Goal: Ask a question

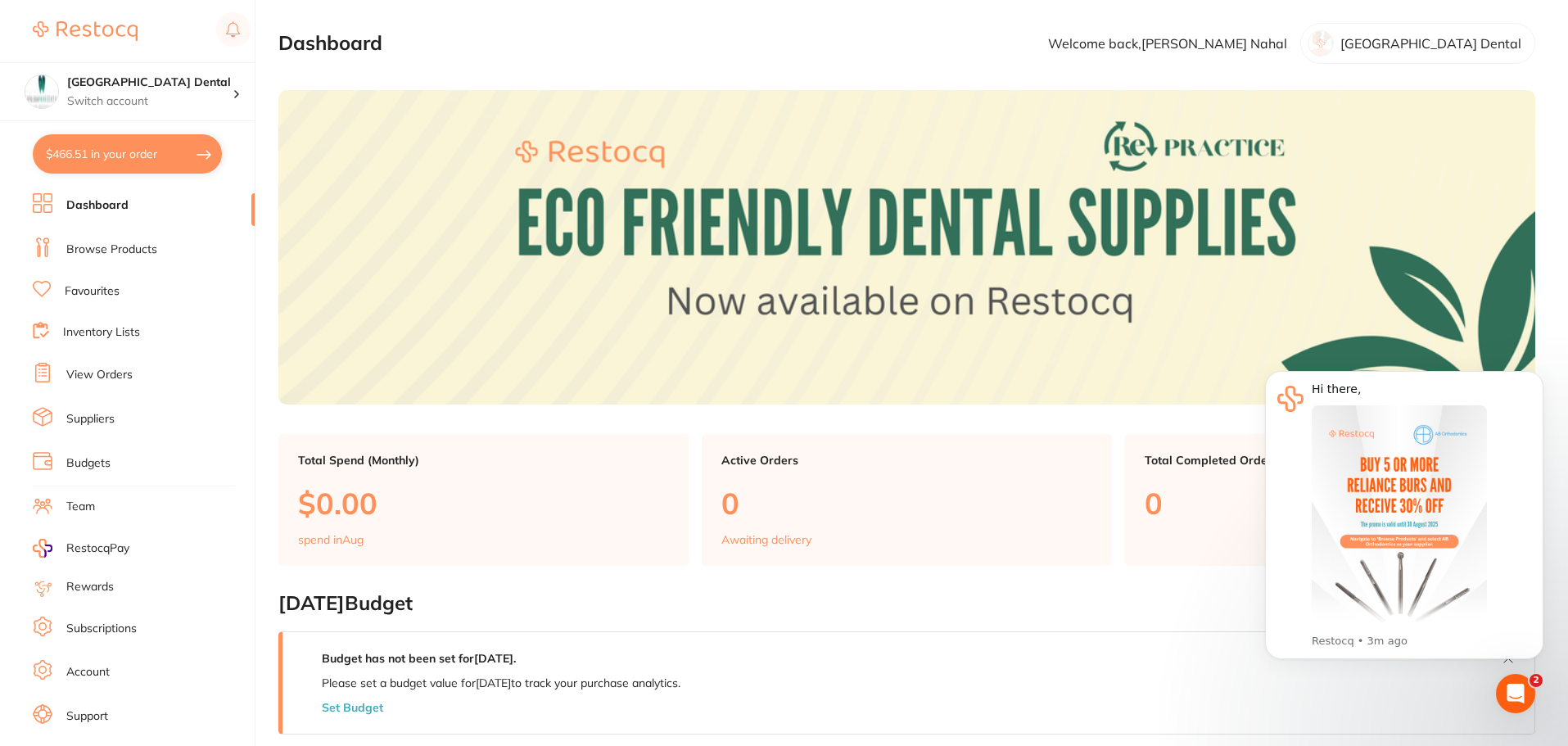
click at [137, 150] on button "$466.51 in your order" at bounding box center [126, 154] width 189 height 39
checkbox input "true"
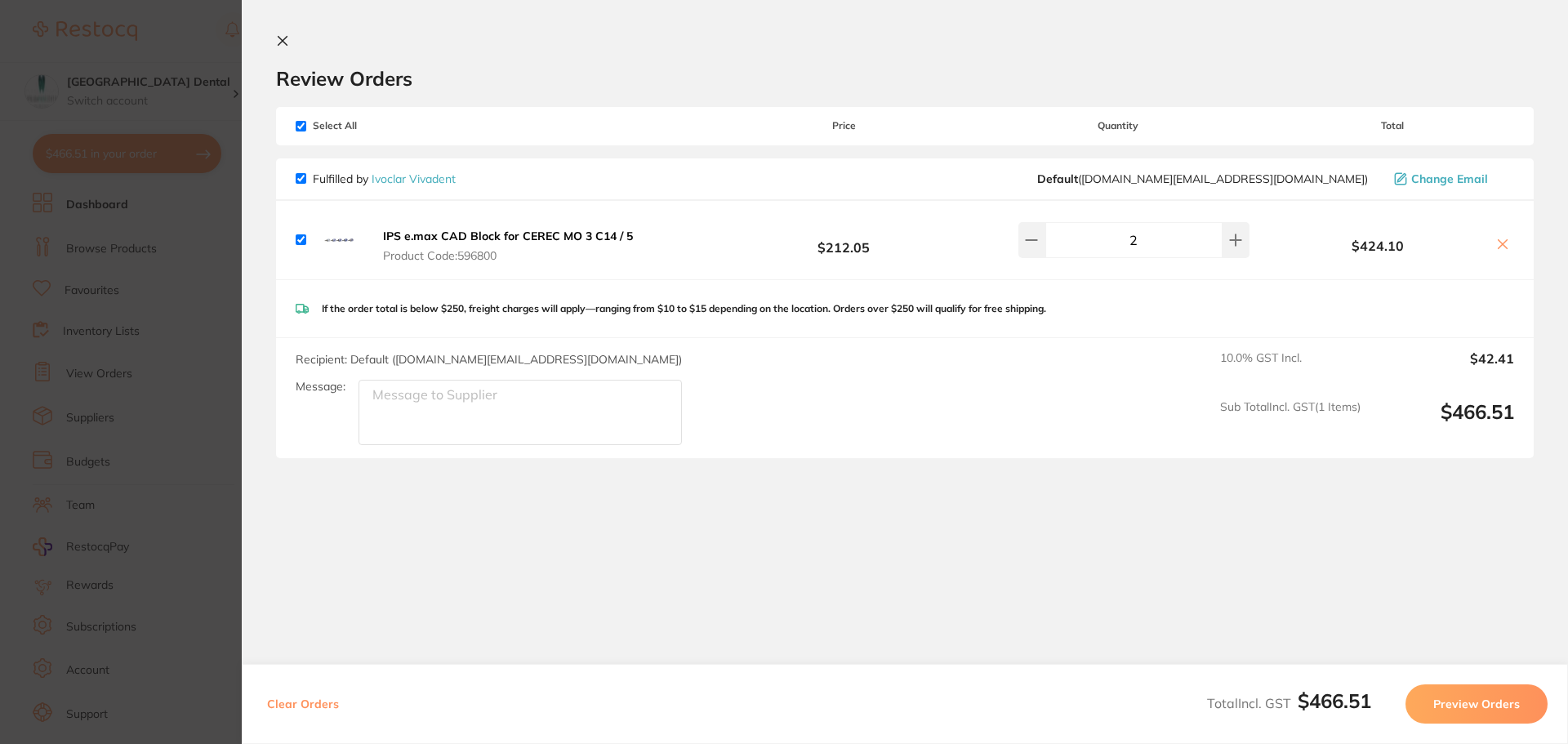
click at [299, 124] on input "checkbox" at bounding box center [301, 126] width 10 height 10
checkbox input "false"
click at [299, 124] on input "checkbox" at bounding box center [301, 126] width 10 height 10
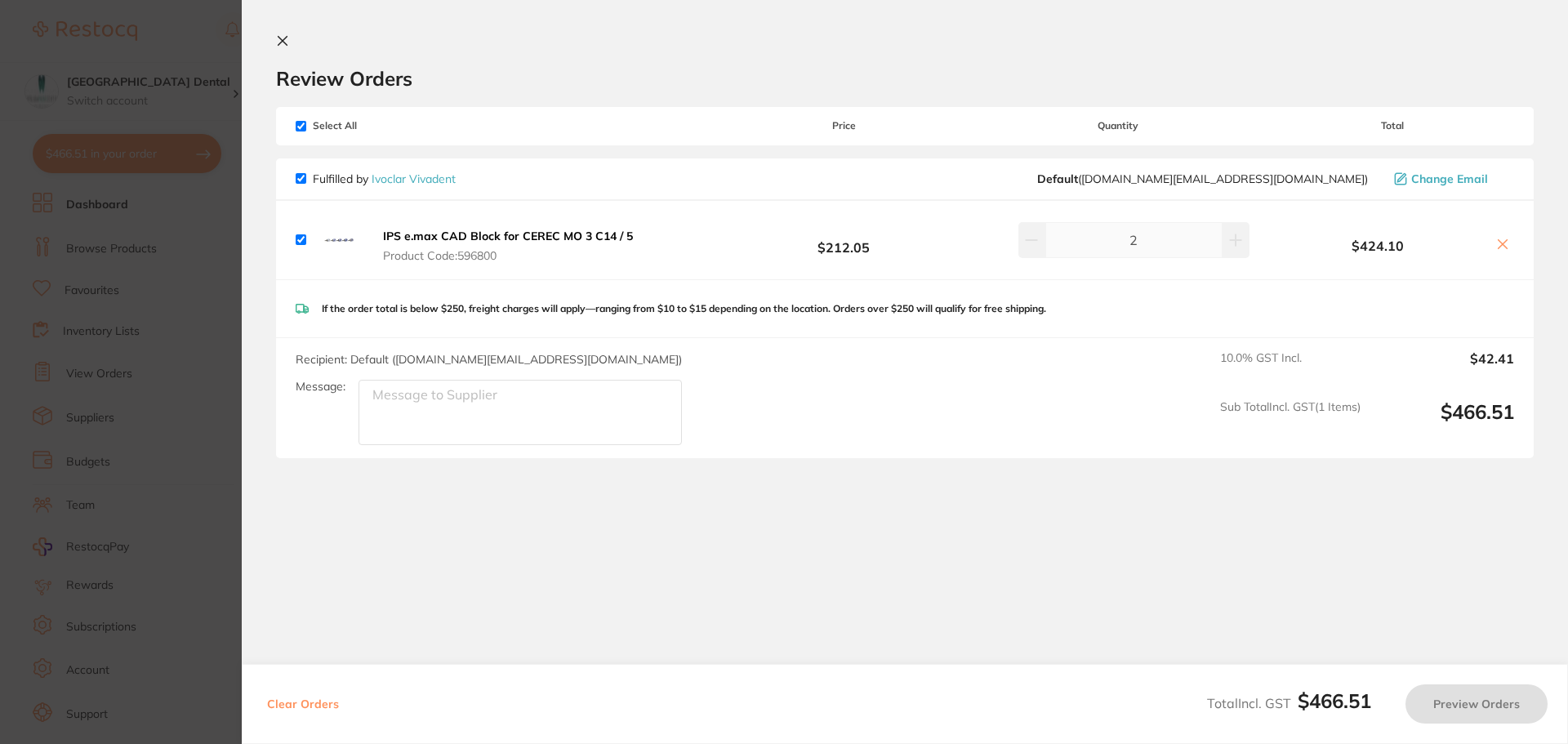
checkbox input "true"
click at [1034, 244] on icon at bounding box center [1031, 239] width 13 height 13
type input "1"
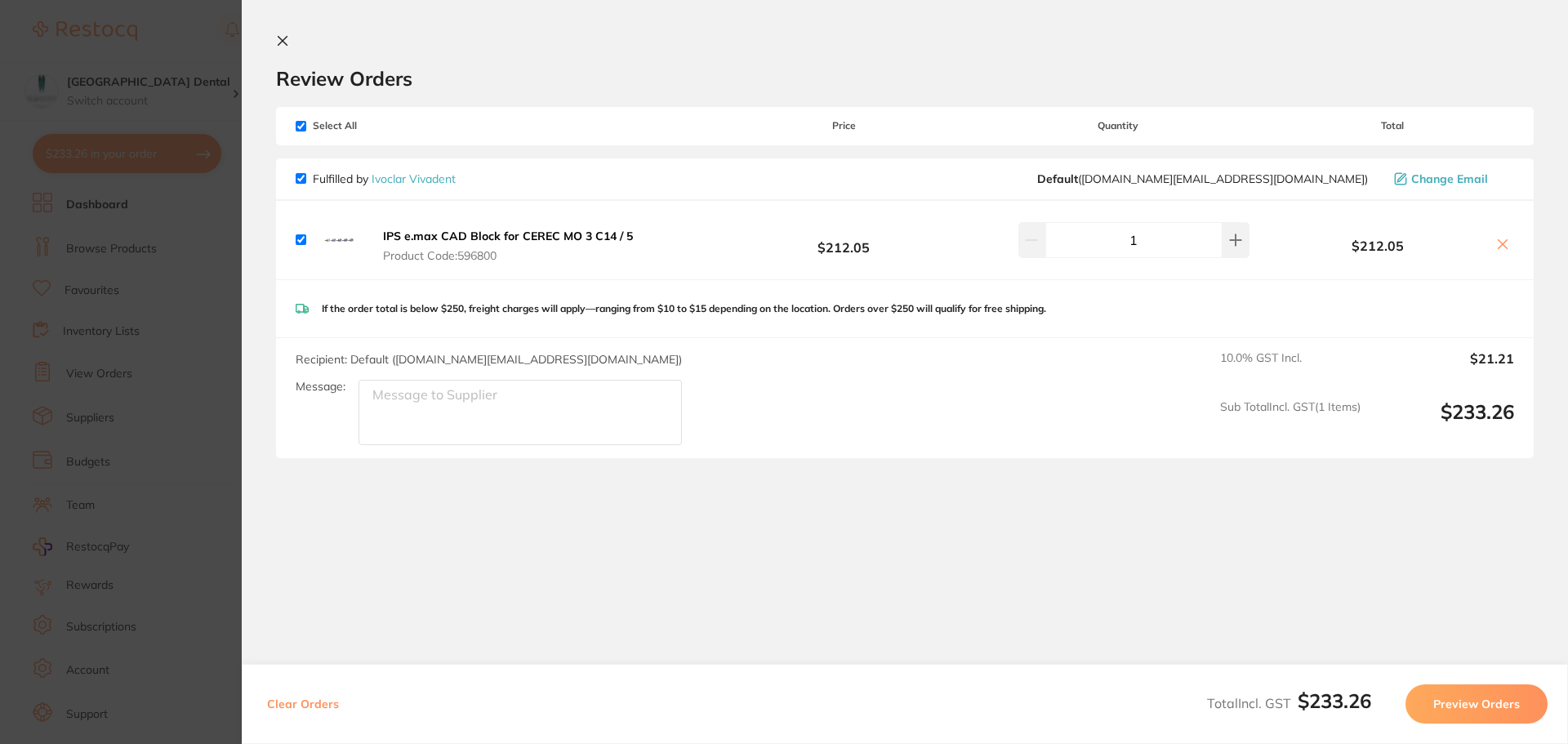
click at [1498, 246] on icon at bounding box center [1502, 245] width 9 height 9
checkbox input "false"
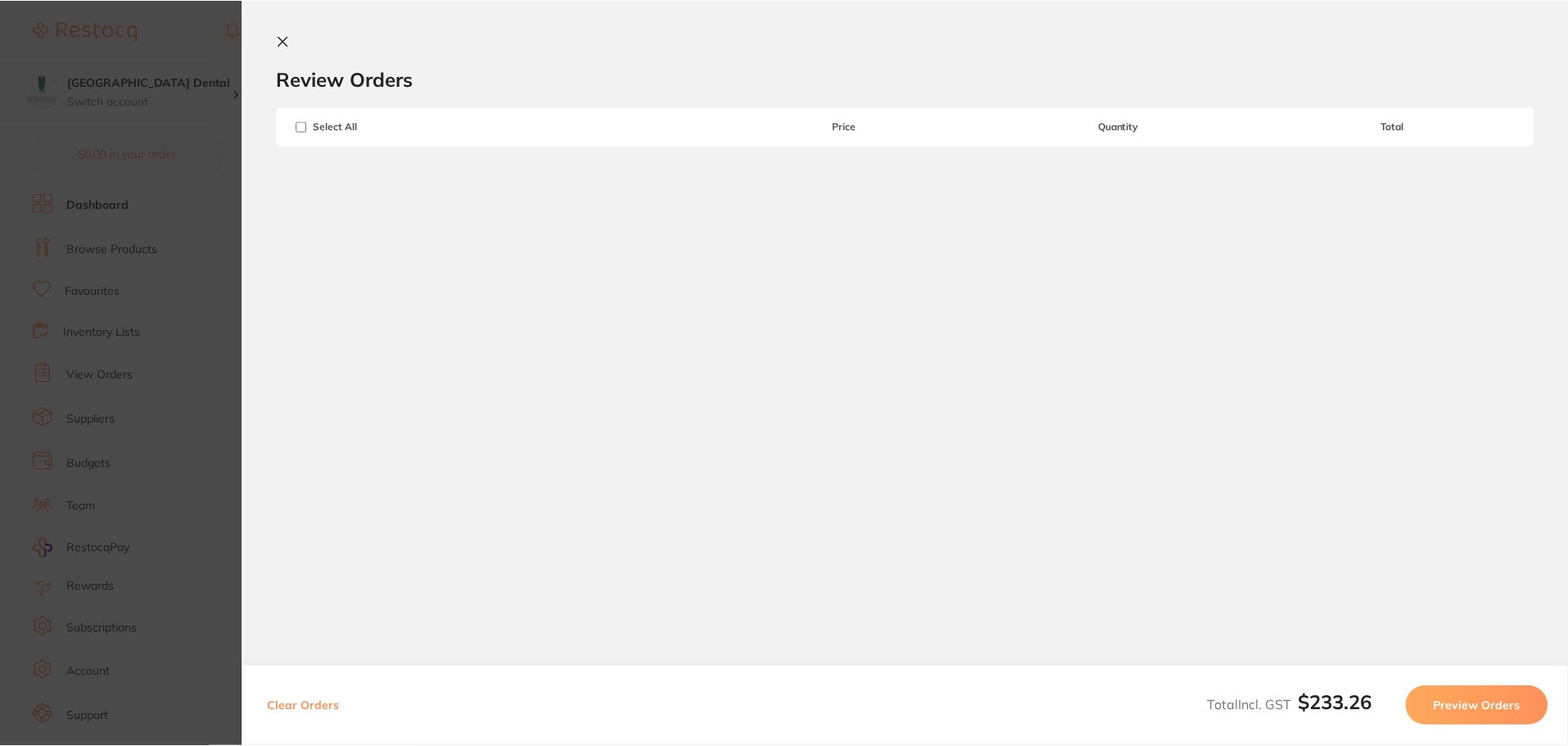
scroll to position [1, 0]
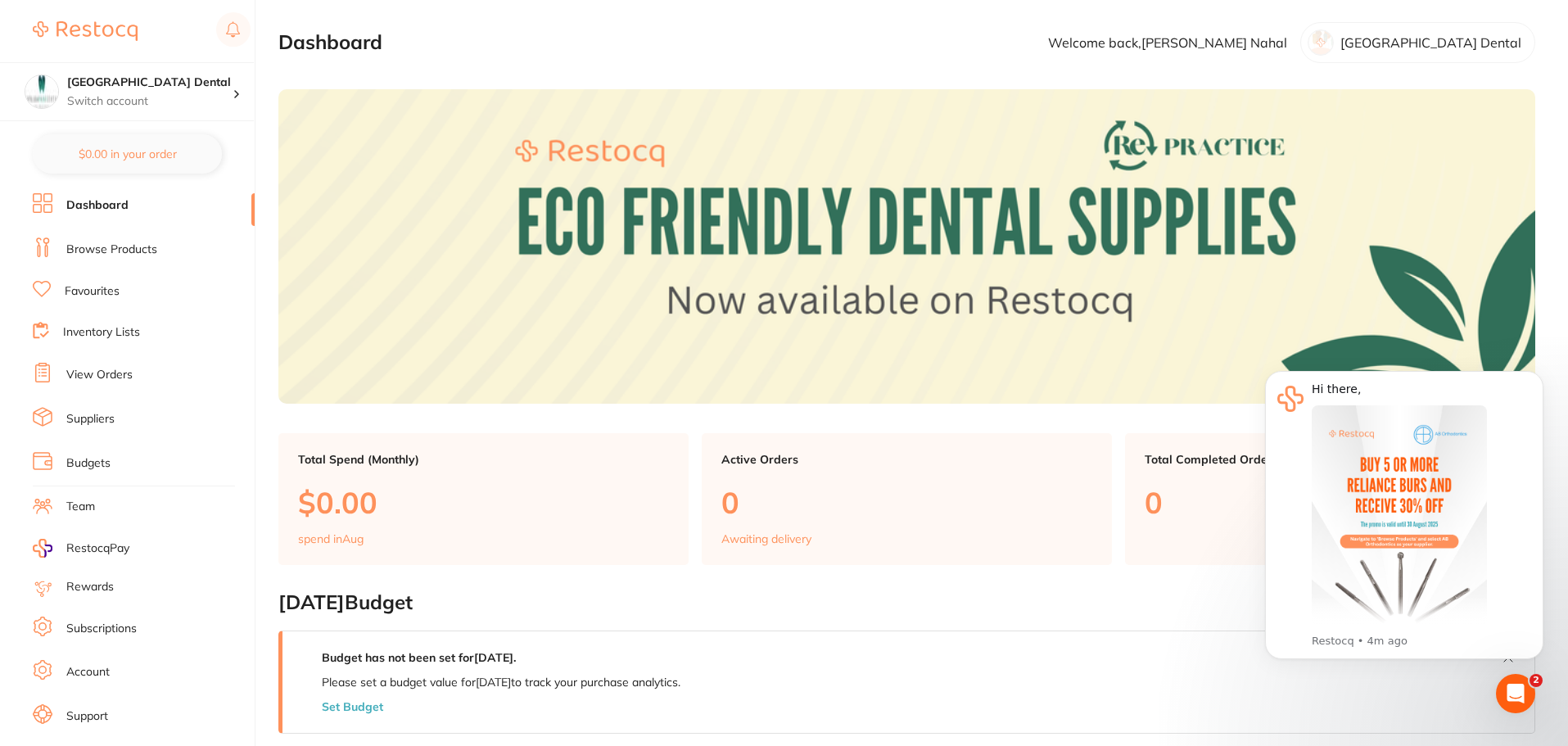
click at [126, 250] on link "Browse Products" at bounding box center [112, 250] width 91 height 16
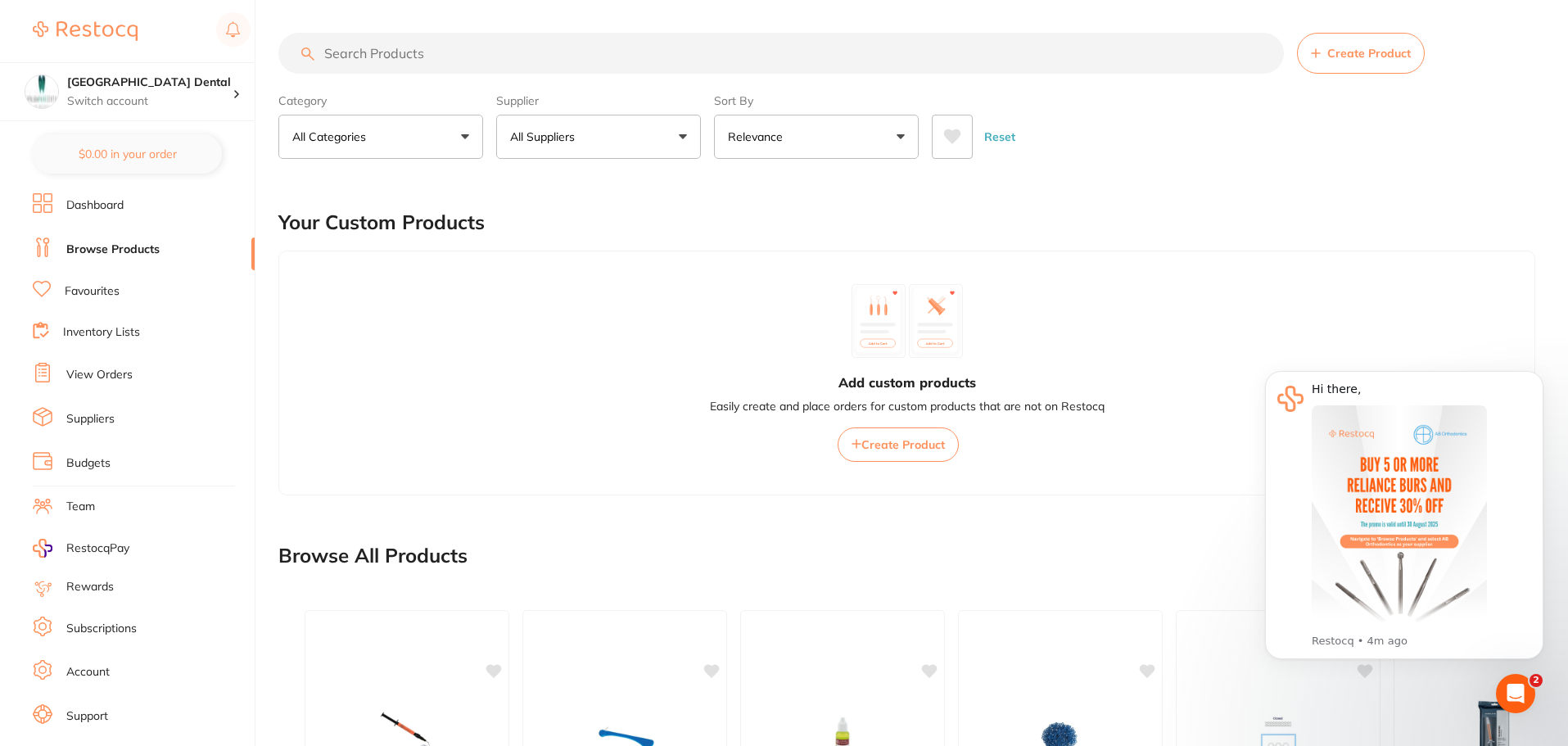
scroll to position [28, 0]
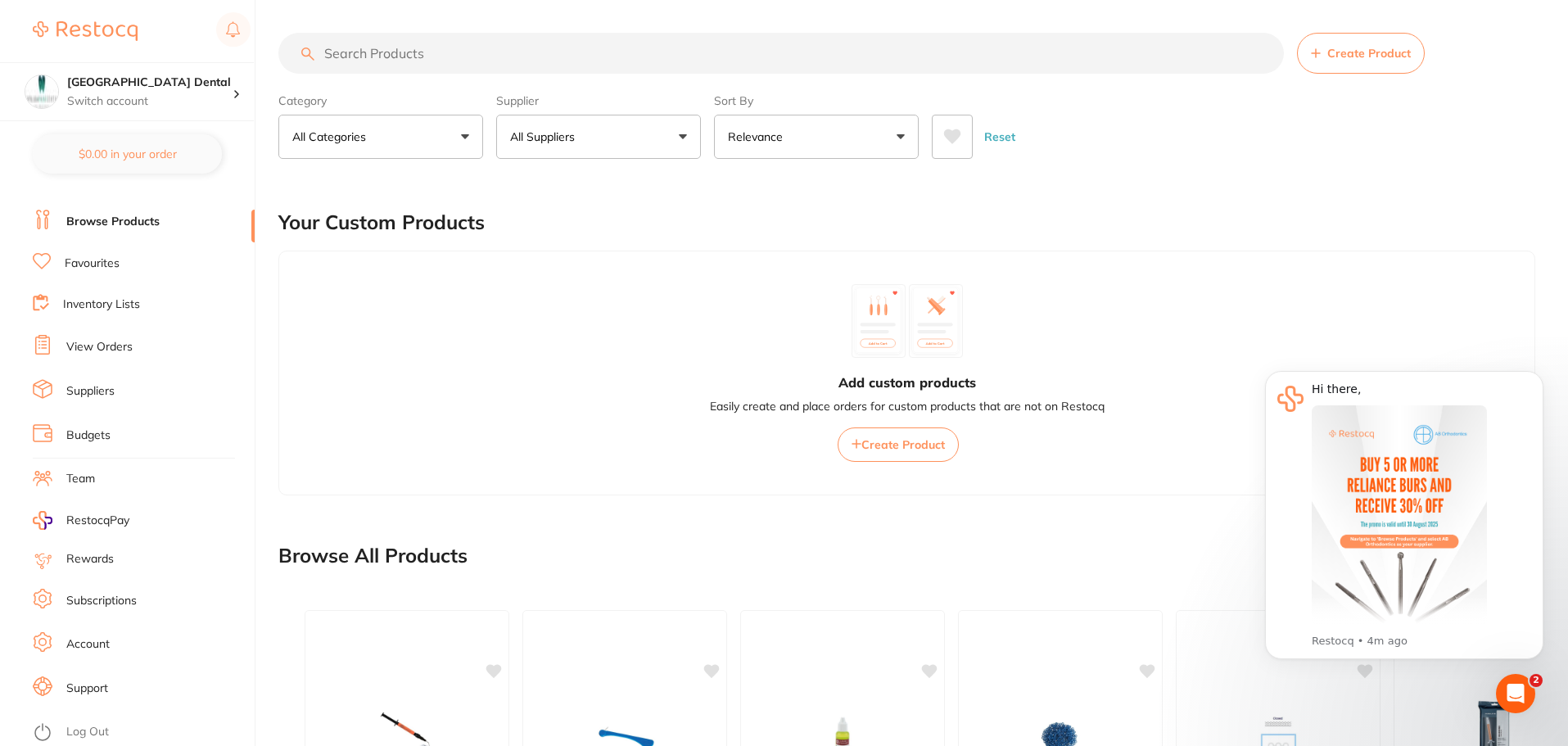
click at [113, 598] on link "Subscriptions" at bounding box center [102, 601] width 70 height 16
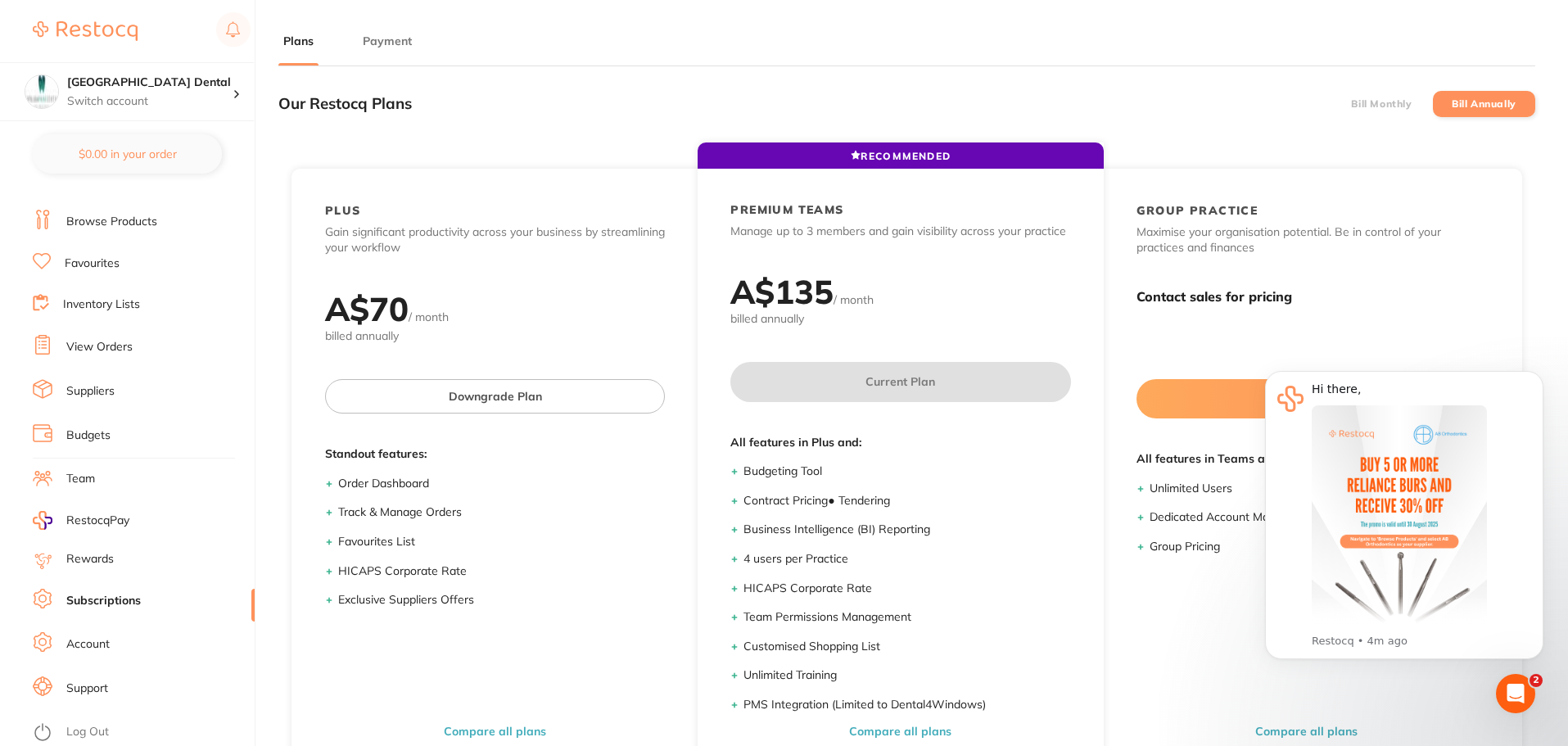
click at [388, 43] on button "Payment" at bounding box center [387, 41] width 59 height 15
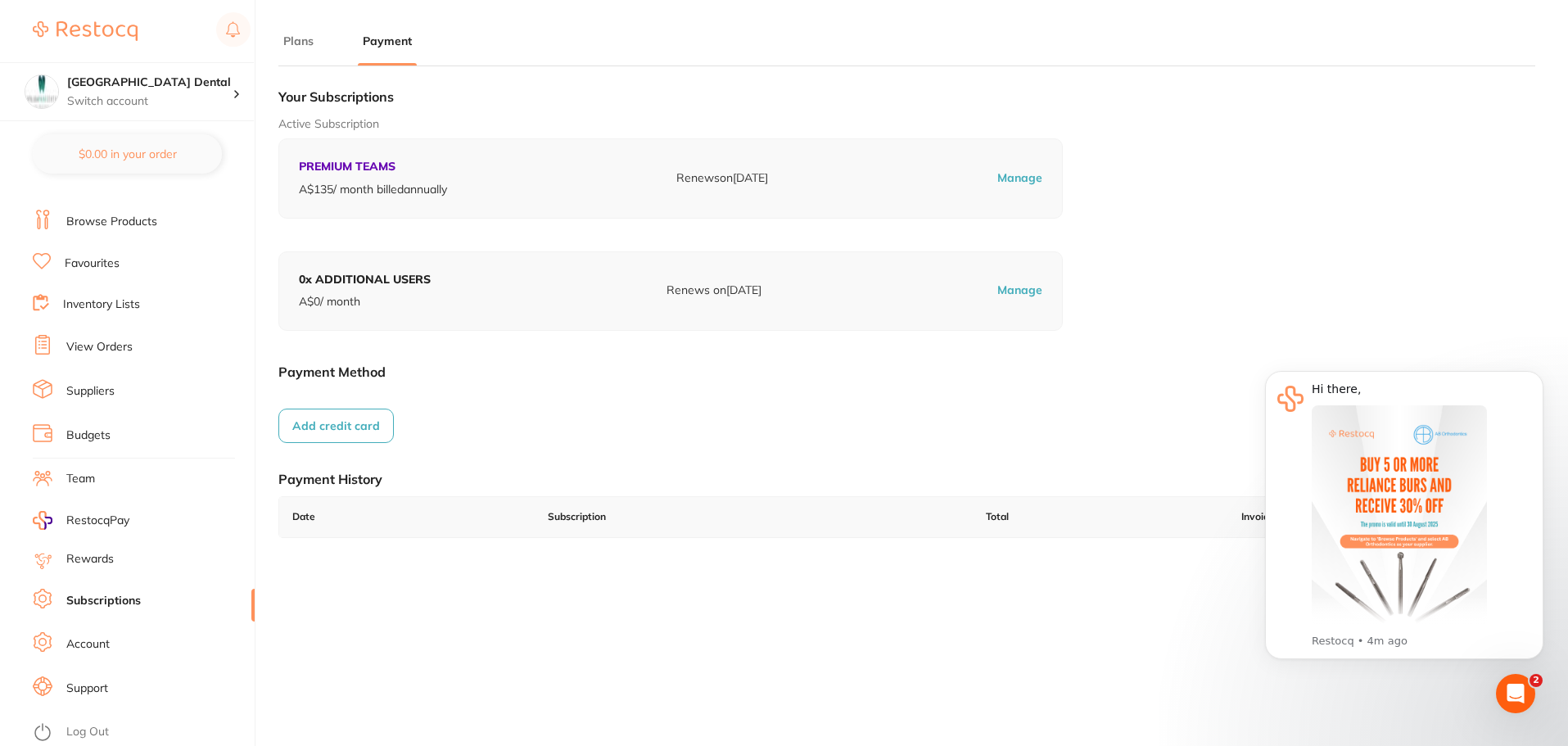
click at [355, 420] on button "Add credit card" at bounding box center [336, 426] width 115 height 34
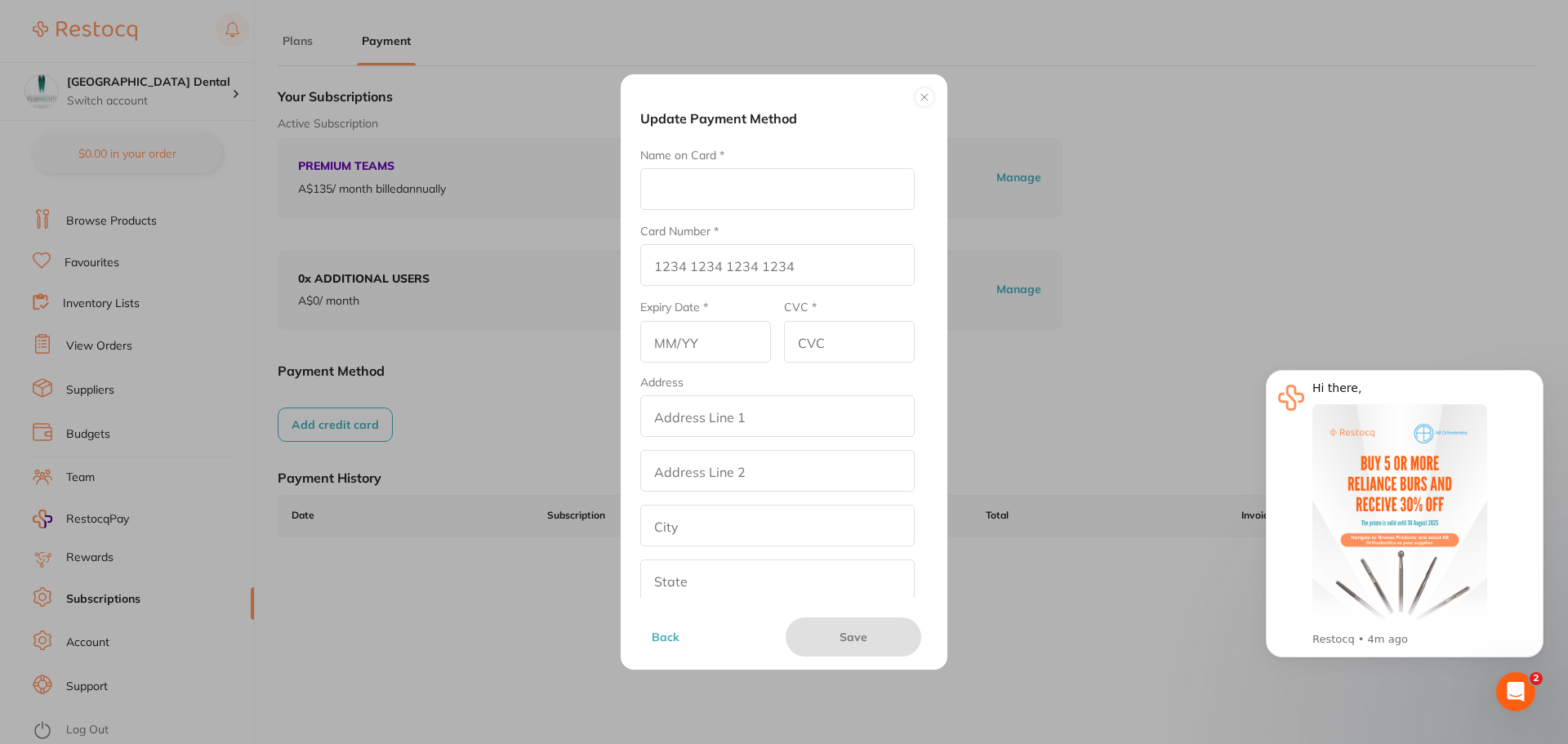
click at [738, 187] on input "Name on Card *" at bounding box center [778, 189] width 274 height 42
click at [741, 187] on input "Name on Card *" at bounding box center [778, 189] width 274 height 42
type input "Nahal Family Trust"
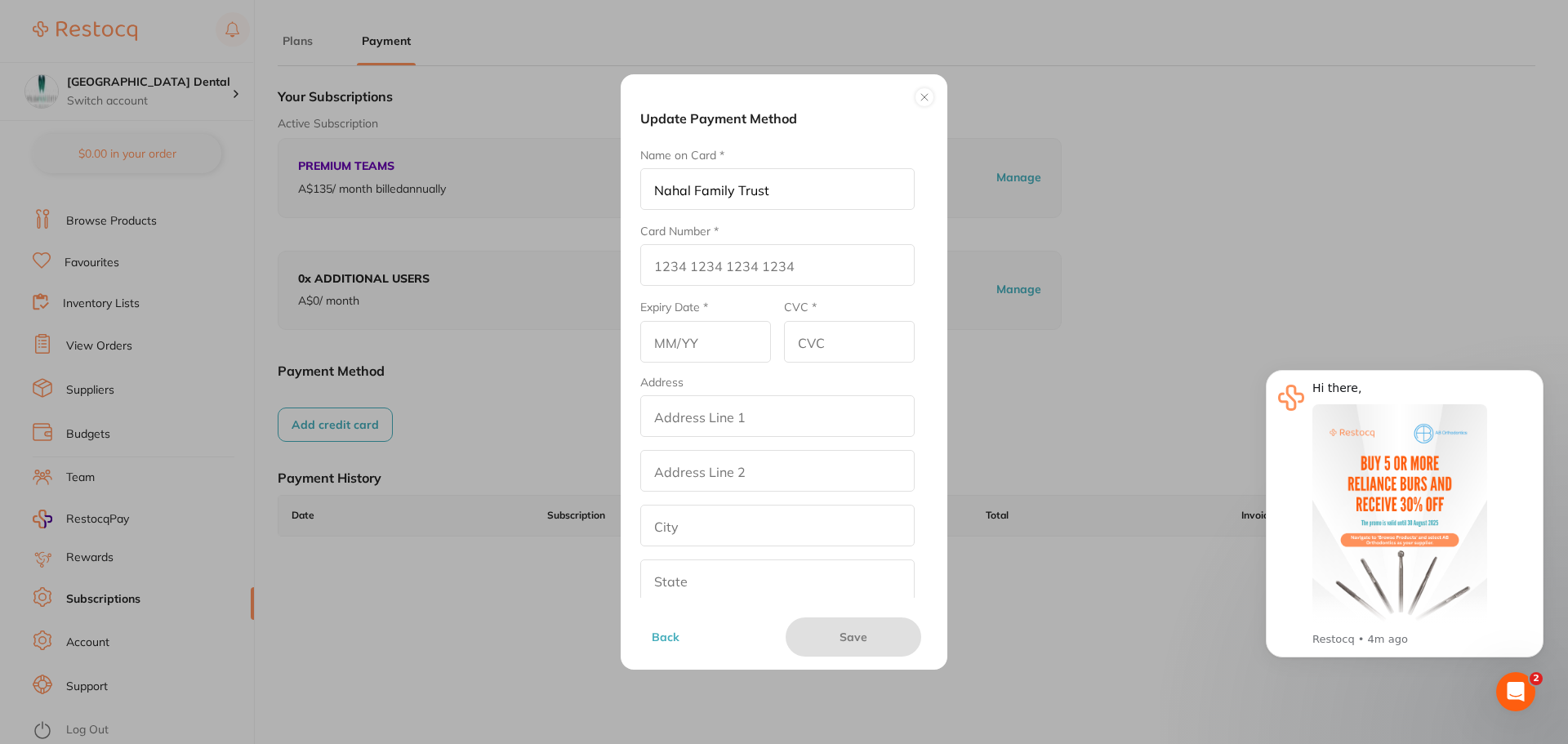
click at [711, 268] on input "Card Number *" at bounding box center [778, 265] width 274 height 42
type input "[CREDIT_CARD_NUMBER]"
click at [669, 345] on input "text" at bounding box center [705, 342] width 130 height 42
type input "01/29"
click at [829, 347] on input "CVC *" at bounding box center [848, 342] width 130 height 42
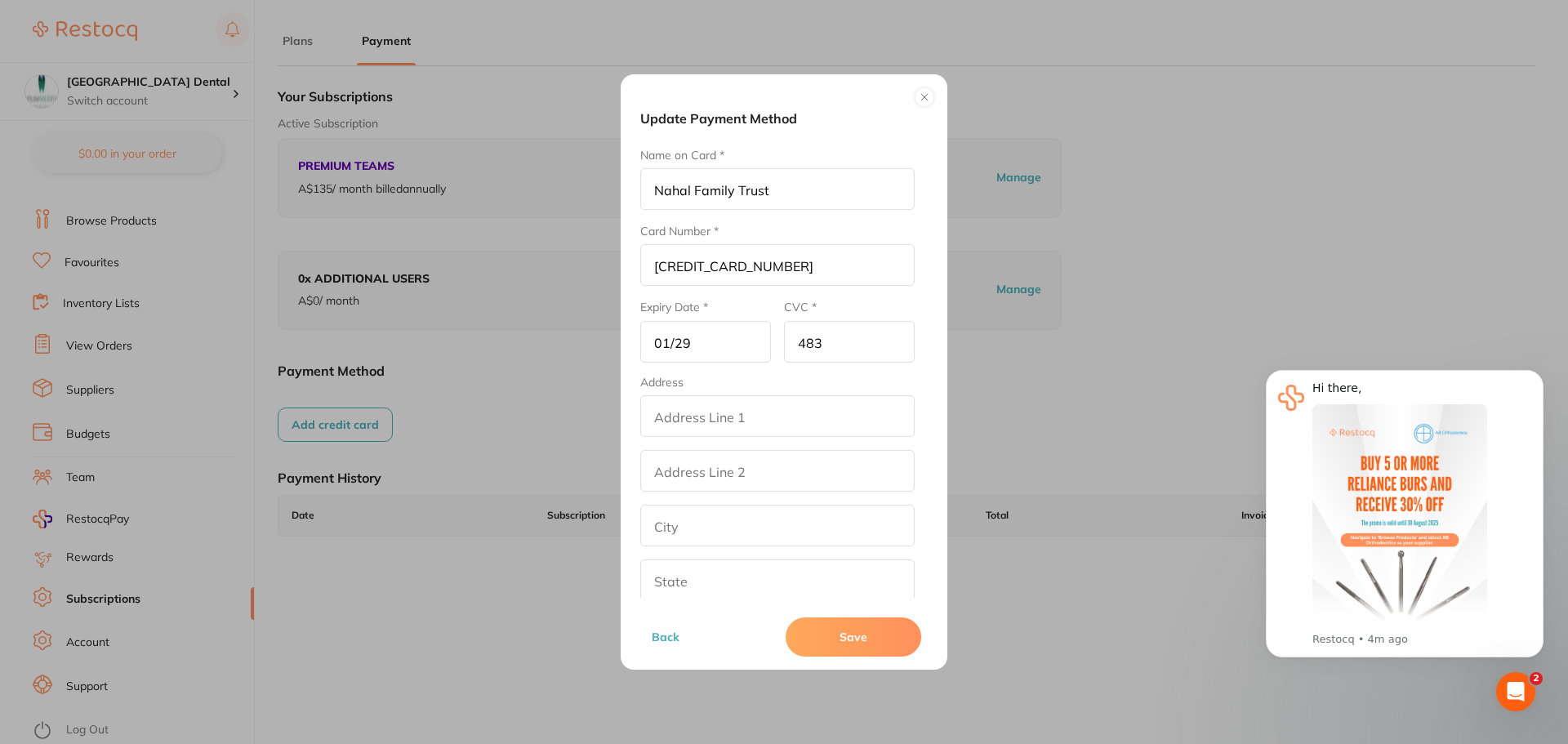
type input "483"
click at [768, 407] on input "addressLineOne" at bounding box center [778, 416] width 274 height 42
type input "capalaba park dental,"
type input "Shop [STREET_ADDRESS],"
type input "Capalaba"
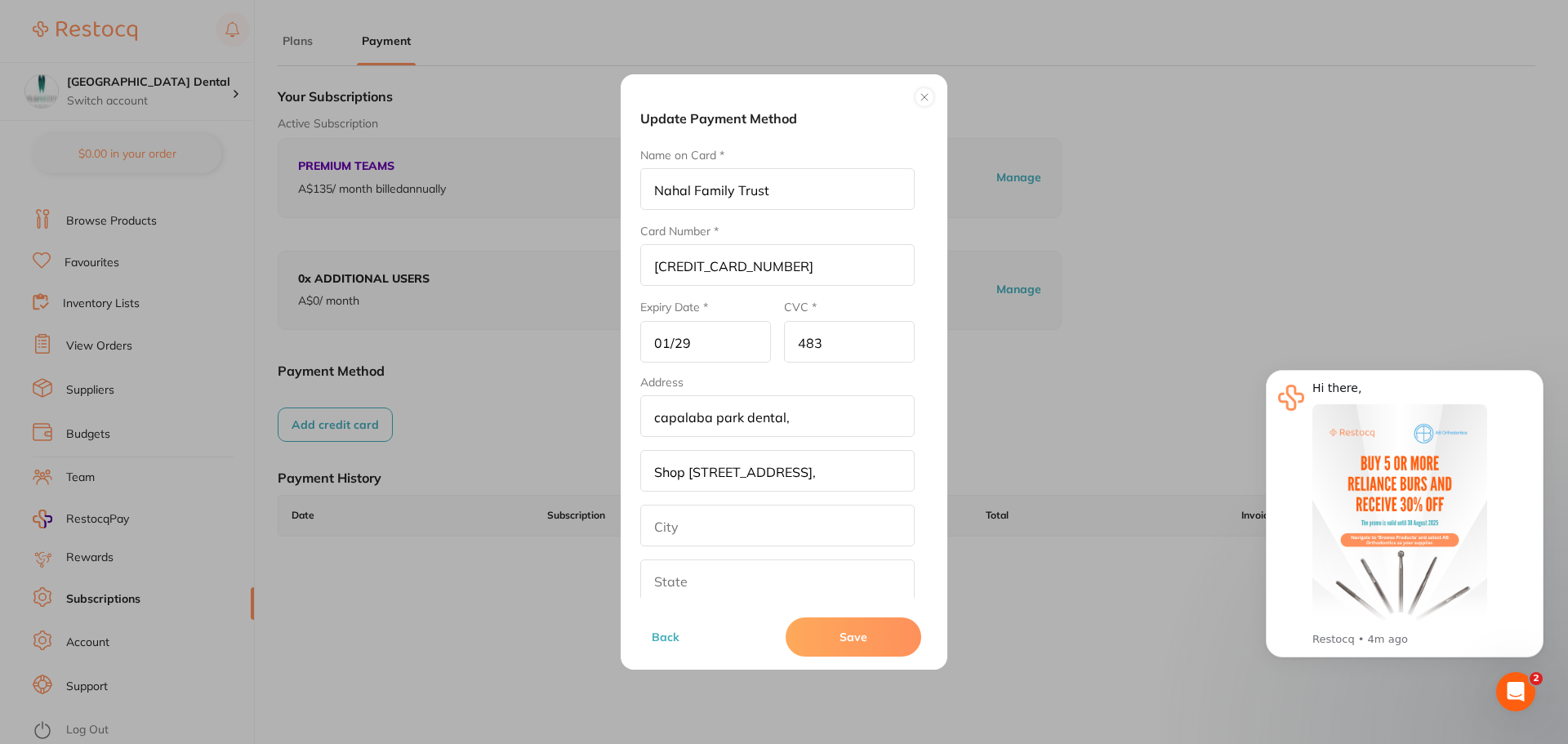
type input "QLD"
type input "4157"
click at [856, 638] on button "Save" at bounding box center [853, 637] width 135 height 39
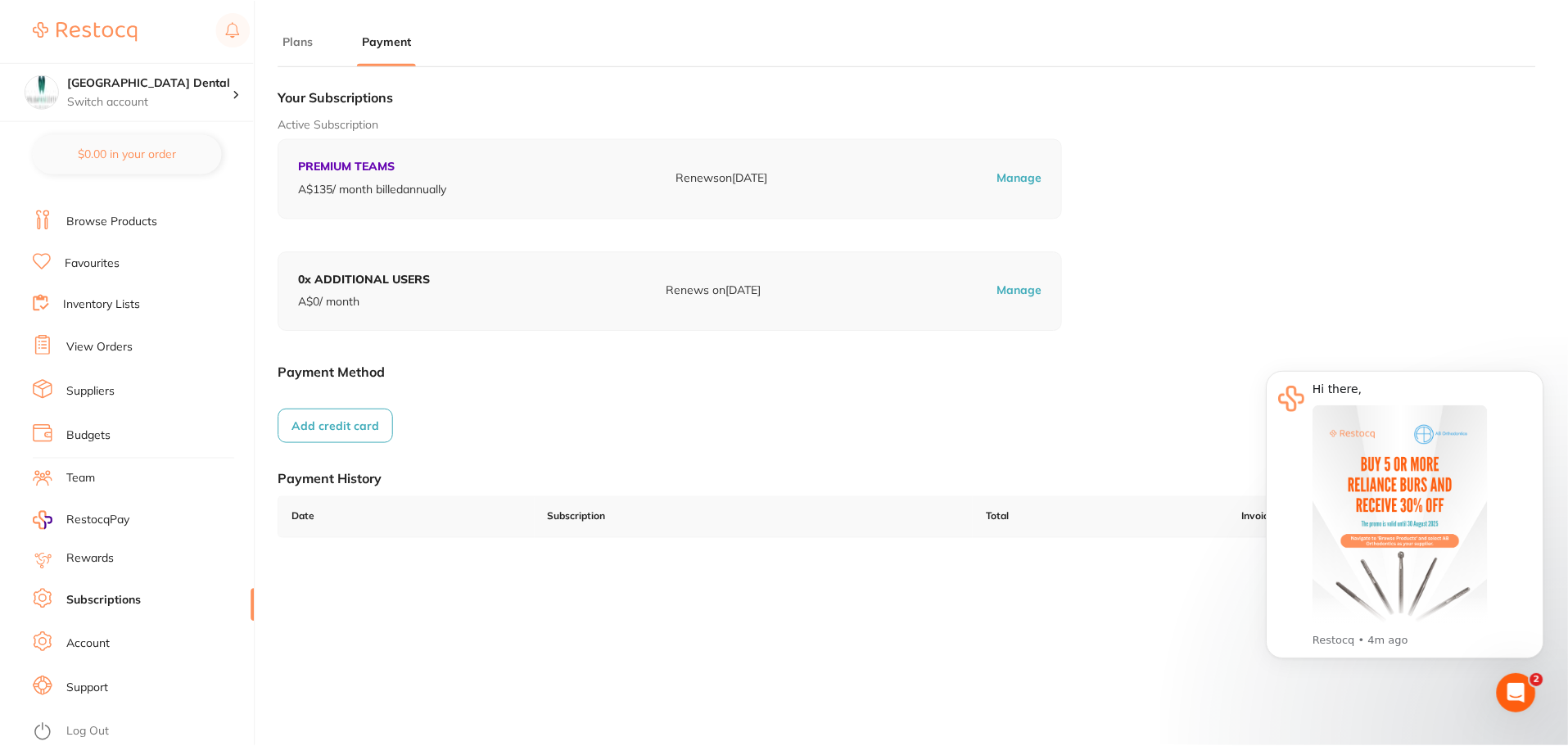
scroll to position [1, 0]
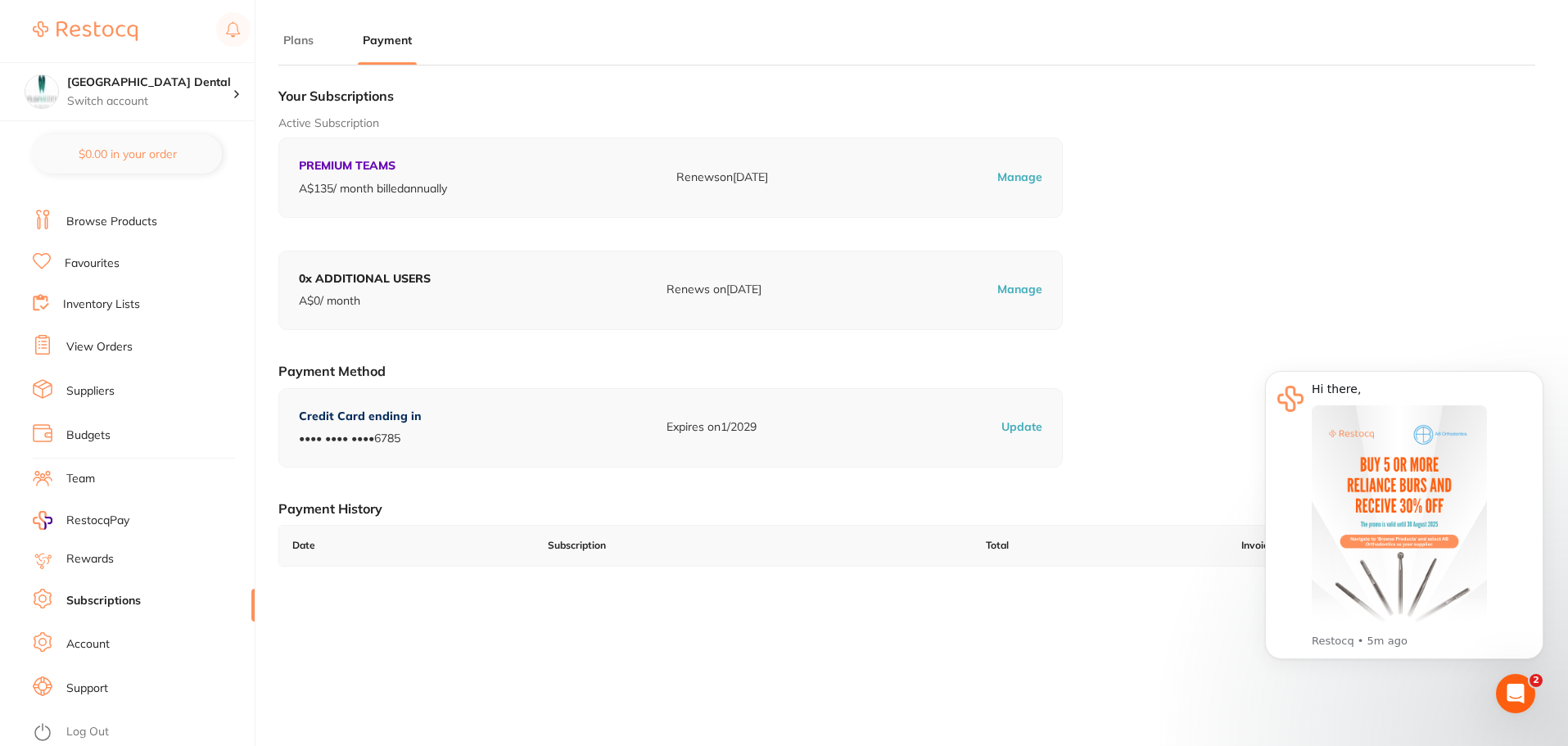
click at [90, 392] on link "Suppliers" at bounding box center [91, 391] width 49 height 16
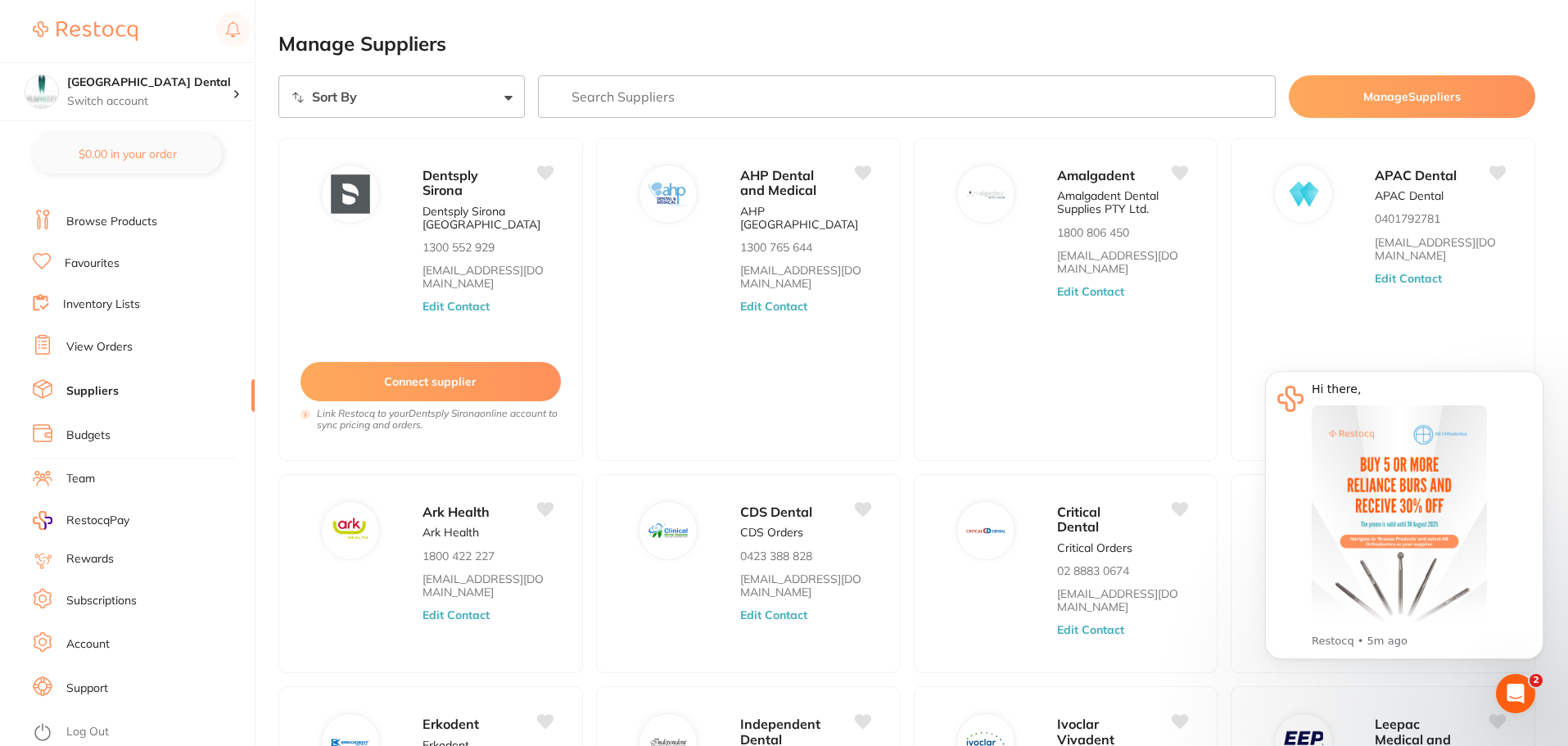
click at [782, 95] on input "search" at bounding box center [907, 97] width 739 height 43
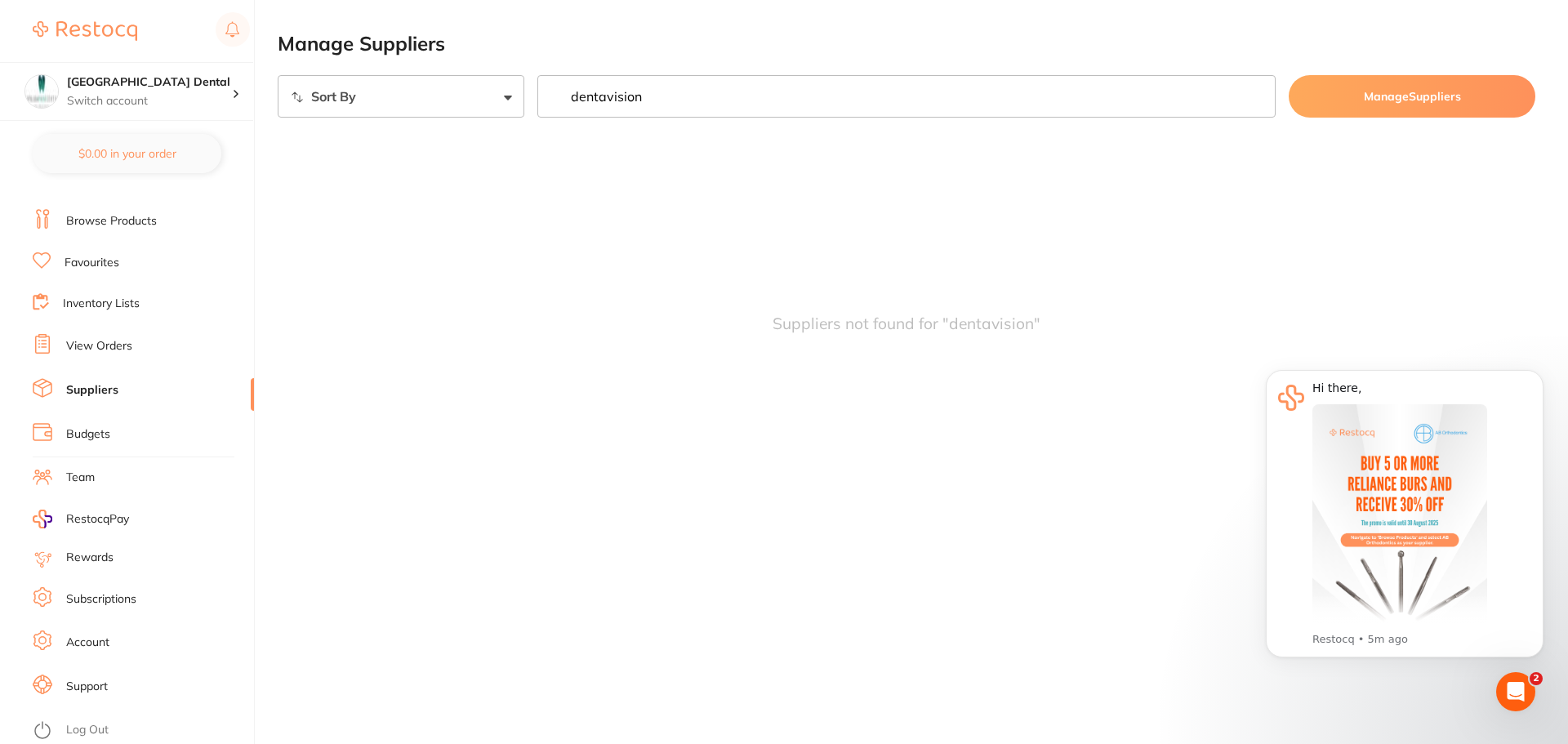
type input "dentavision"
click at [1520, 694] on icon "Open Intercom Messenger" at bounding box center [1516, 693] width 27 height 27
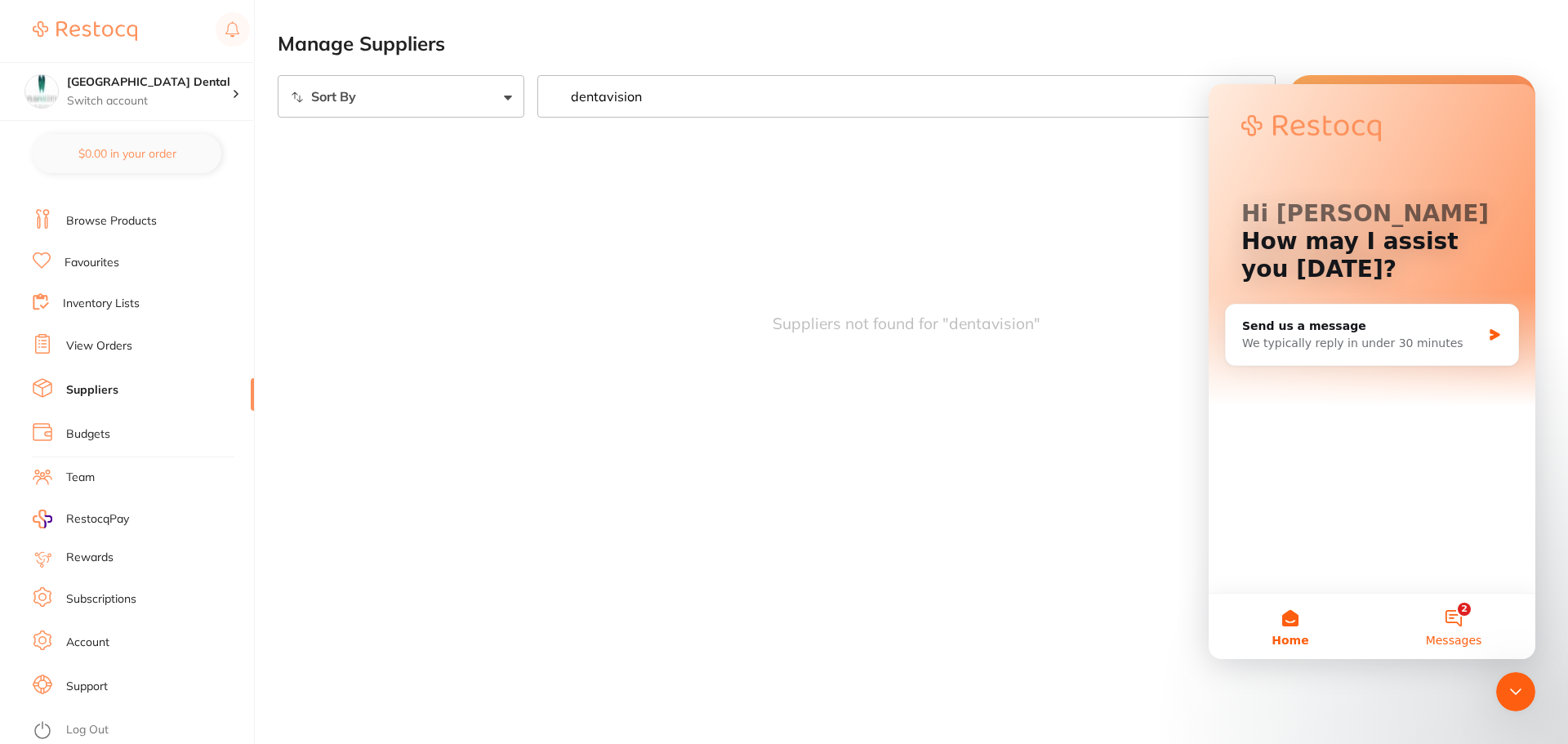
click at [1468, 631] on button "2 Messages" at bounding box center [1454, 626] width 164 height 66
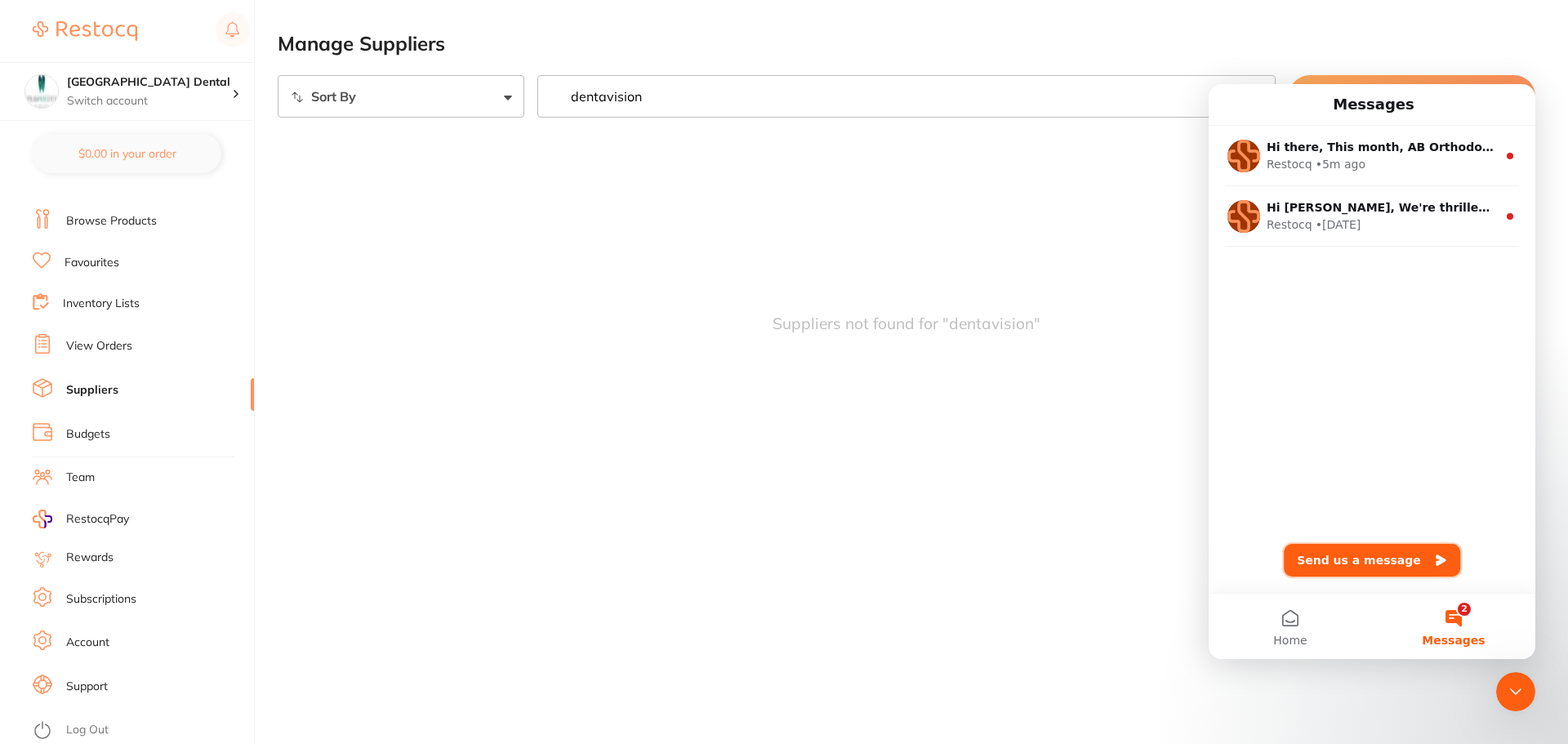
click at [1352, 565] on button "Send us a message" at bounding box center [1371, 561] width 176 height 32
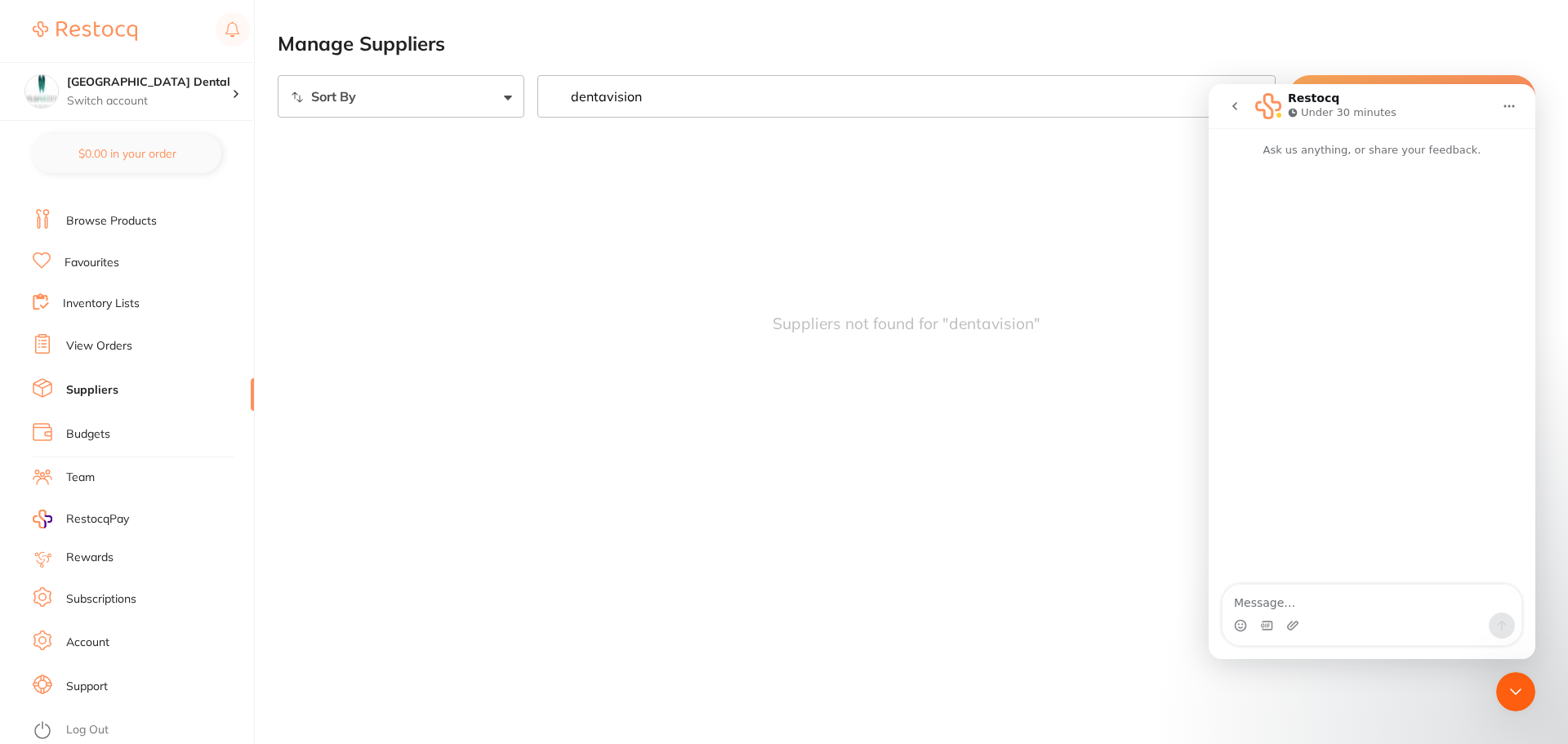
click at [1284, 601] on textarea "Message…" at bounding box center [1371, 599] width 299 height 28
type textarea "Good Morning,"
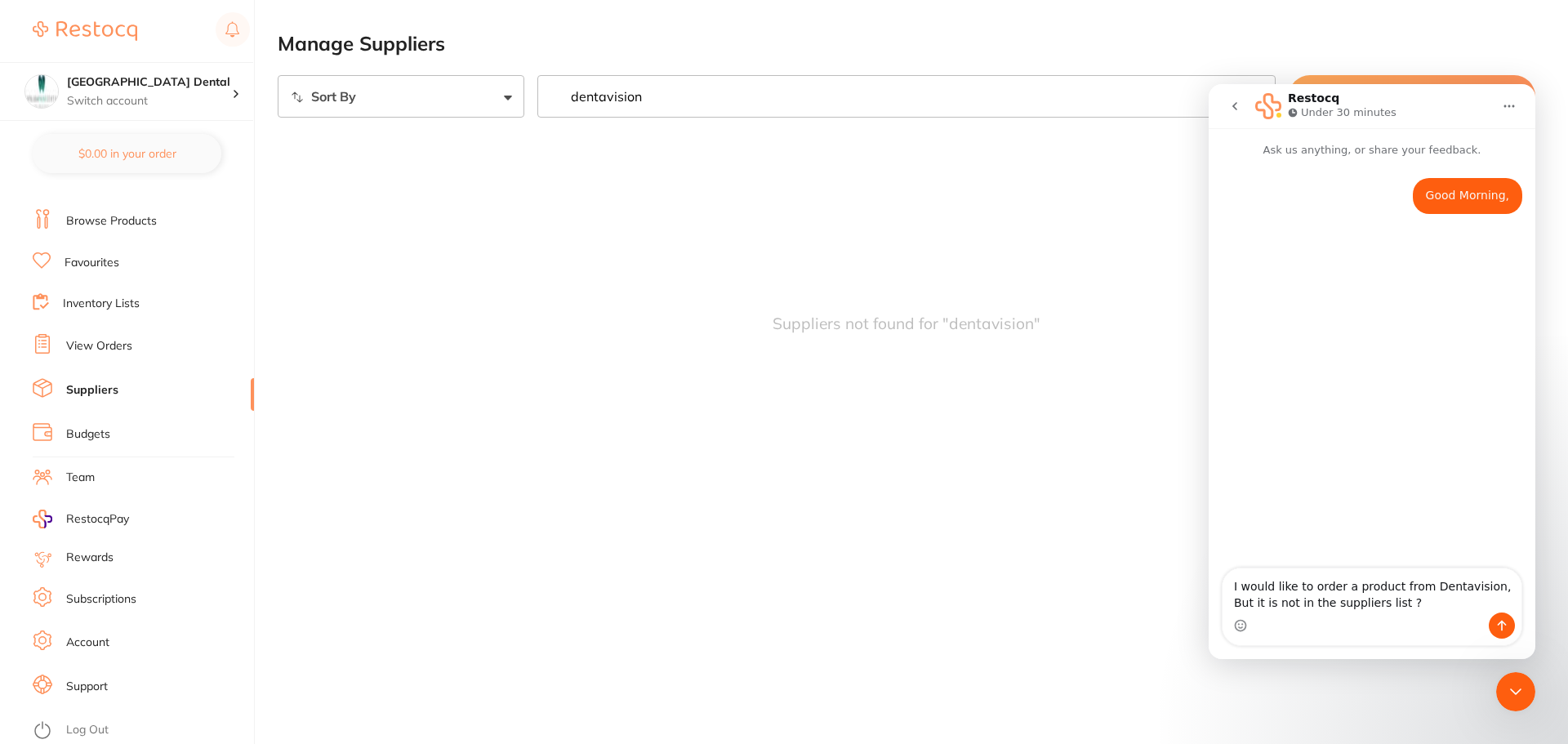
type textarea "I would like to order a product from Dentavision, But it is not in the supplier…"
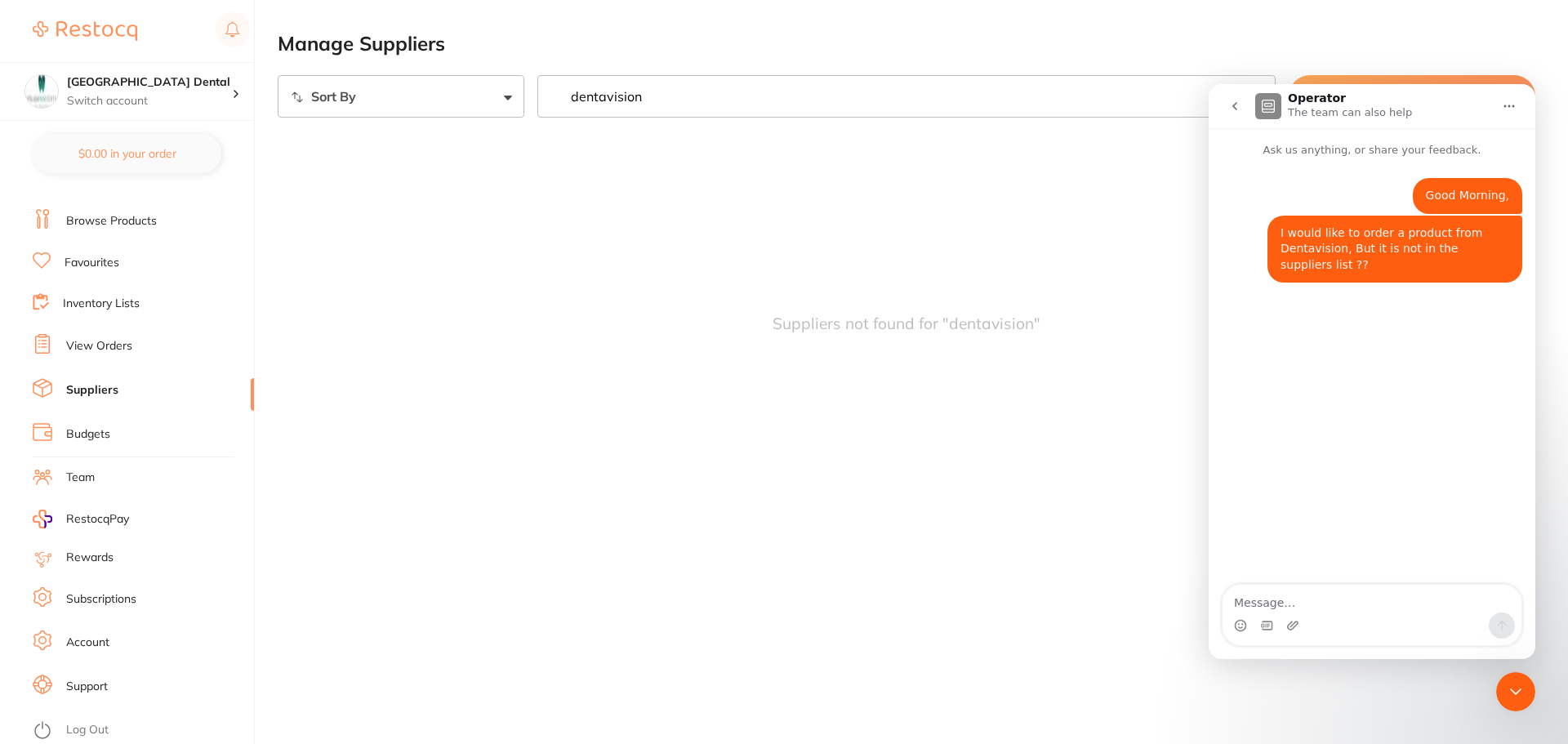
click at [134, 220] on link "Browse Products" at bounding box center [112, 221] width 90 height 16
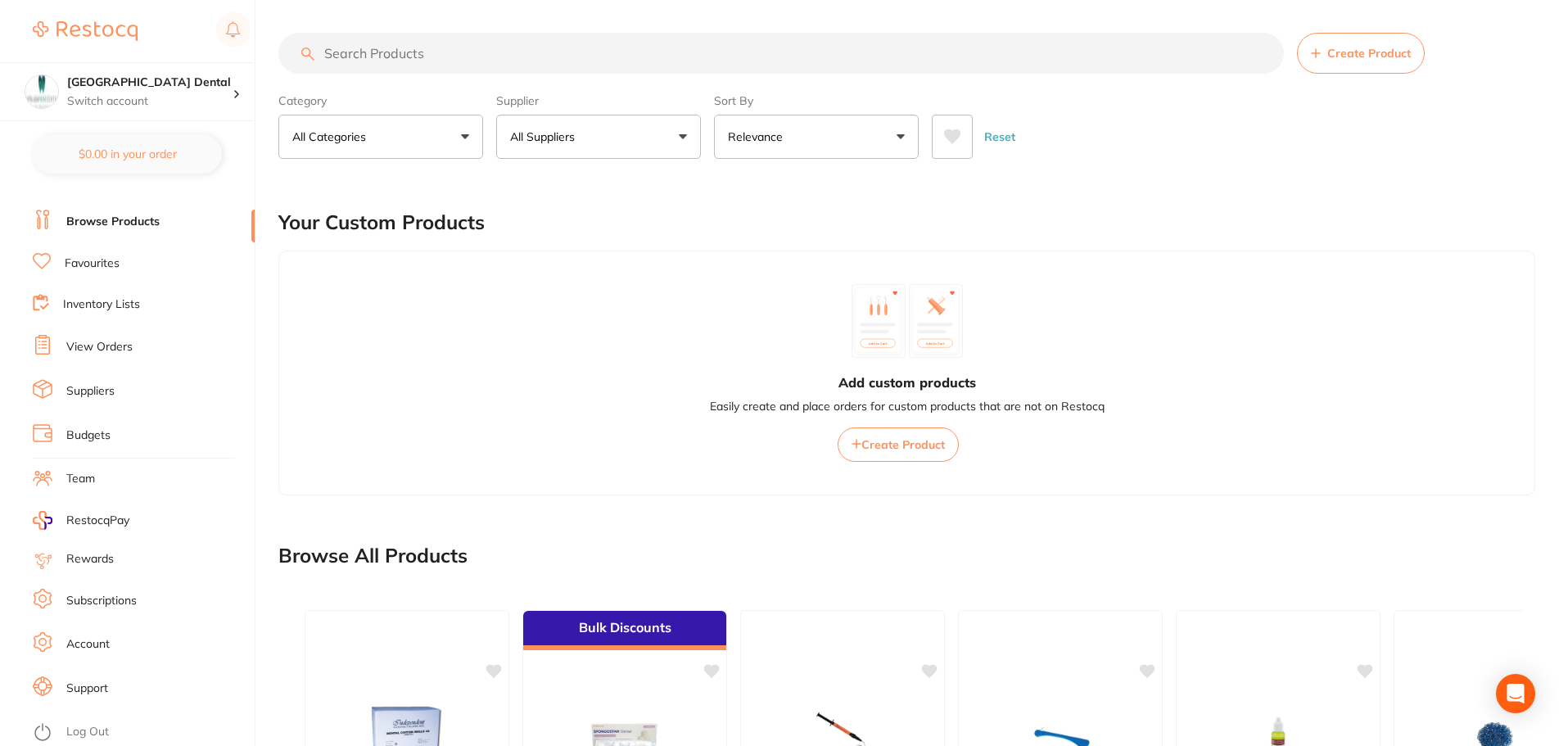
click at [450, 56] on input "search" at bounding box center [781, 53] width 1005 height 41
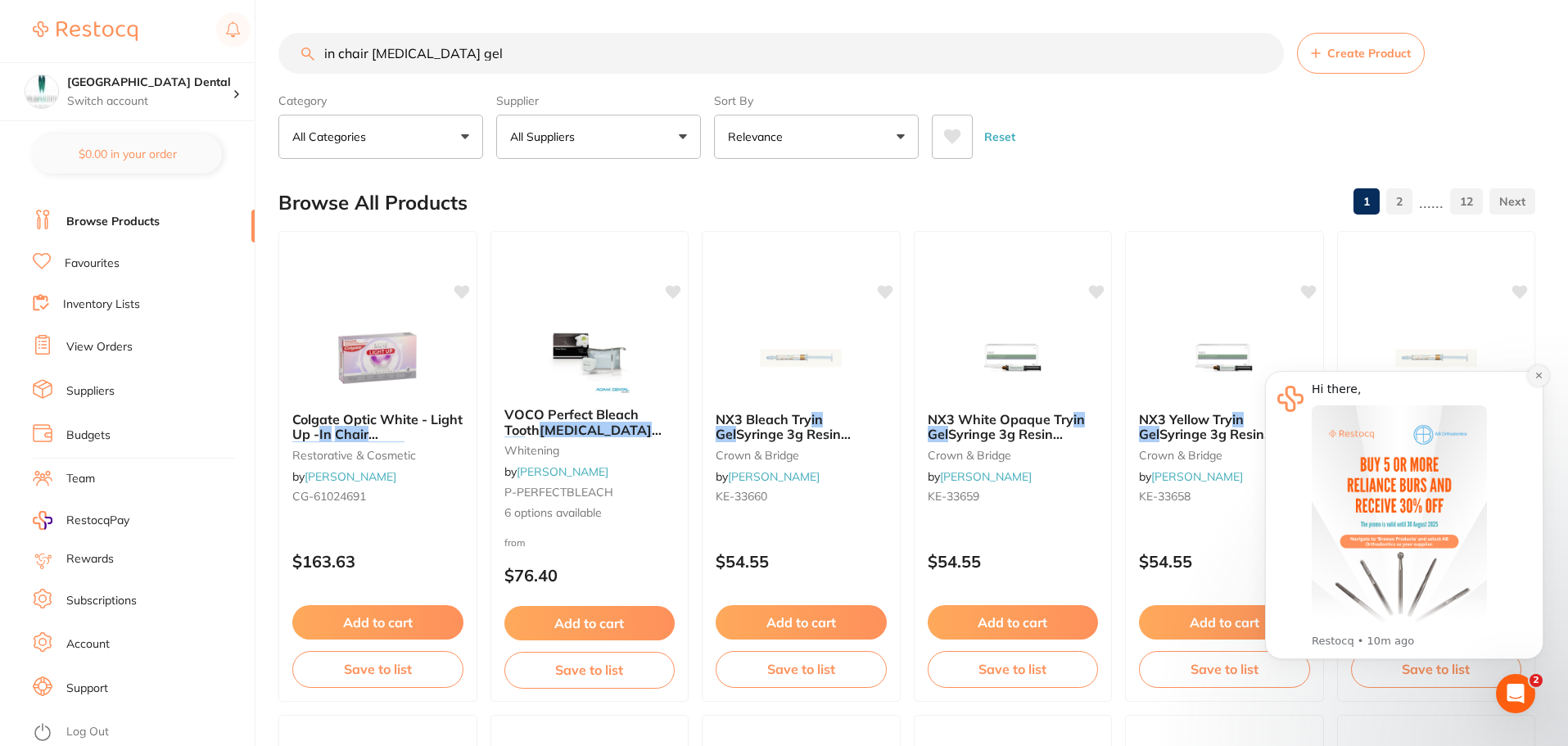
type input "in chair [MEDICAL_DATA] gel"
click at [1536, 378] on icon "Dismiss notification" at bounding box center [1538, 375] width 6 height 6
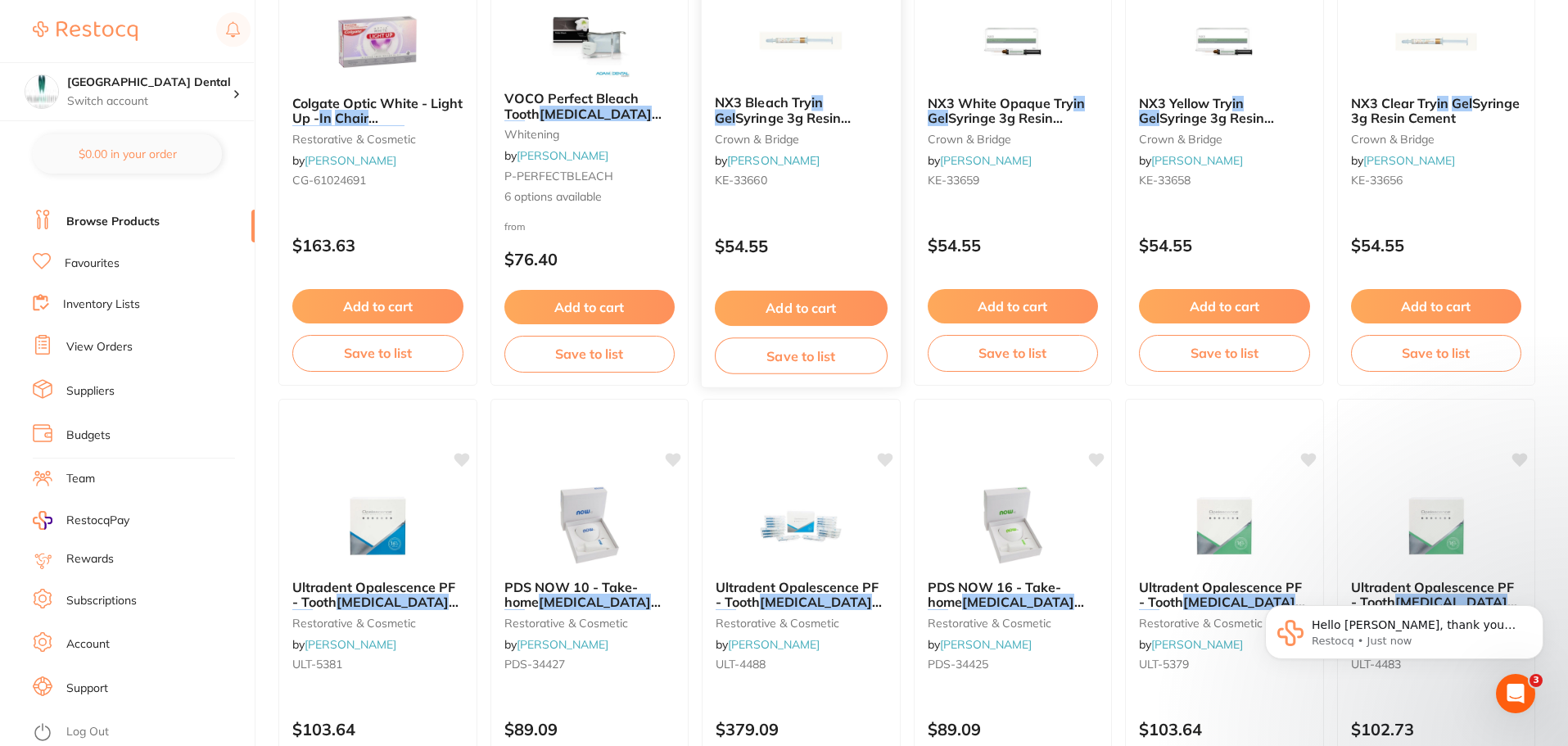
scroll to position [328, 0]
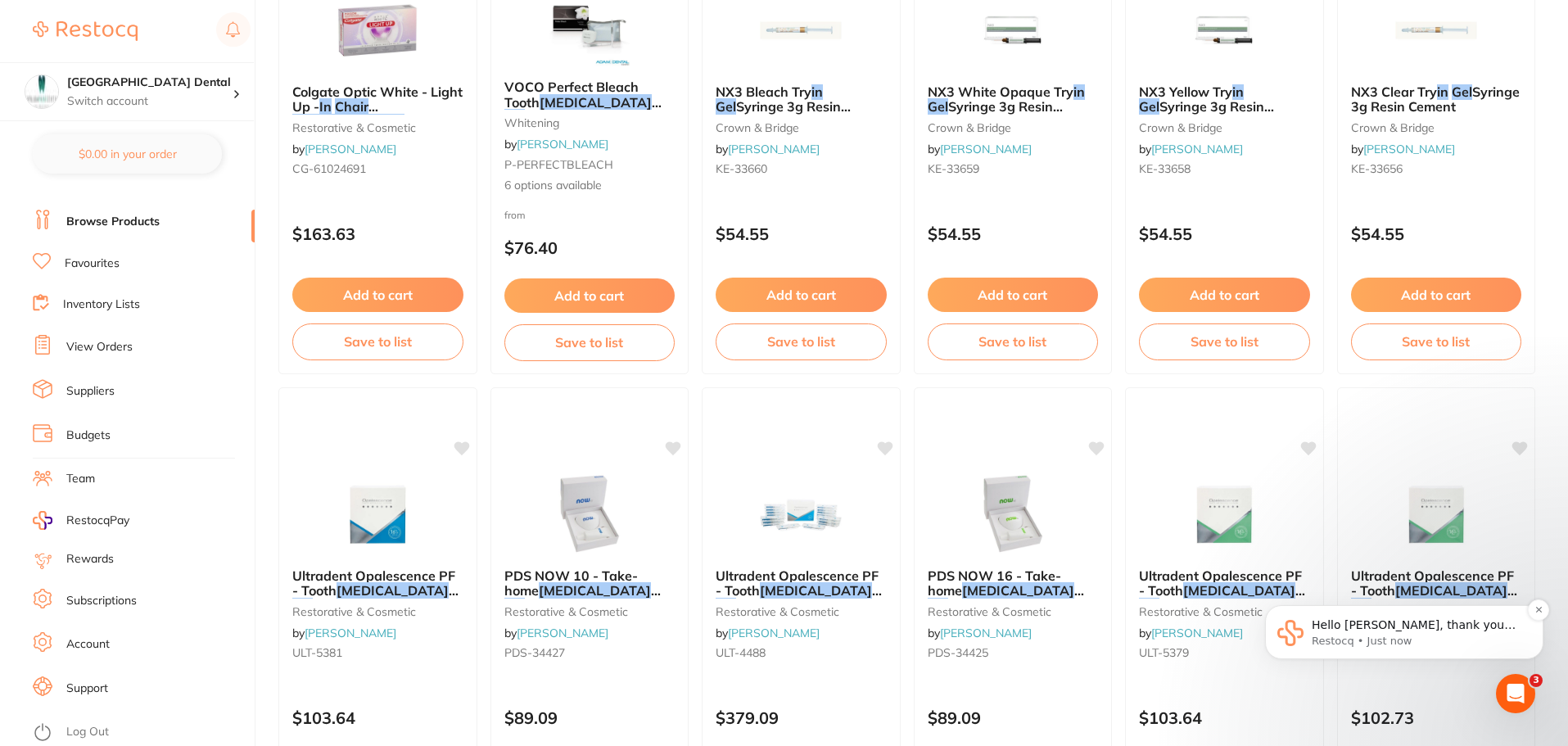
click at [1355, 626] on p "Hello [PERSON_NAME], thank you for reaching out. We can add Dentavision as one …" at bounding box center [1417, 626] width 211 height 16
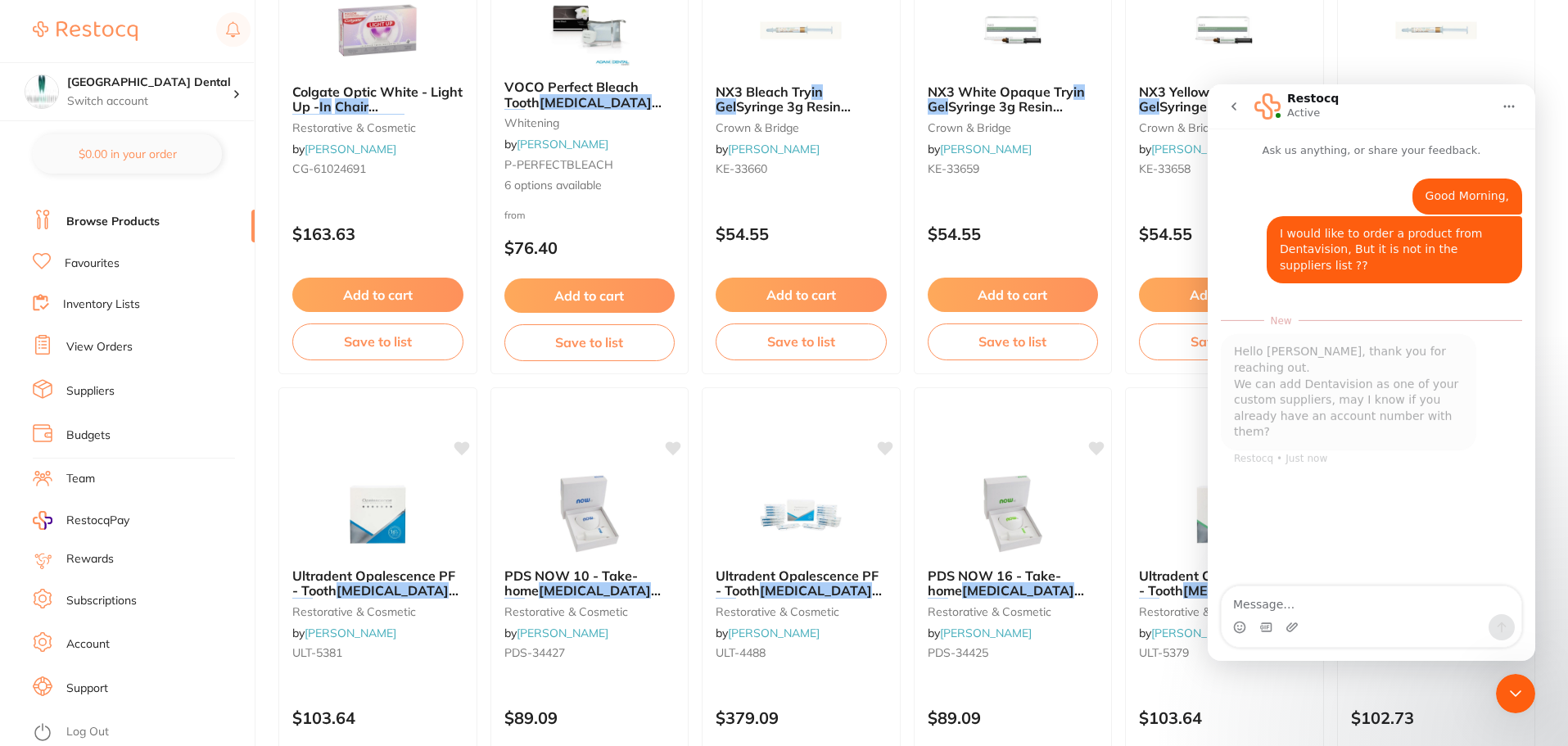
scroll to position [3, 0]
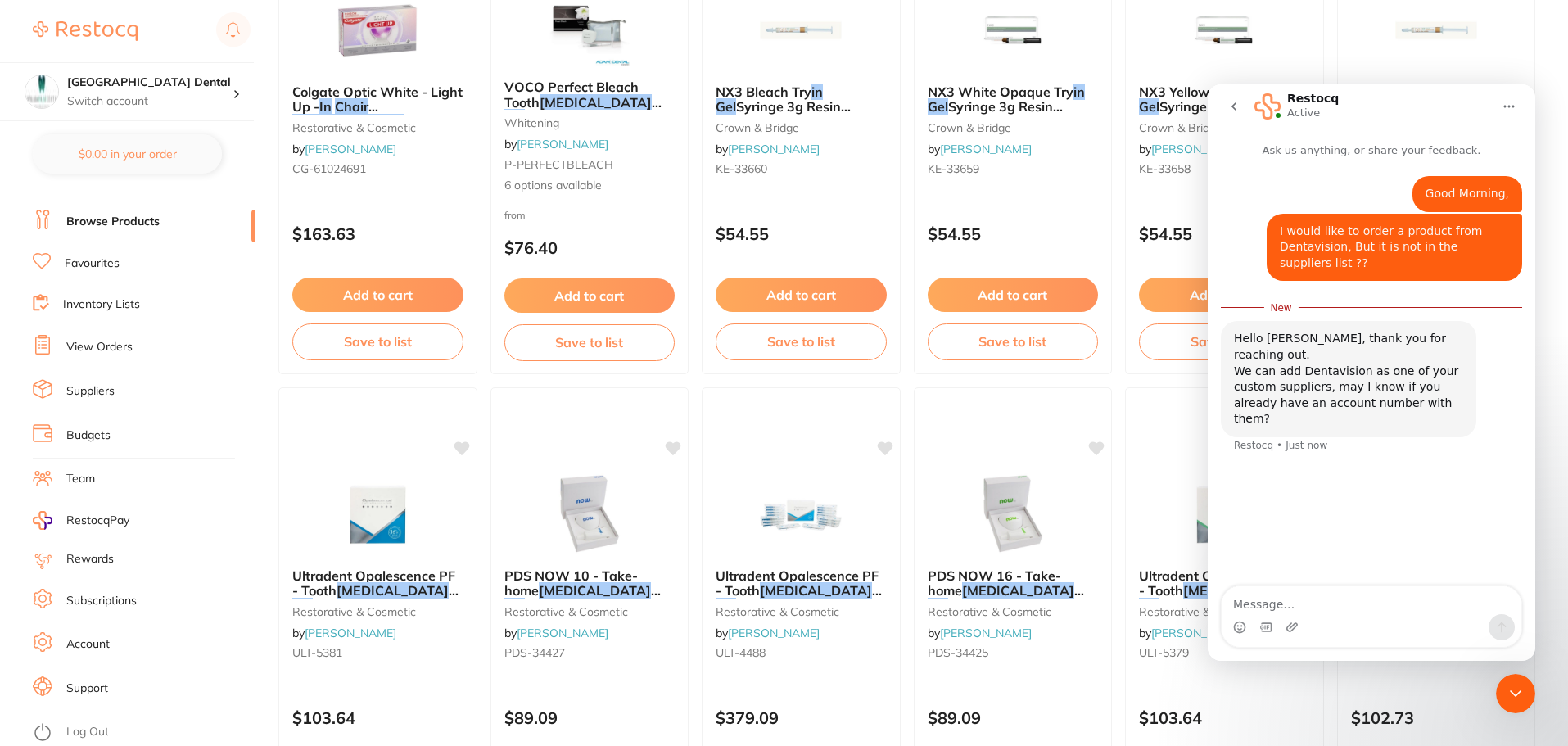
click at [1287, 607] on textarea "Message…" at bounding box center [1372, 601] width 300 height 28
type textarea "yes we do the account [PERSON_NAME] is 012503"
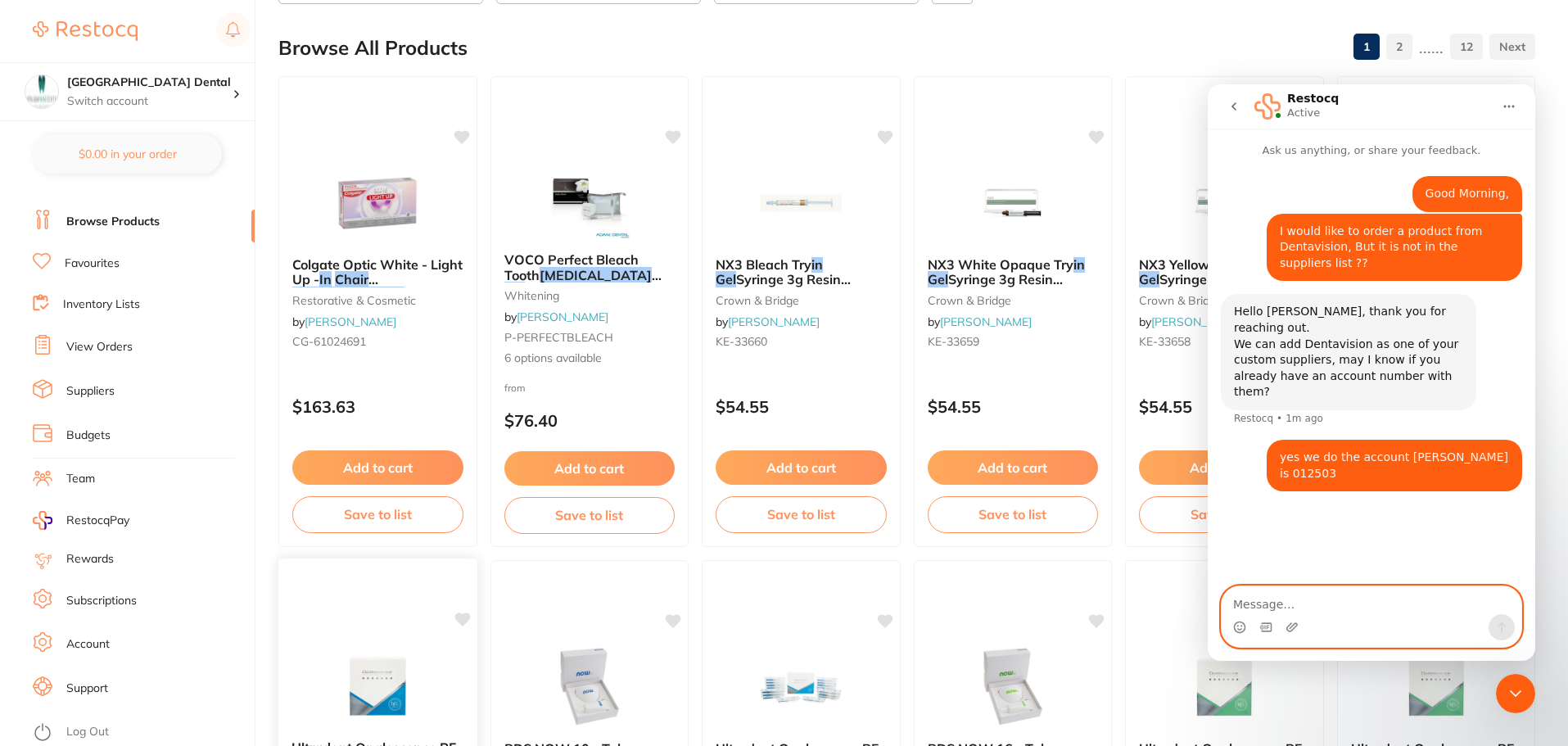
scroll to position [0, 0]
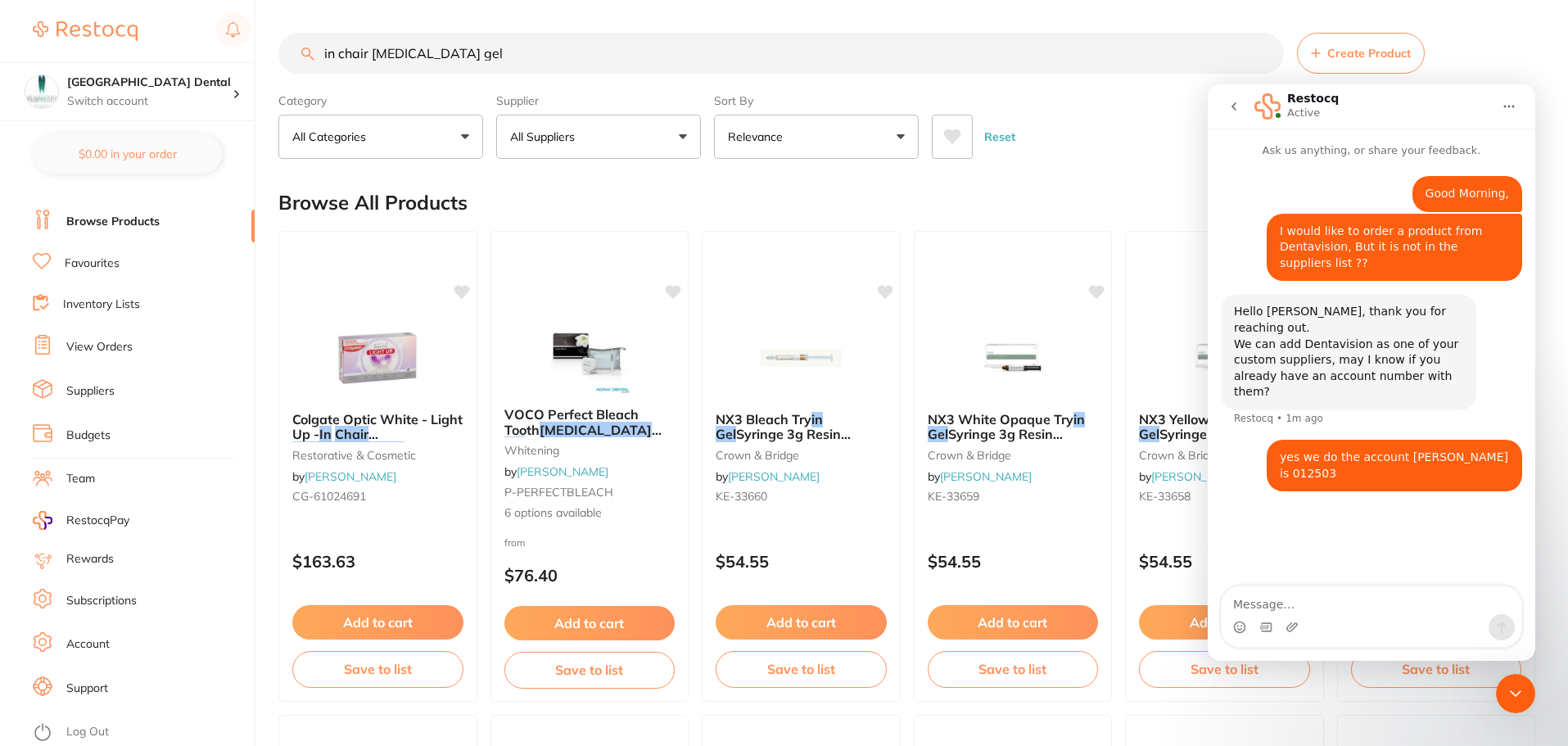
click at [1262, 52] on input "in chair [MEDICAL_DATA] gel" at bounding box center [781, 53] width 1005 height 41
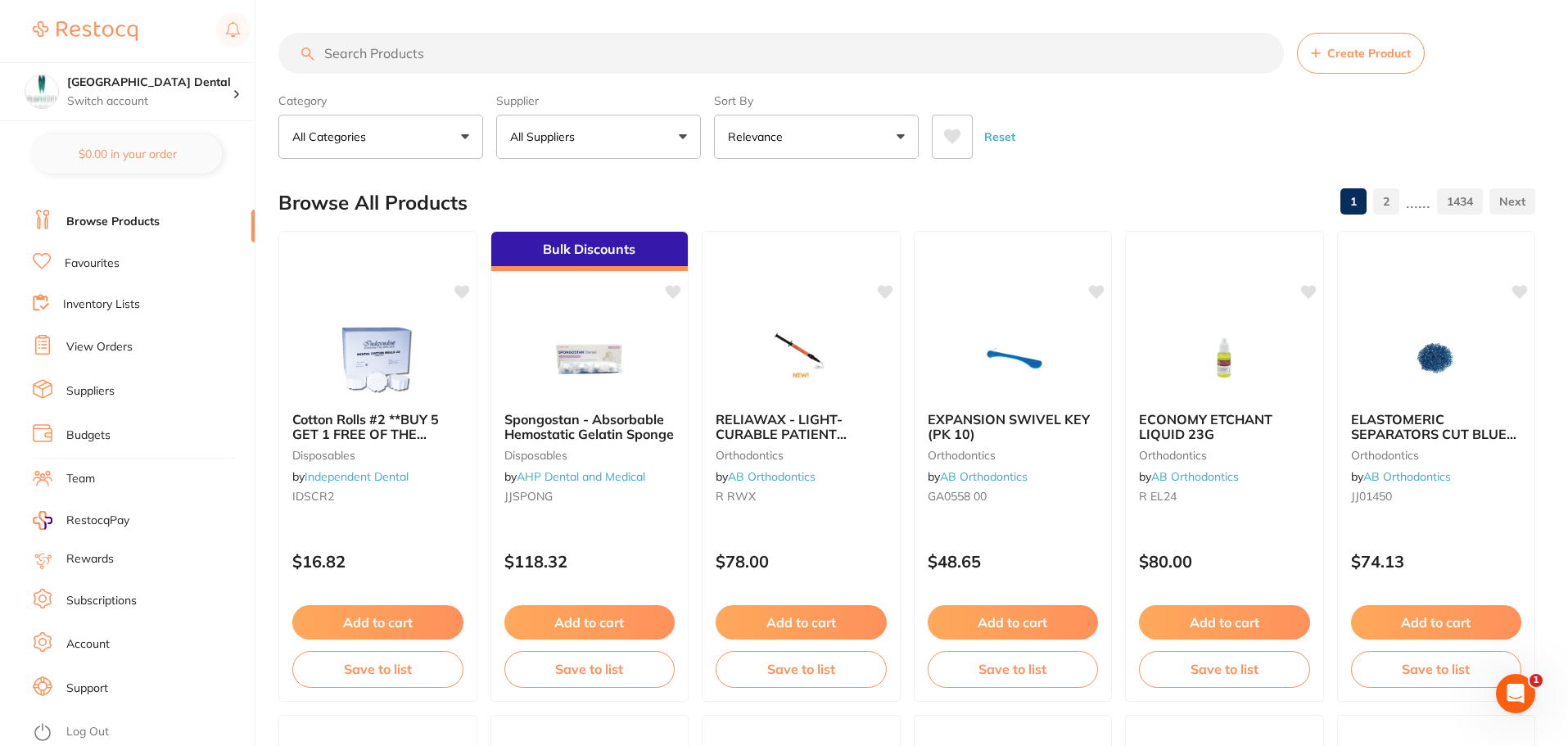
click at [1518, 697] on icon "Open Intercom Messenger" at bounding box center [1516, 695] width 27 height 27
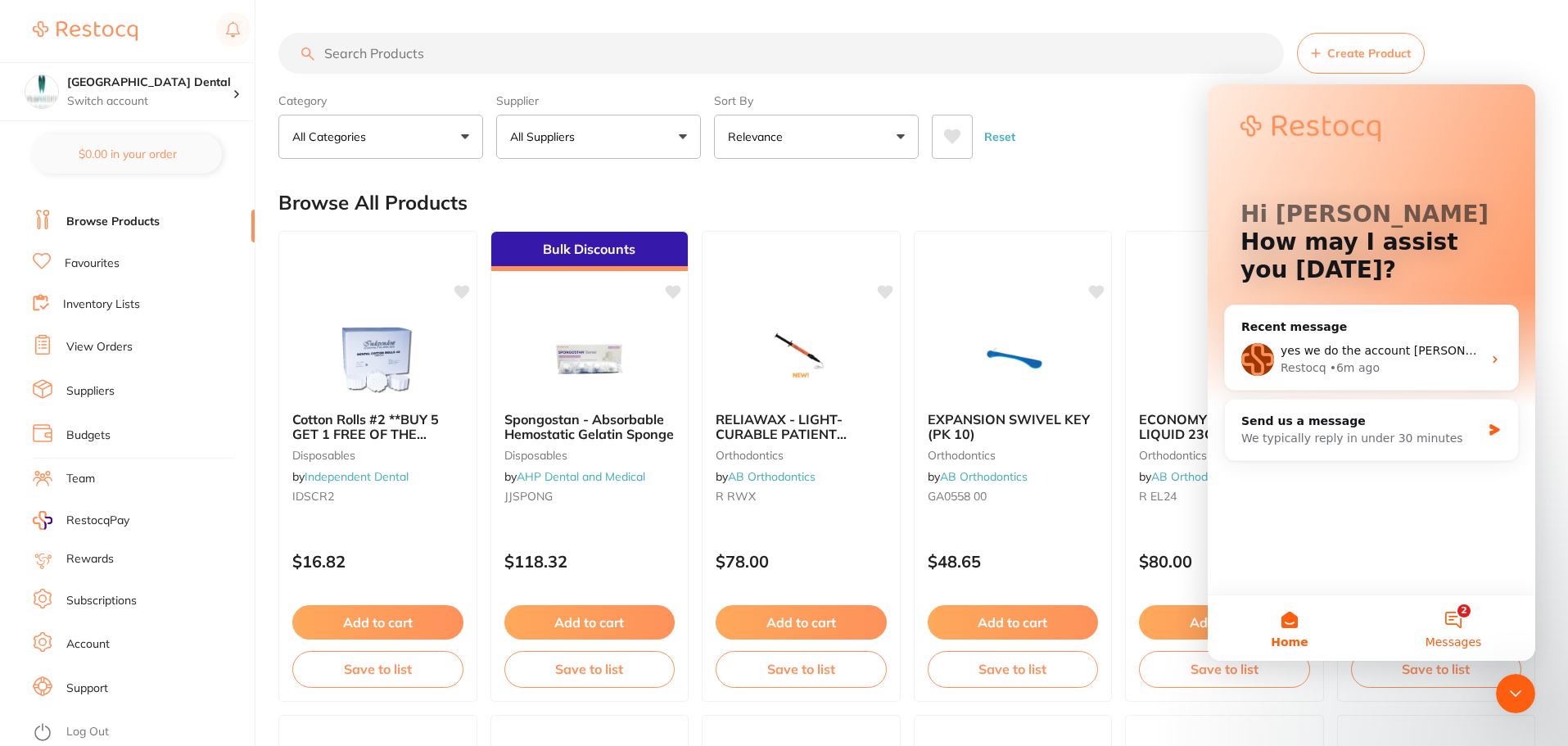
click at [1457, 625] on button "2 Messages" at bounding box center [1454, 628] width 164 height 66
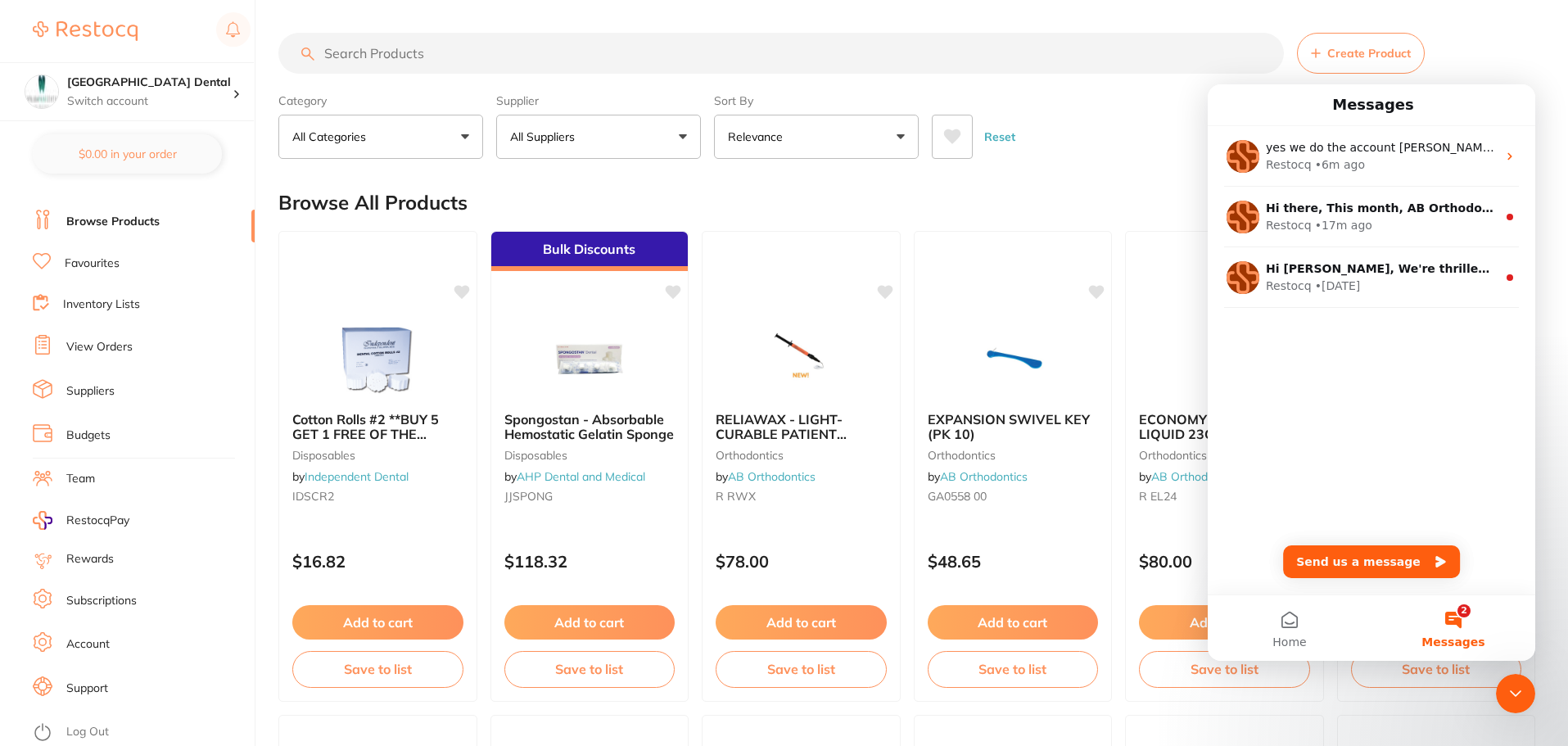
click at [1130, 183] on div "Browse All Products 1 2 ...... 1434" at bounding box center [907, 203] width 1257 height 55
click at [960, 92] on div "Category All Categories All Categories 3D Printing anaesthetic articulating bur…" at bounding box center [907, 123] width 1257 height 72
click at [1506, 38] on div "Create Product" at bounding box center [907, 53] width 1257 height 41
click at [433, 50] on input "search" at bounding box center [781, 53] width 1005 height 41
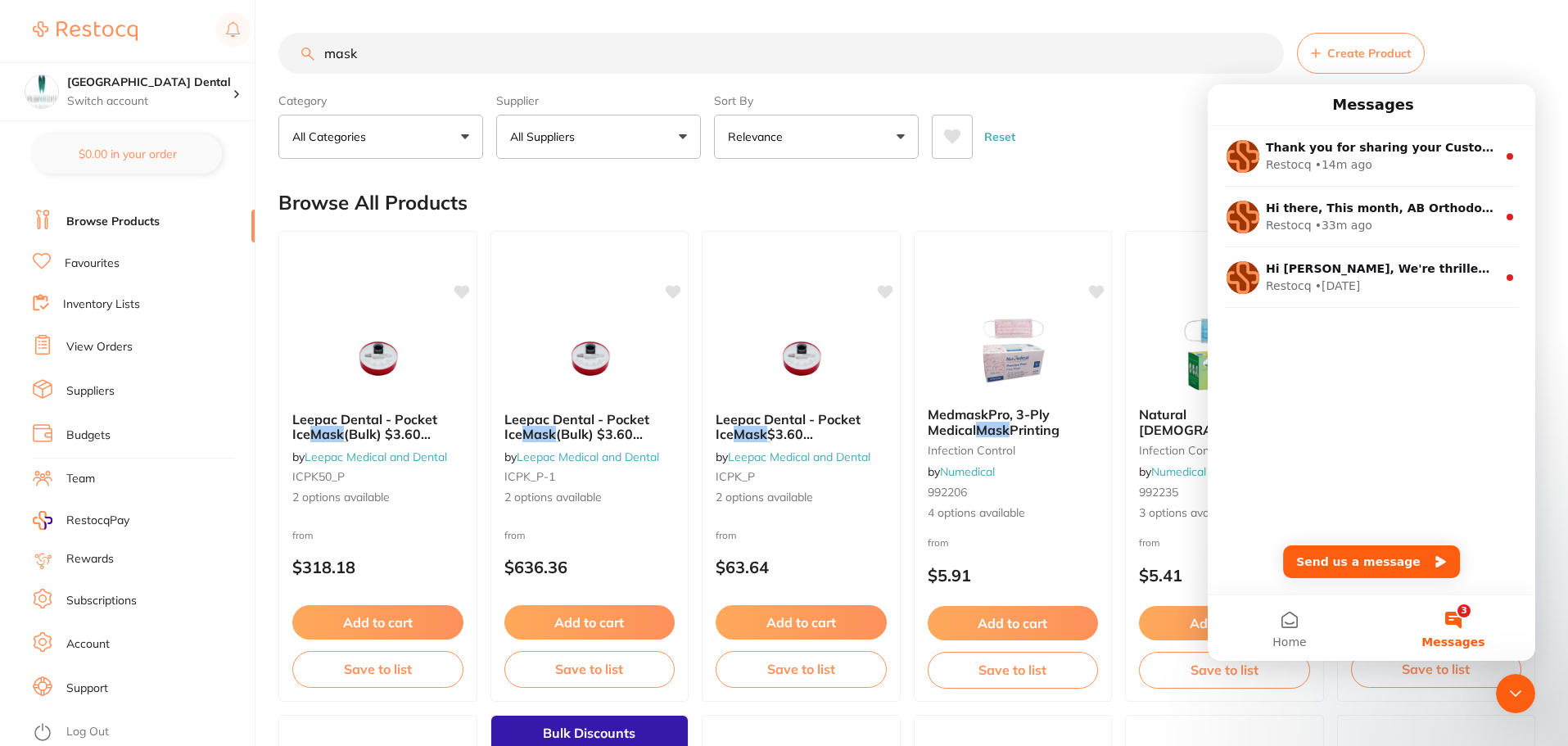
type input "masks"
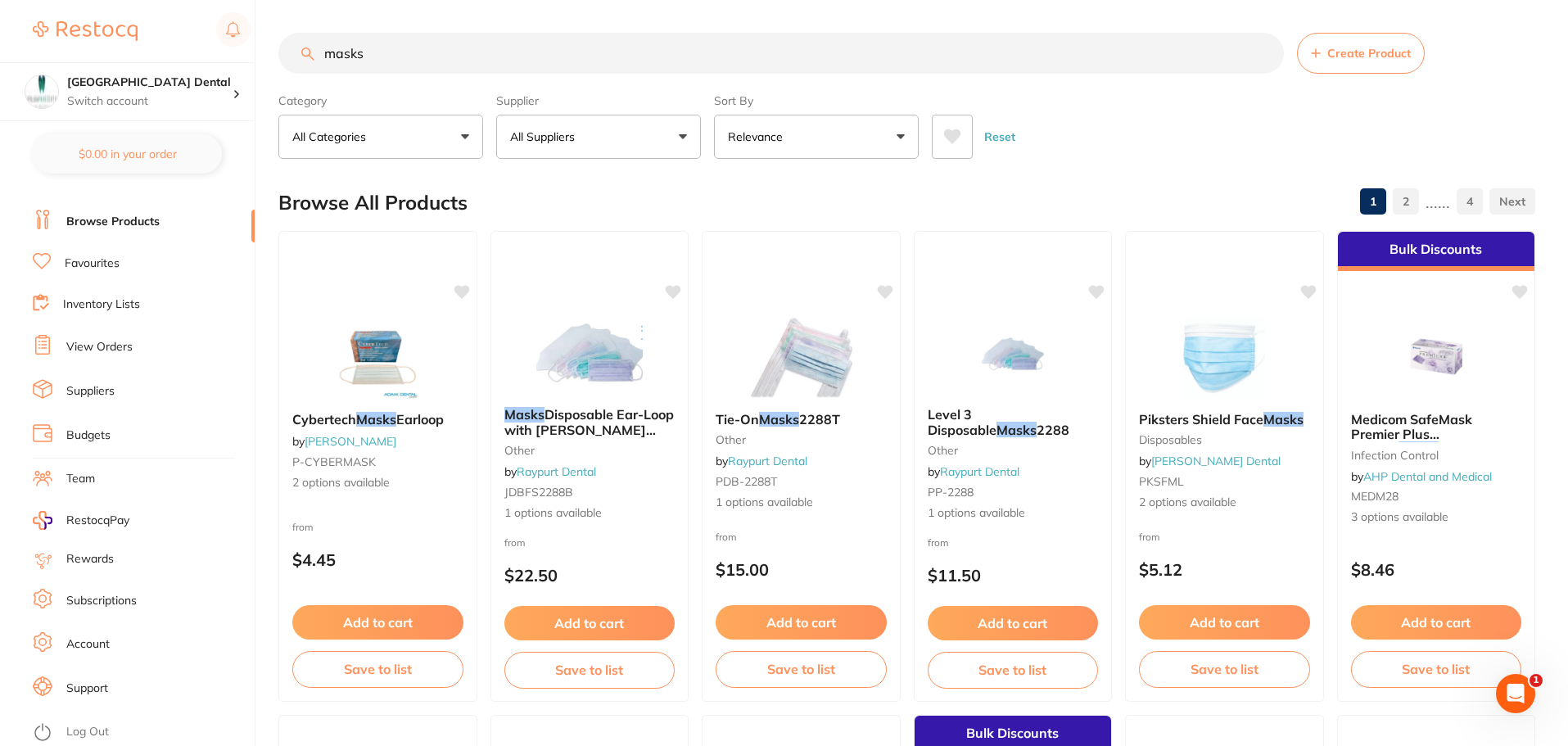
click at [1262, 55] on input "masks" at bounding box center [781, 53] width 1005 height 41
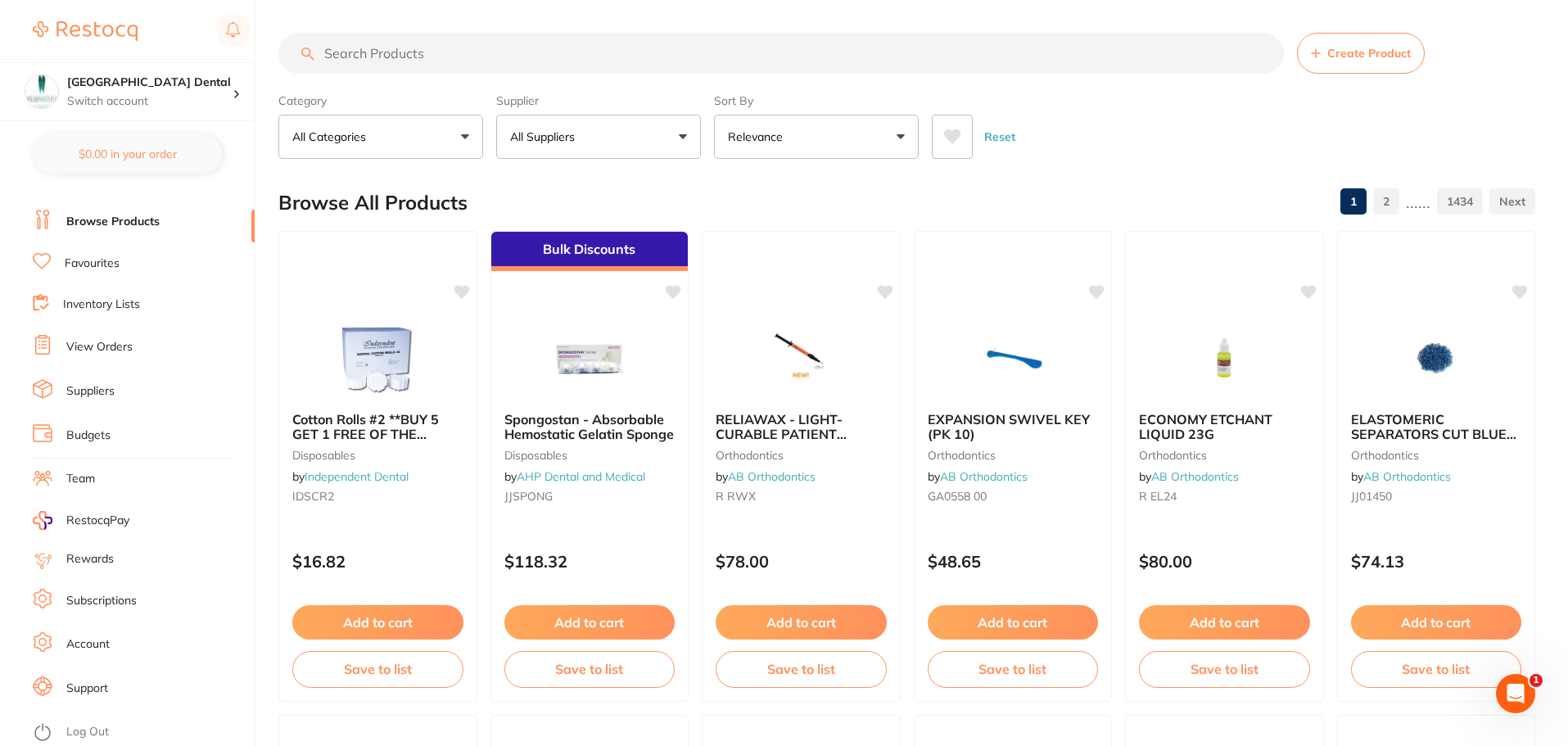
click at [84, 393] on link "Suppliers" at bounding box center [91, 391] width 49 height 16
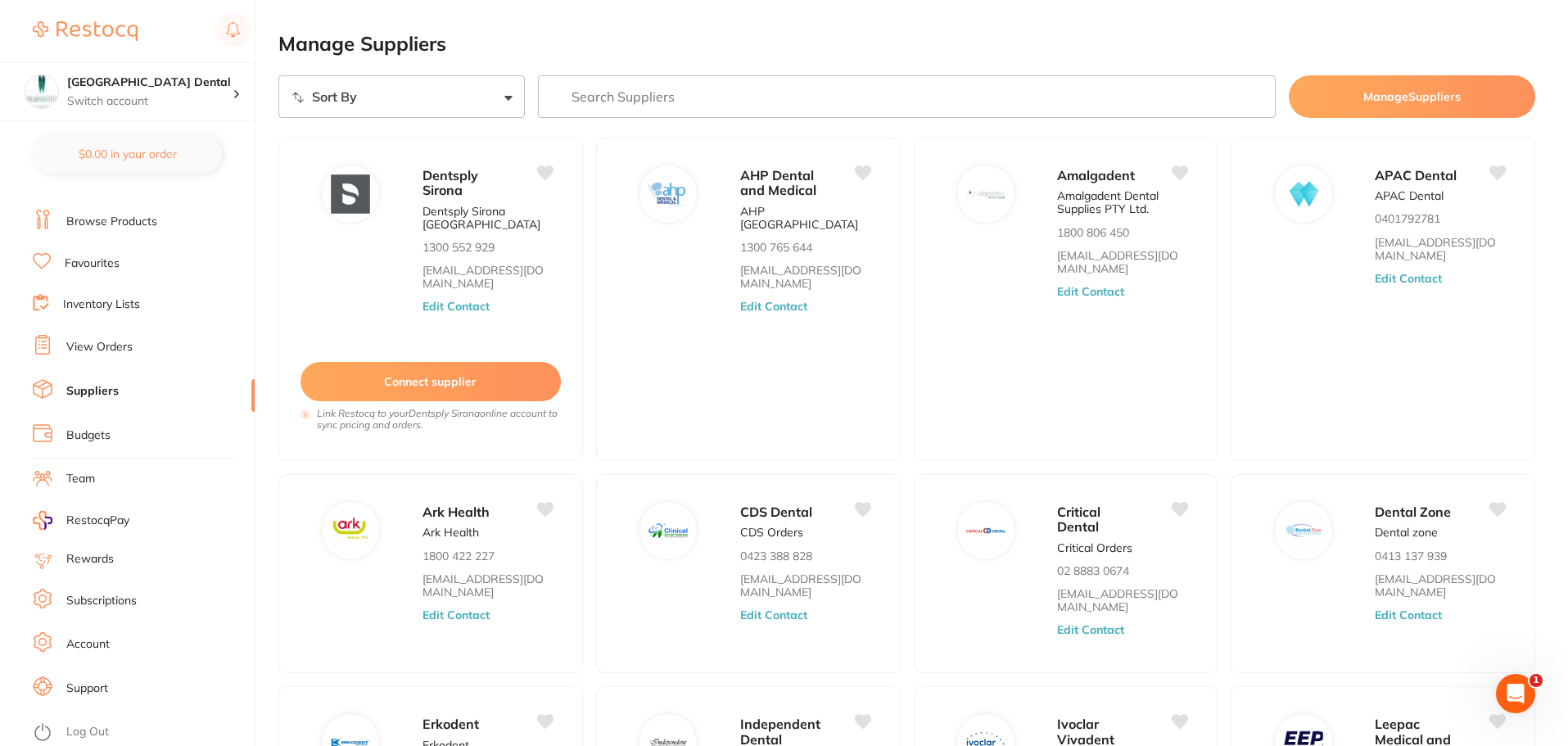
click at [605, 104] on input "search" at bounding box center [907, 97] width 739 height 43
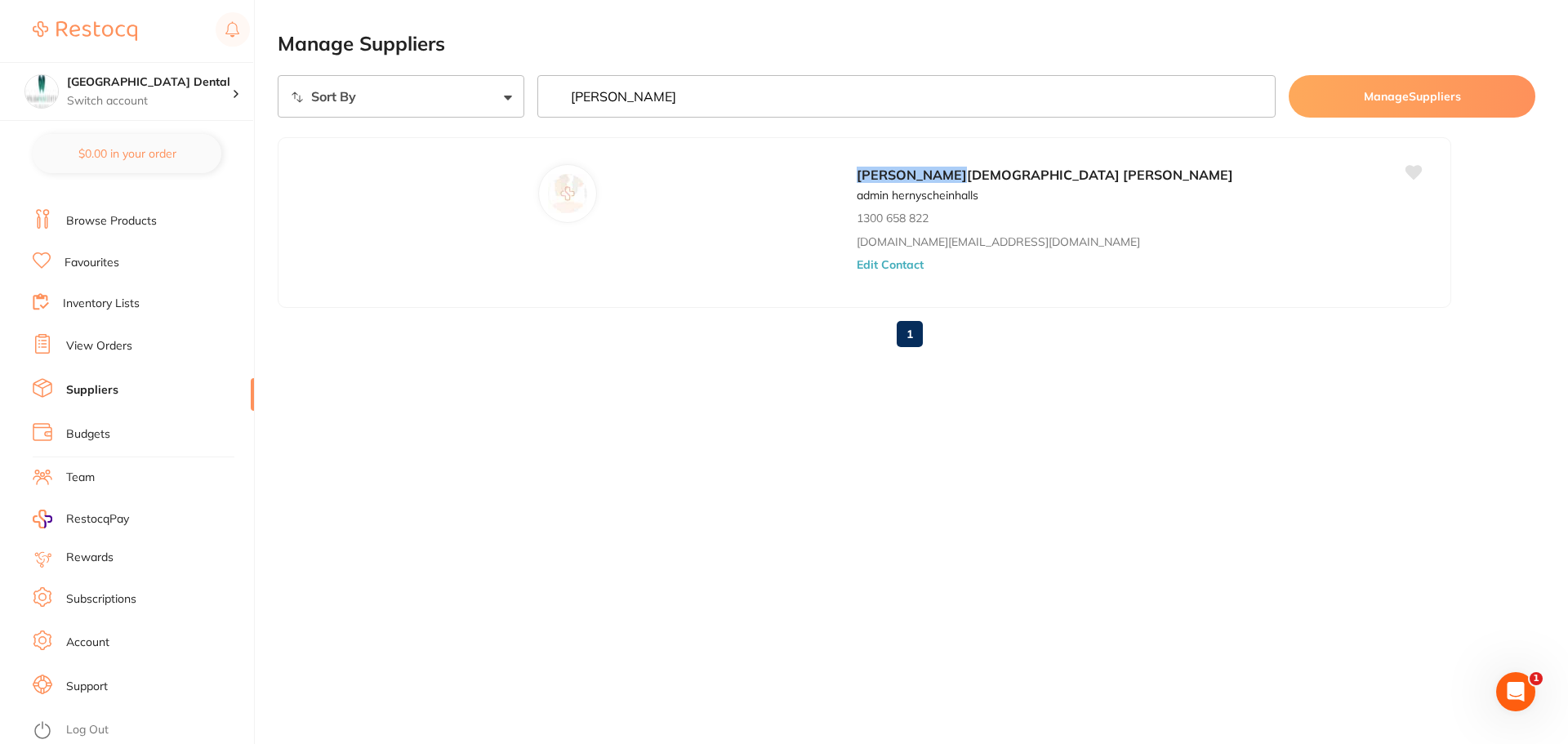
type input "[PERSON_NAME]"
click at [110, 217] on link "Browse Products" at bounding box center [112, 221] width 90 height 16
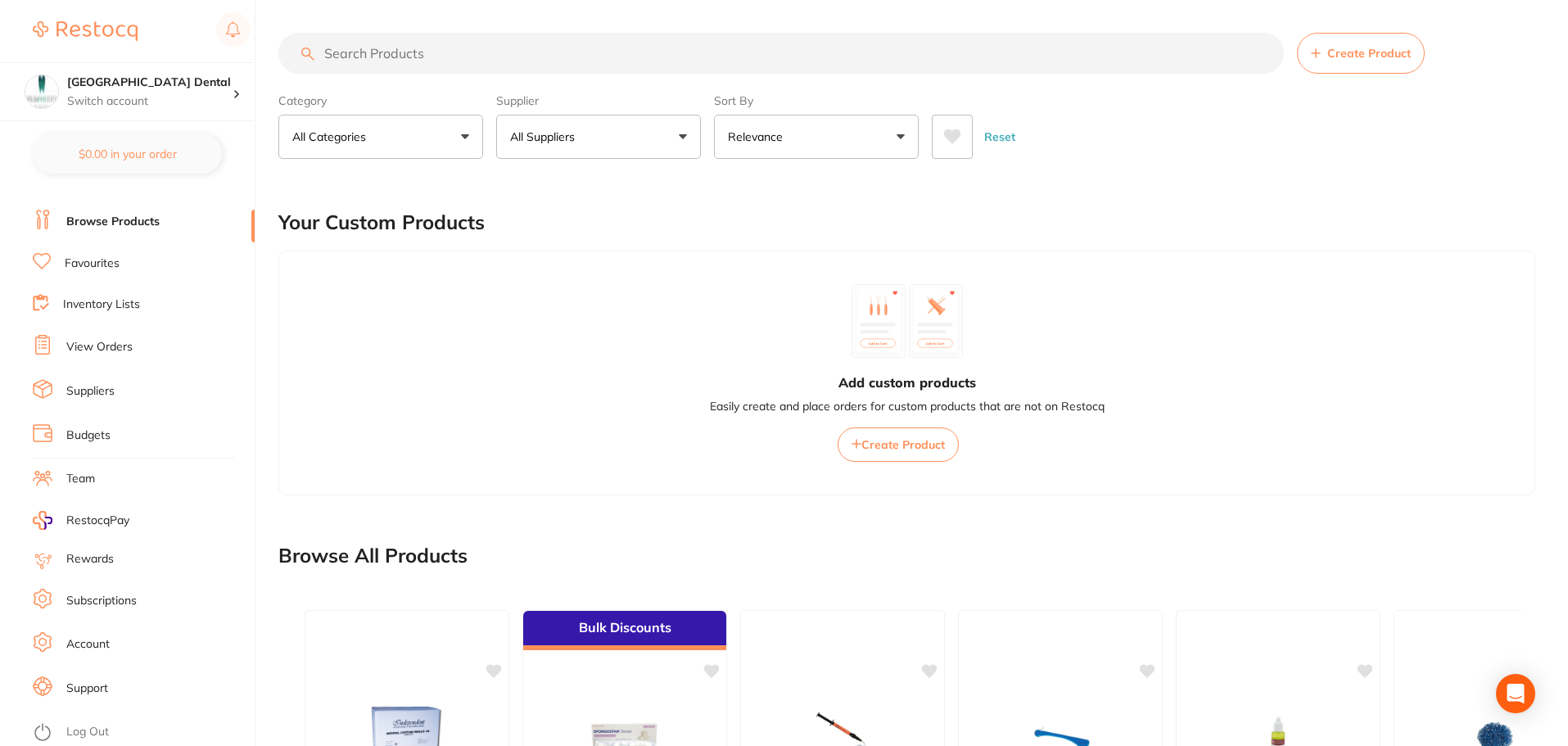
click at [687, 144] on button "All Suppliers" at bounding box center [599, 137] width 205 height 44
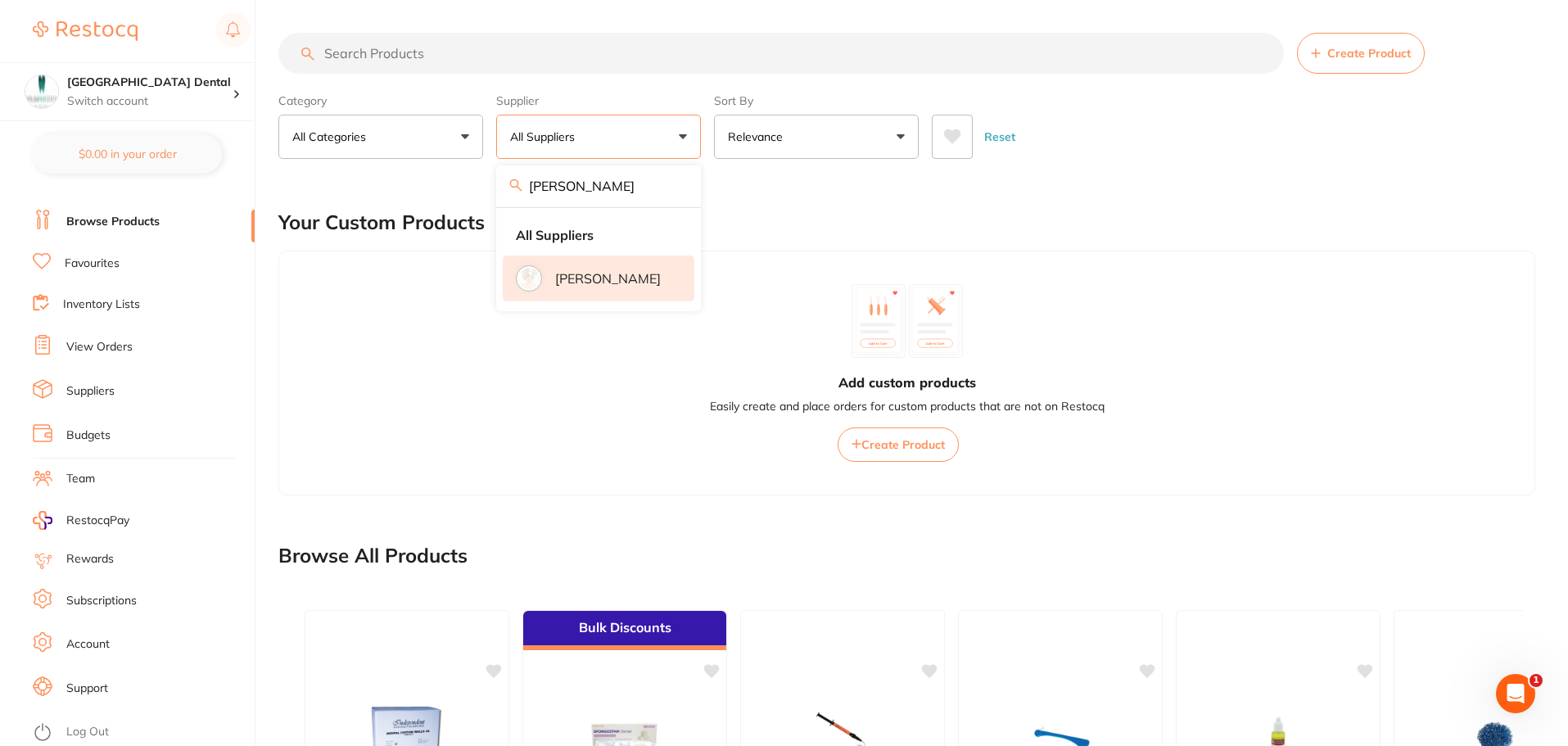
type input "[PERSON_NAME]"
click at [598, 281] on p "[PERSON_NAME]" at bounding box center [608, 278] width 106 height 15
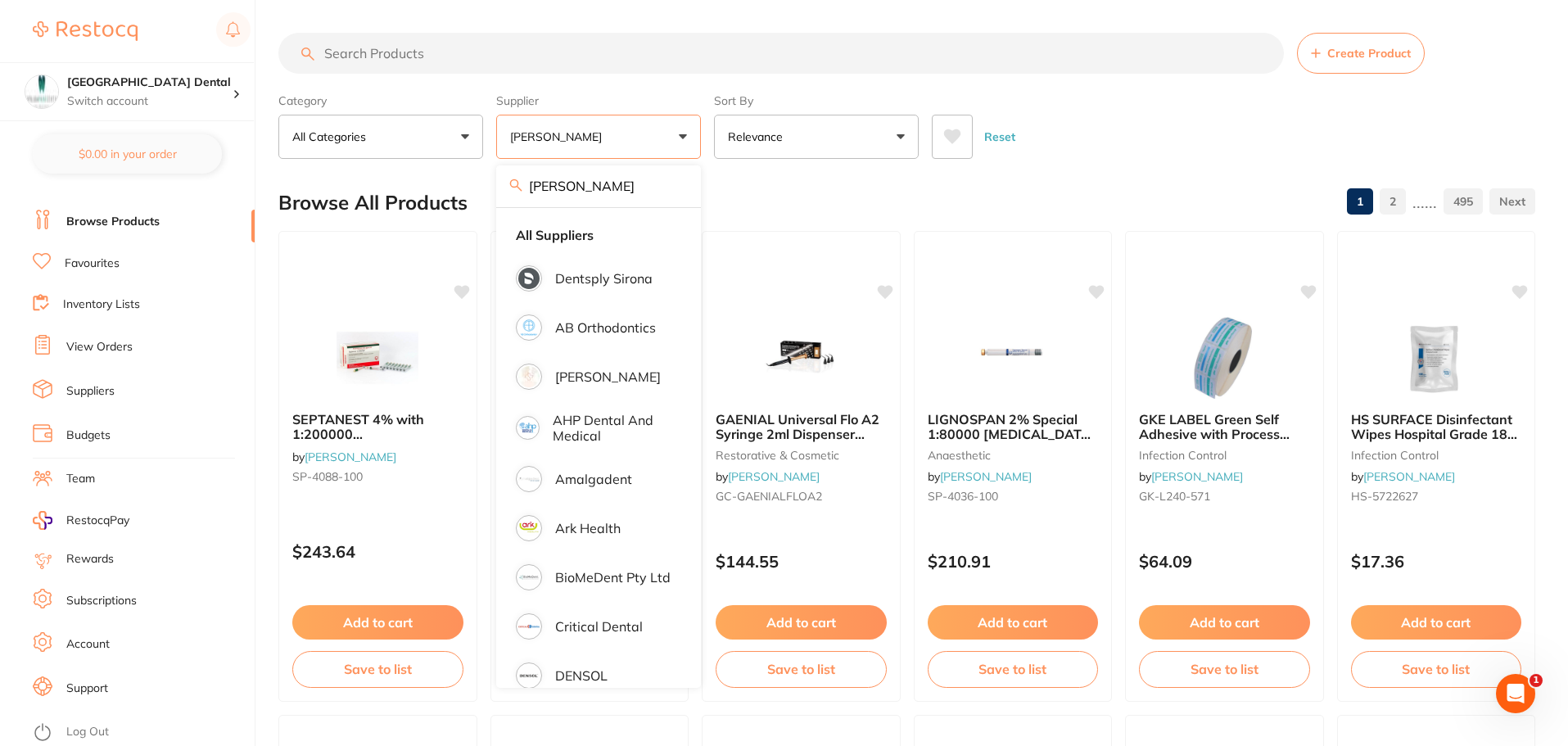
click at [506, 62] on input "search" at bounding box center [781, 53] width 1005 height 41
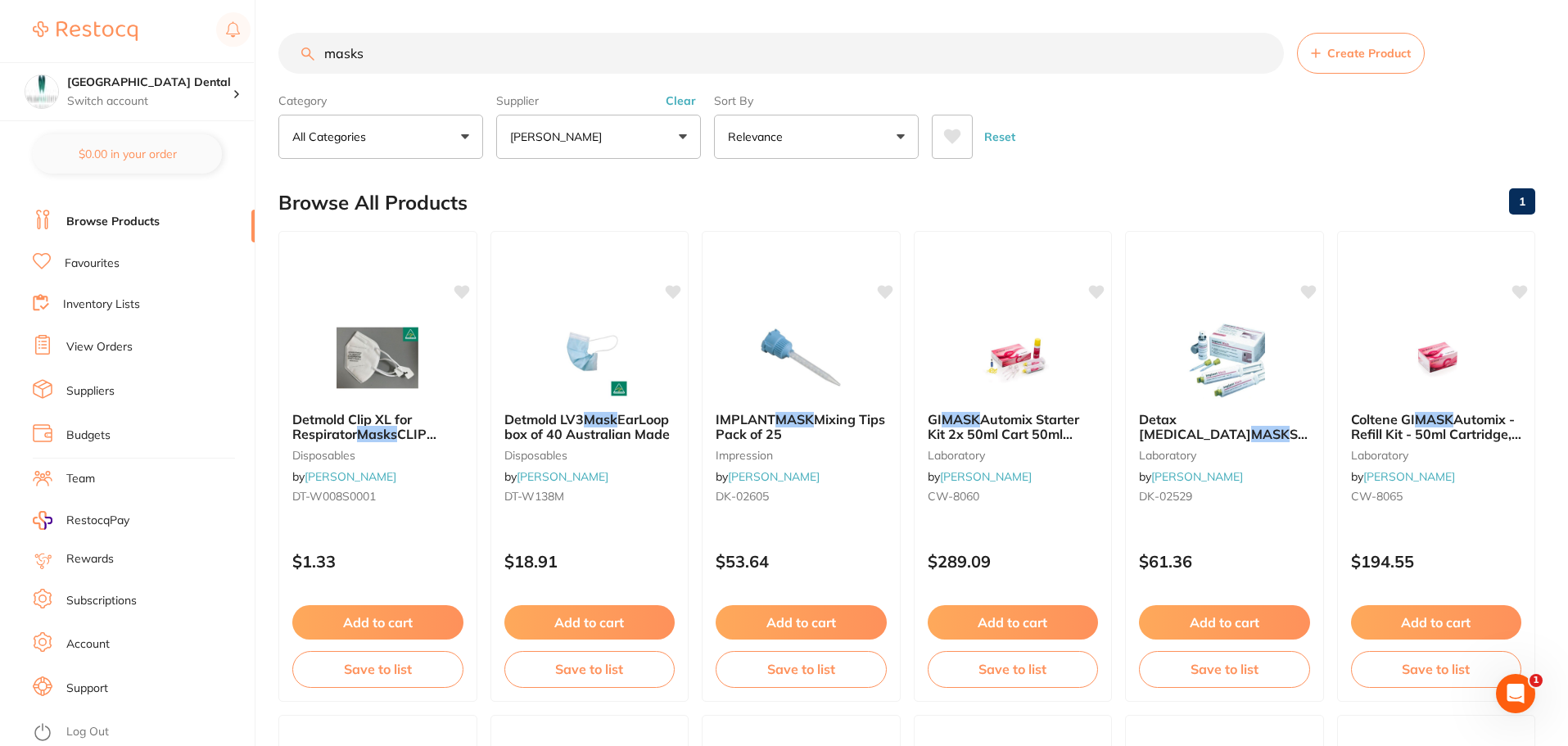
click at [680, 137] on button "[PERSON_NAME]" at bounding box center [599, 137] width 205 height 44
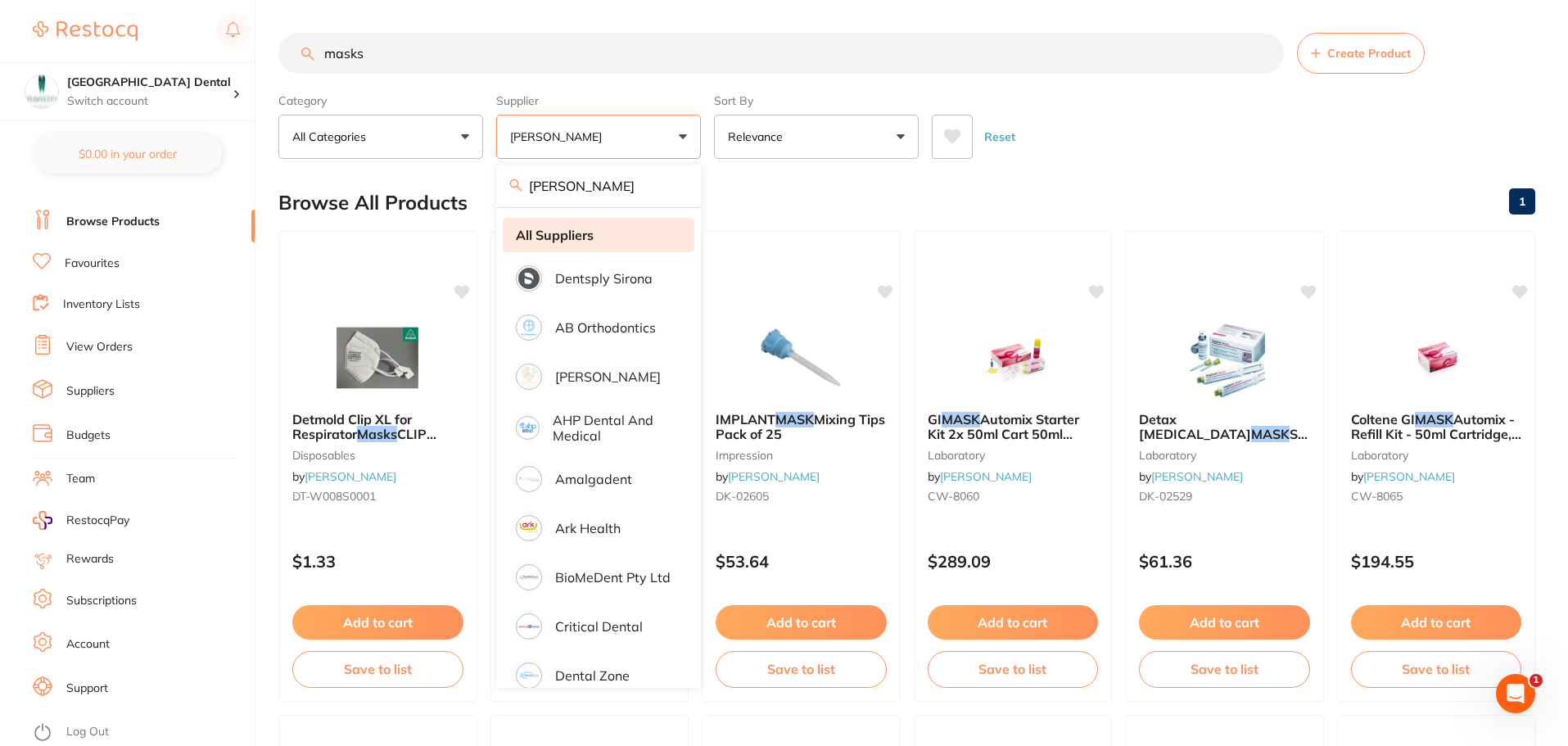
click at [566, 238] on strong "All Suppliers" at bounding box center [554, 235] width 78 height 15
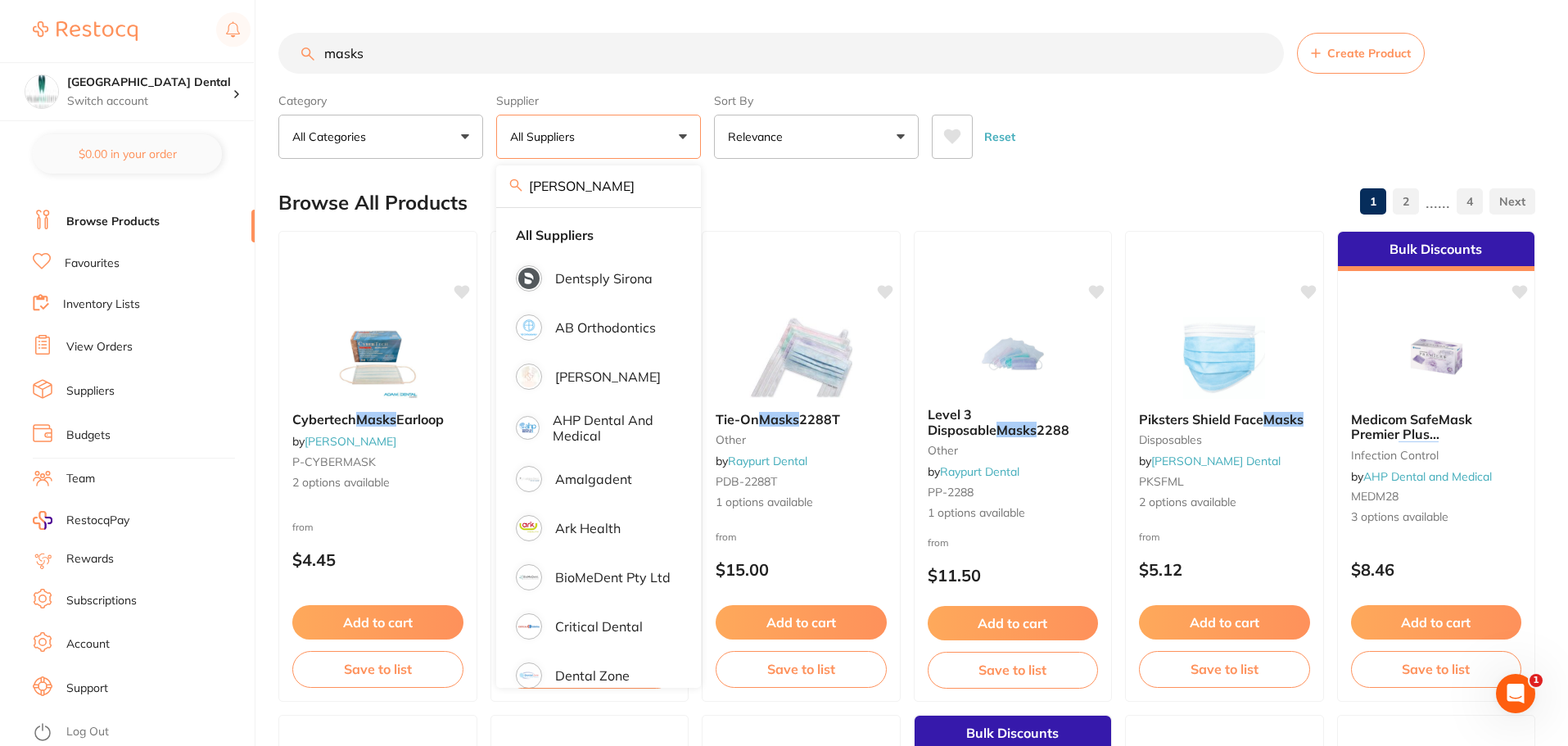
click at [398, 53] on input "masks" at bounding box center [781, 53] width 1005 height 41
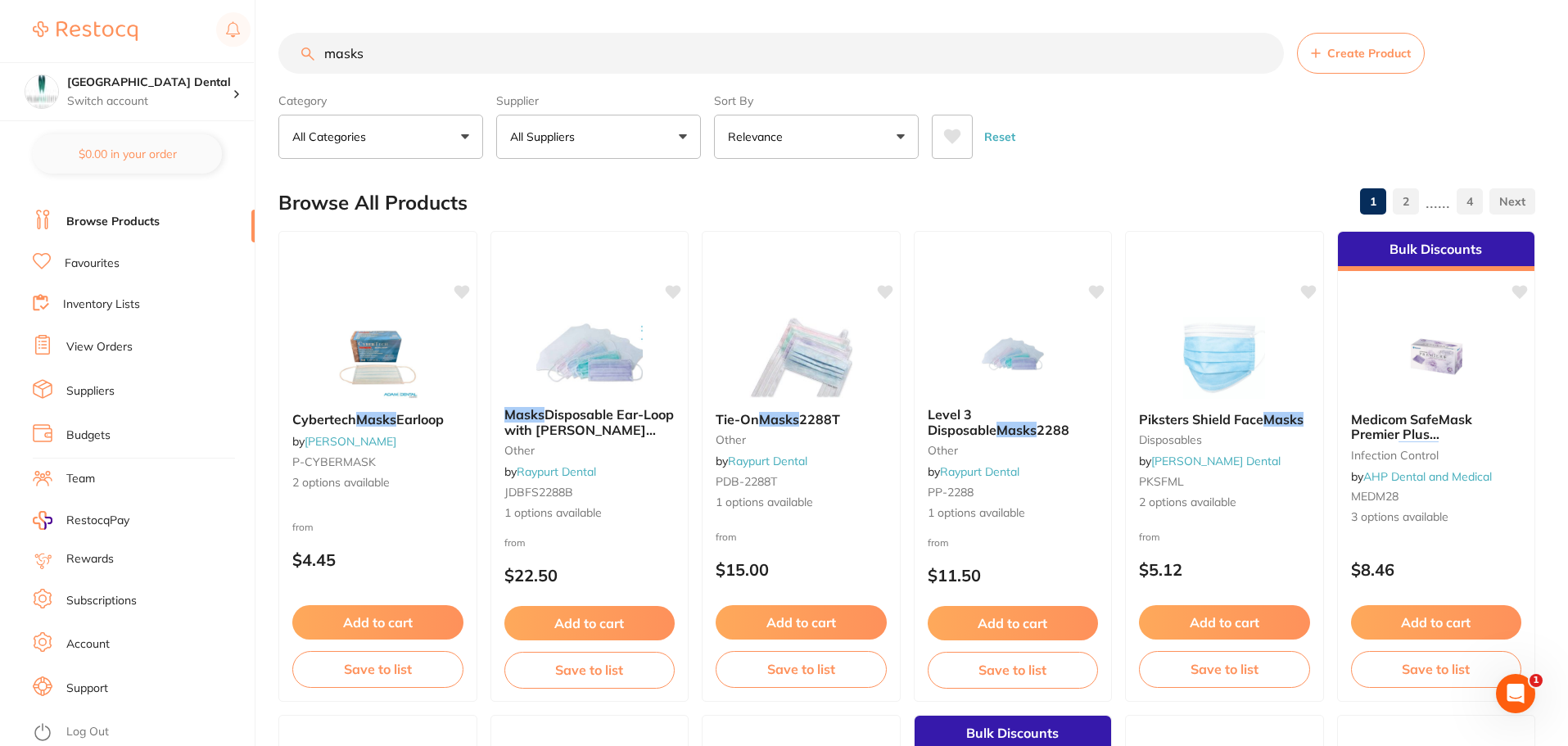
click at [462, 56] on input "masks" at bounding box center [781, 53] width 1005 height 41
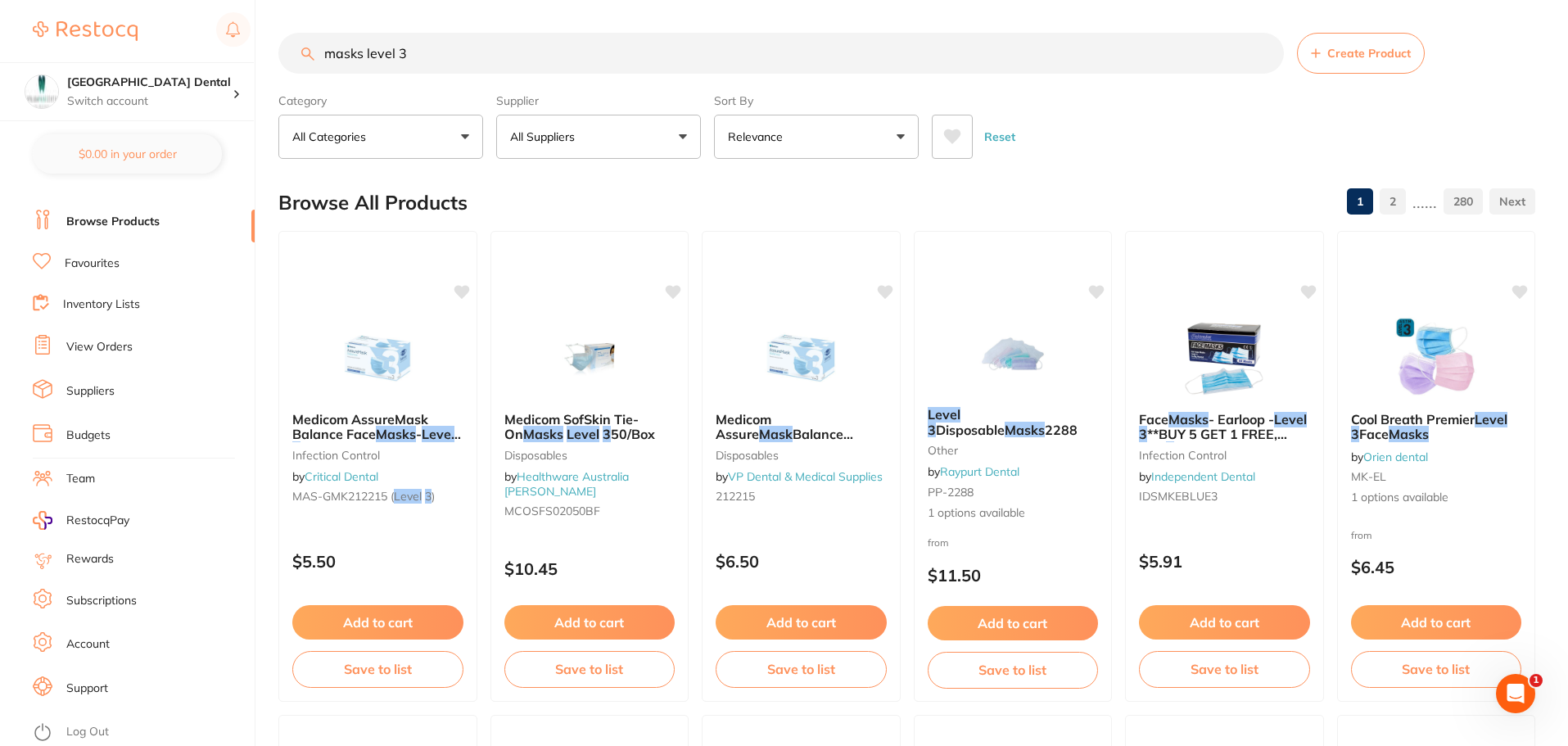
click at [321, 50] on input "masks level 3" at bounding box center [781, 53] width 1005 height 41
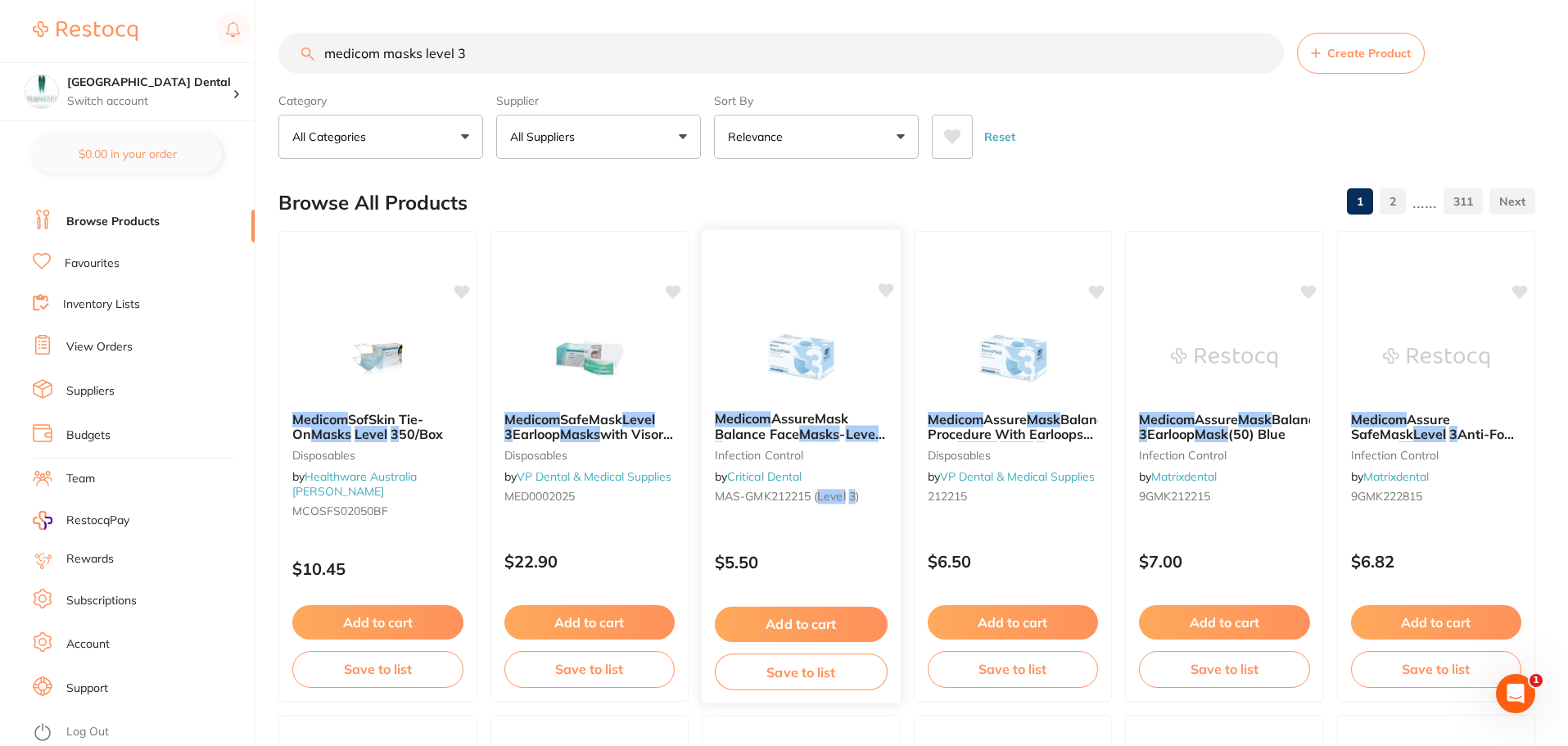
type input "medicom masks level 3"
click at [883, 291] on icon at bounding box center [886, 291] width 15 height 14
click at [794, 620] on button "Add to cart" at bounding box center [801, 624] width 173 height 35
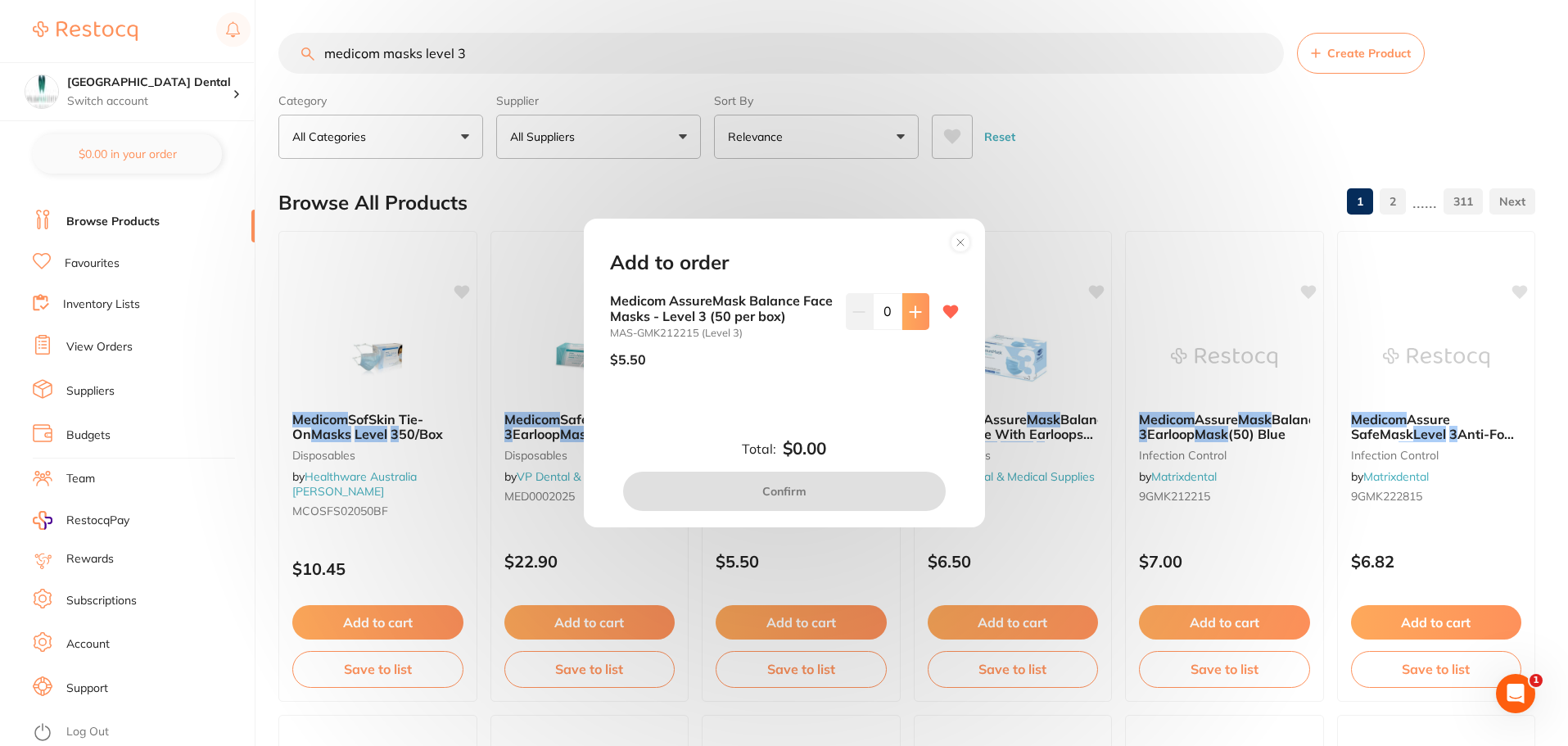
click at [916, 308] on icon at bounding box center [915, 312] width 13 height 13
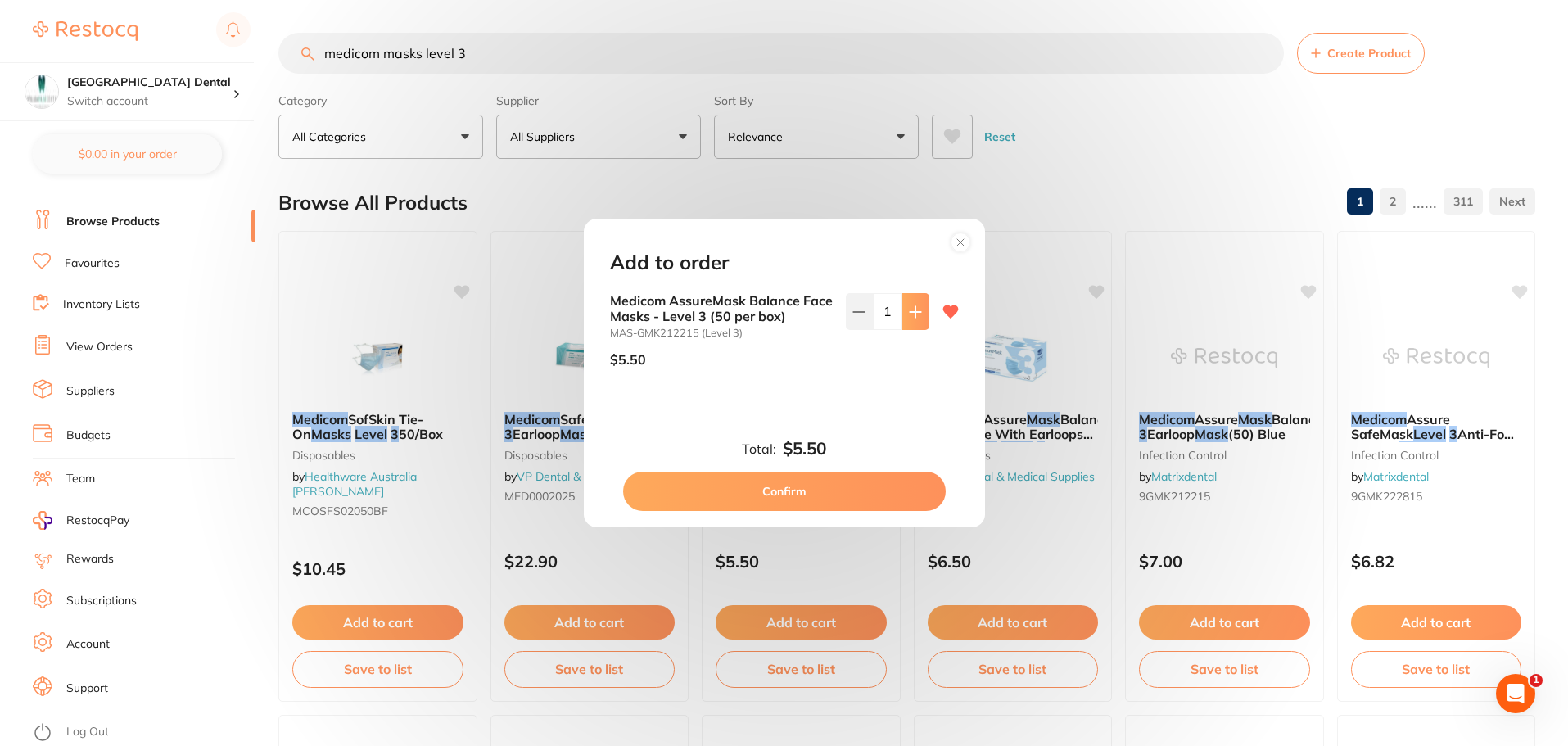
click at [916, 308] on icon at bounding box center [915, 312] width 13 height 13
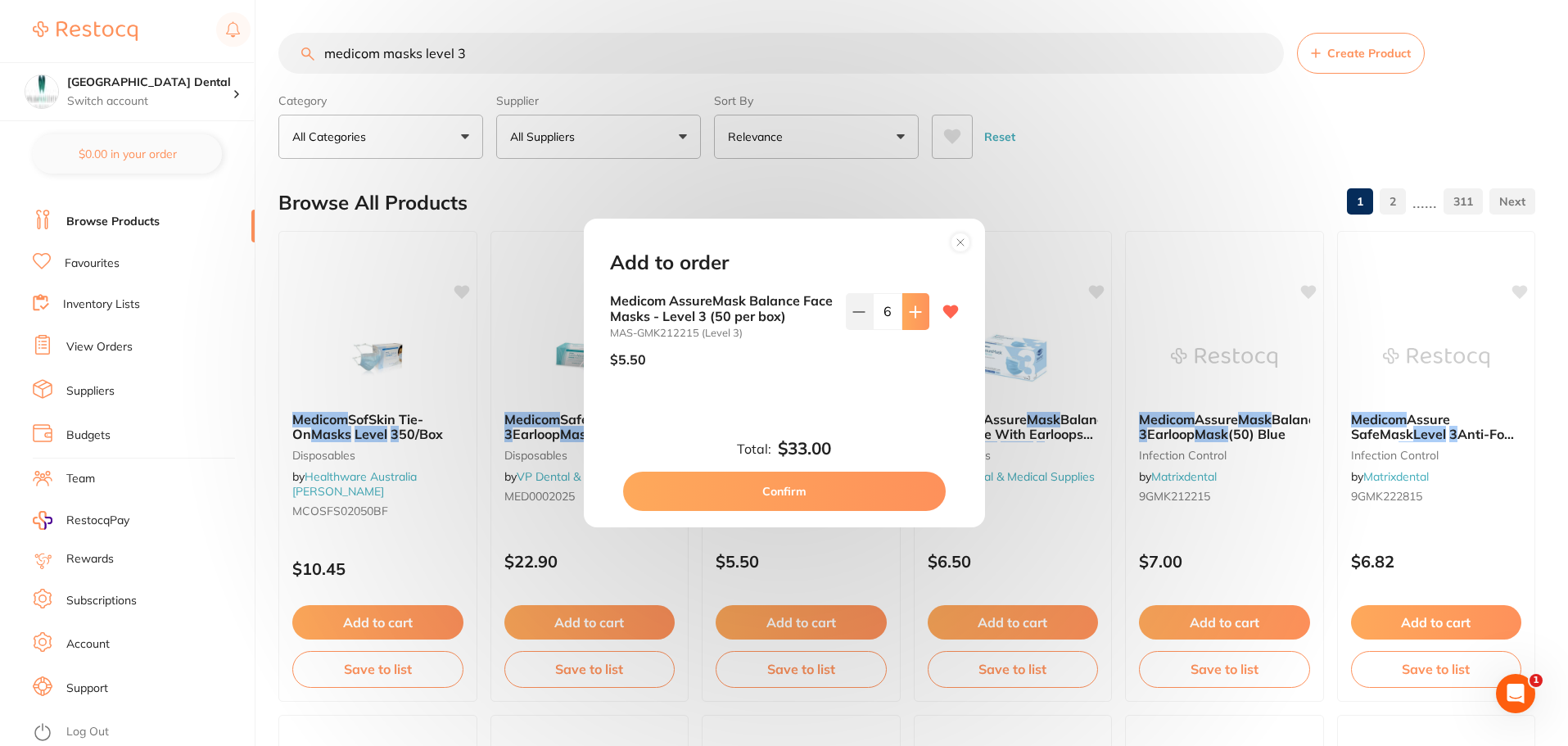
click at [916, 308] on icon at bounding box center [915, 312] width 13 height 13
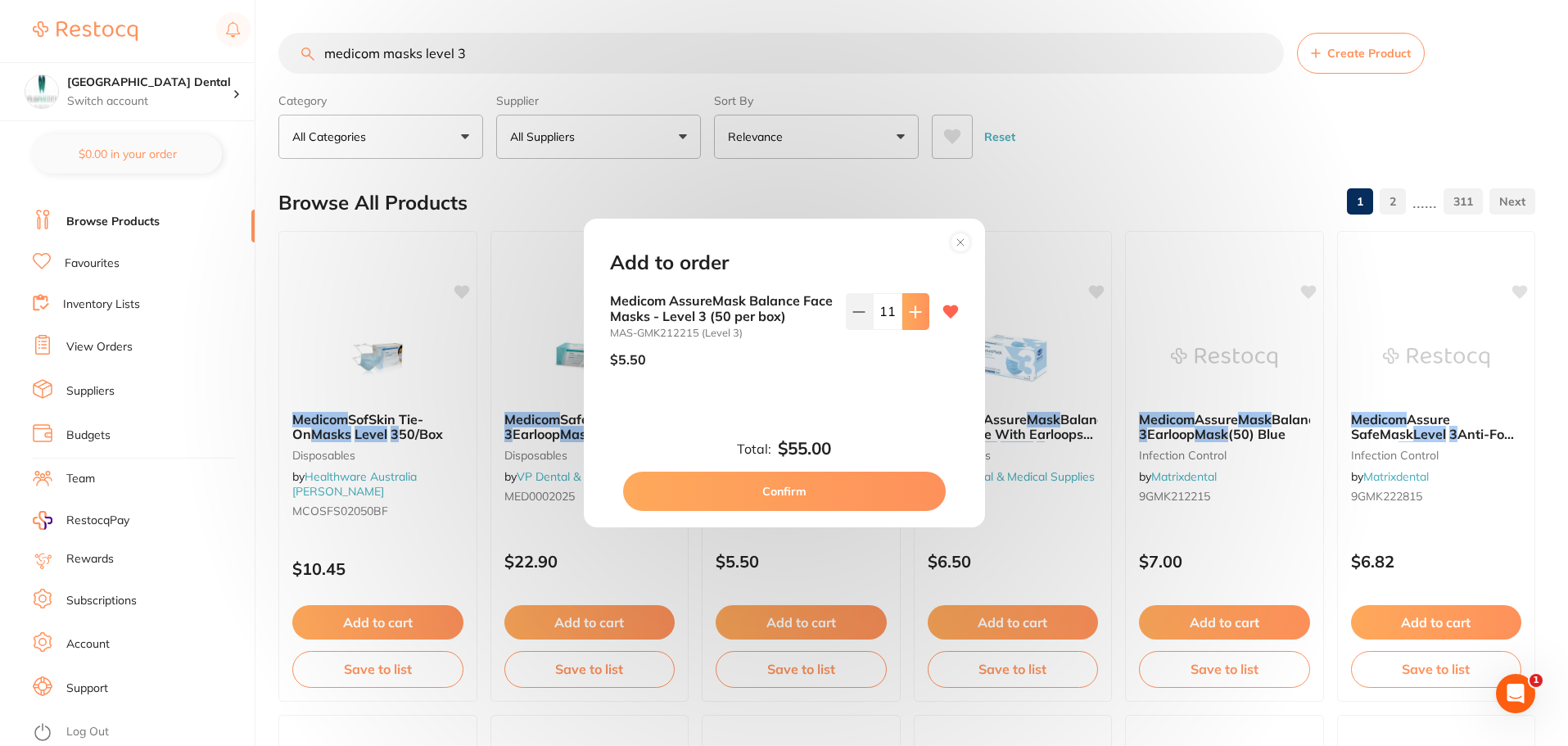
click at [916, 308] on icon at bounding box center [915, 312] width 13 height 13
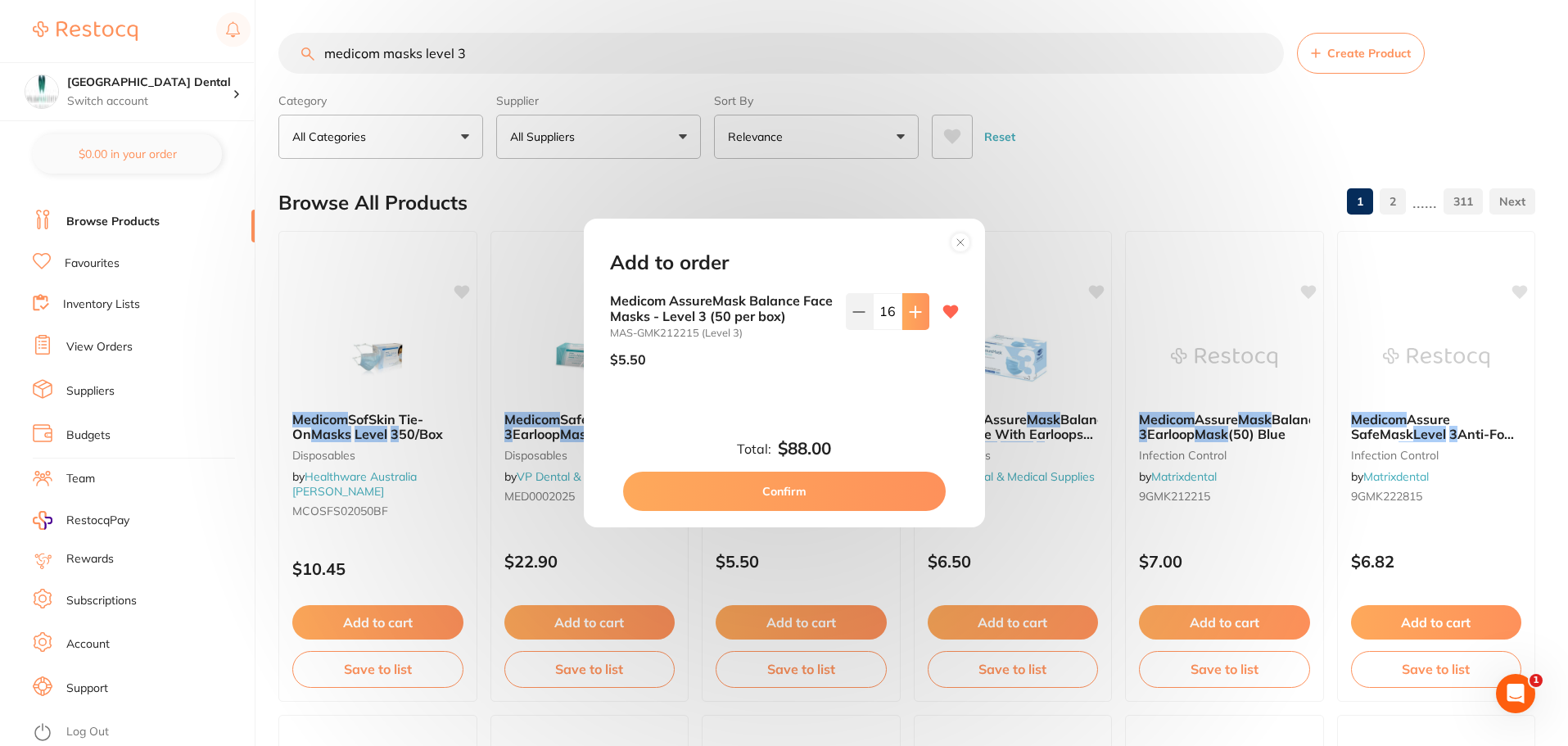
click at [916, 308] on icon at bounding box center [915, 312] width 13 height 13
type input "20"
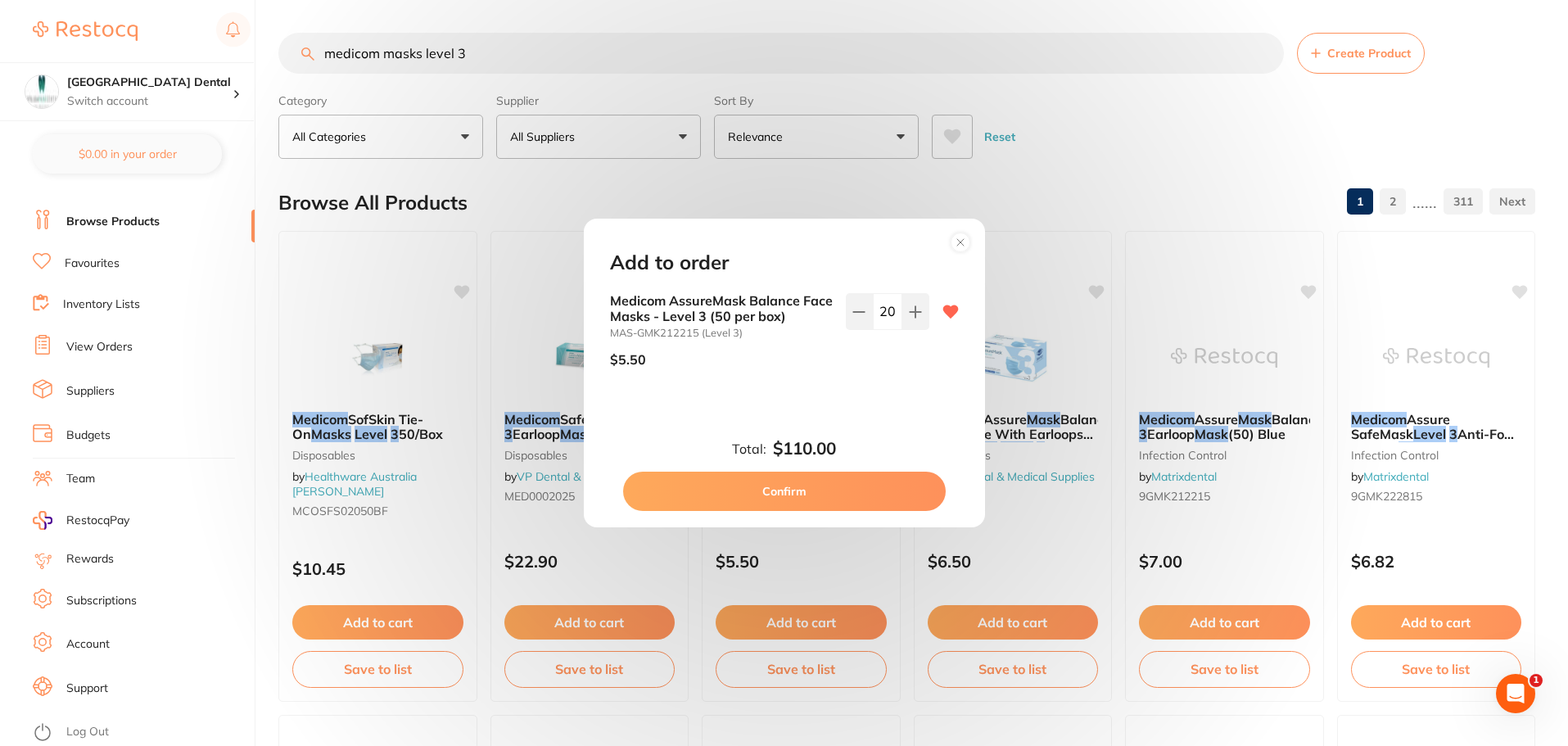
click at [789, 502] on button "Confirm" at bounding box center [785, 491] width 323 height 39
checkbox input "true"
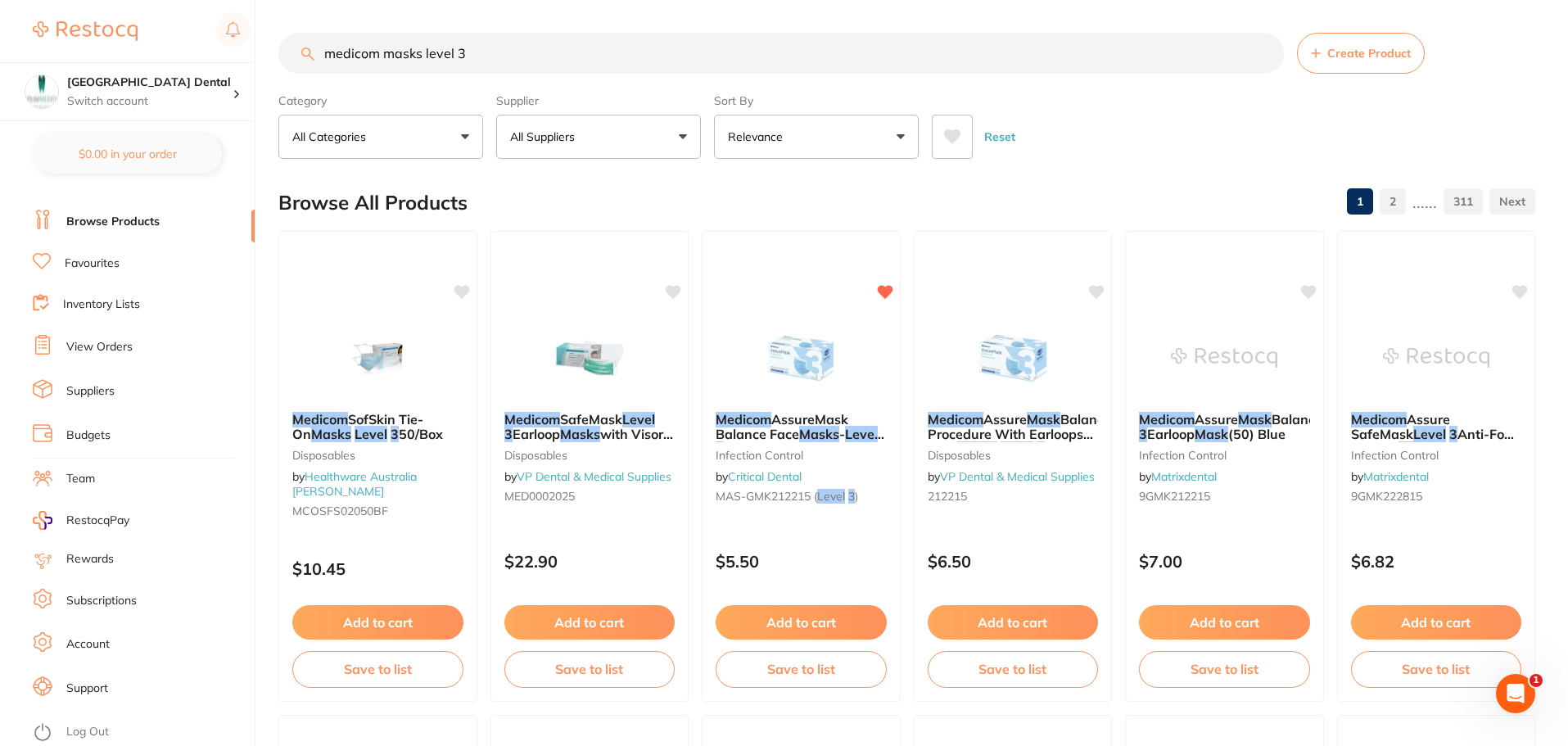
click at [107, 388] on link "Suppliers" at bounding box center [91, 391] width 49 height 16
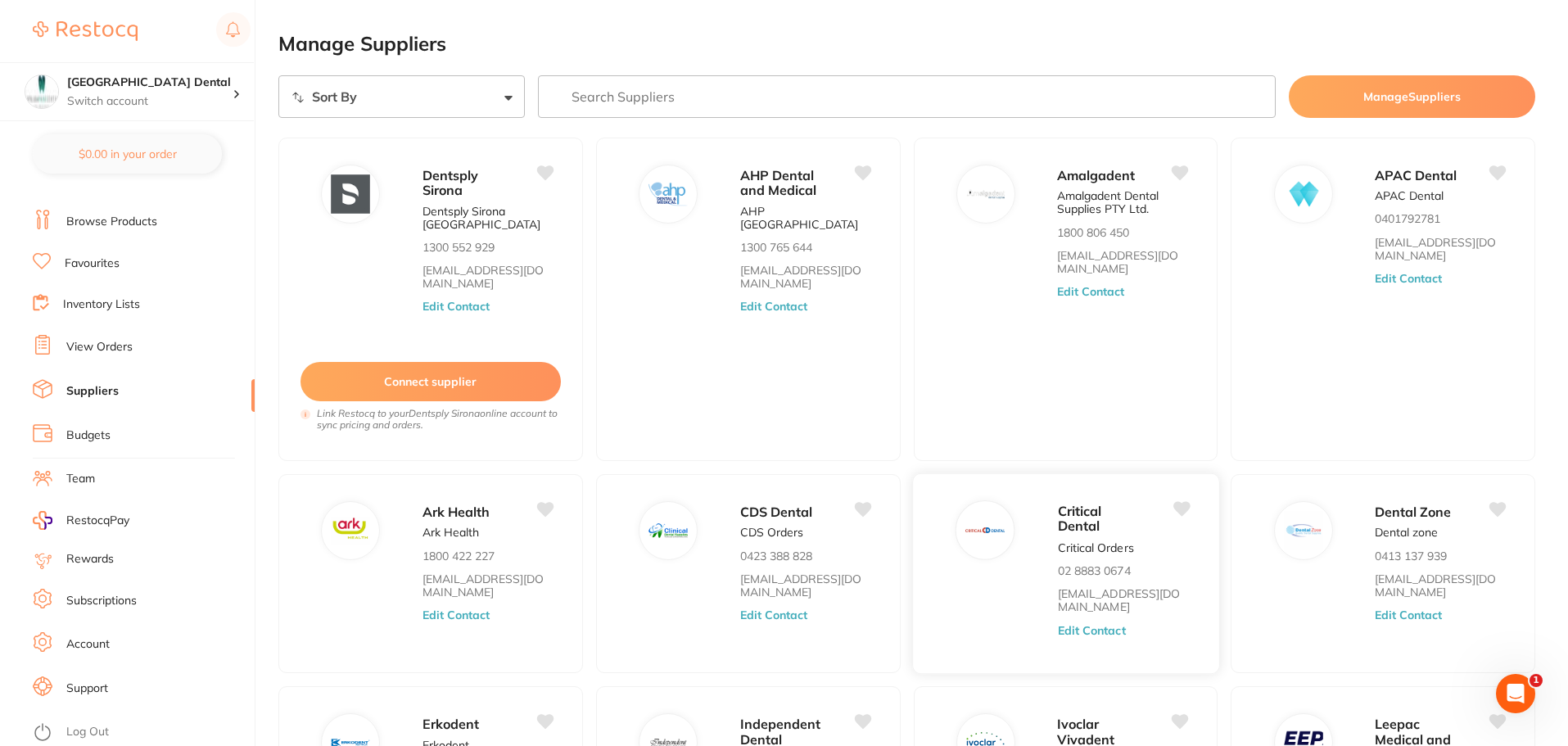
click at [1084, 629] on button "Edit Contact" at bounding box center [1091, 631] width 68 height 13
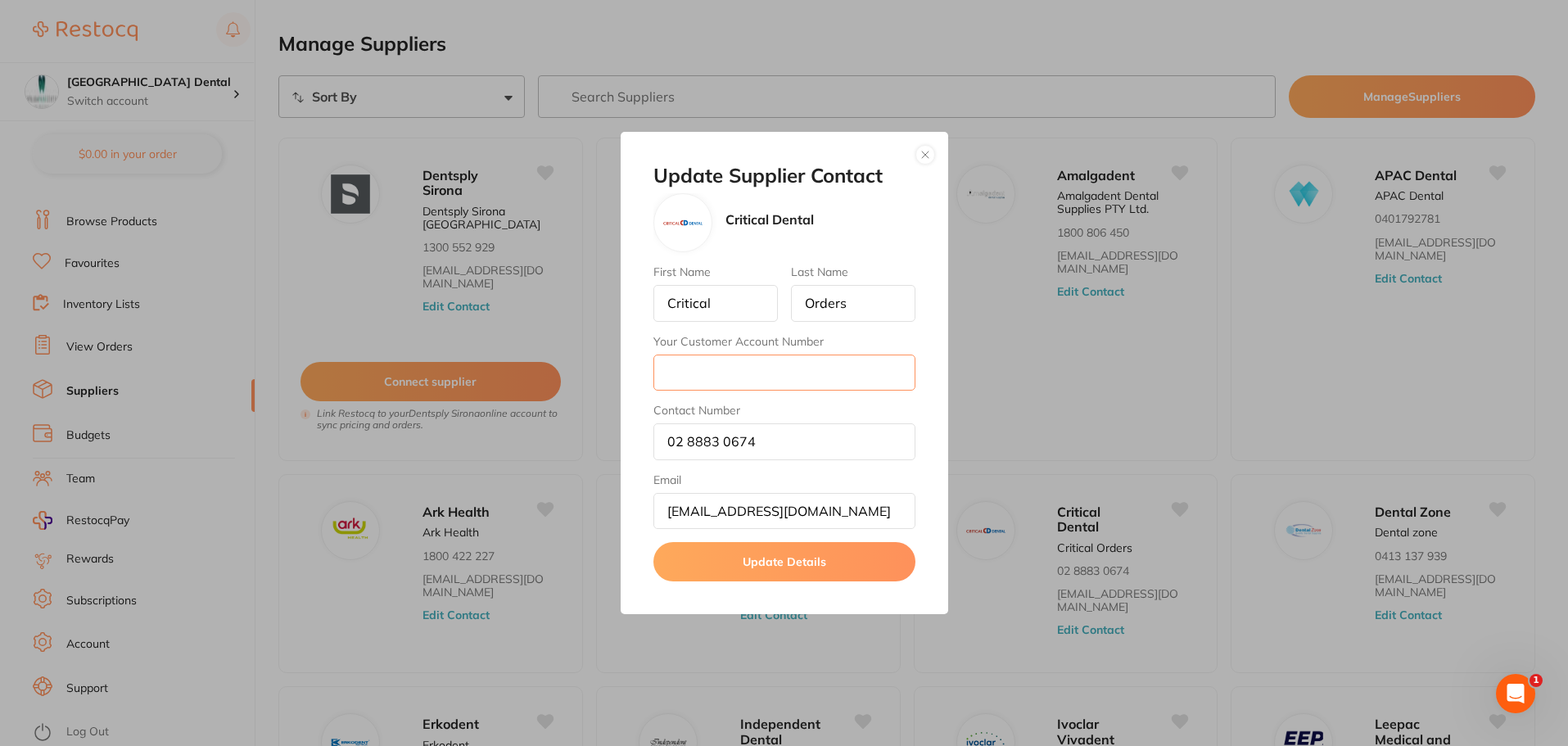
click at [771, 370] on input "Your Customer Account Number" at bounding box center [784, 373] width 262 height 36
type input "1556"
click at [793, 567] on button "Update Details" at bounding box center [784, 562] width 262 height 39
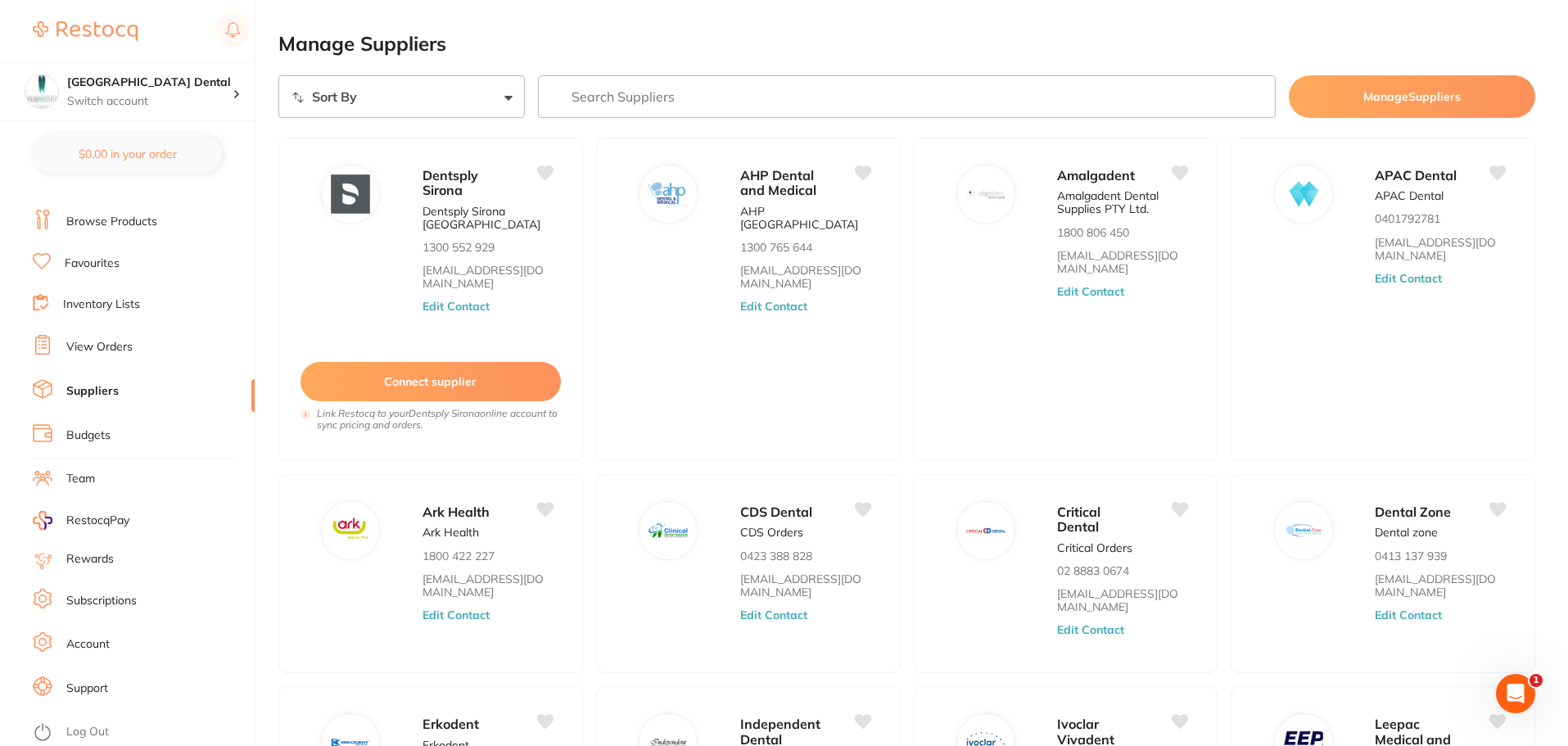
click at [120, 230] on li "Browse Products" at bounding box center [143, 221] width 222 height 25
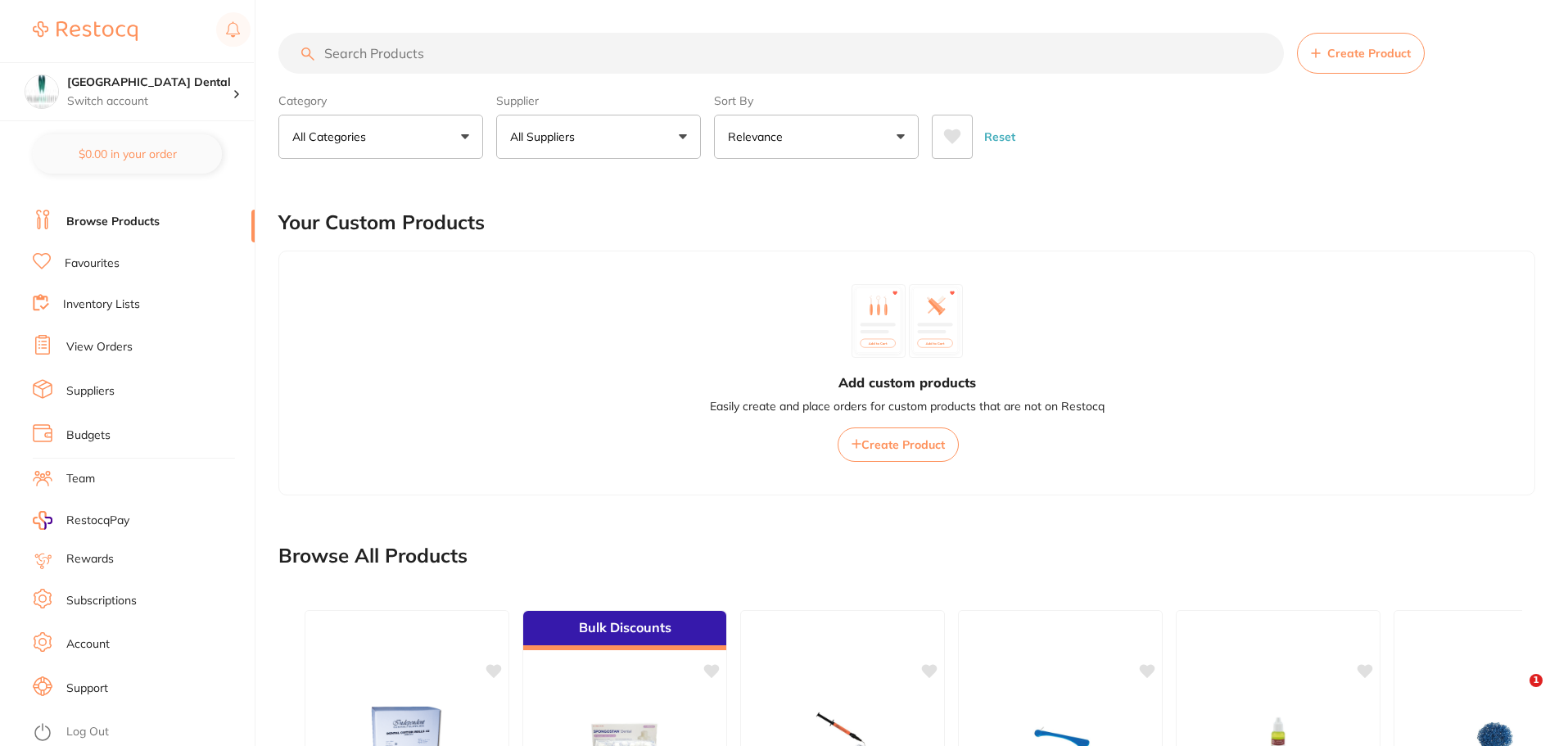
click at [686, 144] on button "All Suppliers" at bounding box center [599, 137] width 205 height 44
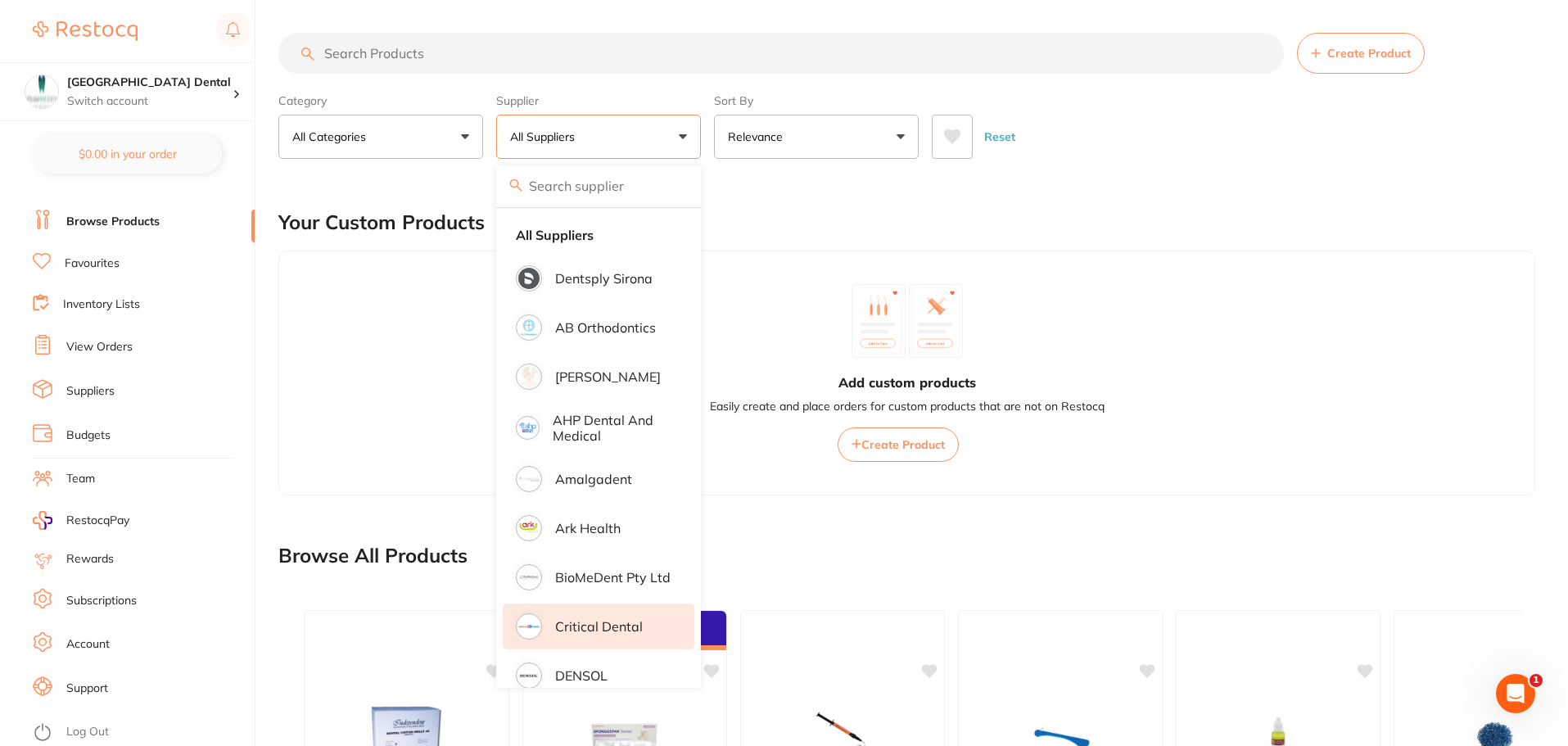
click at [600, 620] on p "Critical Dental" at bounding box center [599, 626] width 88 height 15
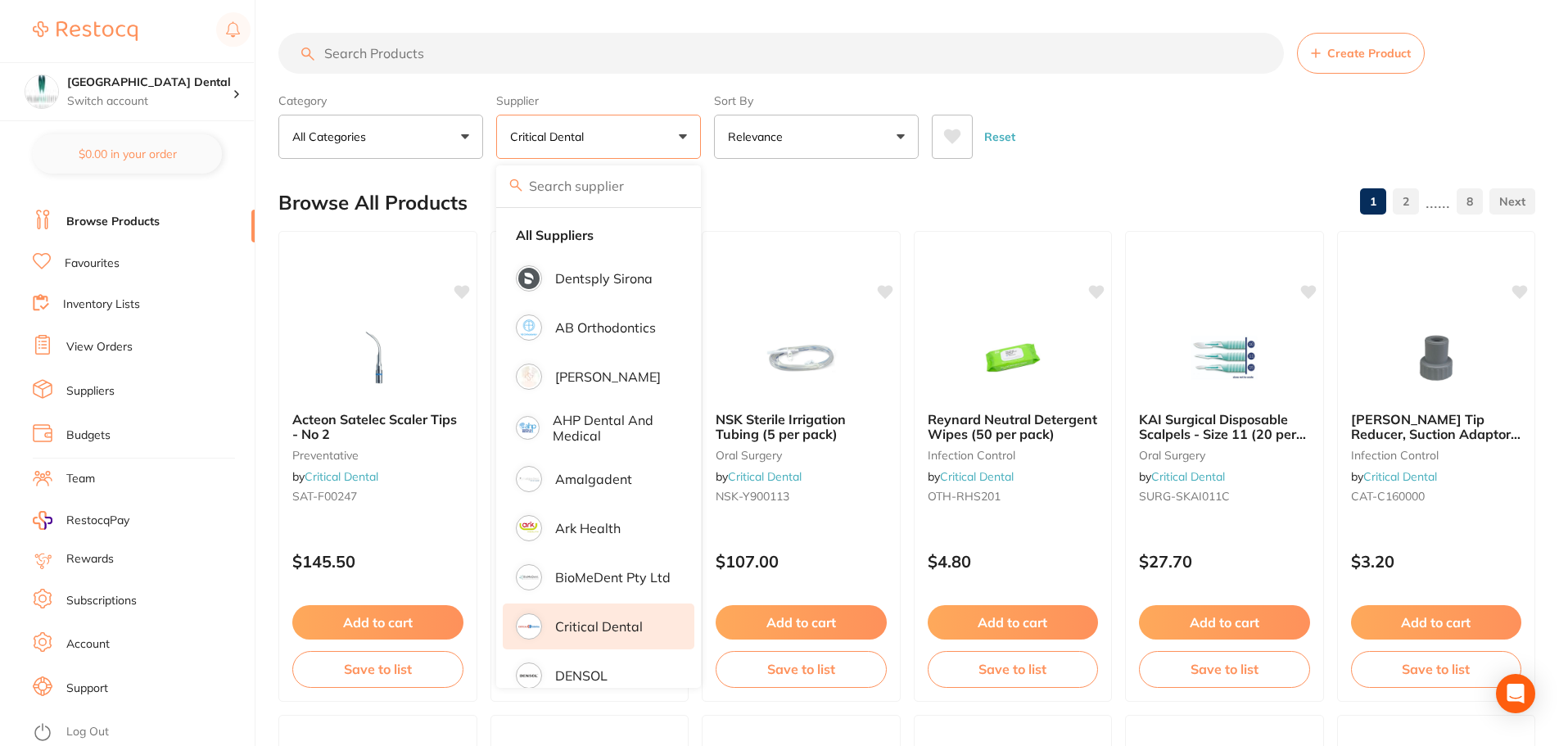
click at [453, 56] on input "search" at bounding box center [781, 53] width 1005 height 41
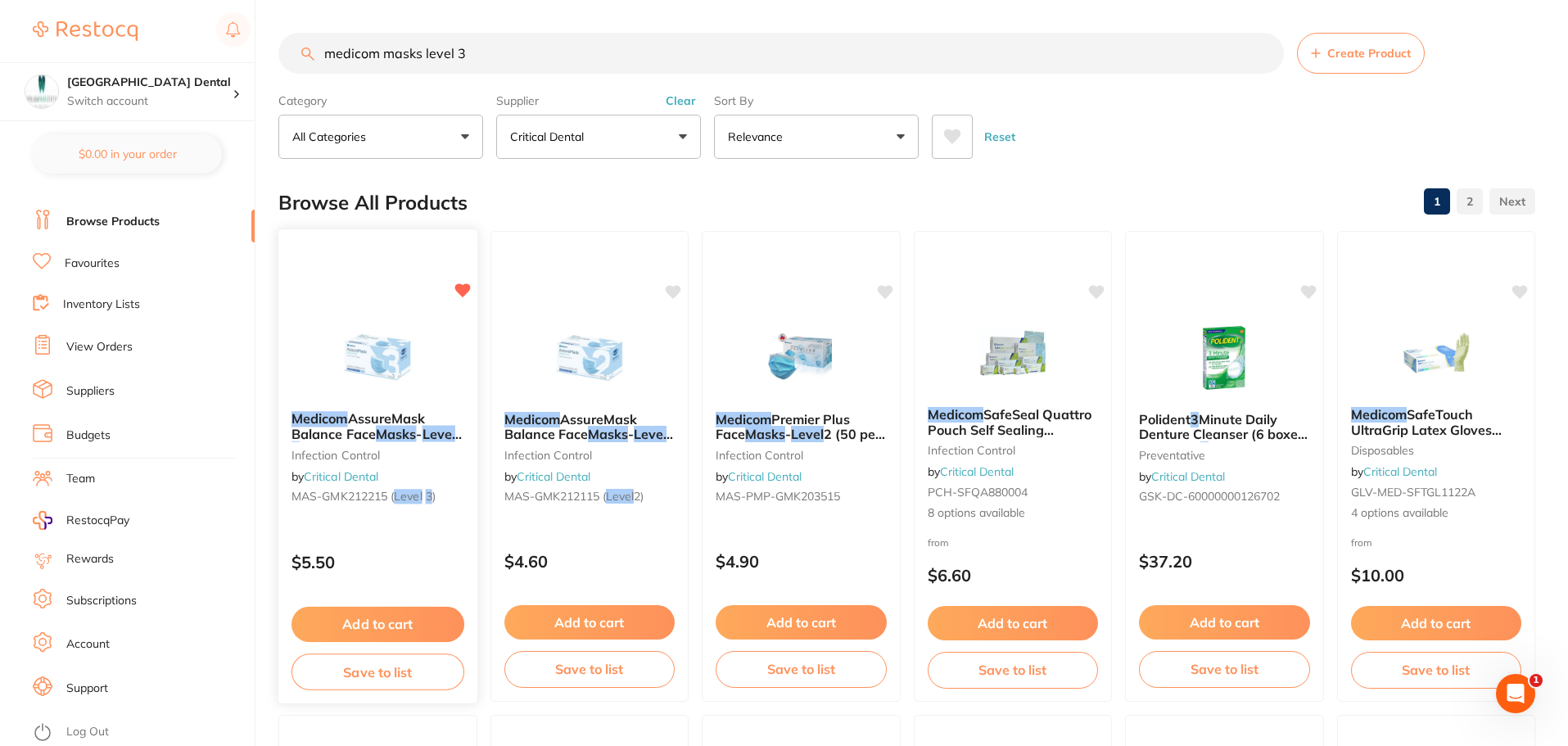
type input "medicom masks level 3"
click at [363, 621] on button "Add to cart" at bounding box center [377, 624] width 173 height 35
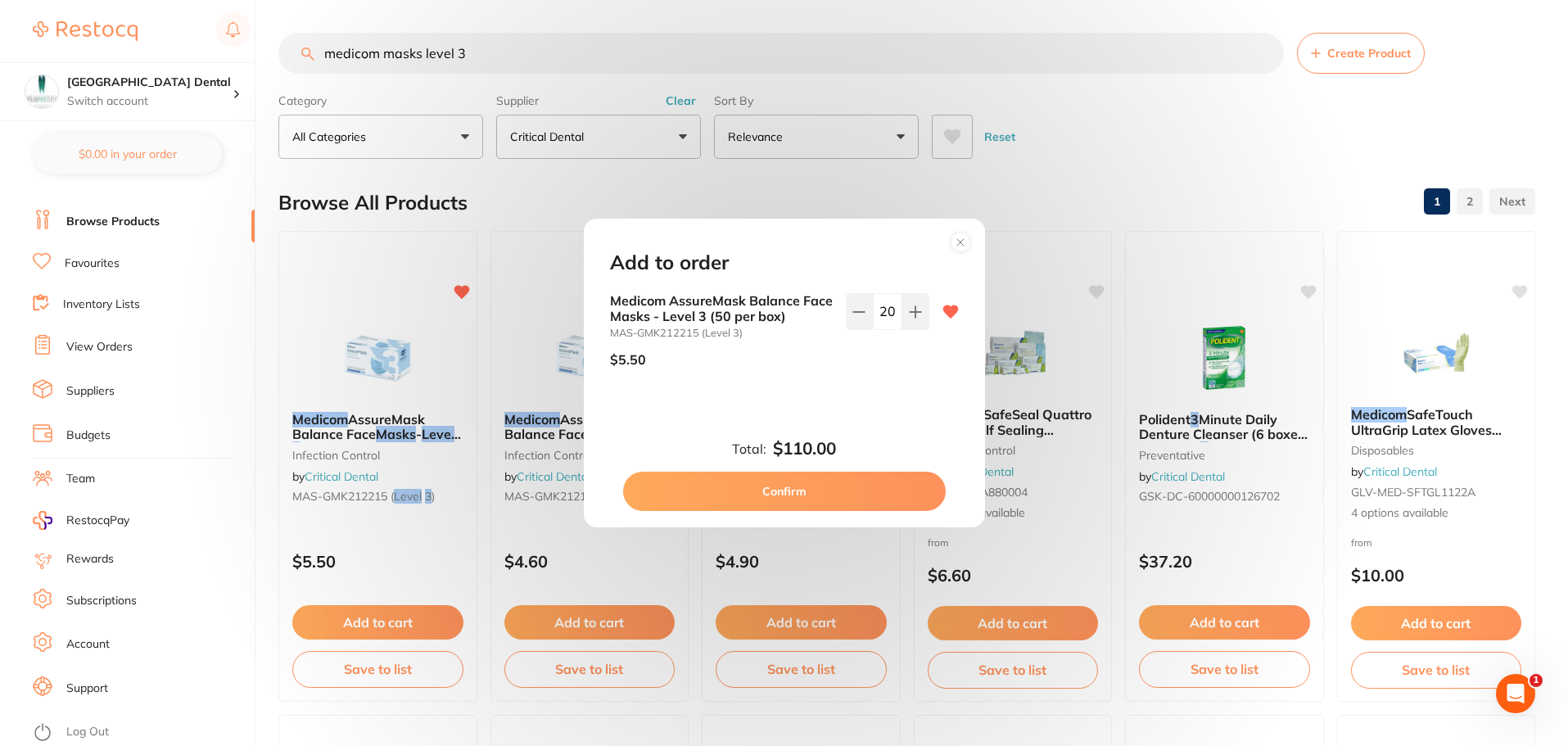
click at [762, 482] on button "Confirm" at bounding box center [785, 491] width 323 height 39
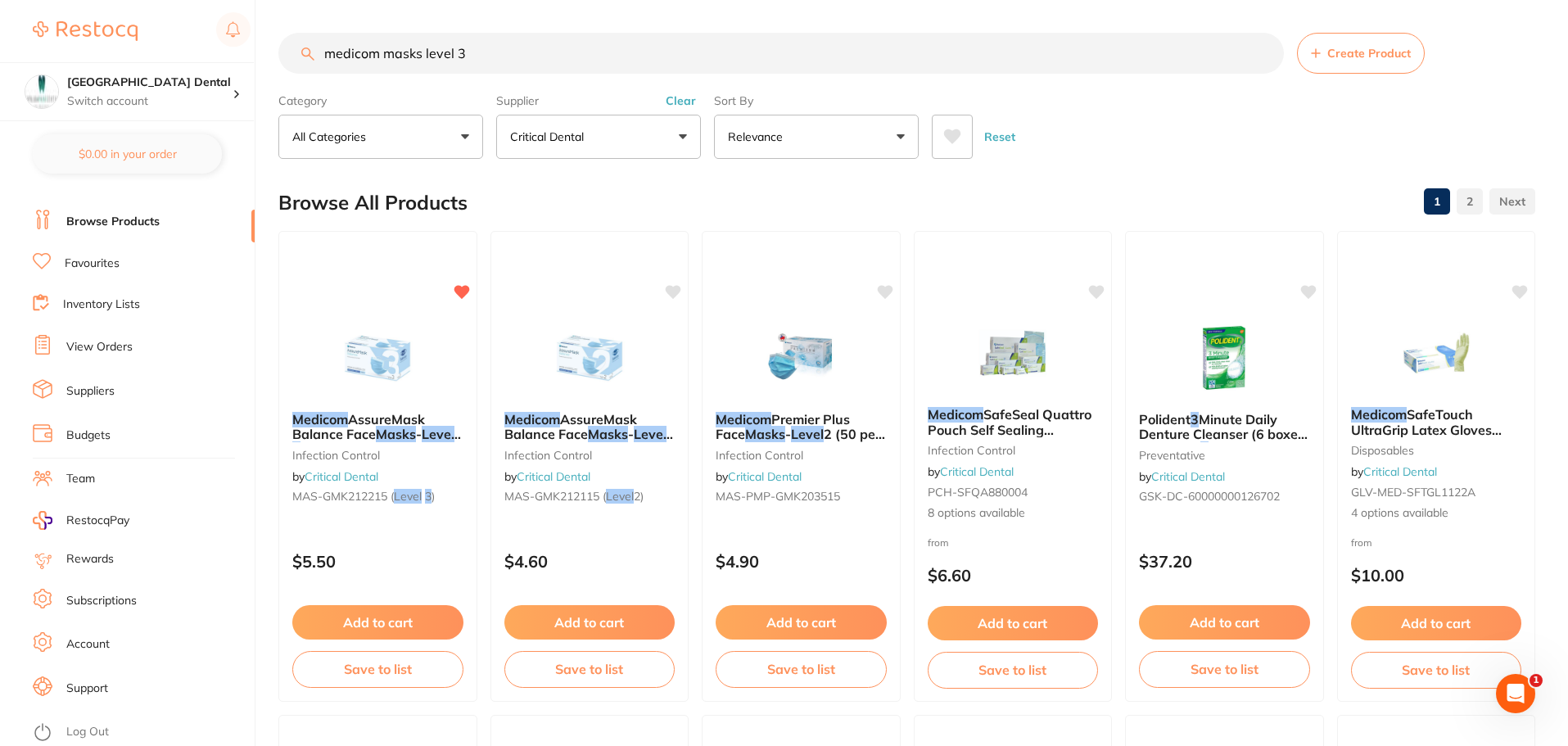
click at [128, 226] on link "Browse Products" at bounding box center [113, 221] width 93 height 16
click at [377, 622] on button "Add to cart" at bounding box center [377, 624] width 173 height 35
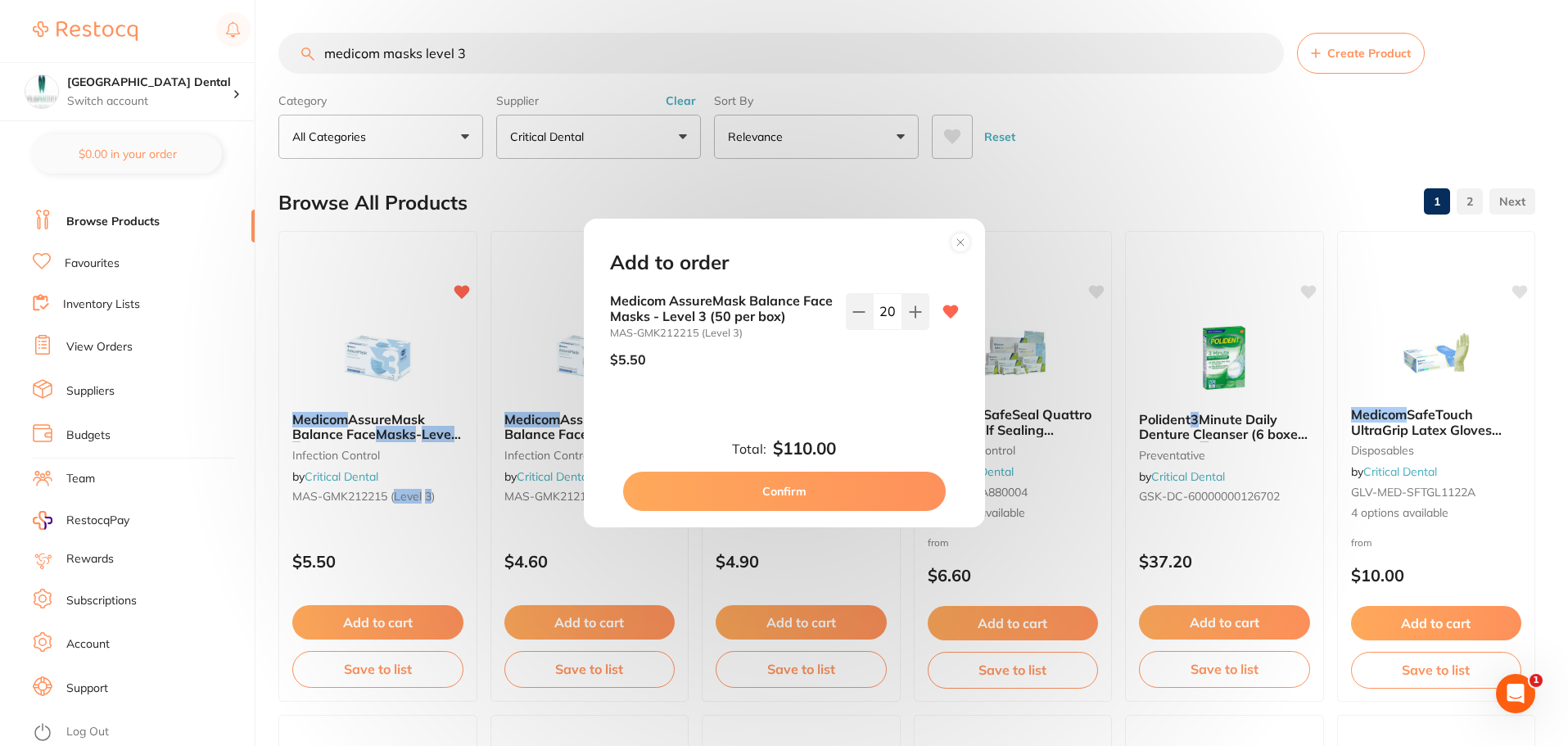
click at [772, 489] on button "Confirm" at bounding box center [785, 491] width 323 height 39
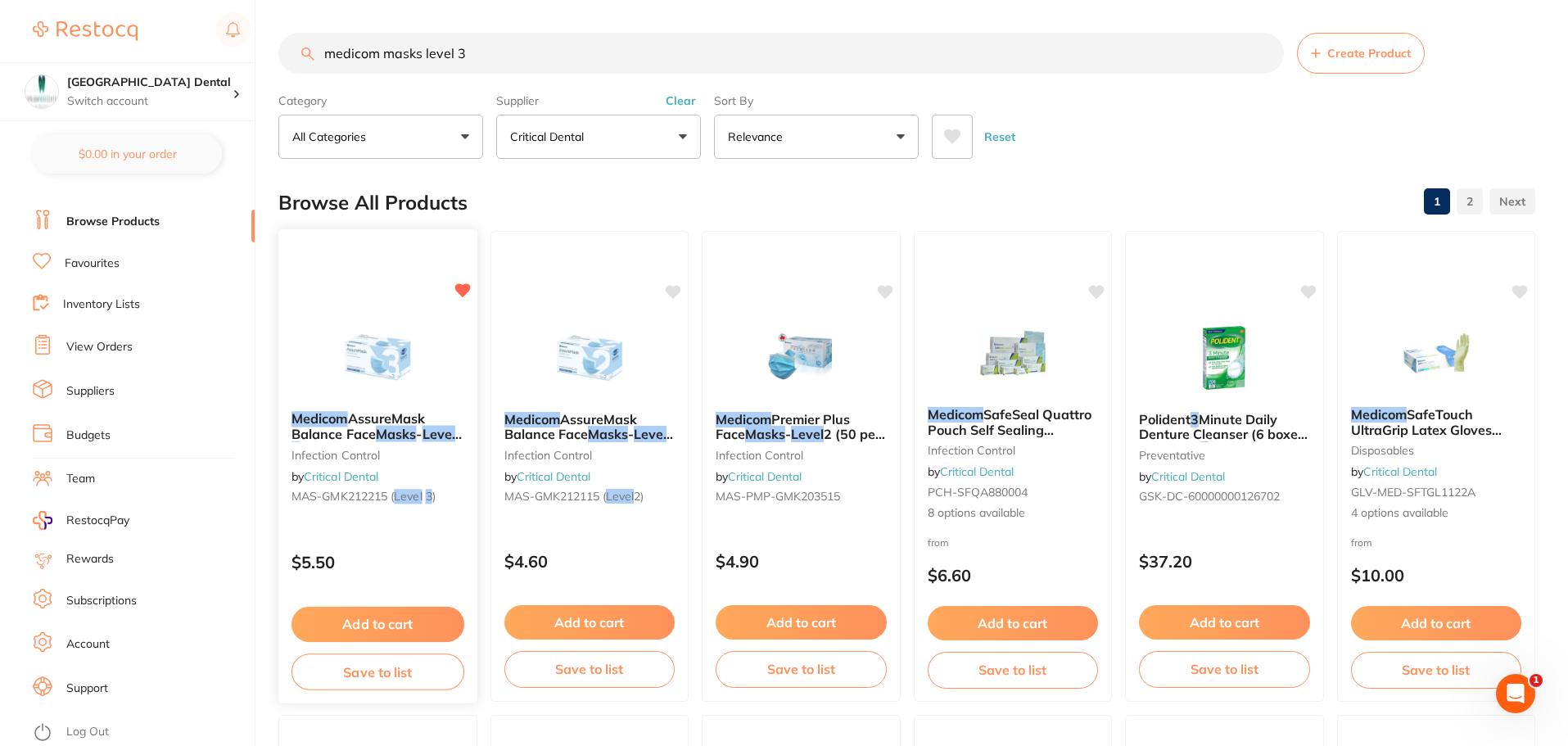
click at [373, 675] on button "Save to list" at bounding box center [377, 672] width 173 height 37
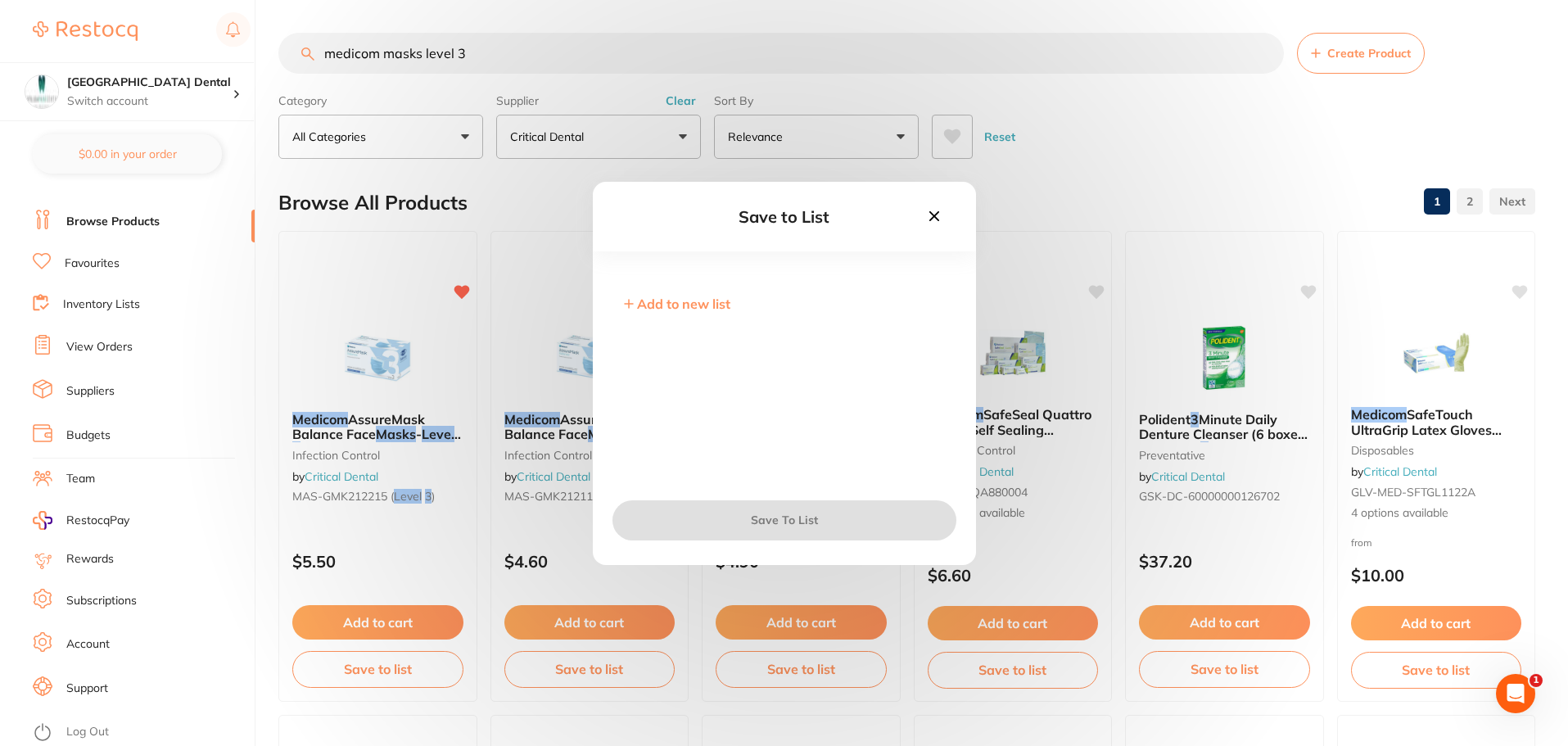
click at [939, 215] on icon at bounding box center [933, 216] width 18 height 18
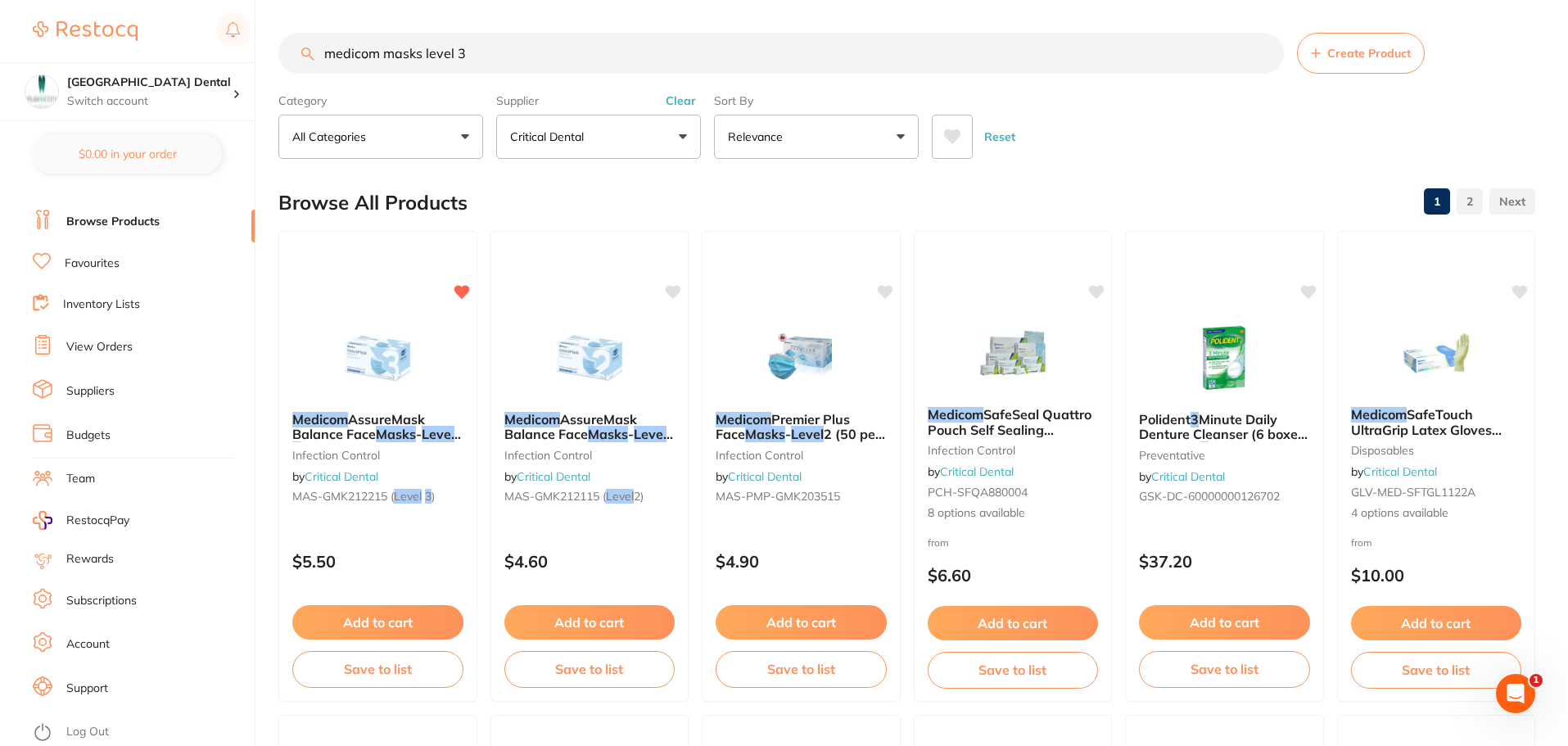
click at [104, 260] on link "Favourites" at bounding box center [92, 263] width 55 height 16
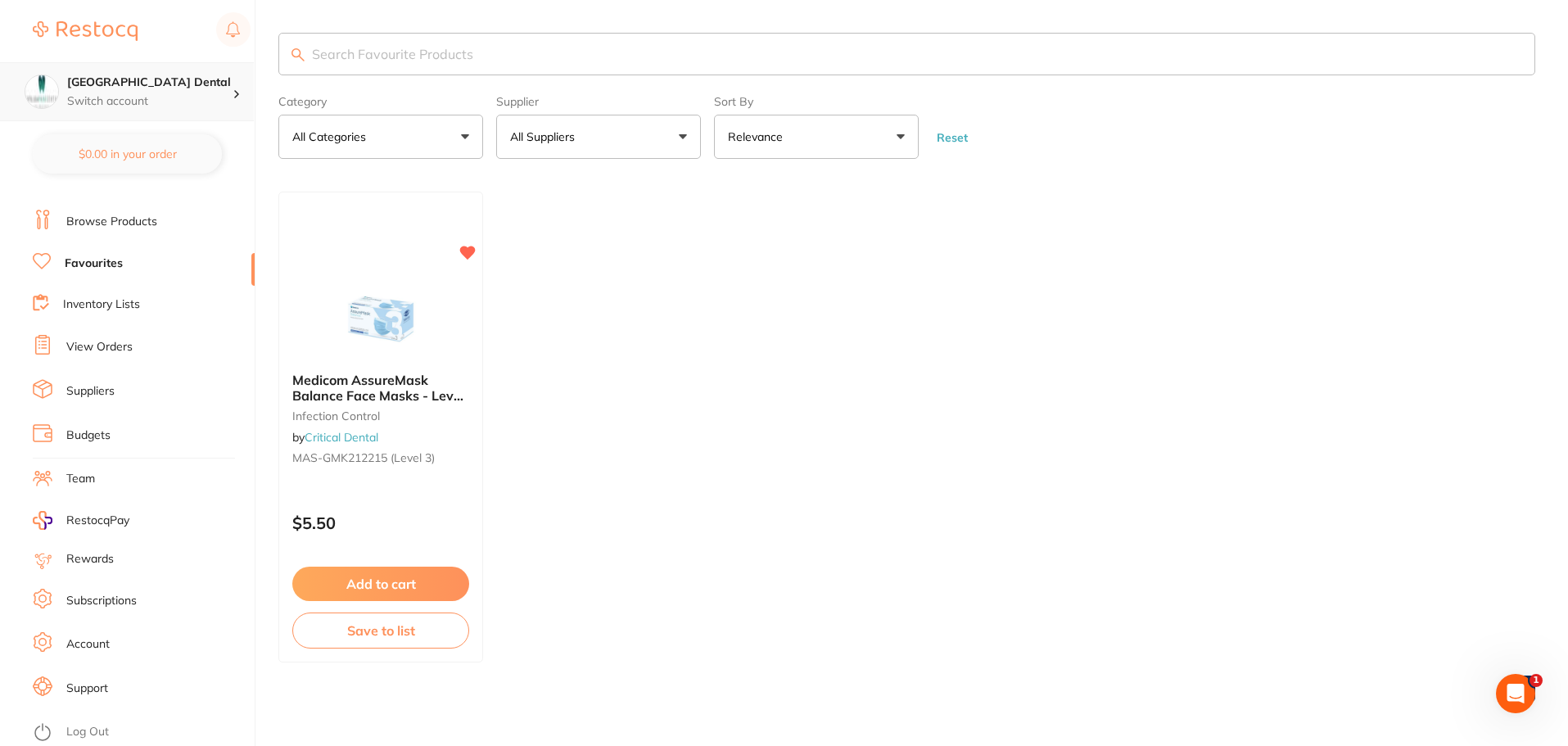
click at [211, 95] on p "Switch account" at bounding box center [150, 101] width 166 height 16
click at [1523, 686] on div "Open Intercom Messenger" at bounding box center [1515, 693] width 54 height 54
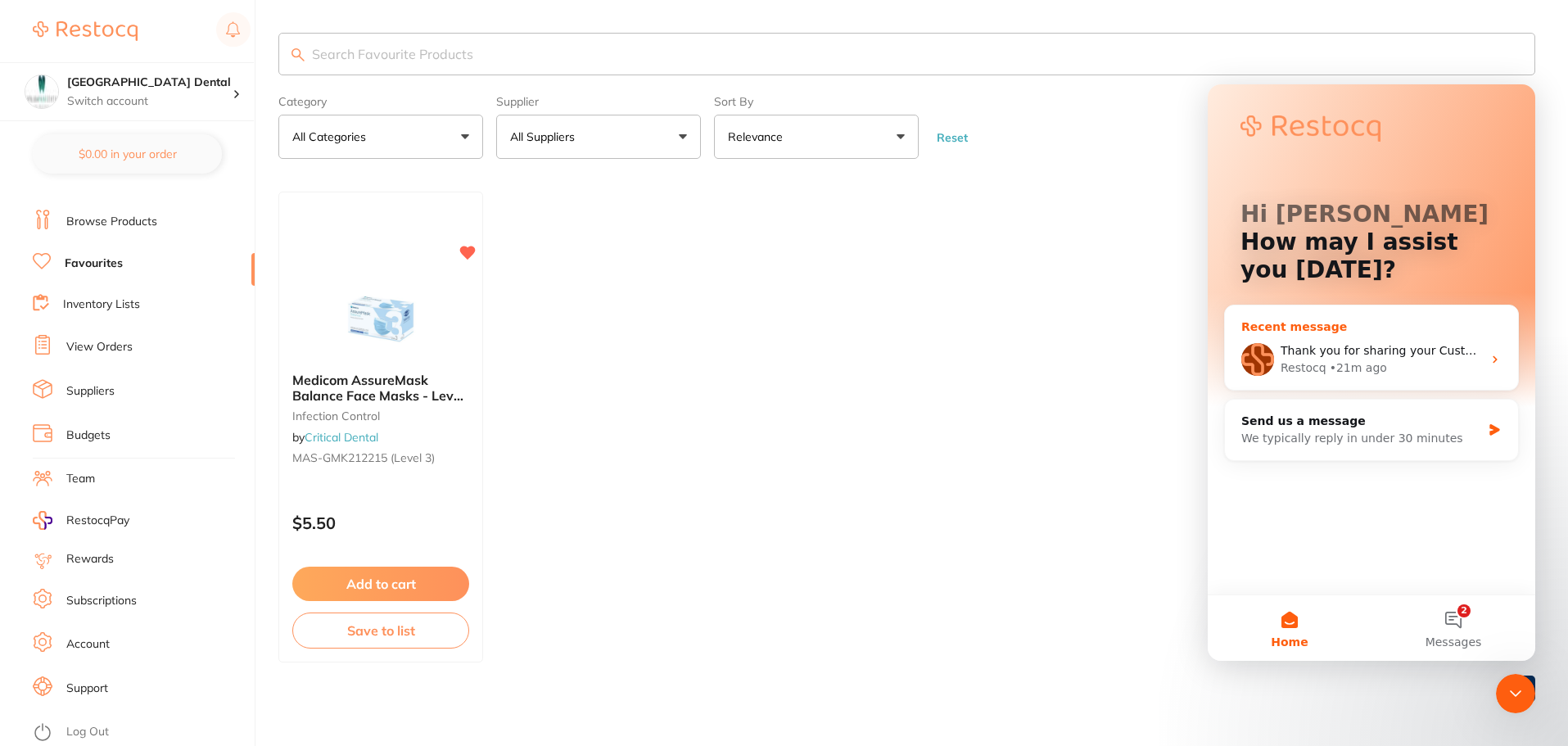
click at [1372, 365] on div "• 21m ago" at bounding box center [1358, 368] width 57 height 17
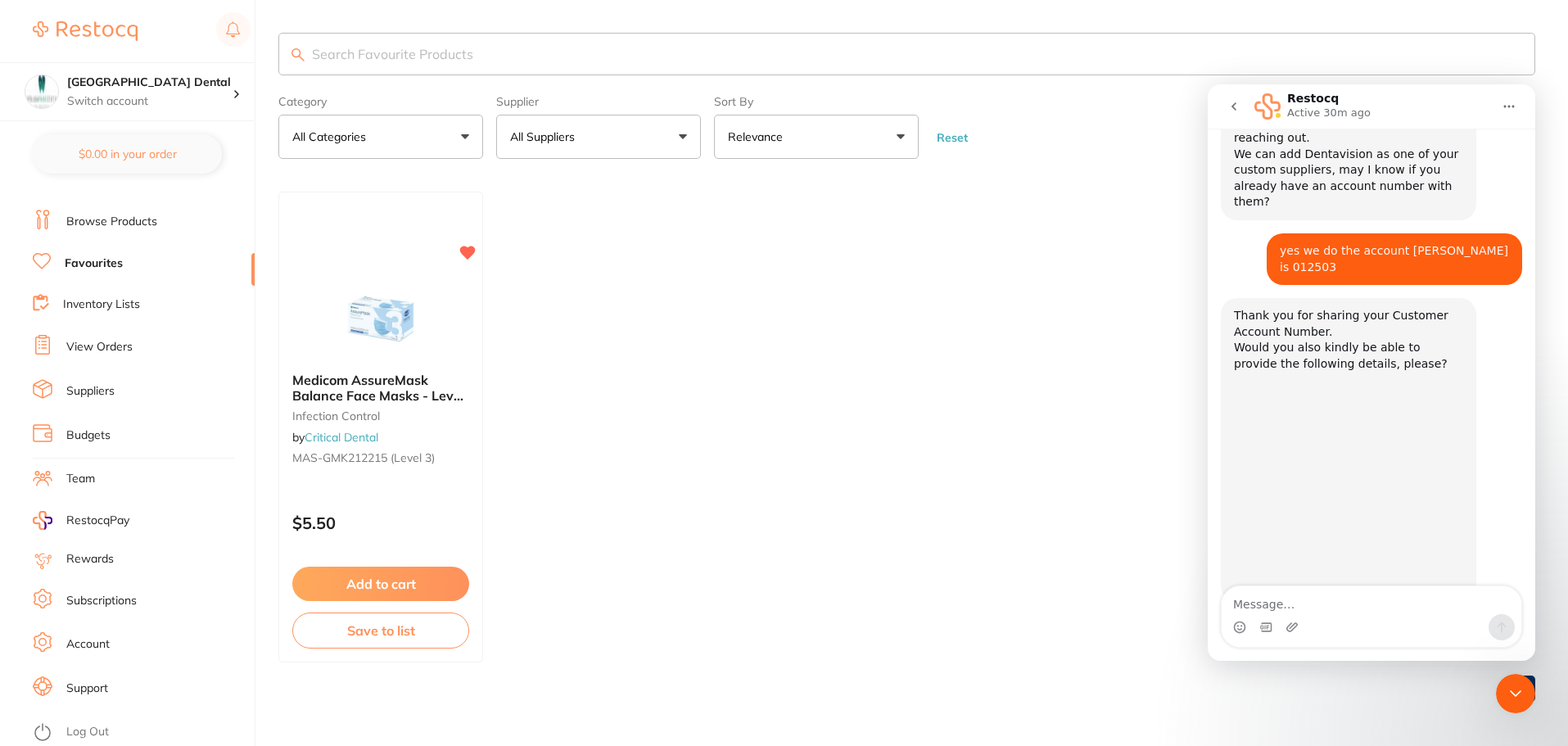
scroll to position [194, 0]
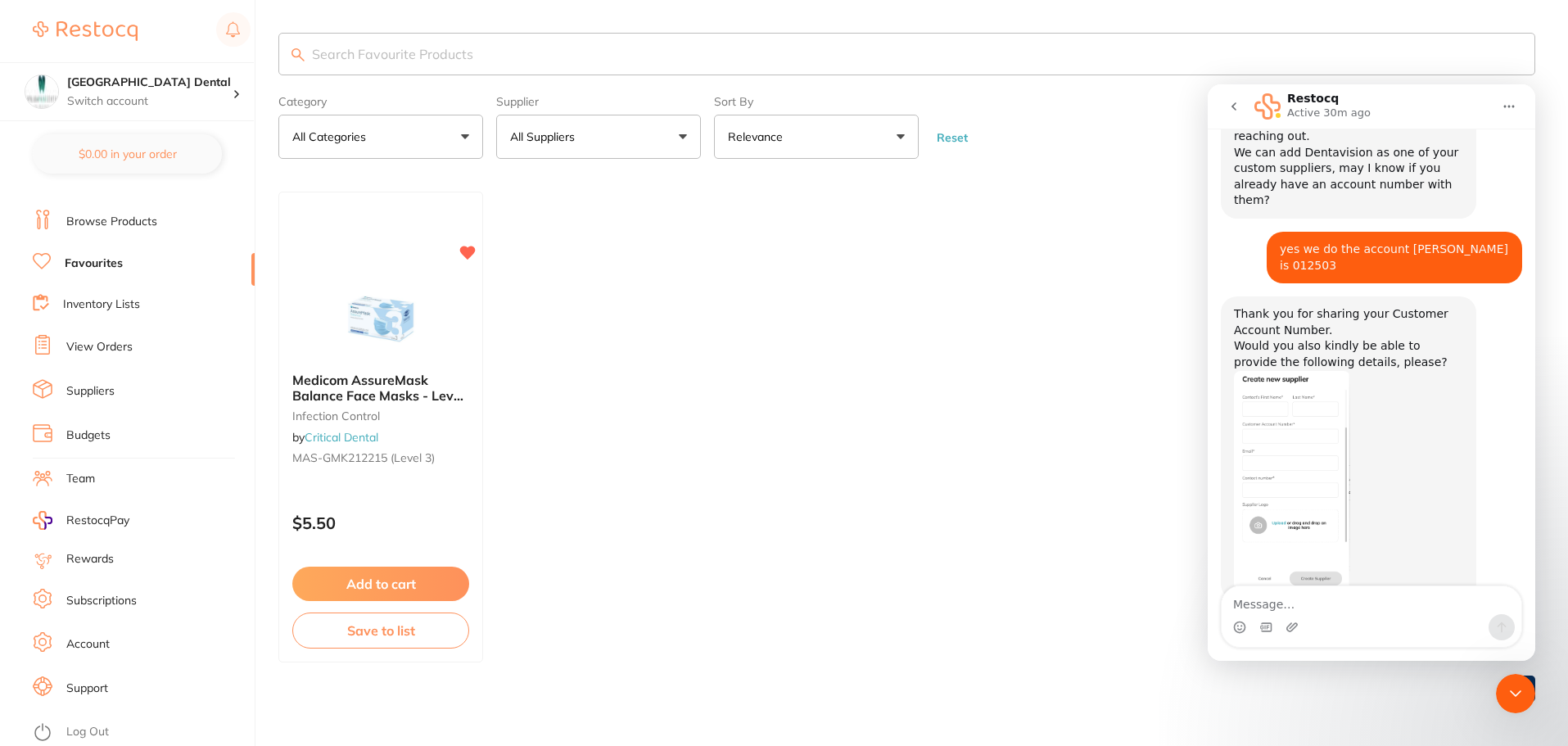
click at [1284, 414] on img "Restocq says…" at bounding box center [1292, 480] width 116 height 220
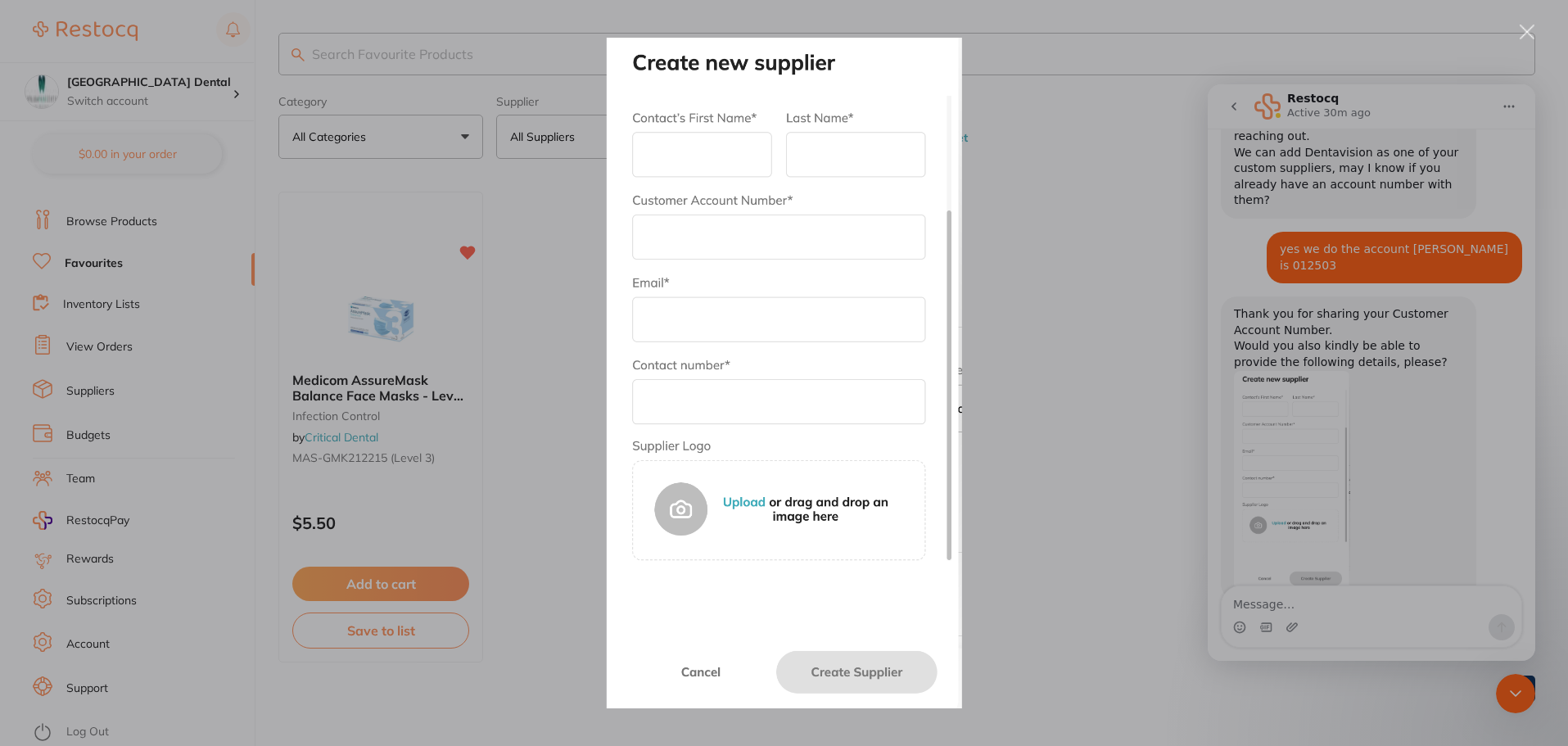
scroll to position [0, 0]
click at [1175, 432] on div "Intercom messenger" at bounding box center [784, 373] width 1568 height 746
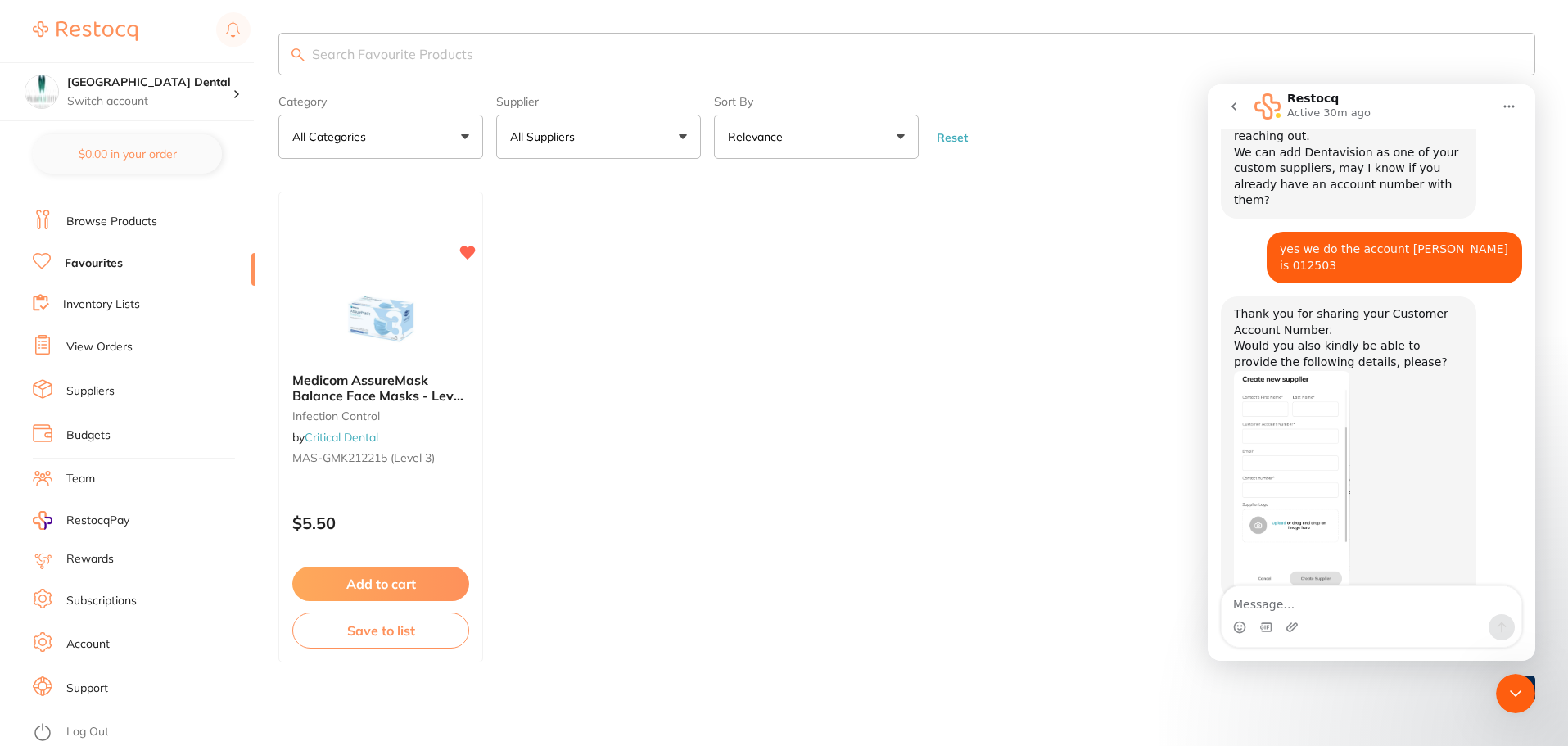
click at [109, 391] on link "Suppliers" at bounding box center [91, 391] width 49 height 16
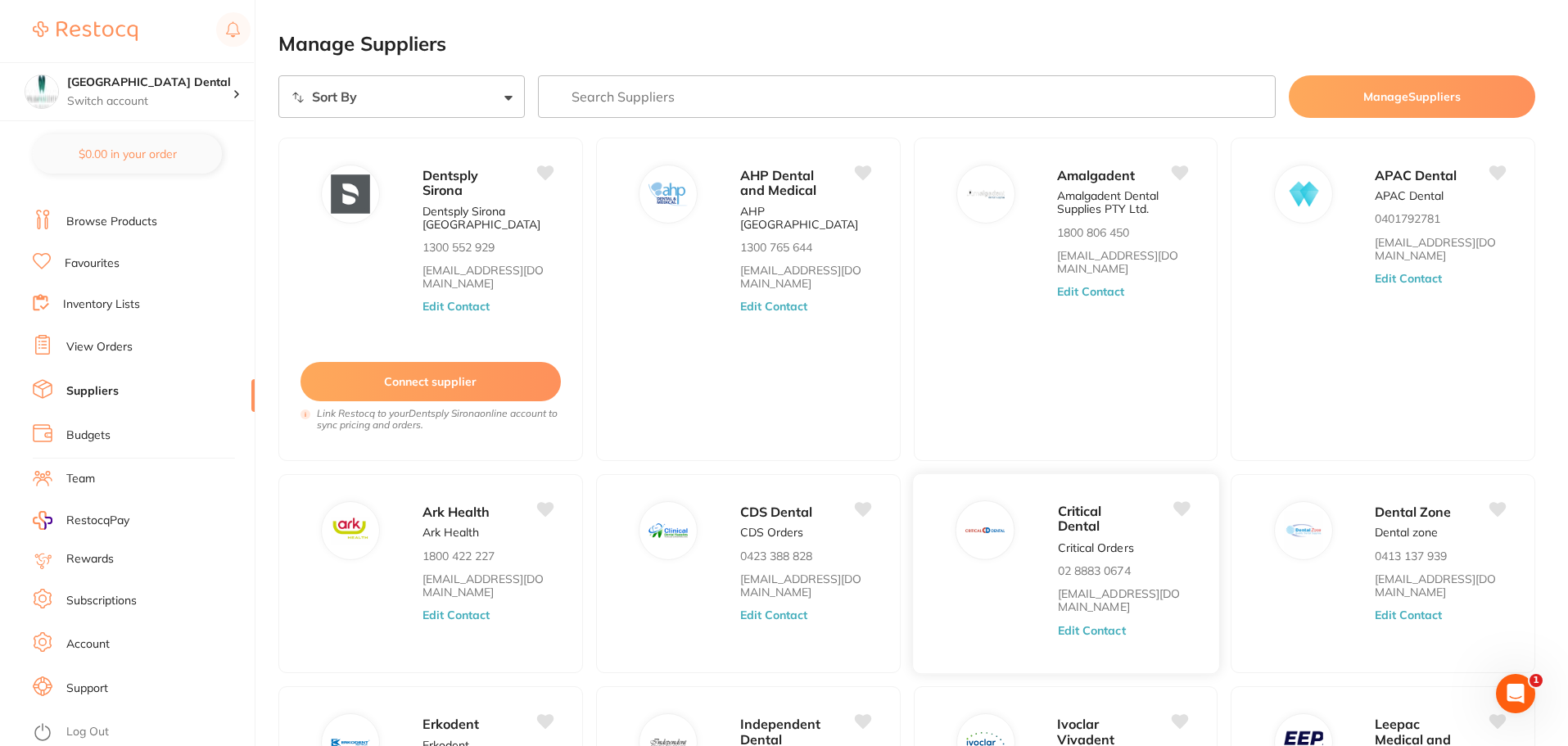
click at [1092, 625] on button "Edit Contact" at bounding box center [1091, 631] width 68 height 13
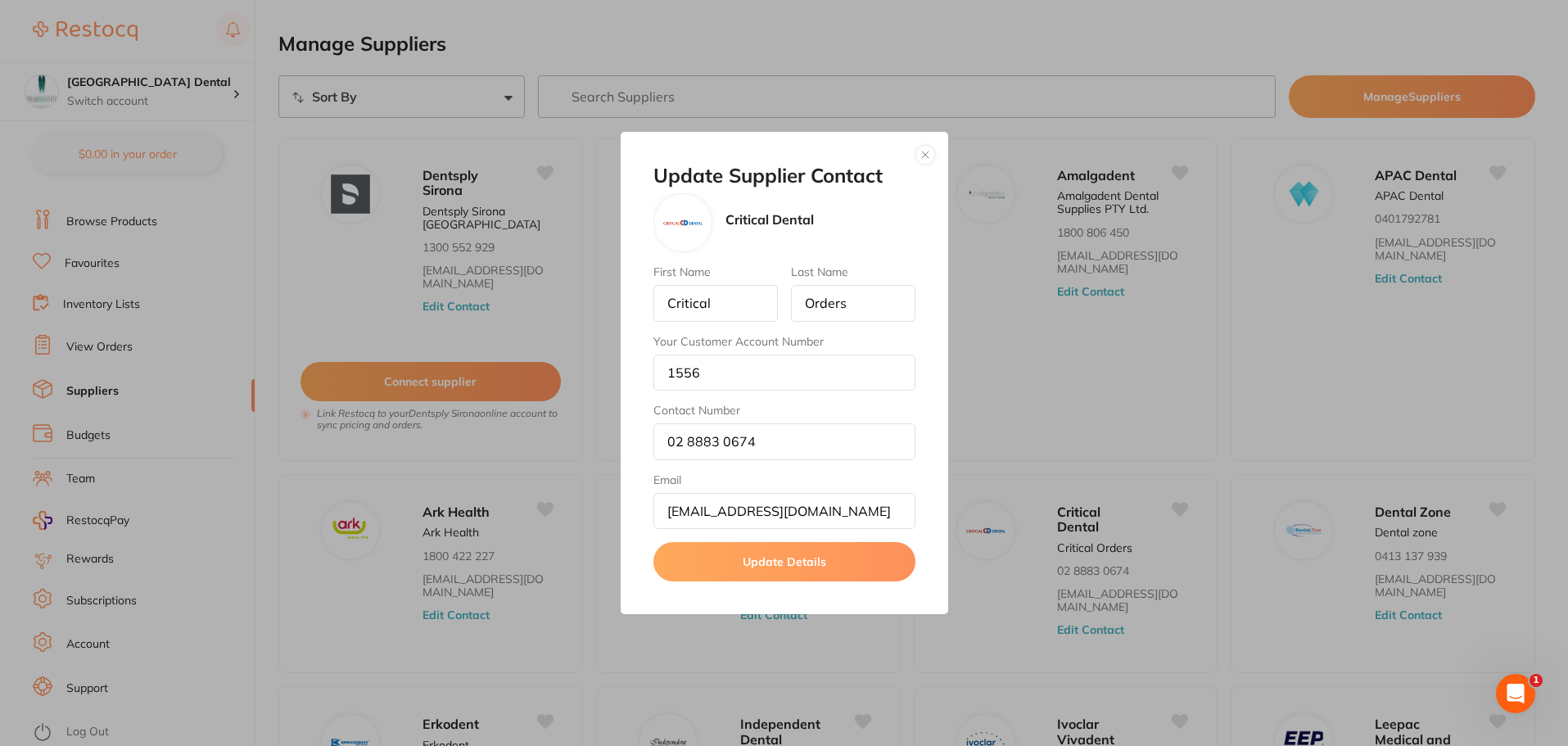
click at [927, 154] on button "button" at bounding box center [925, 155] width 20 height 20
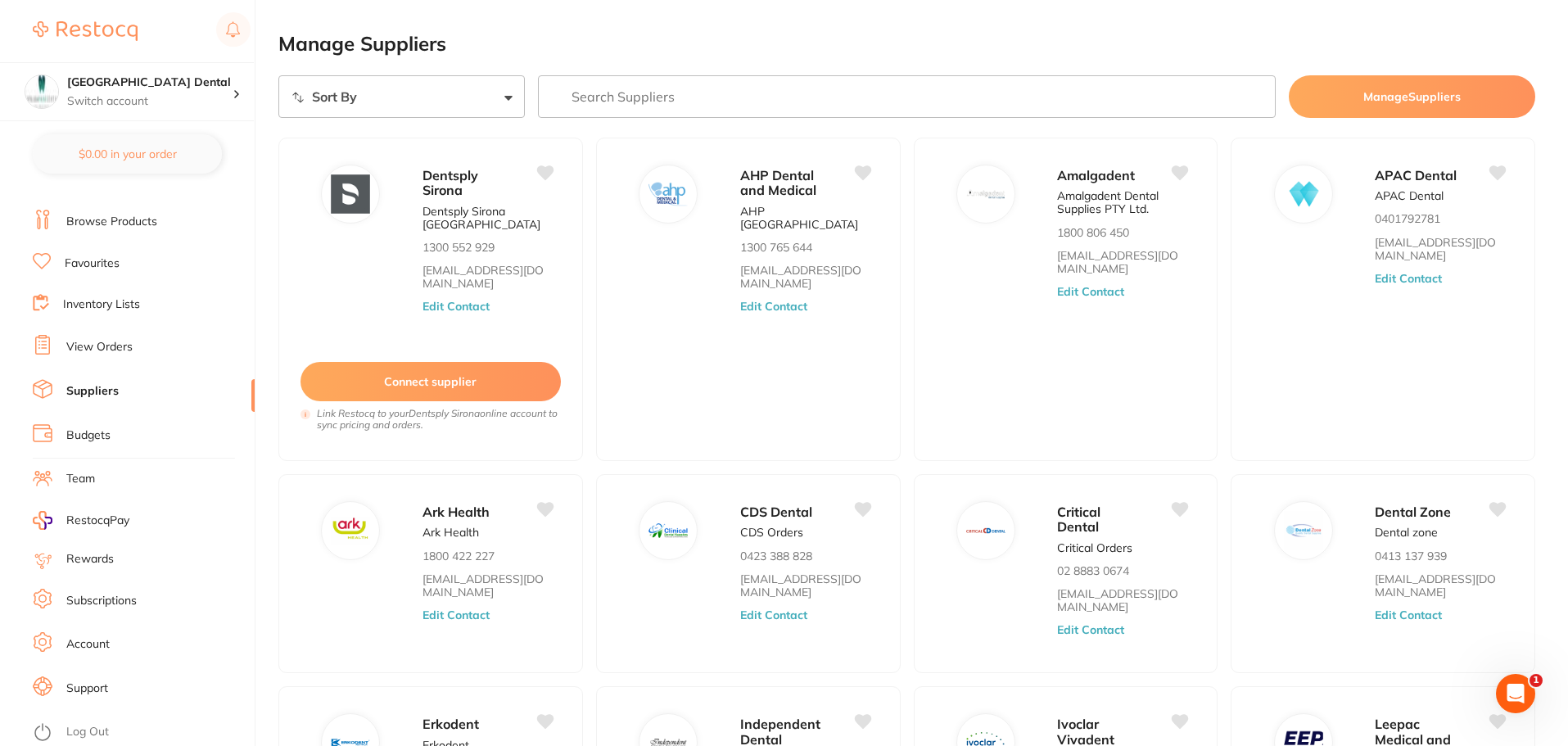
click at [1511, 693] on icon "Open Intercom Messenger" at bounding box center [1516, 695] width 27 height 27
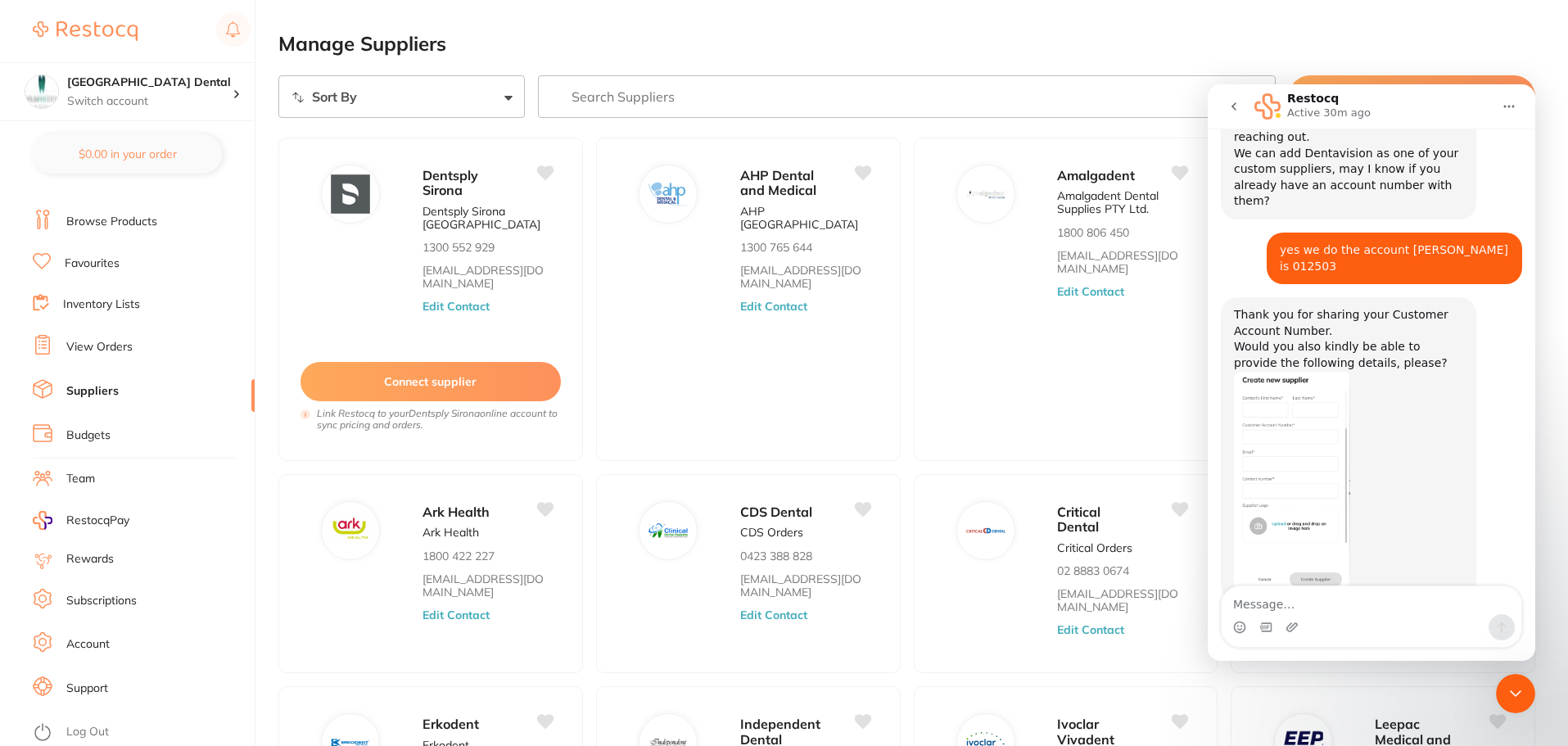
scroll to position [194, 0]
click at [1289, 606] on textarea "Message…" at bounding box center [1372, 601] width 300 height 28
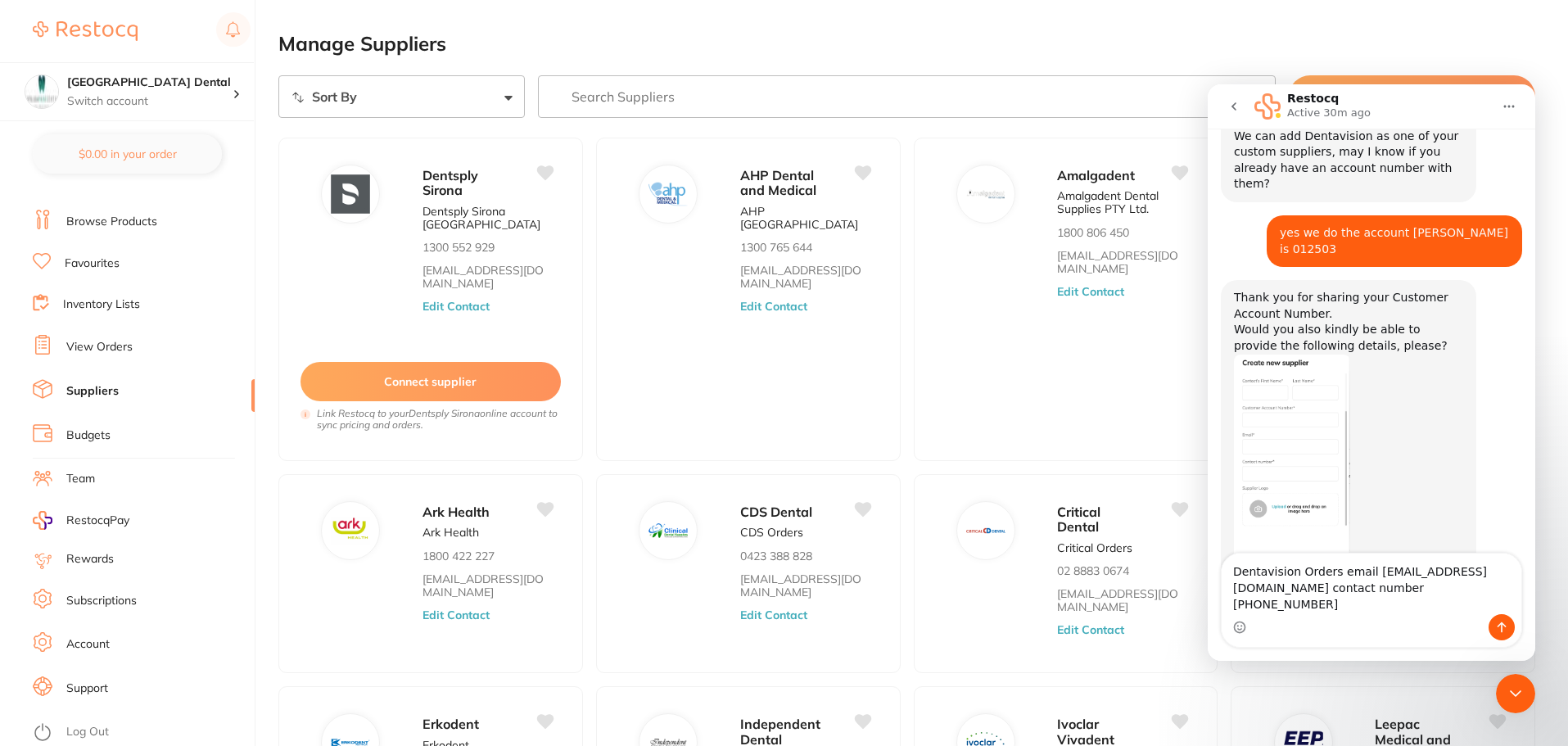
type textarea "Dentavision Orders email [EMAIL_ADDRESS][DOMAIN_NAME] contact number [PHONE_NUM…"
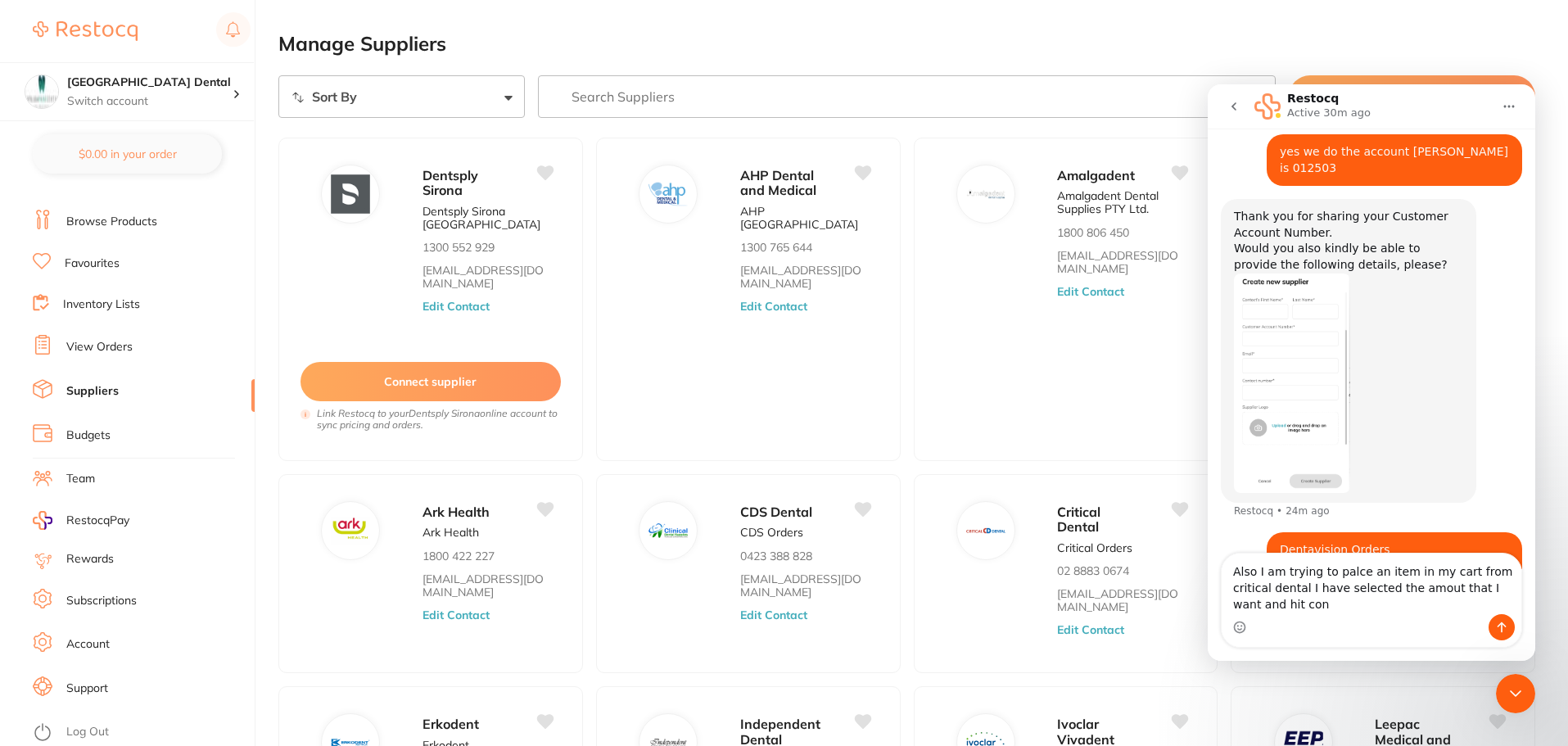
scroll to position [308, 0]
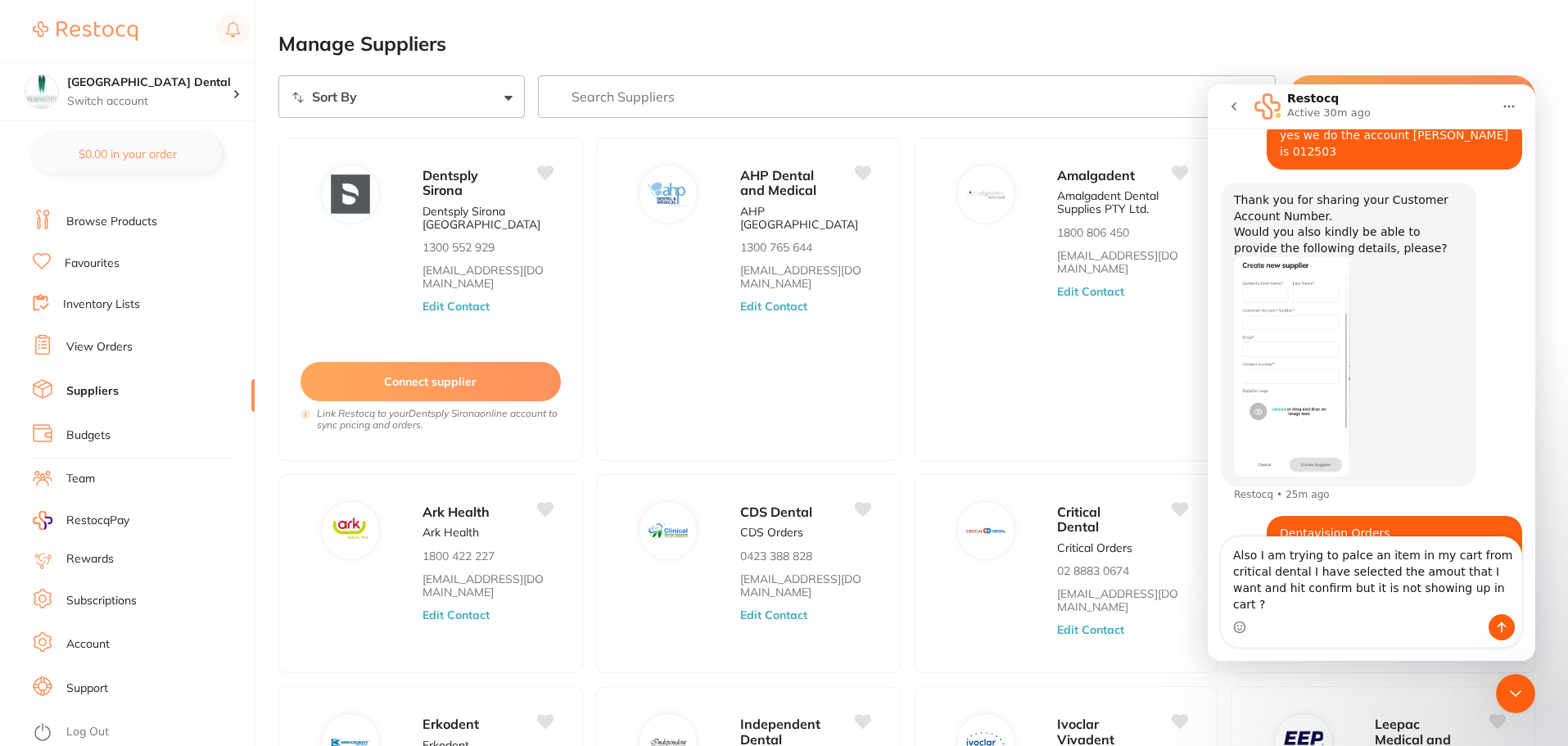
type textarea "Also I am trying to palce an item in my cart from critical dental I have select…"
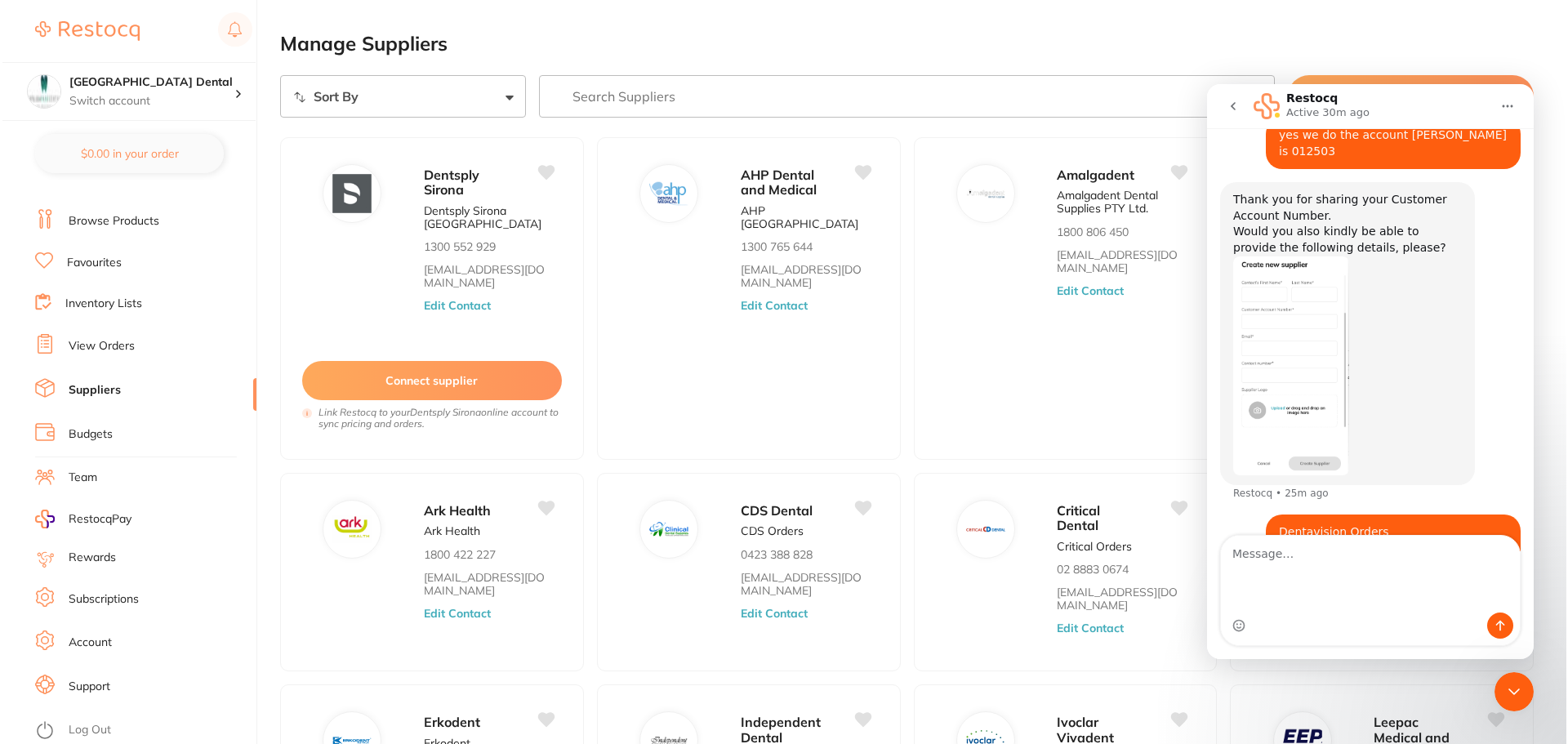
scroll to position [360, 0]
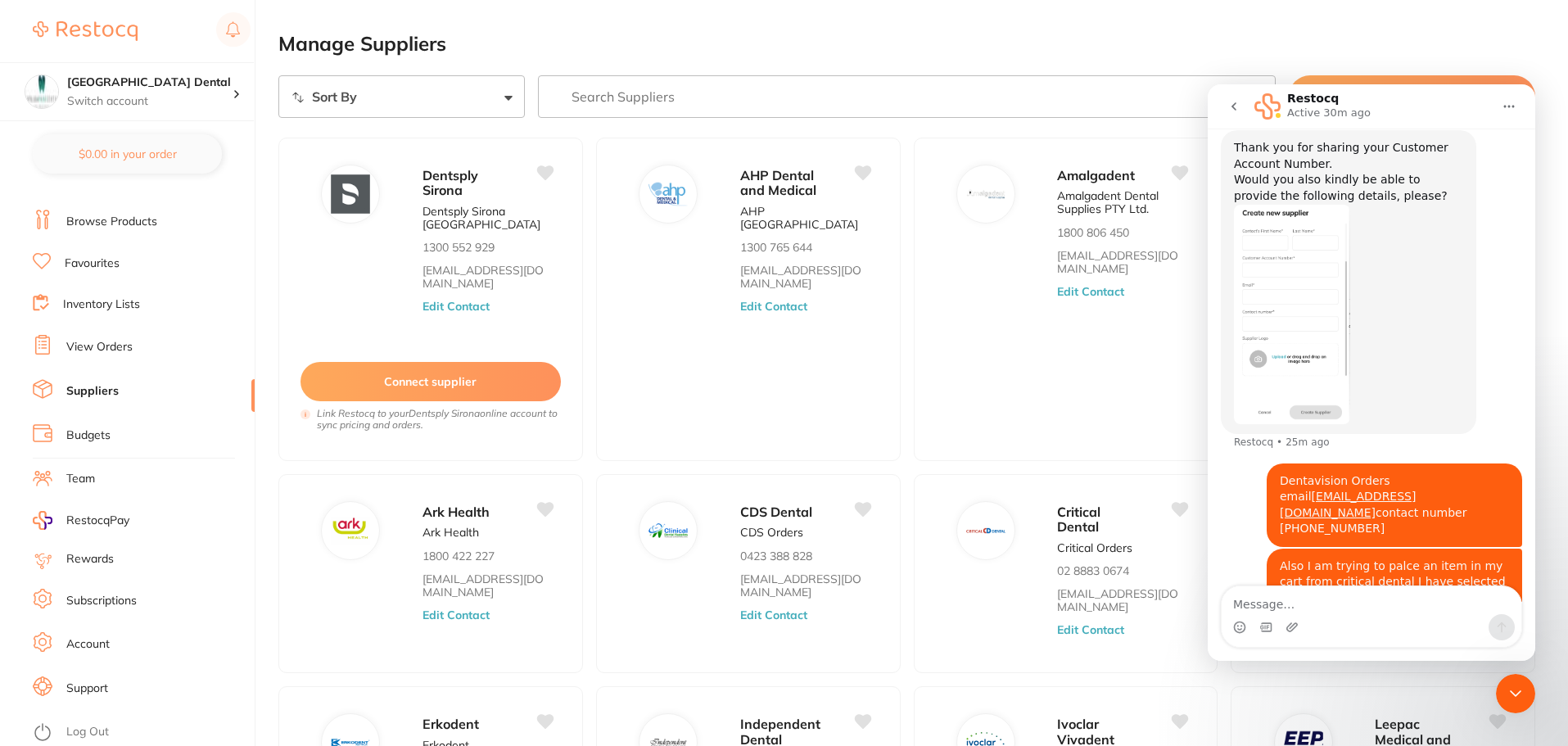
click at [109, 351] on link "View Orders" at bounding box center [100, 347] width 67 height 16
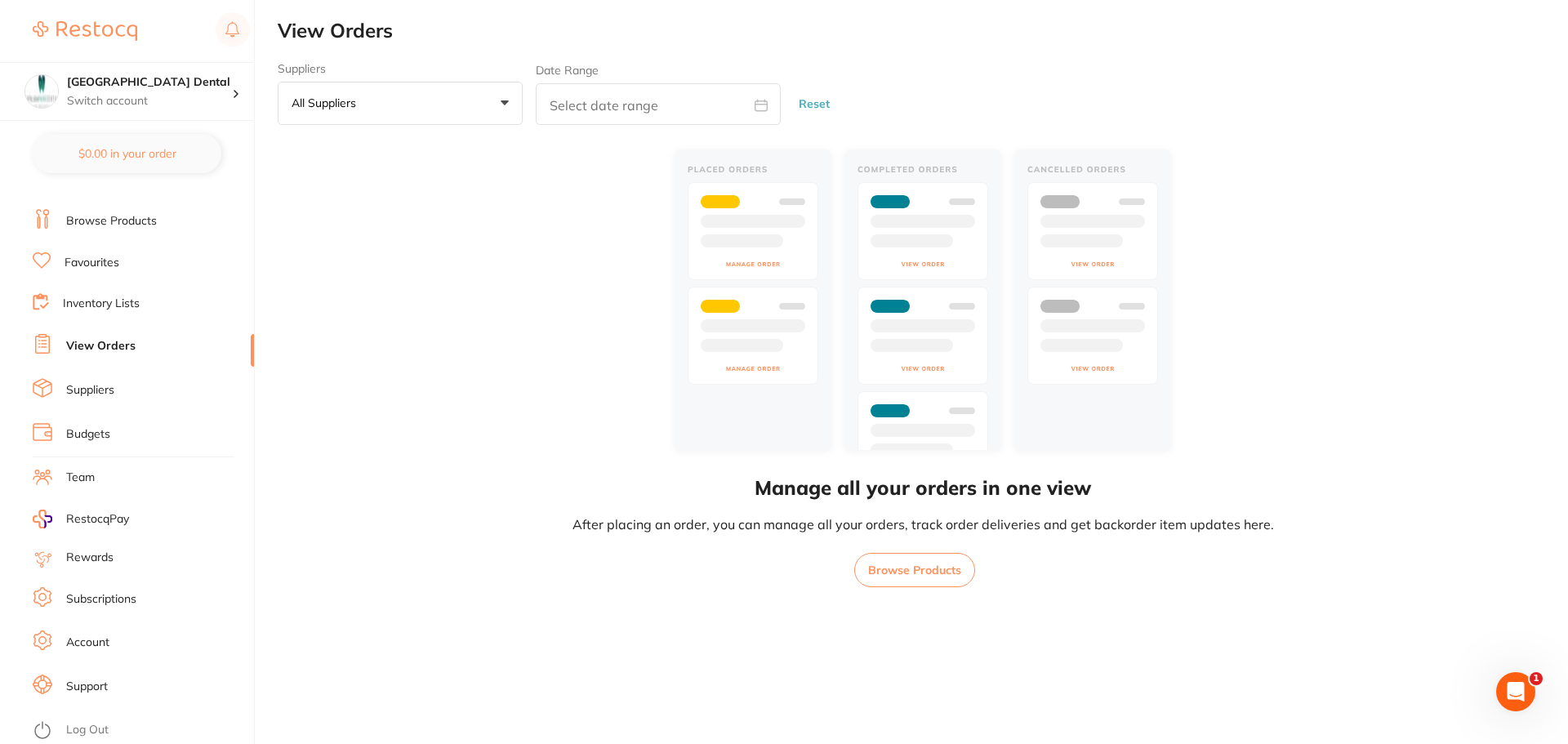
click at [79, 475] on link "Team" at bounding box center [81, 477] width 29 height 16
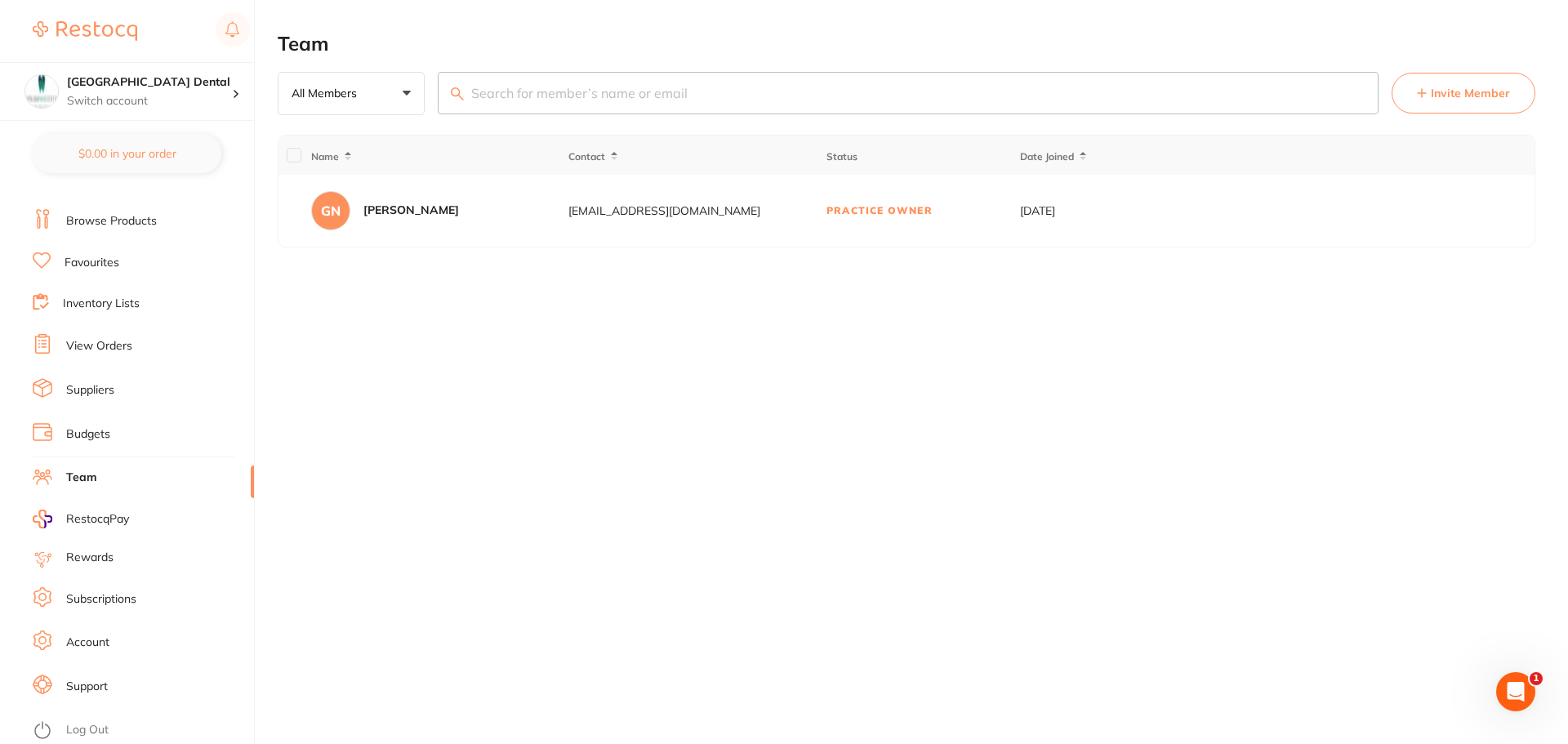
click at [1424, 87] on button "Invite Member" at bounding box center [1463, 93] width 144 height 41
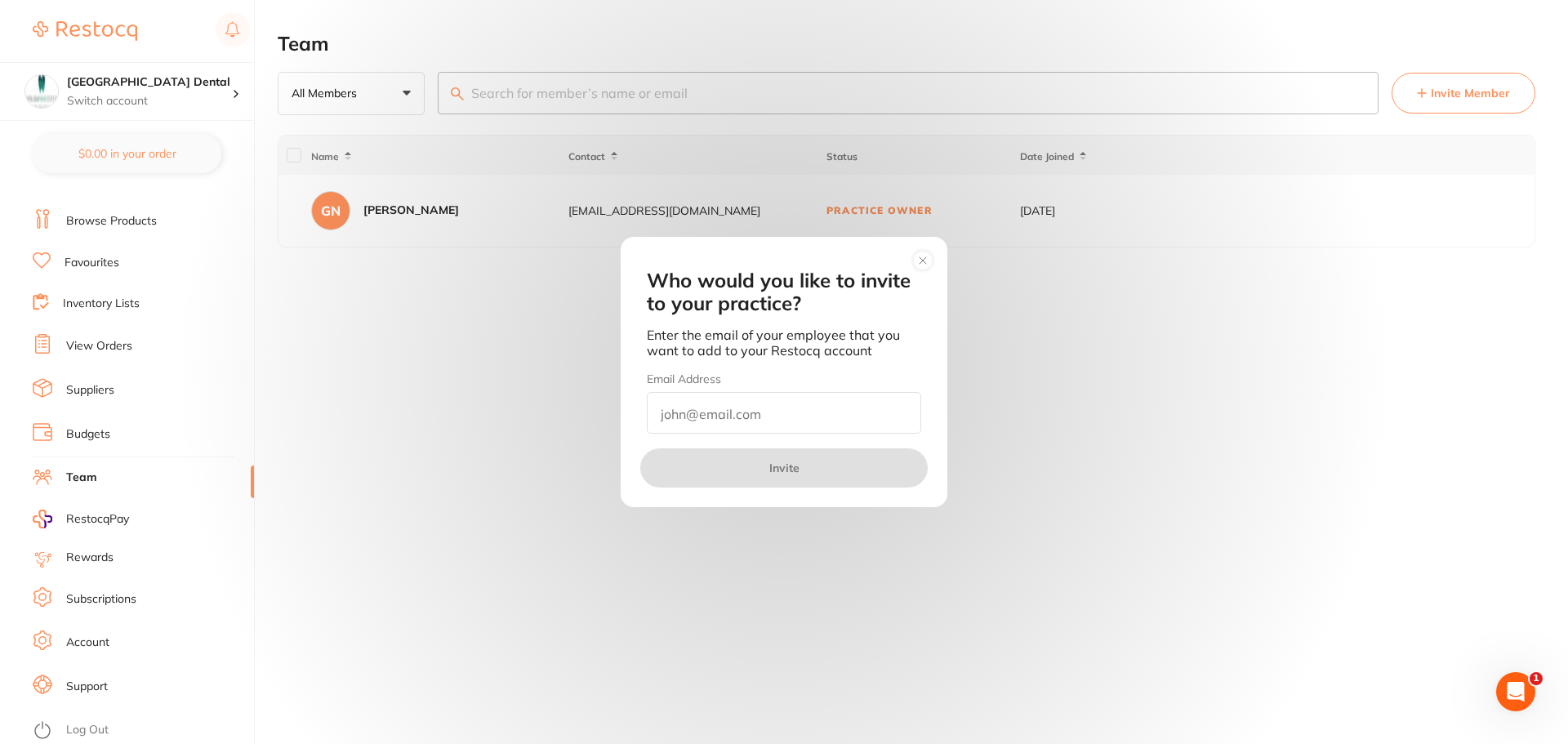
click at [767, 403] on input "email" at bounding box center [784, 412] width 274 height 42
type input "[EMAIL_ADDRESS][DOMAIN_NAME]"
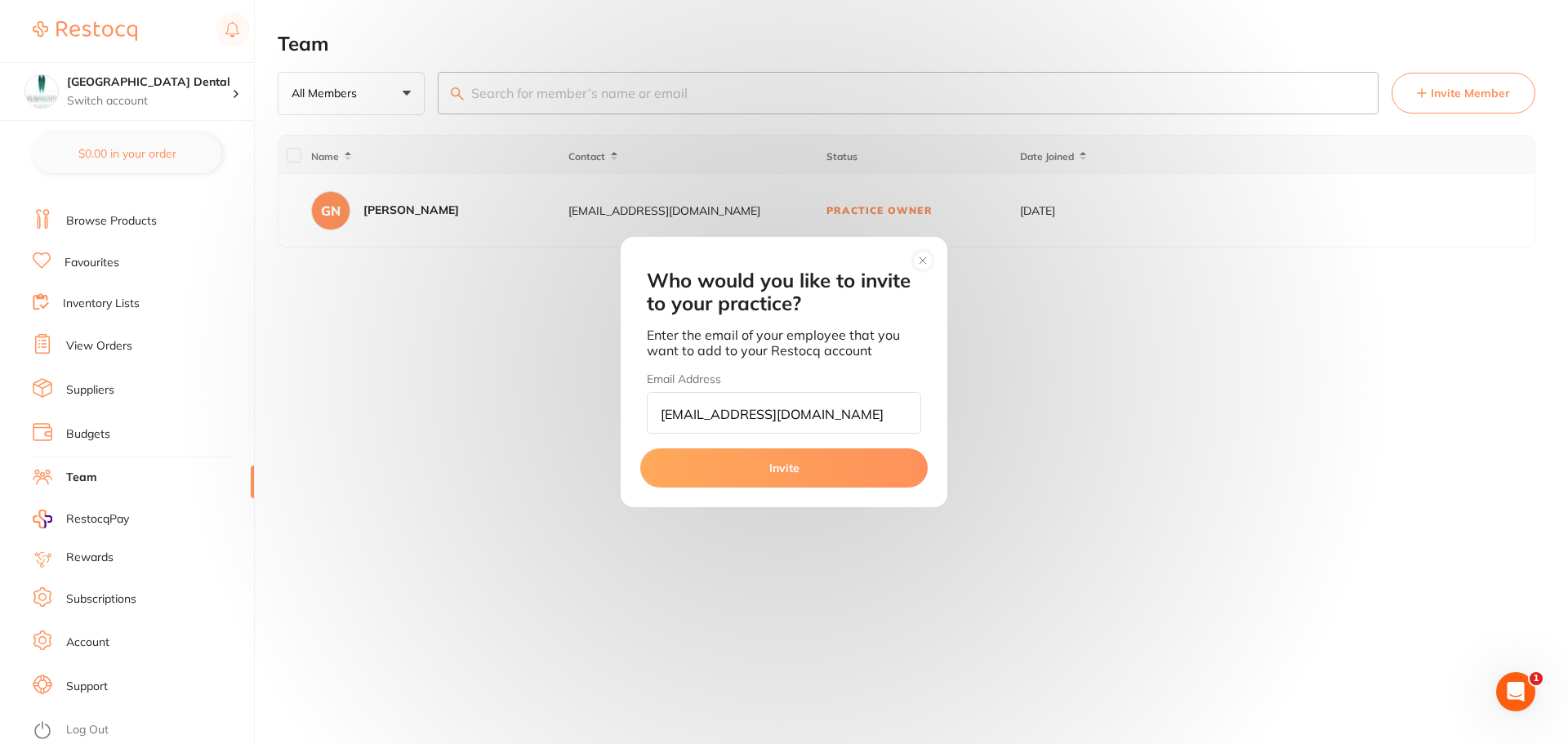
click at [743, 462] on button "Invite" at bounding box center [784, 468] width 288 height 39
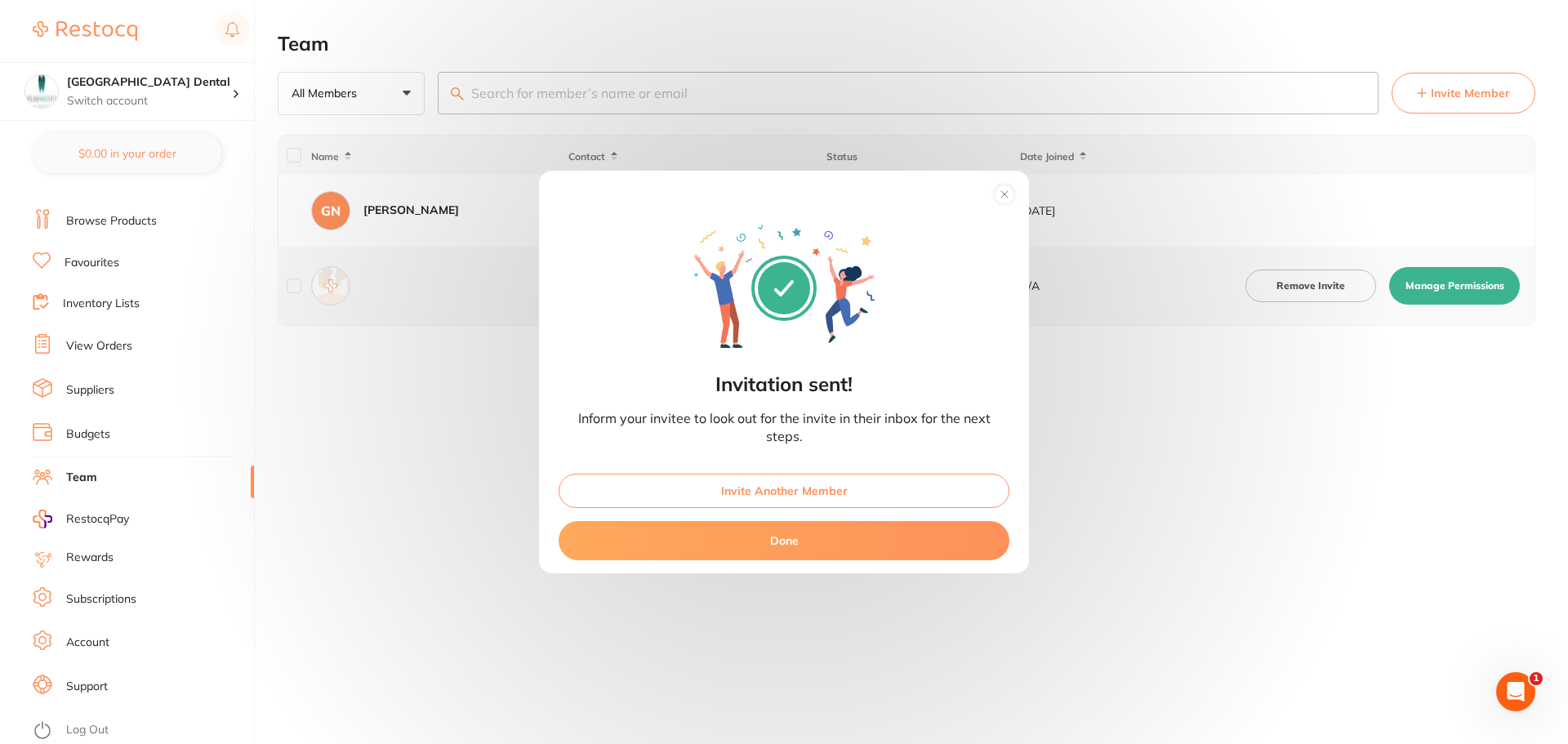
click at [769, 546] on button "Done" at bounding box center [784, 541] width 451 height 39
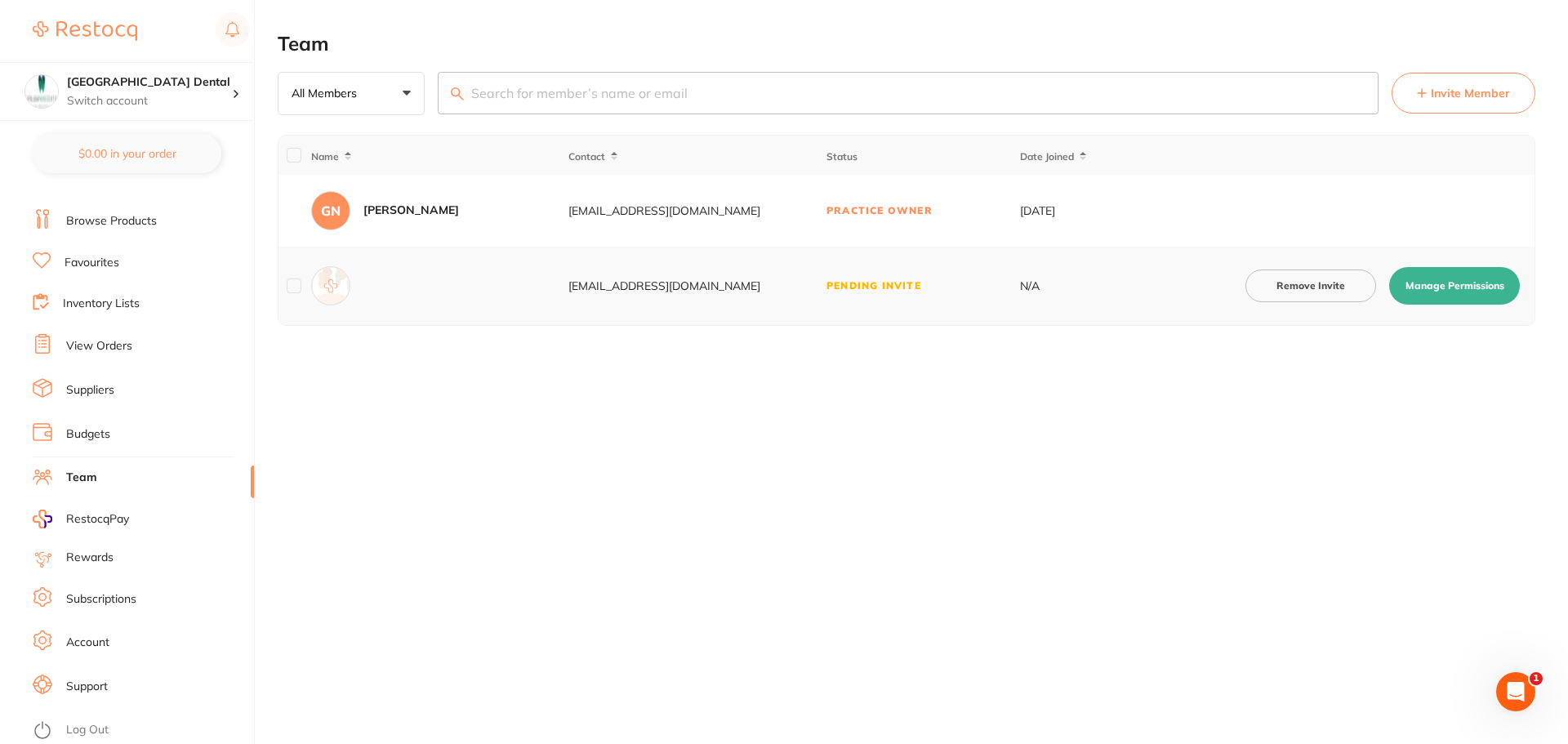
click at [1304, 288] on button "Remove Invite" at bounding box center [1310, 285] width 130 height 32
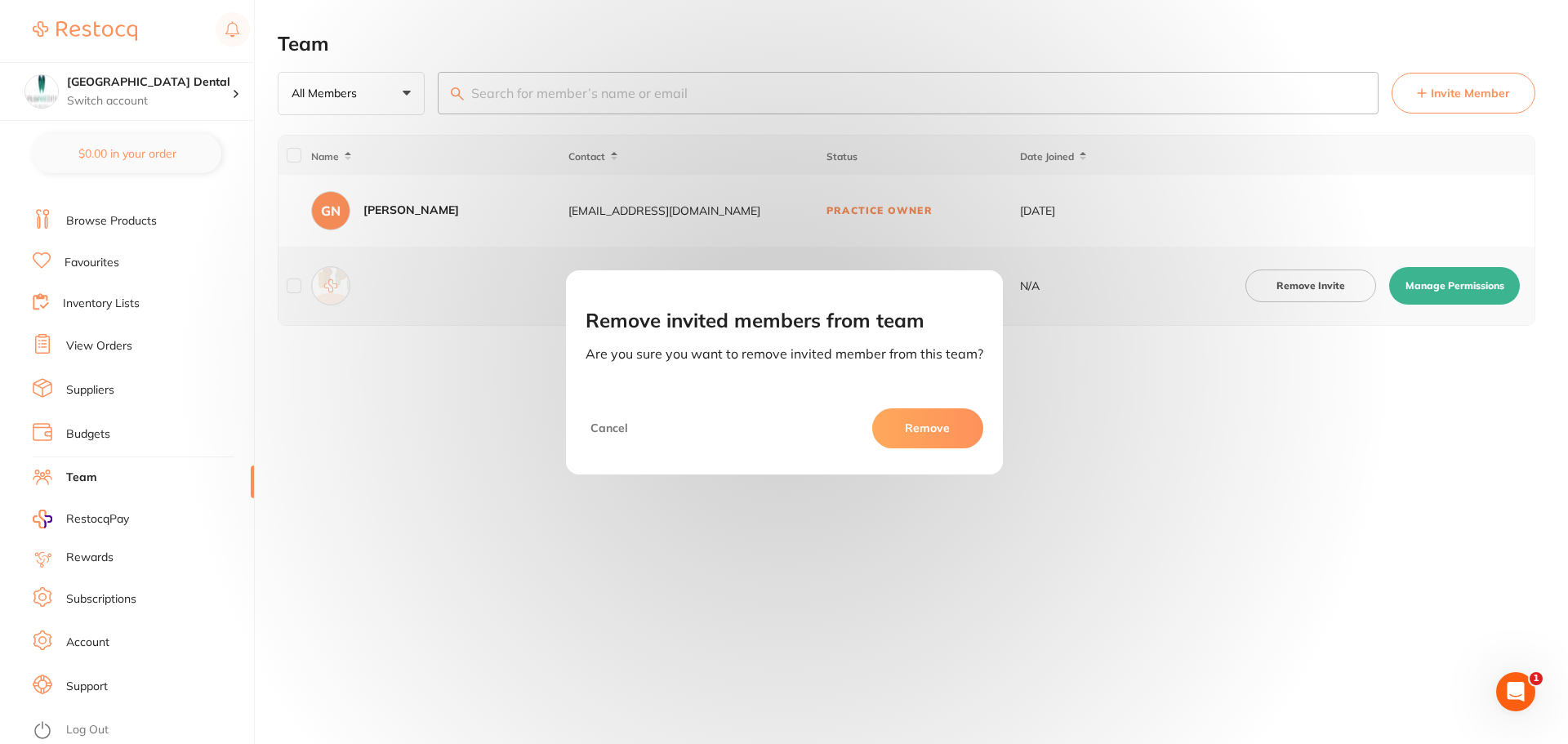
click at [874, 425] on button "Remove" at bounding box center [928, 428] width 111 height 39
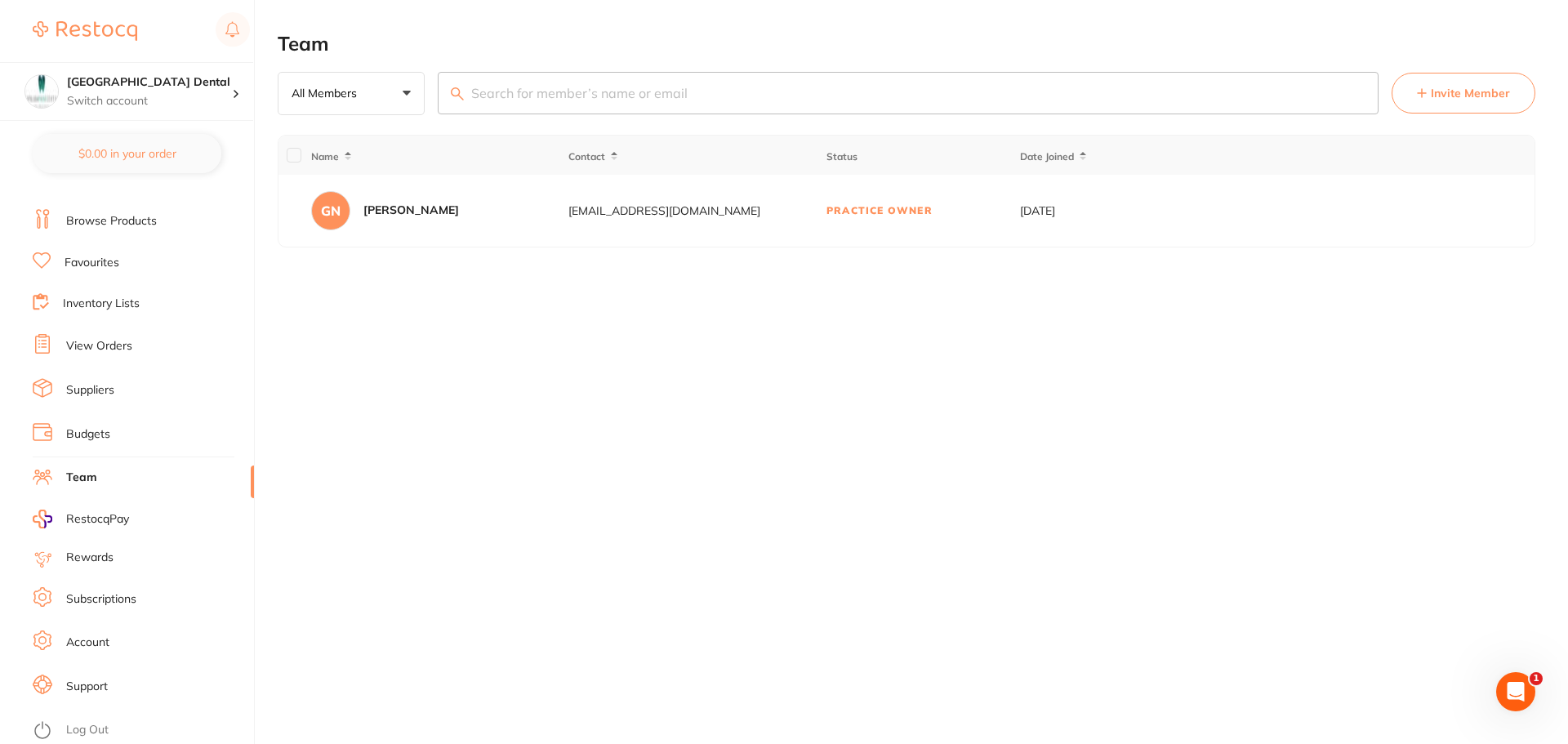
click at [1513, 690] on icon "Open Intercom Messenger" at bounding box center [1516, 693] width 27 height 27
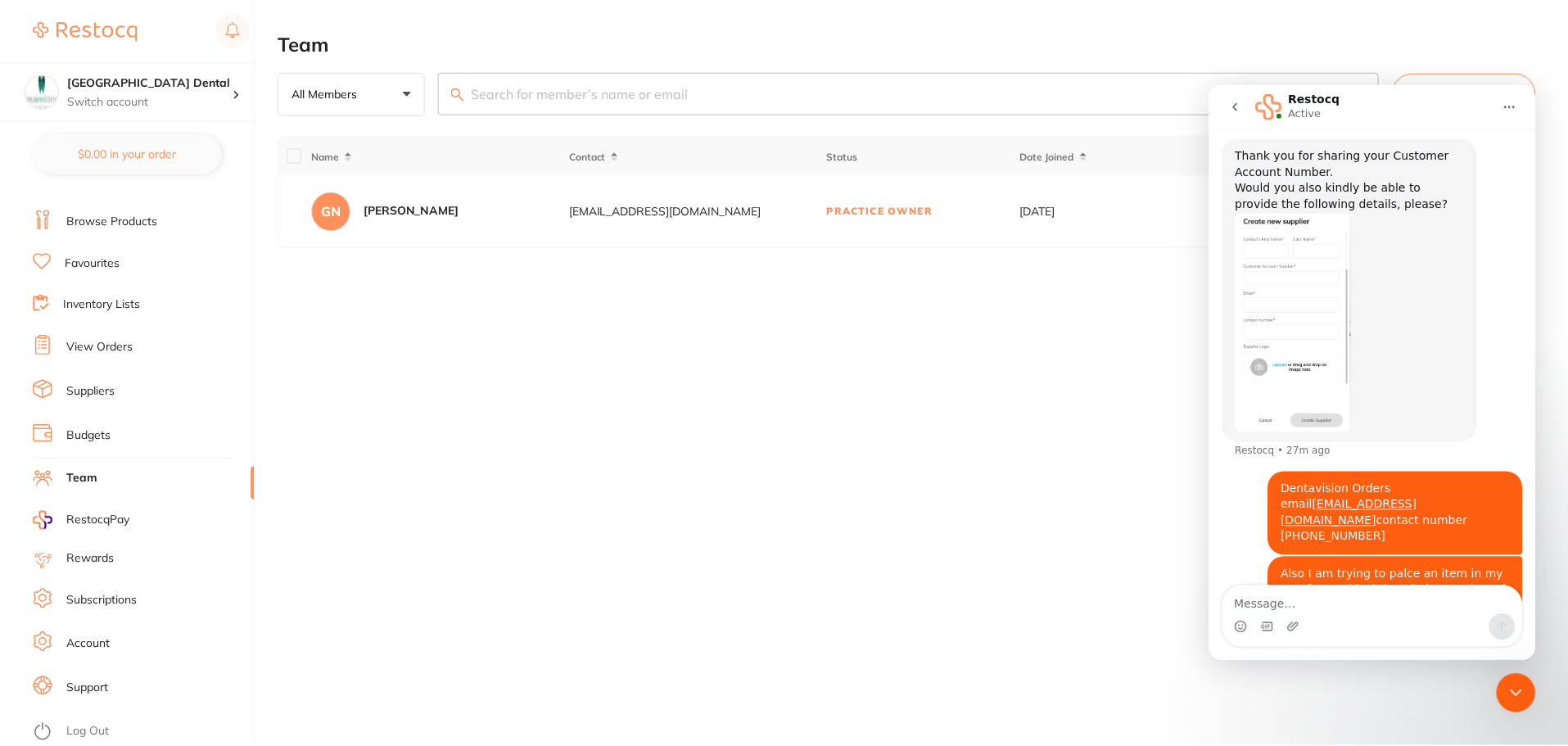
scroll to position [361, 0]
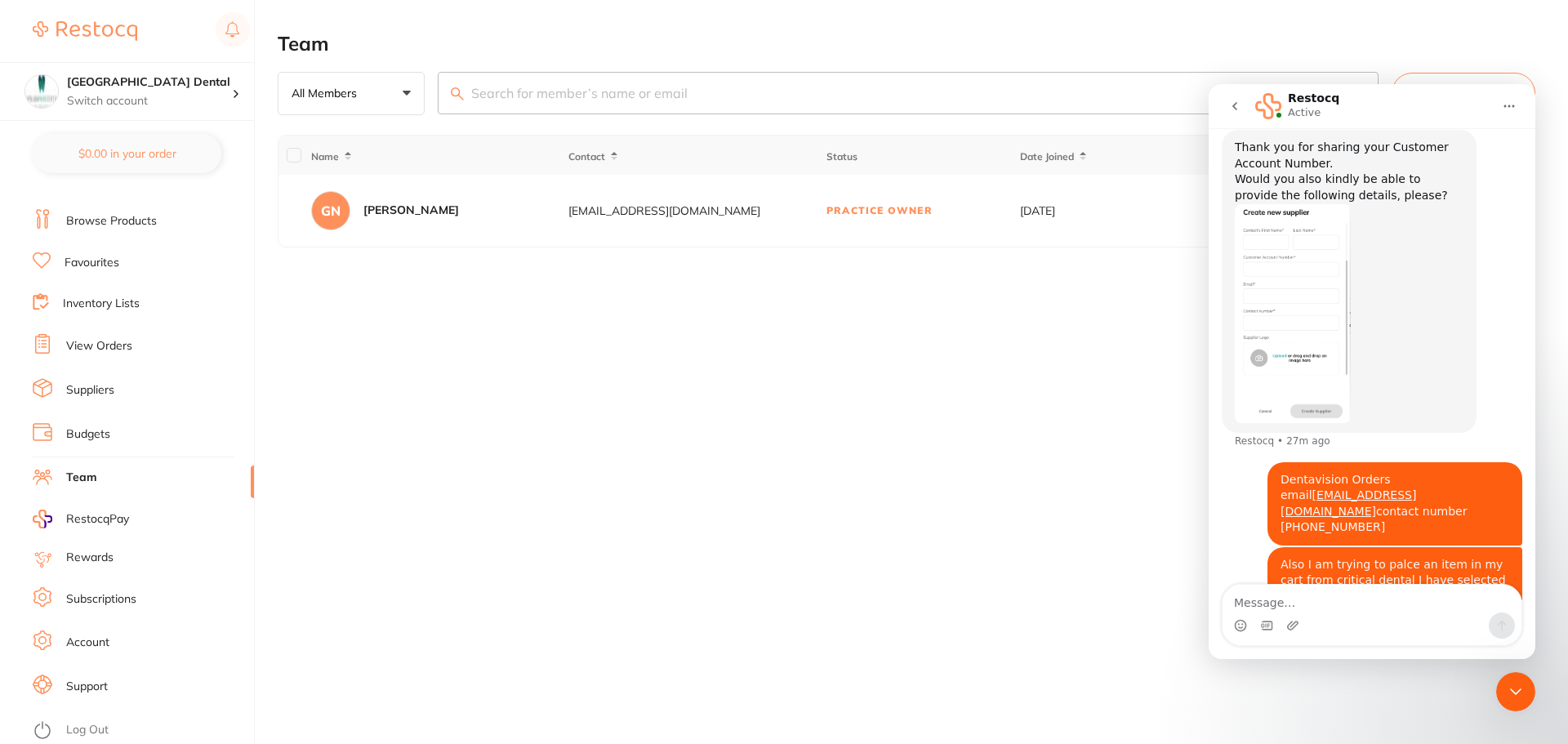
click at [1028, 495] on div "Team All Members +0 All Members Active Pending Invite Expired Invite Invite Mem…" at bounding box center [922, 372] width 1290 height 744
click at [1368, 20] on main "Team All Members +0 All Members Active Pending Invite Expired Invite Invite Mem…" at bounding box center [922, 140] width 1290 height 280
click at [709, 106] on input "search" at bounding box center [908, 93] width 941 height 43
type input "g"
click at [128, 213] on link "Browse Products" at bounding box center [112, 221] width 90 height 16
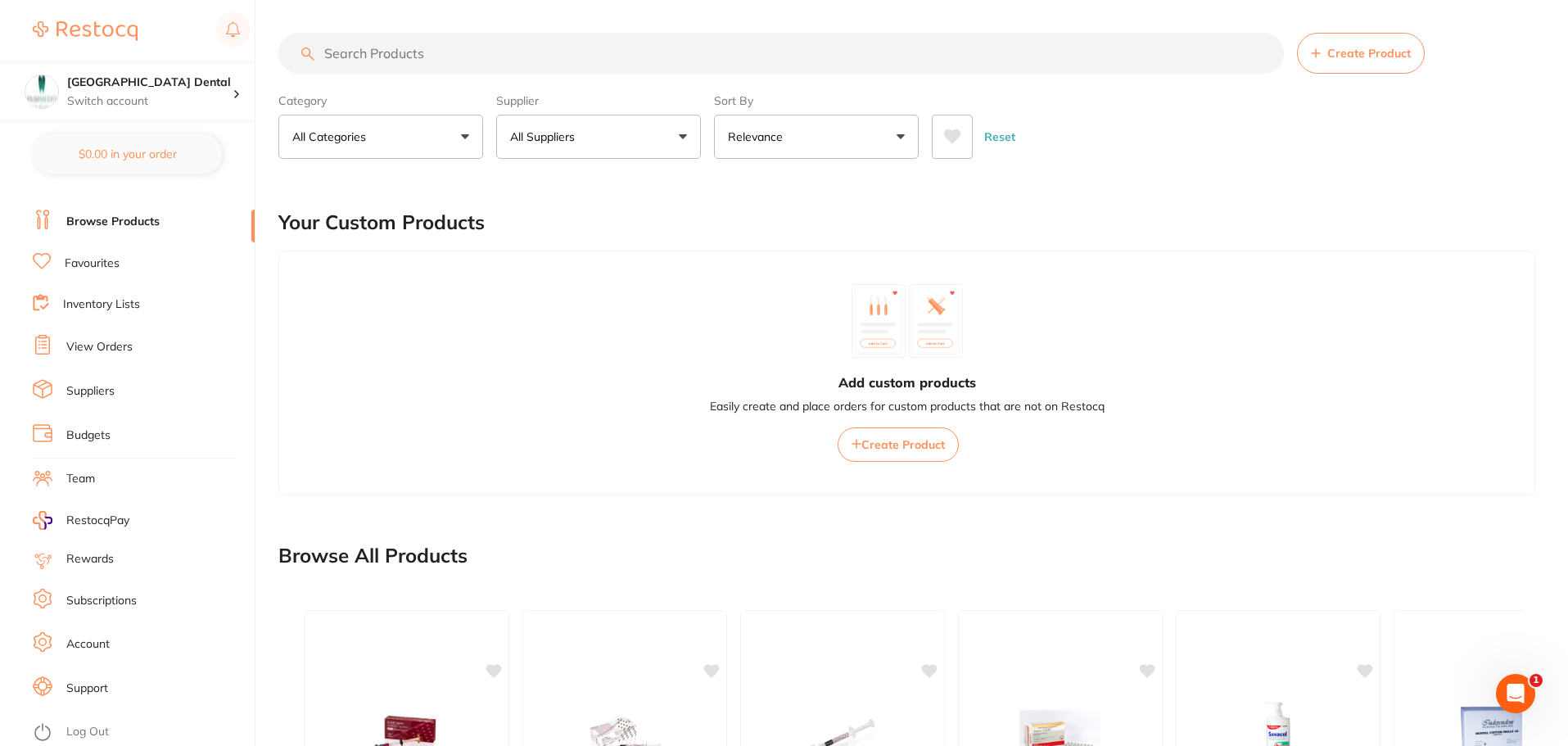
scroll to position [328, 0]
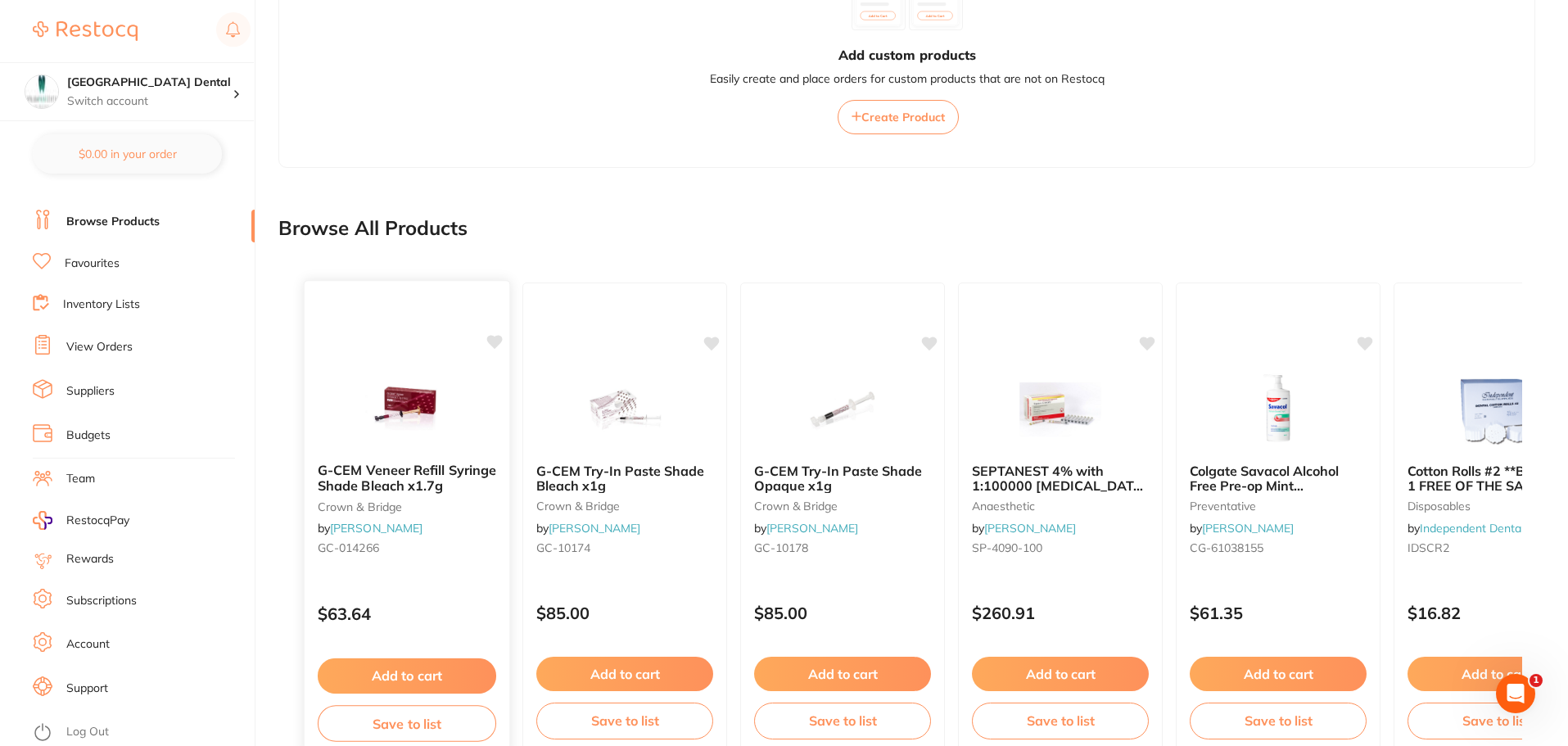
click at [439, 671] on button "Add to cart" at bounding box center [407, 676] width 178 height 35
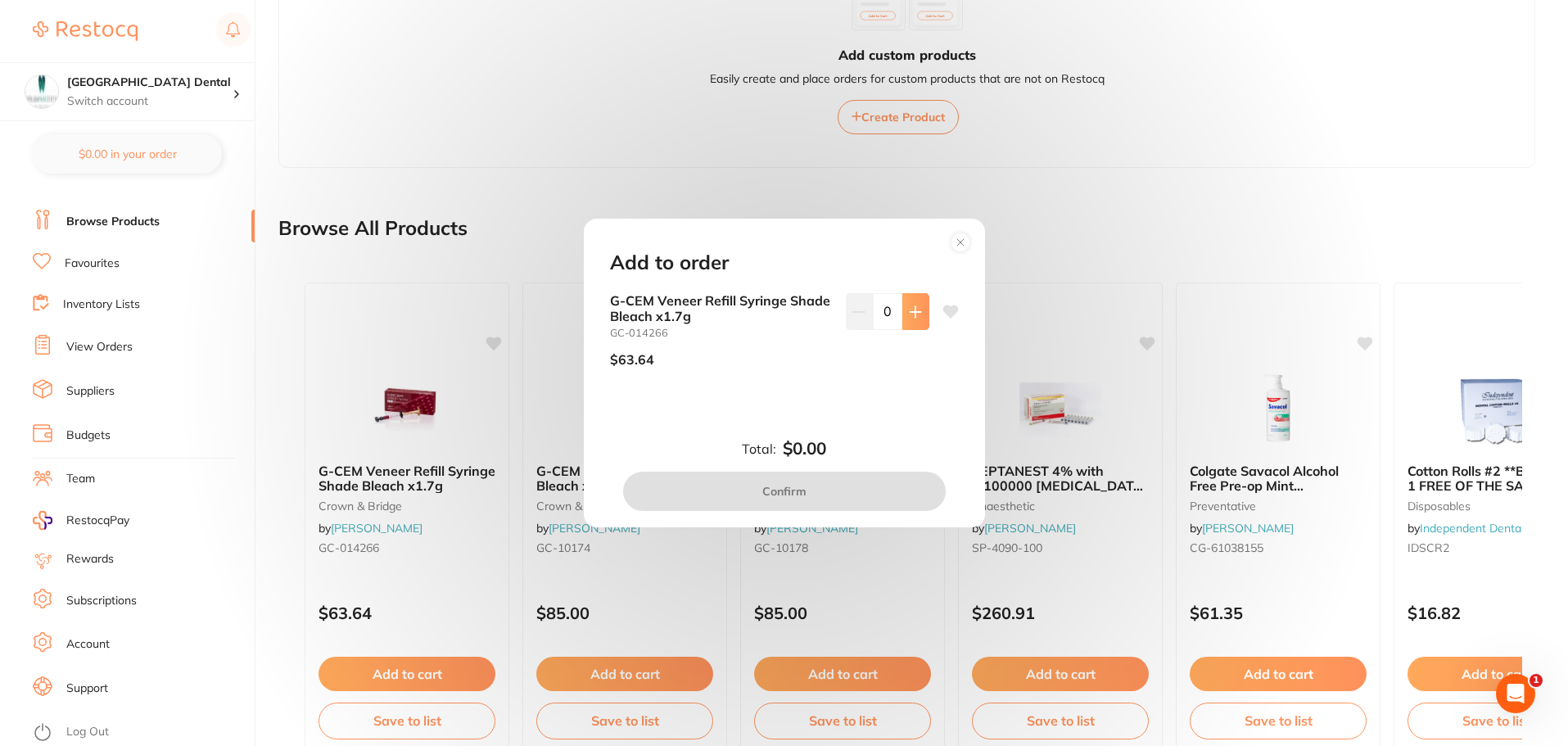
scroll to position [0, 0]
click at [909, 306] on icon at bounding box center [915, 312] width 13 height 13
type input "1"
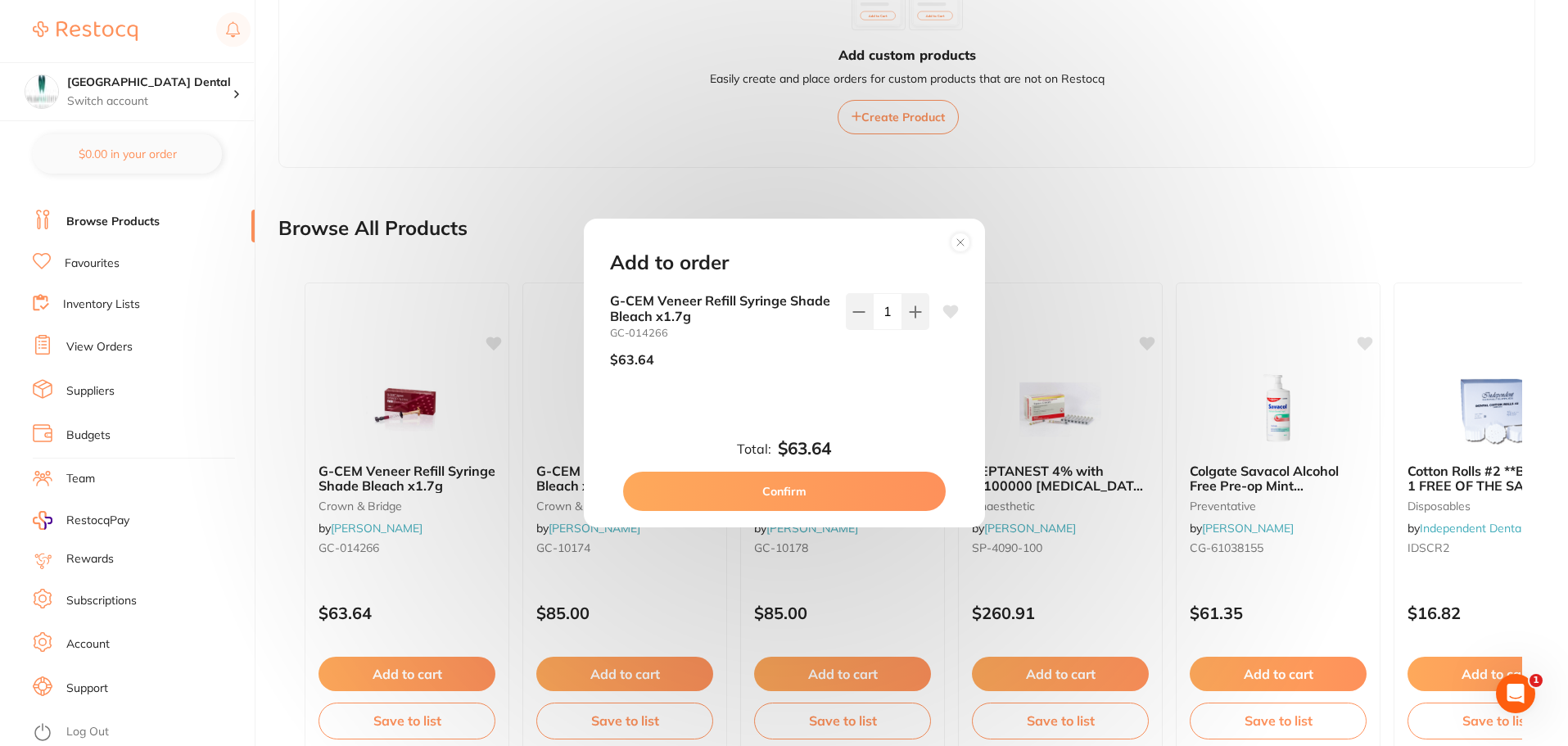
click at [781, 489] on button "Confirm" at bounding box center [785, 491] width 323 height 39
checkbox input "false"
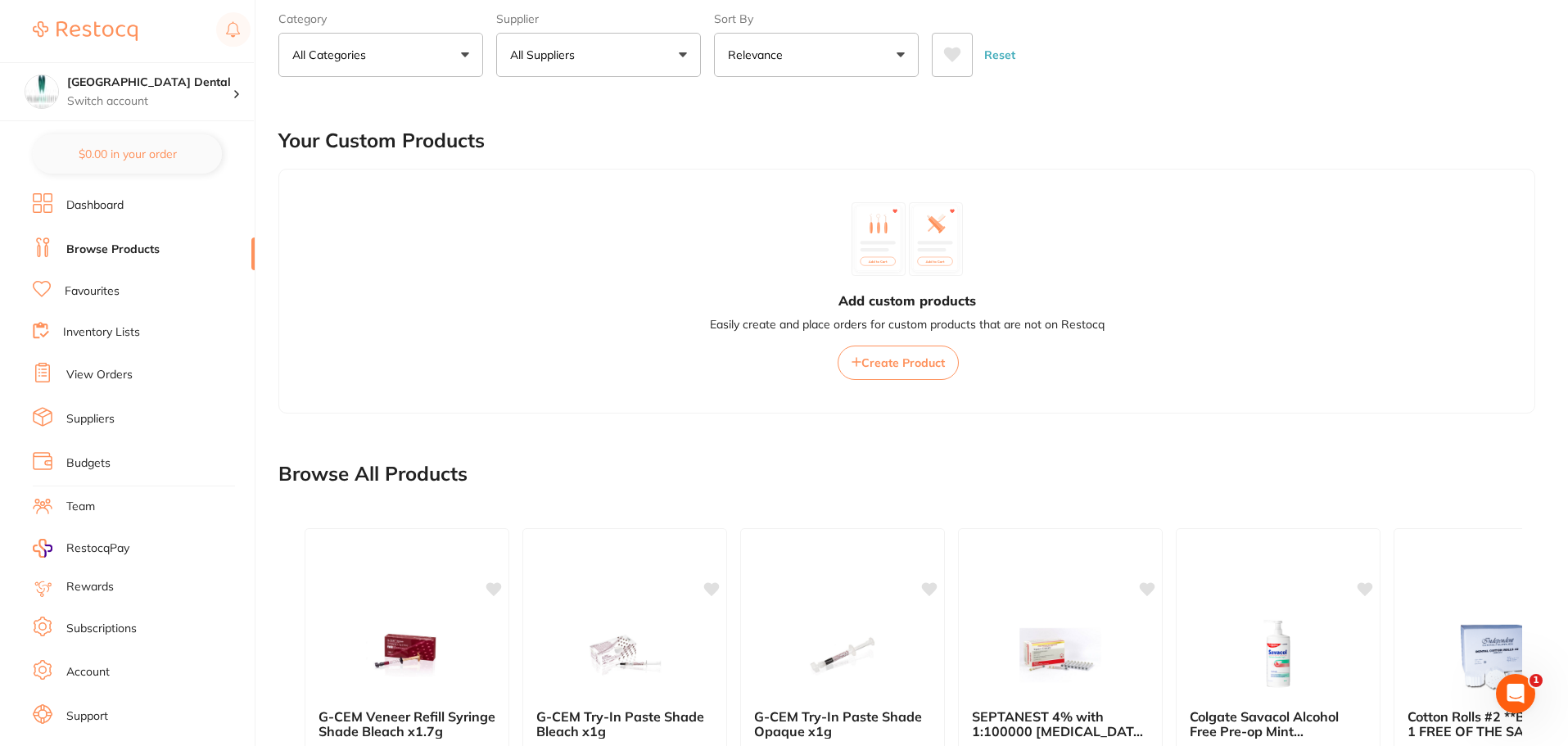
click at [126, 207] on li "Dashboard" at bounding box center [143, 205] width 222 height 25
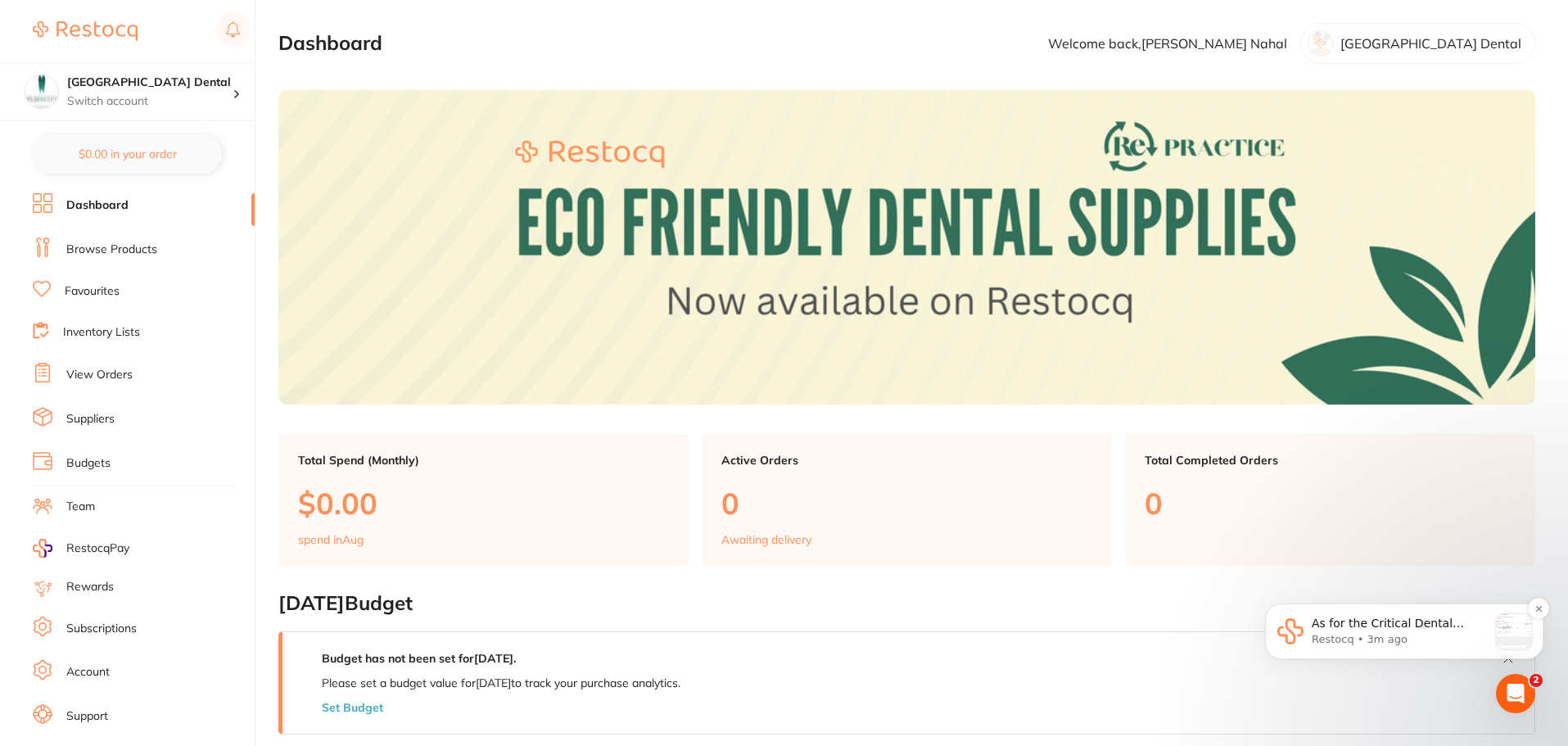
click at [1368, 635] on p "Restocq • 3m ago" at bounding box center [1400, 639] width 177 height 15
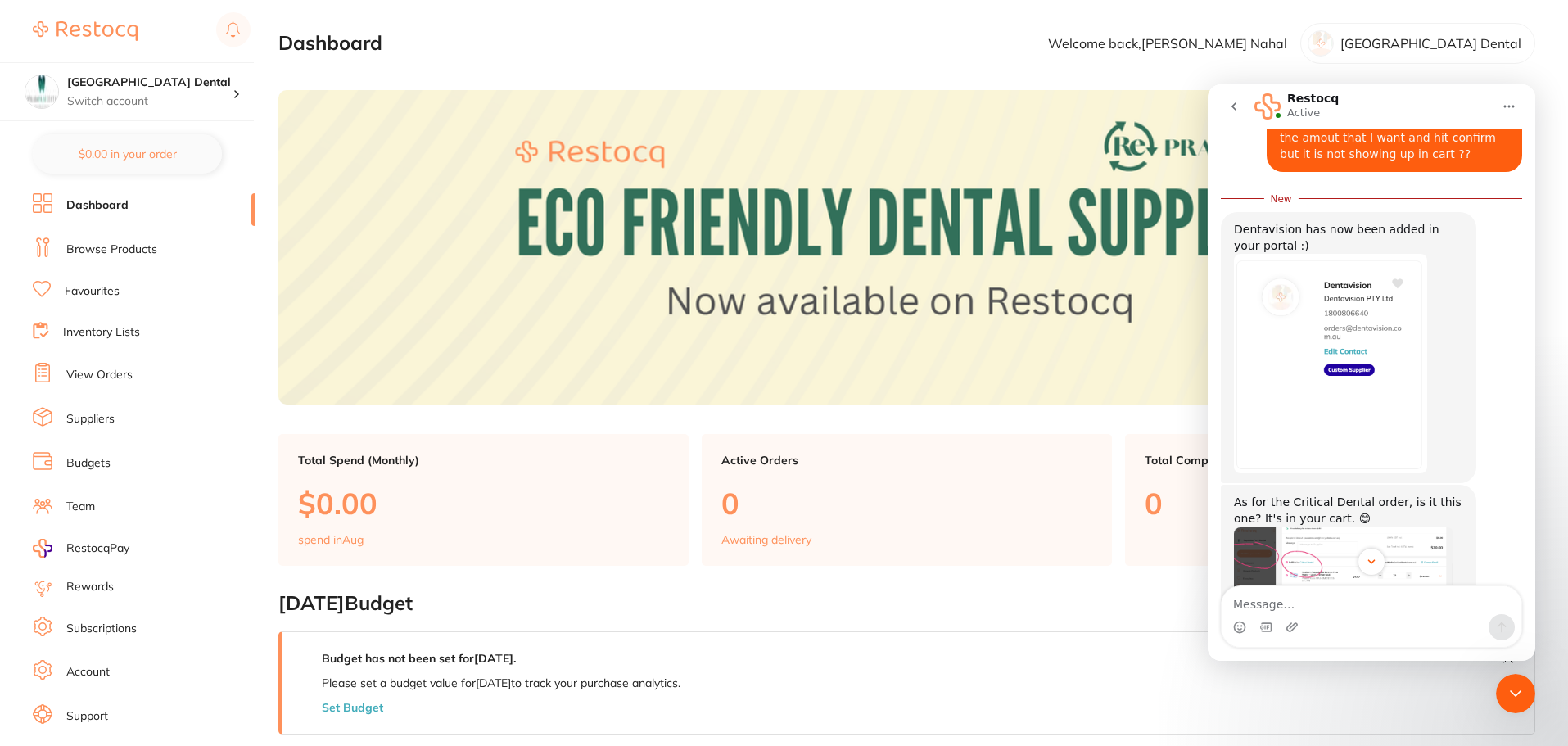
scroll to position [804, 0]
click at [1289, 607] on textarea "Message…" at bounding box center [1372, 601] width 300 height 28
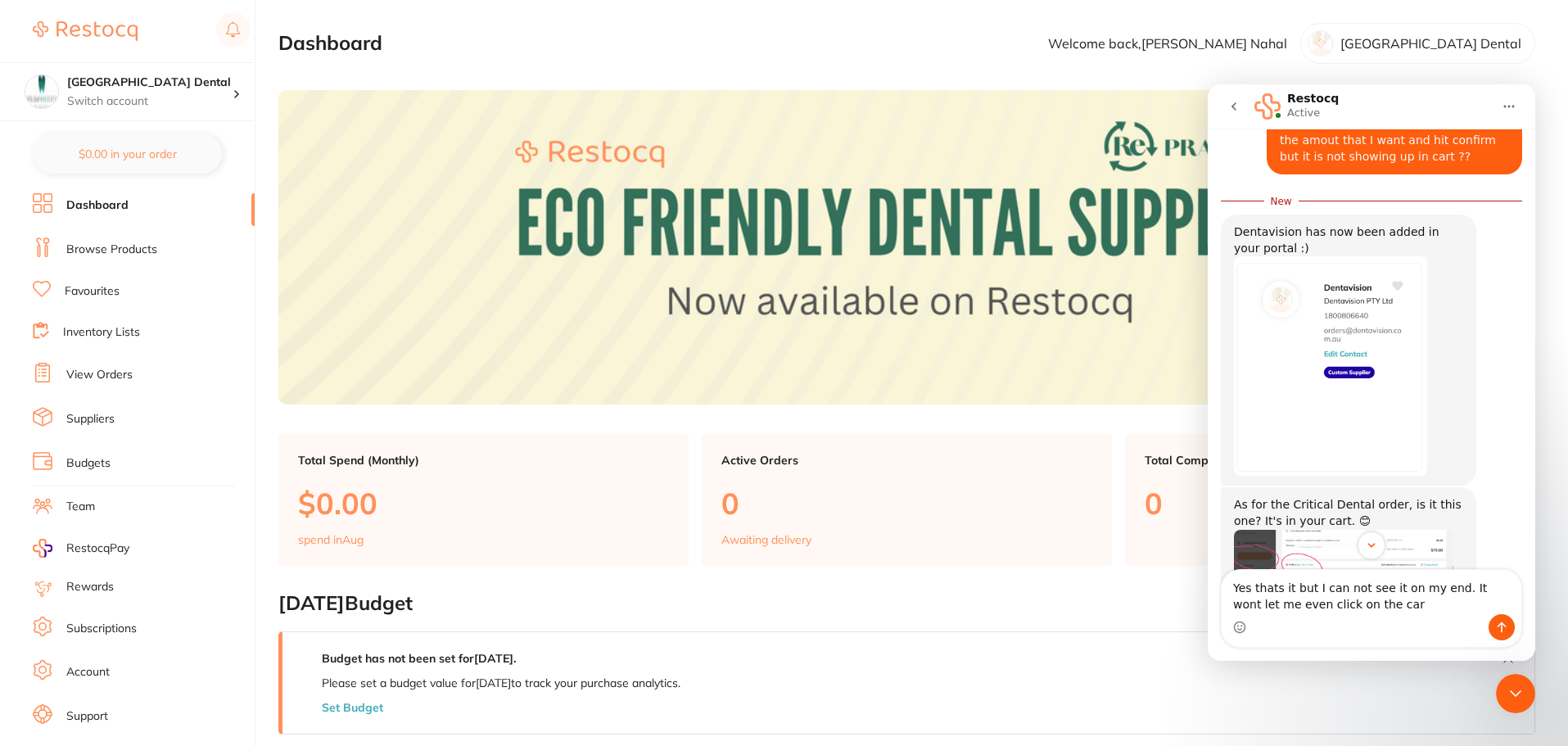
type textarea "Yes thats it but I can not see it on my end. It wont let me even click on the c…"
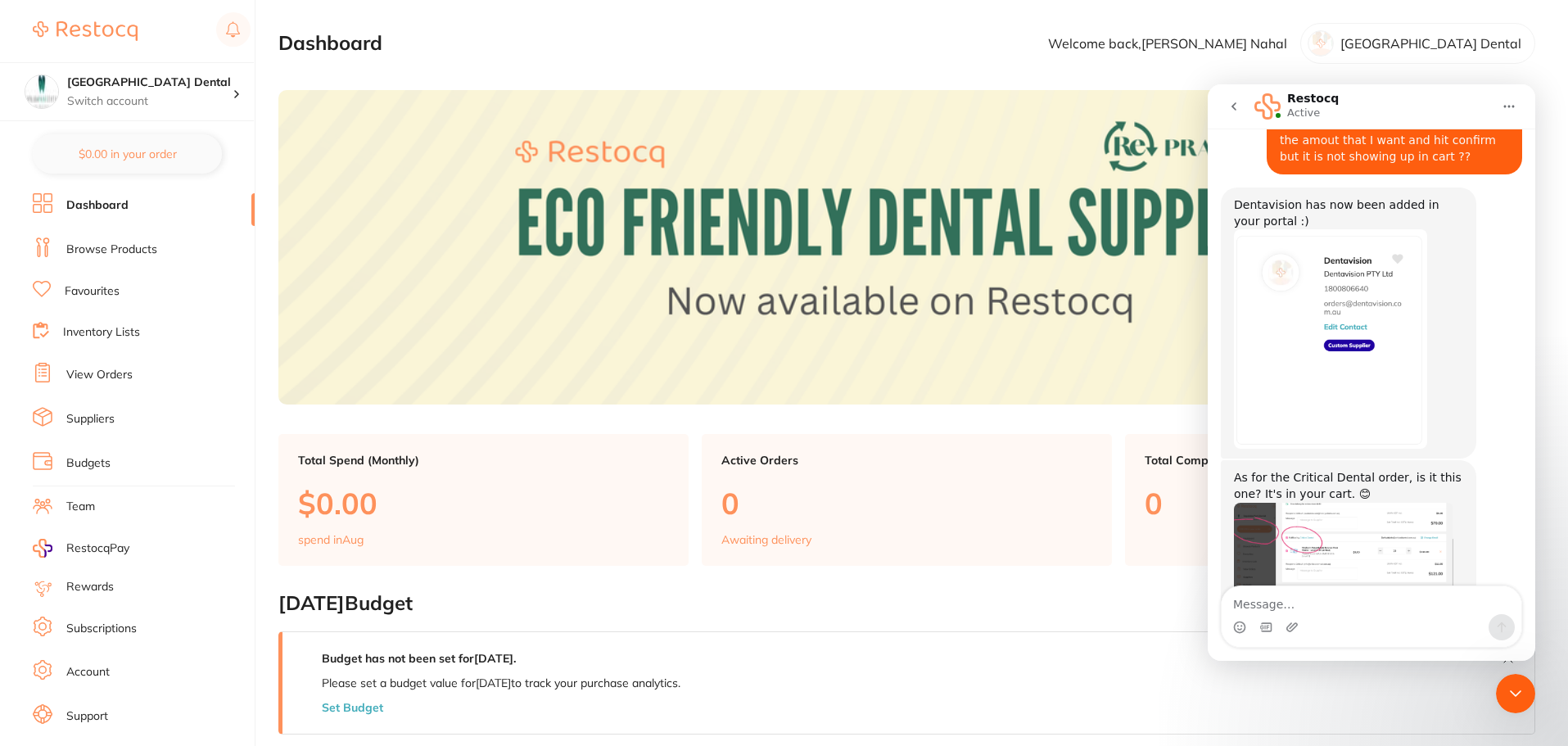
scroll to position [885, 0]
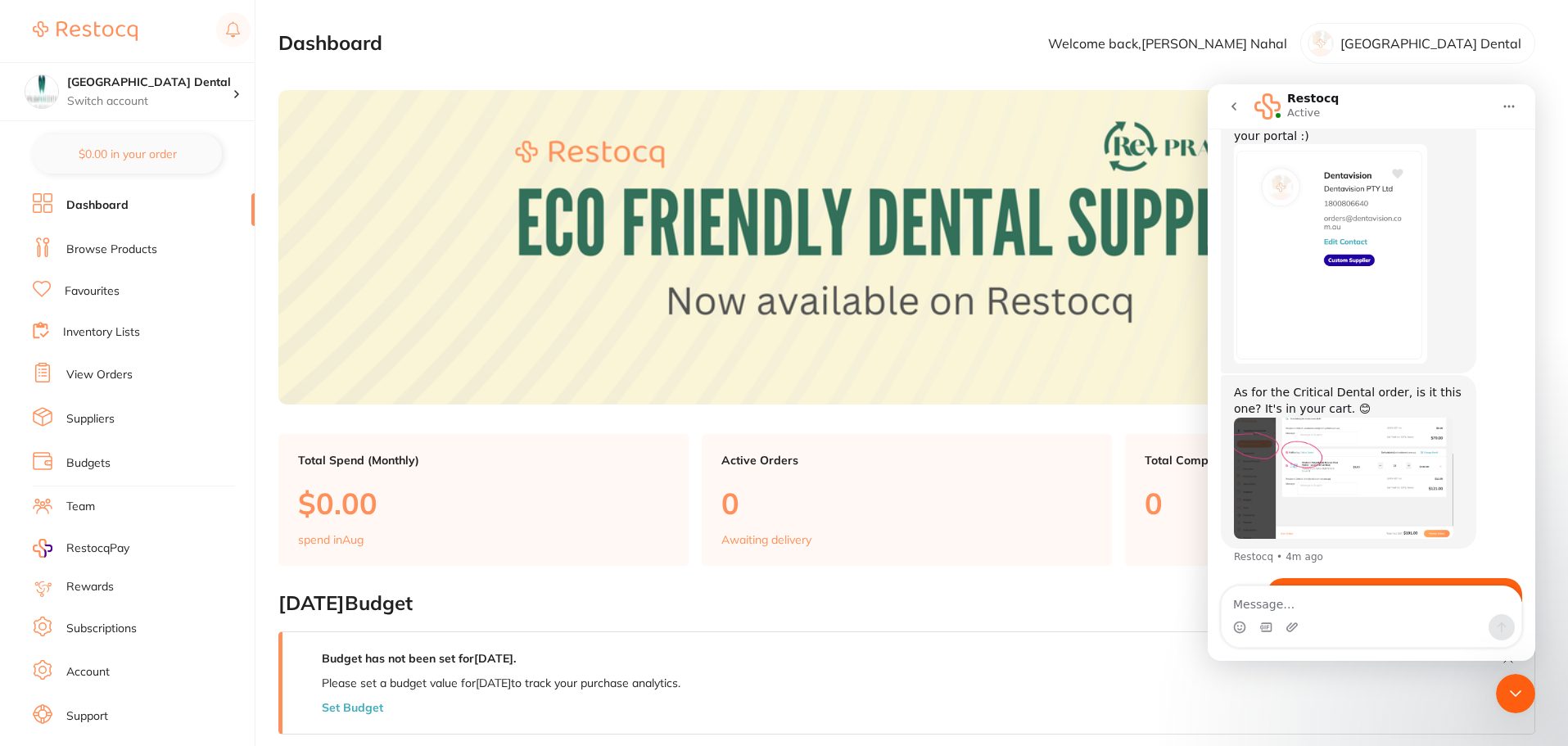
click at [1085, 618] on section "August 2025 Budget Budget has not been set for August 2025 . Please set a budge…" at bounding box center [907, 726] width 1257 height 268
click at [1235, 106] on icon "go back" at bounding box center [1233, 106] width 13 height 13
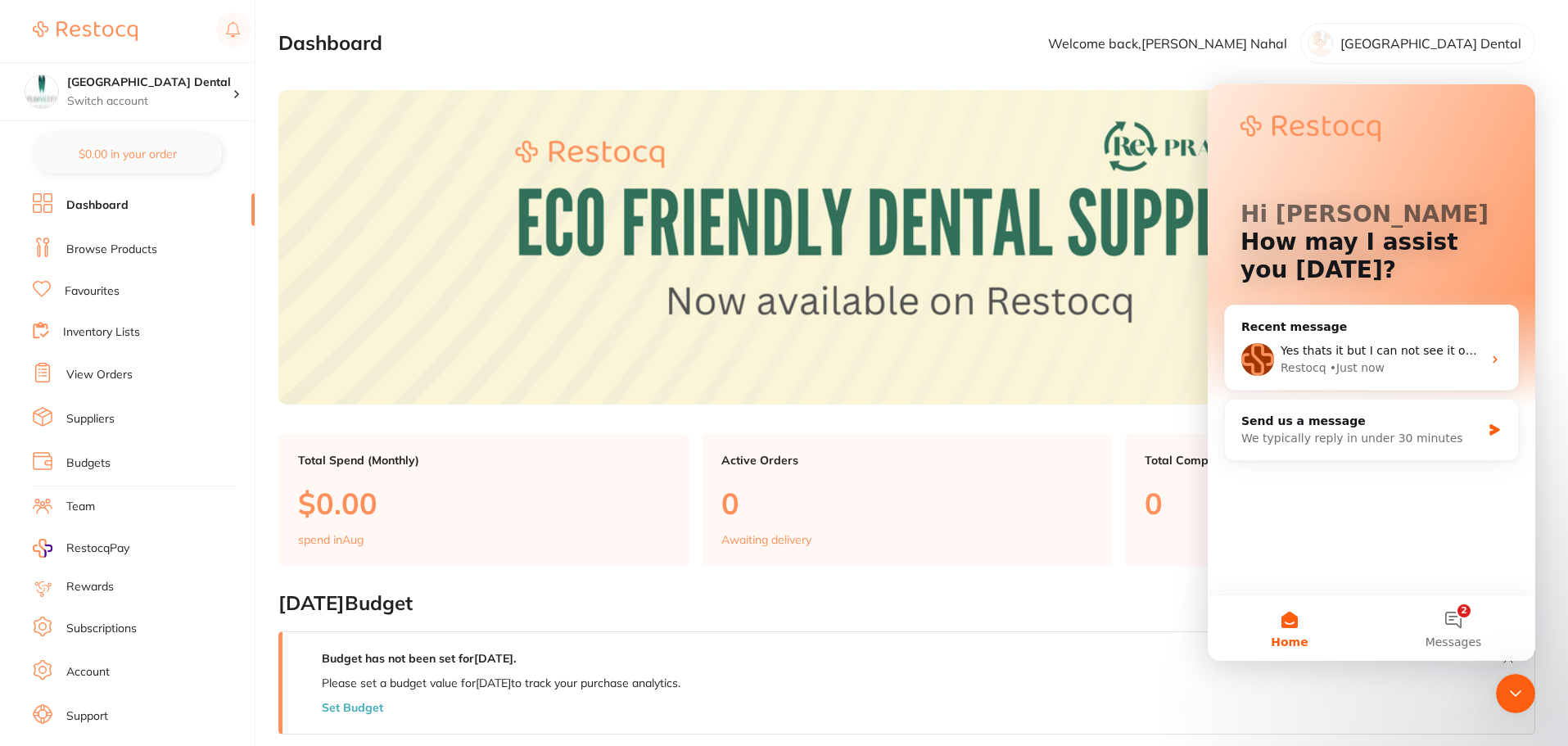
scroll to position [0, 0]
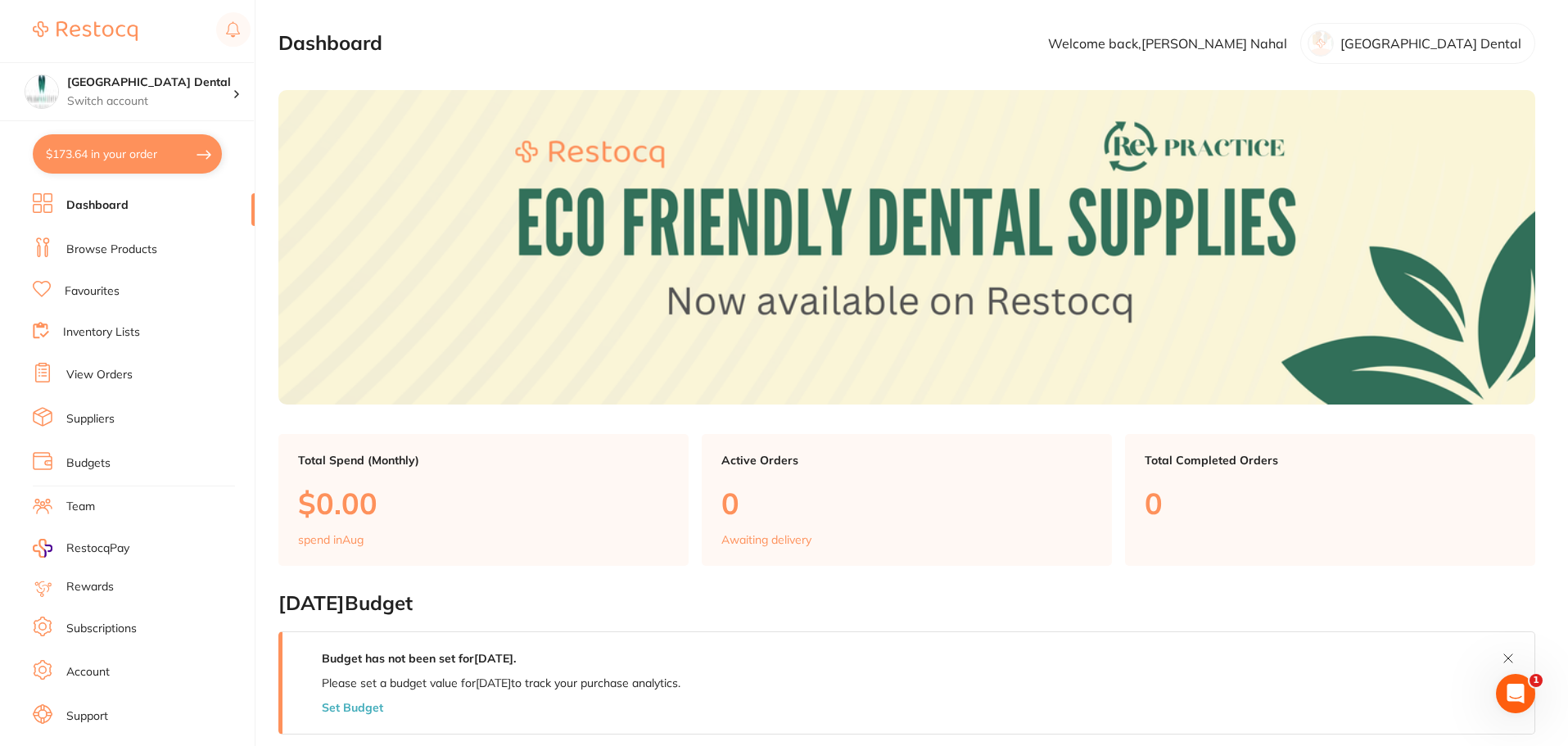
click at [131, 154] on button "$173.64 in your order" at bounding box center [126, 154] width 189 height 39
checkbox input "true"
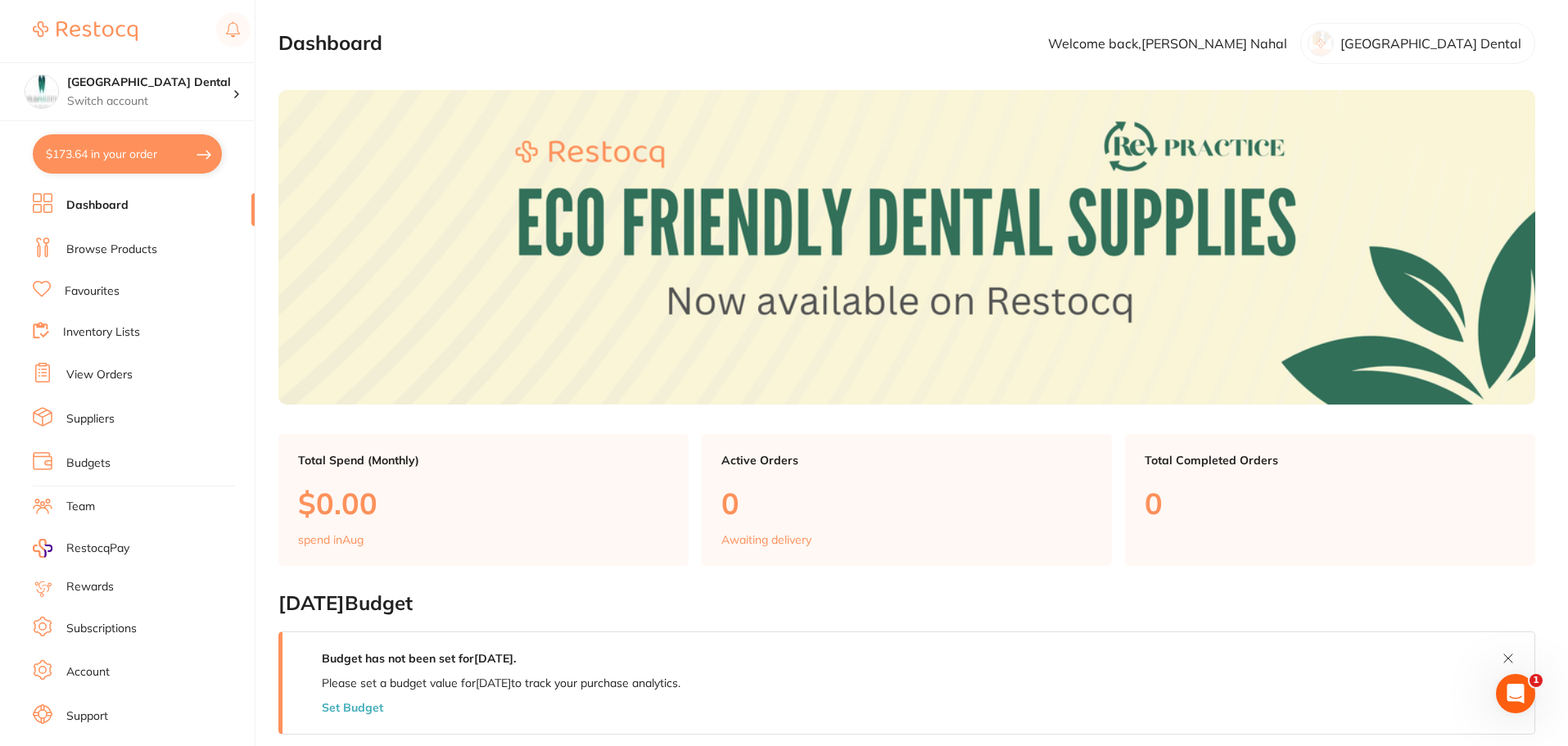
checkbox input "true"
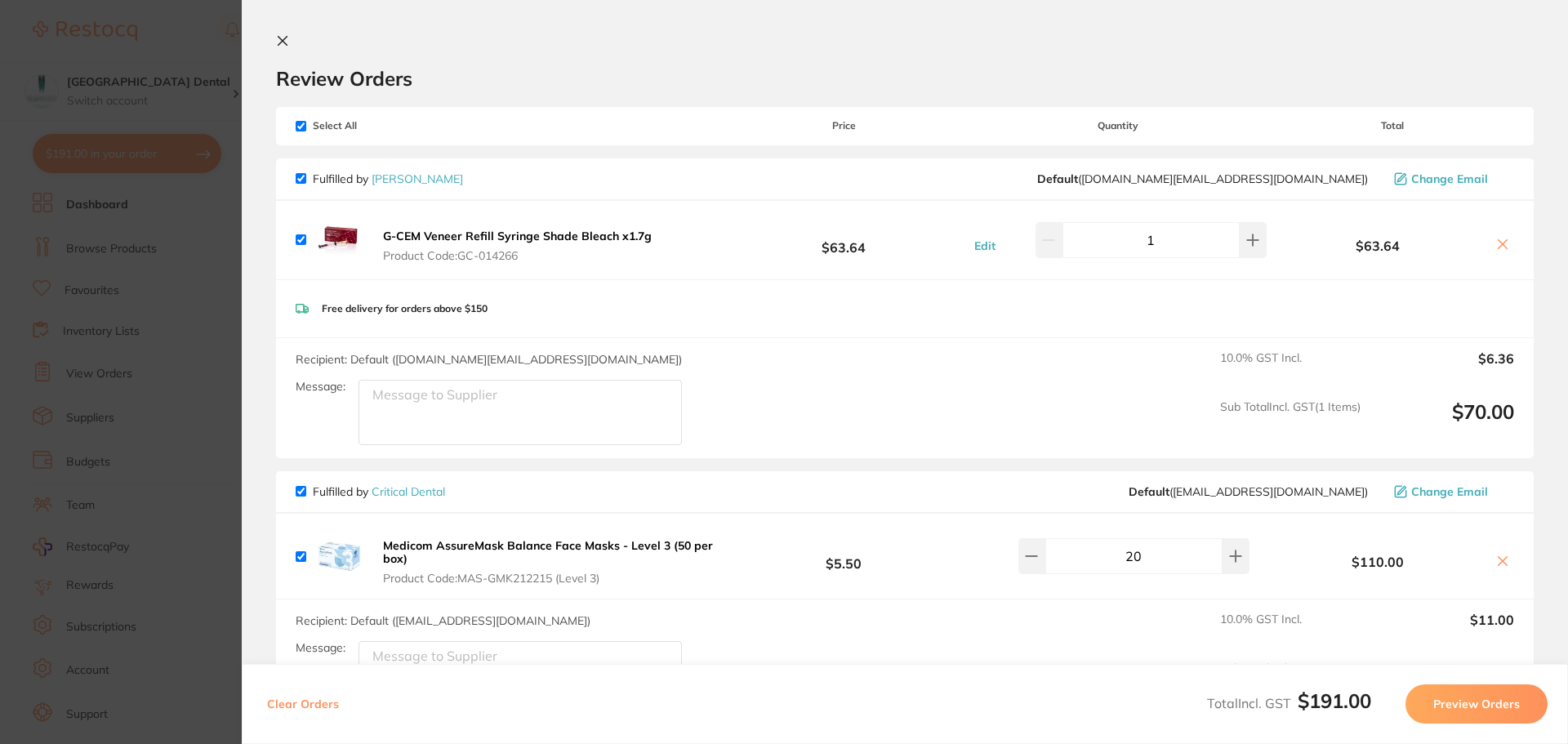
click at [1496, 244] on icon at bounding box center [1502, 244] width 13 height 13
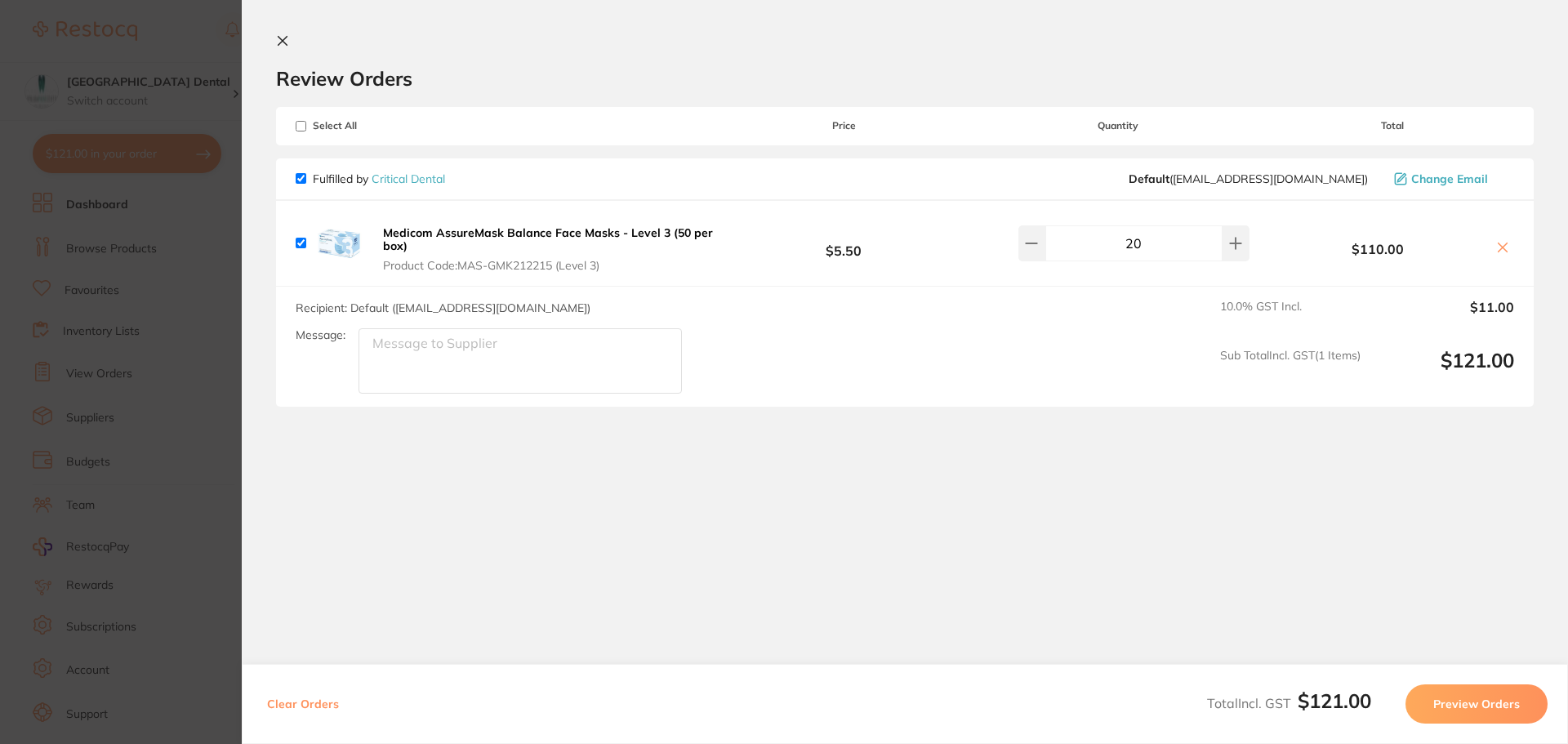
checkbox input "true"
click at [279, 40] on icon at bounding box center [282, 40] width 13 height 13
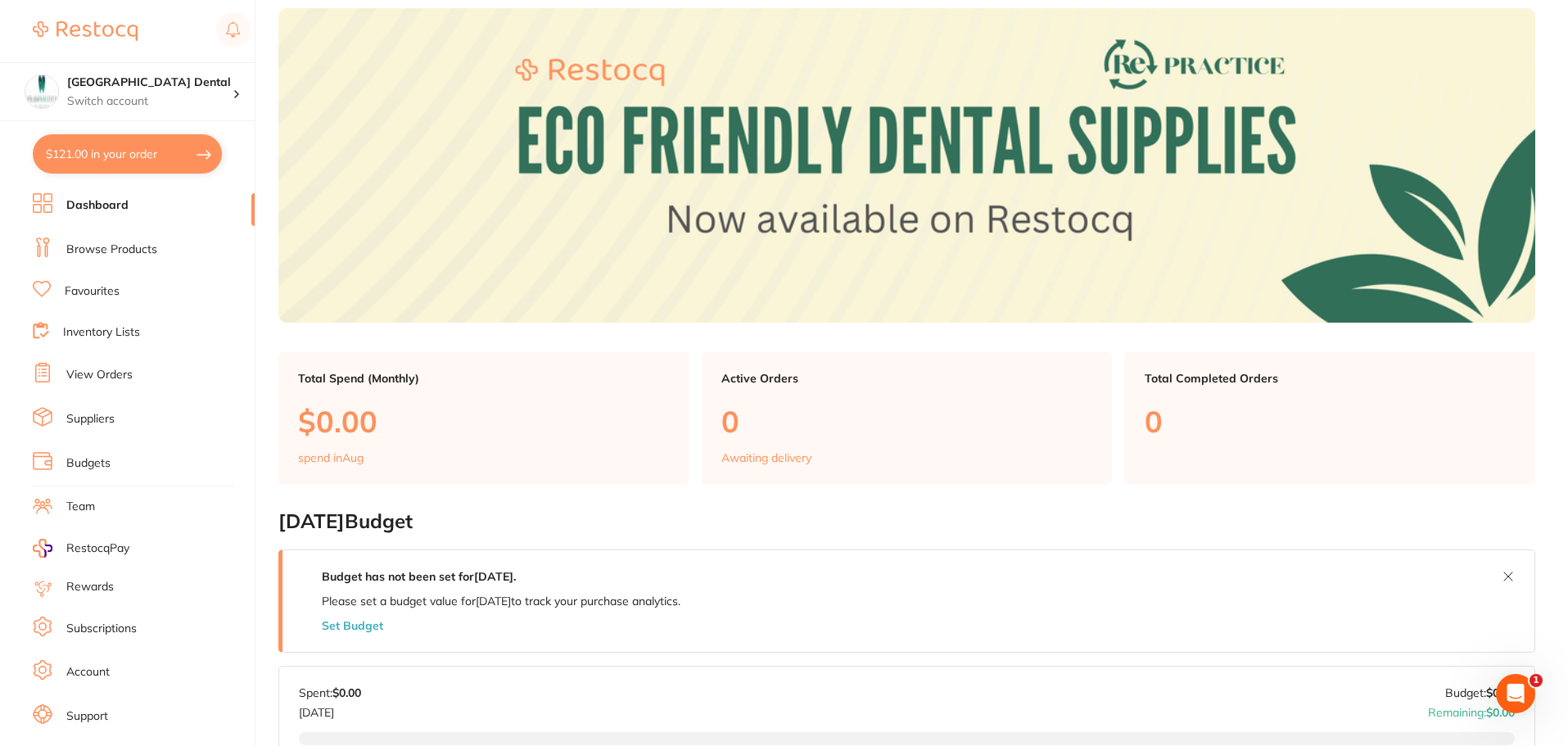
click at [1514, 696] on icon "Open Intercom Messenger" at bounding box center [1515, 693] width 11 height 13
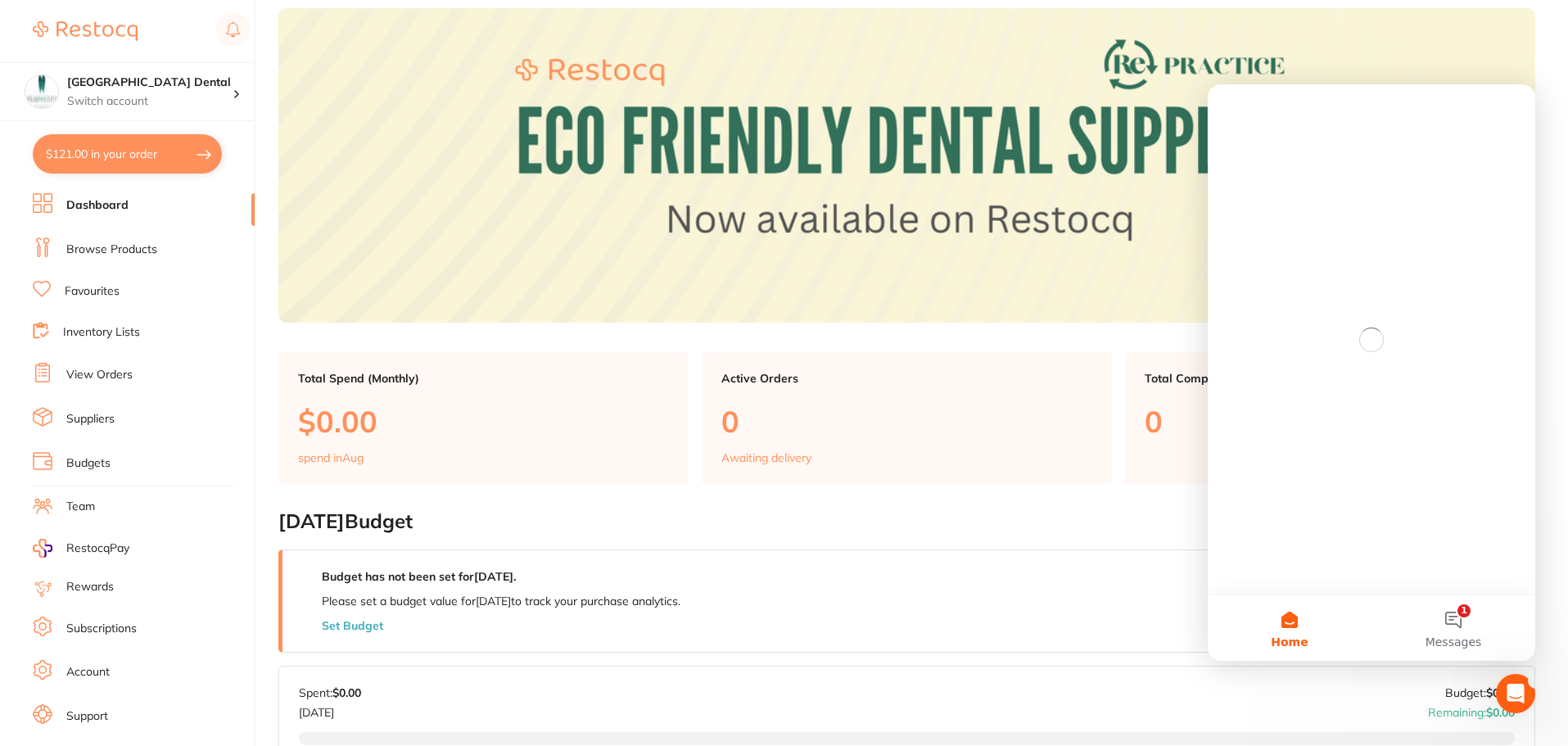
scroll to position [0, 0]
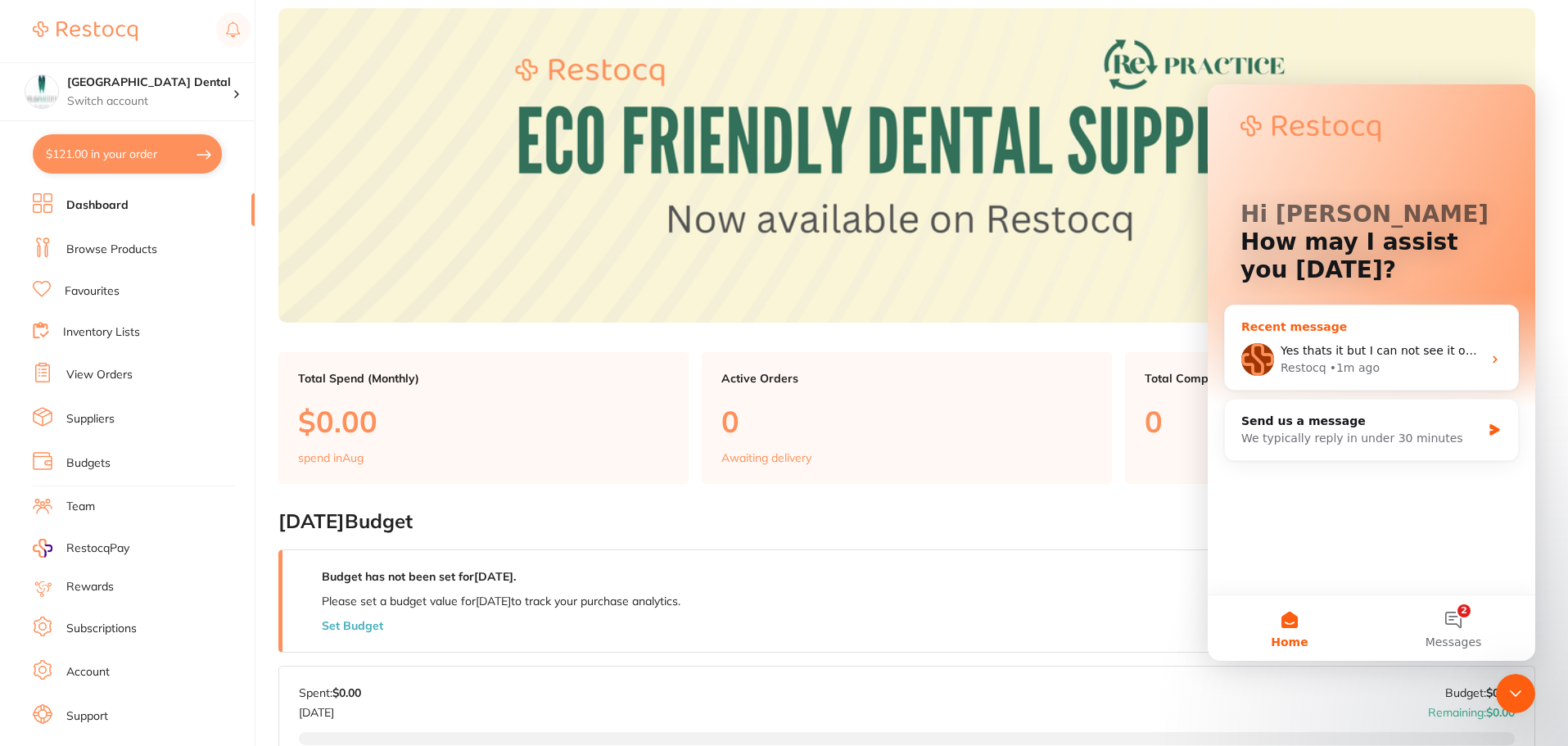
click at [1325, 345] on span "Yes thats it but I can not see it on my end. It wont let me even click on the c…" at bounding box center [1507, 350] width 453 height 13
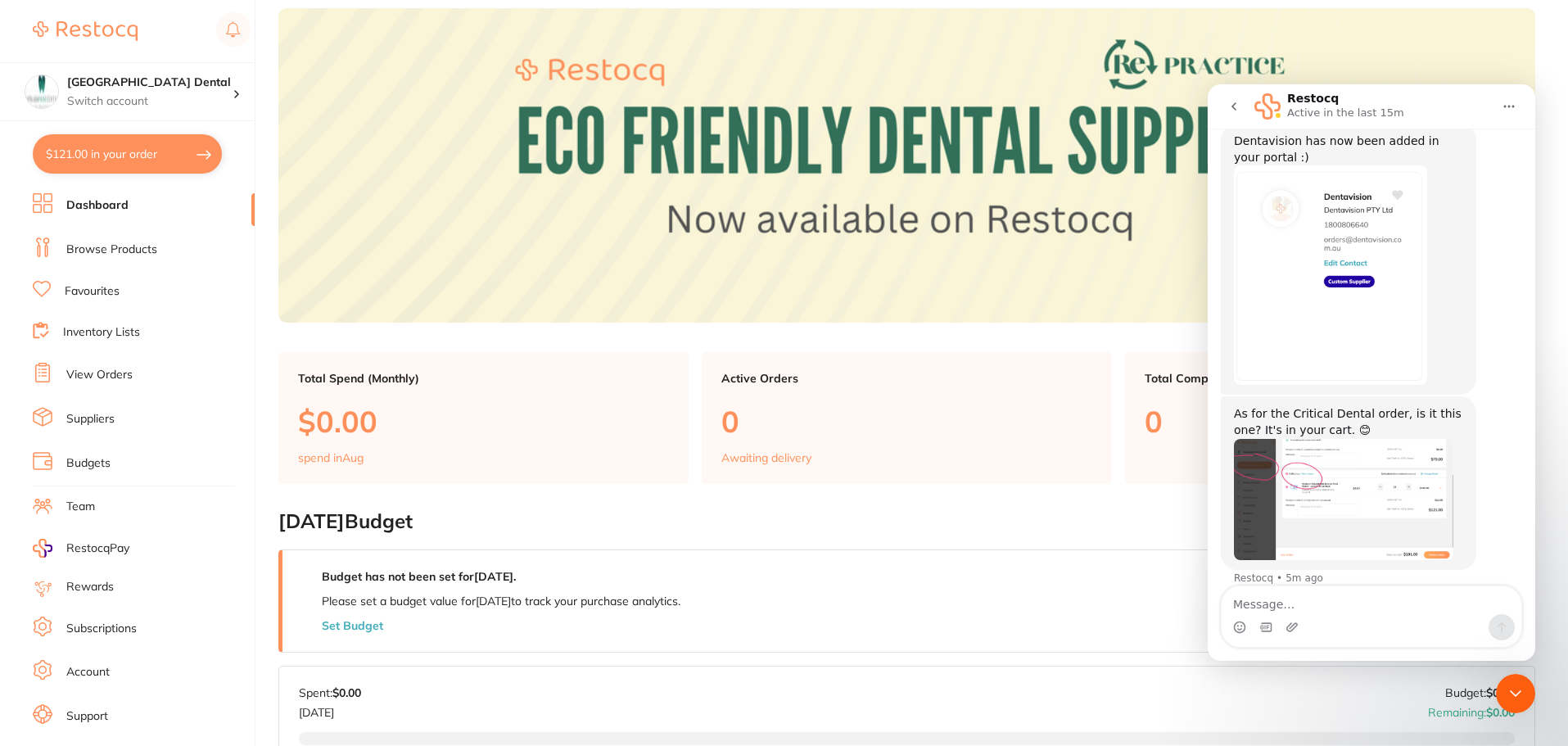
scroll to position [885, 0]
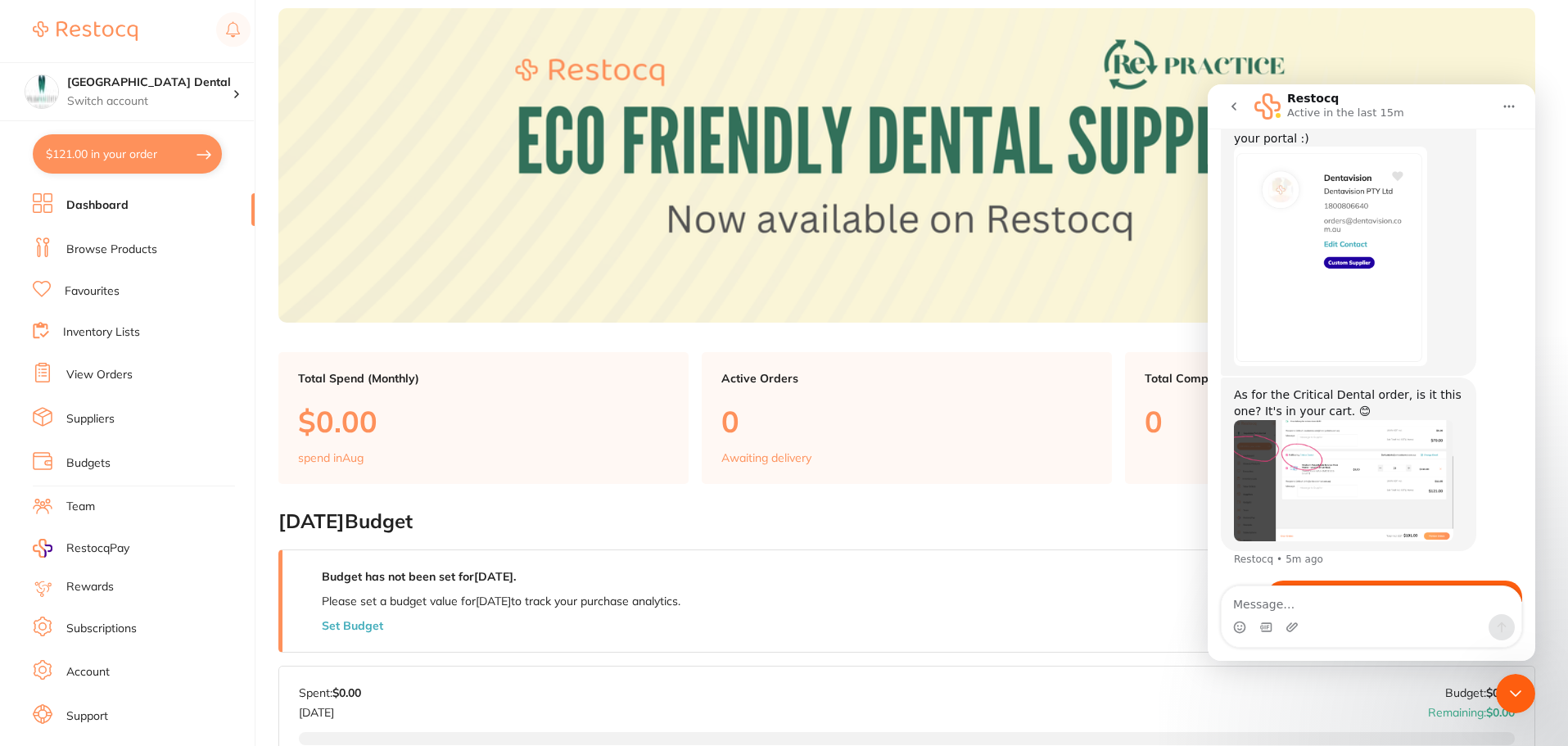
click at [1277, 598] on textarea "Message…" at bounding box center [1372, 601] width 300 height 28
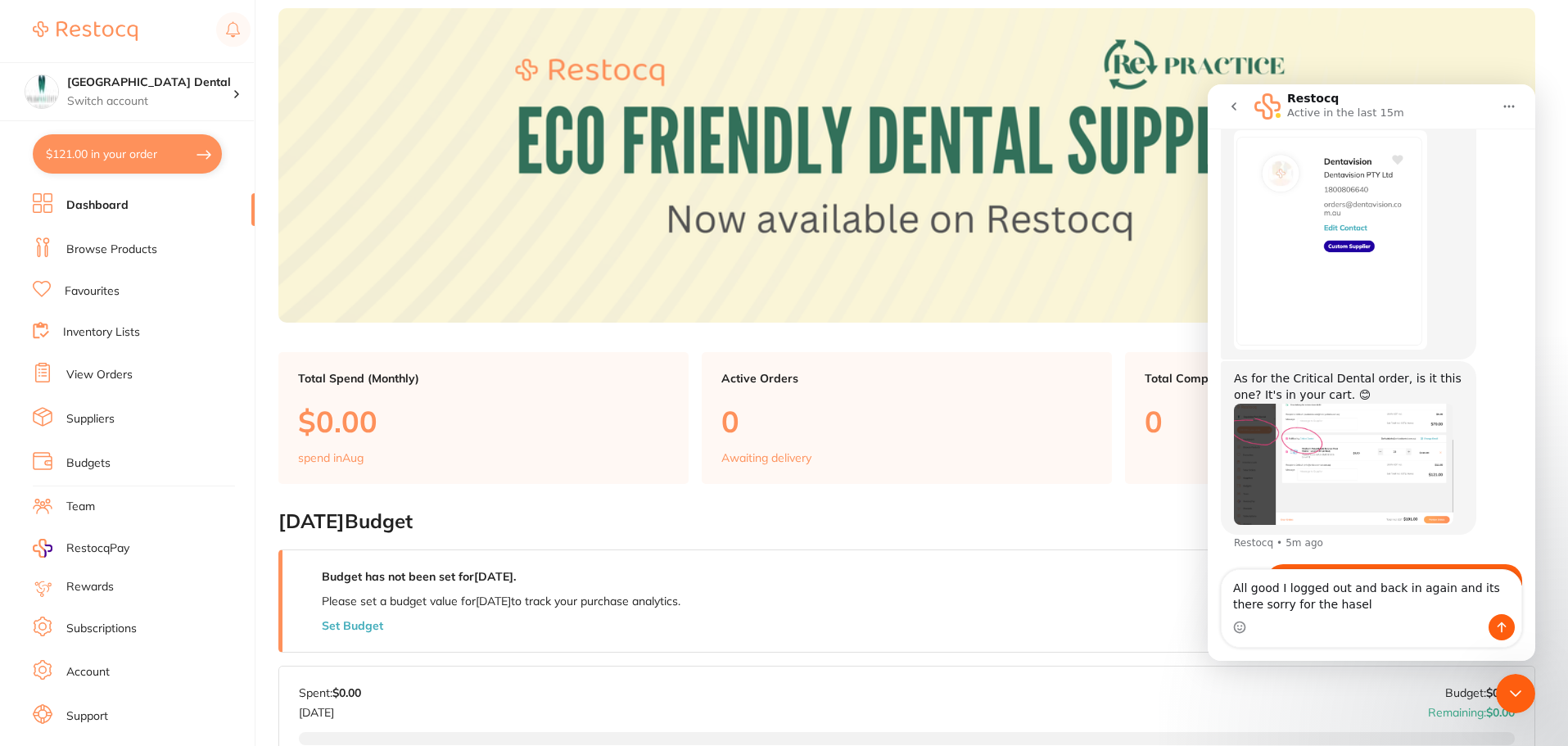
type textarea "All good I logged out and back in again and its there sorry for the hasell"
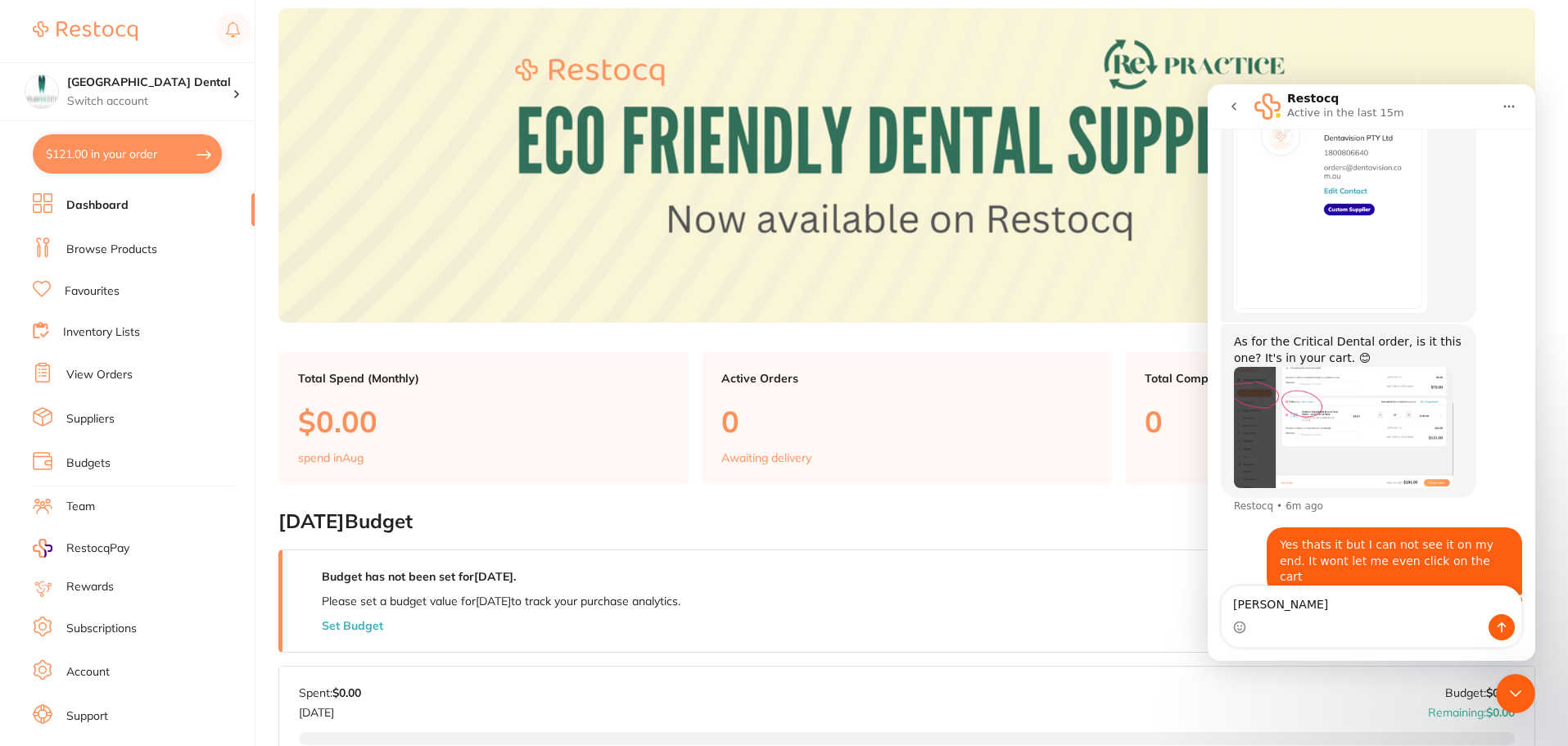
type textarea "hassel"
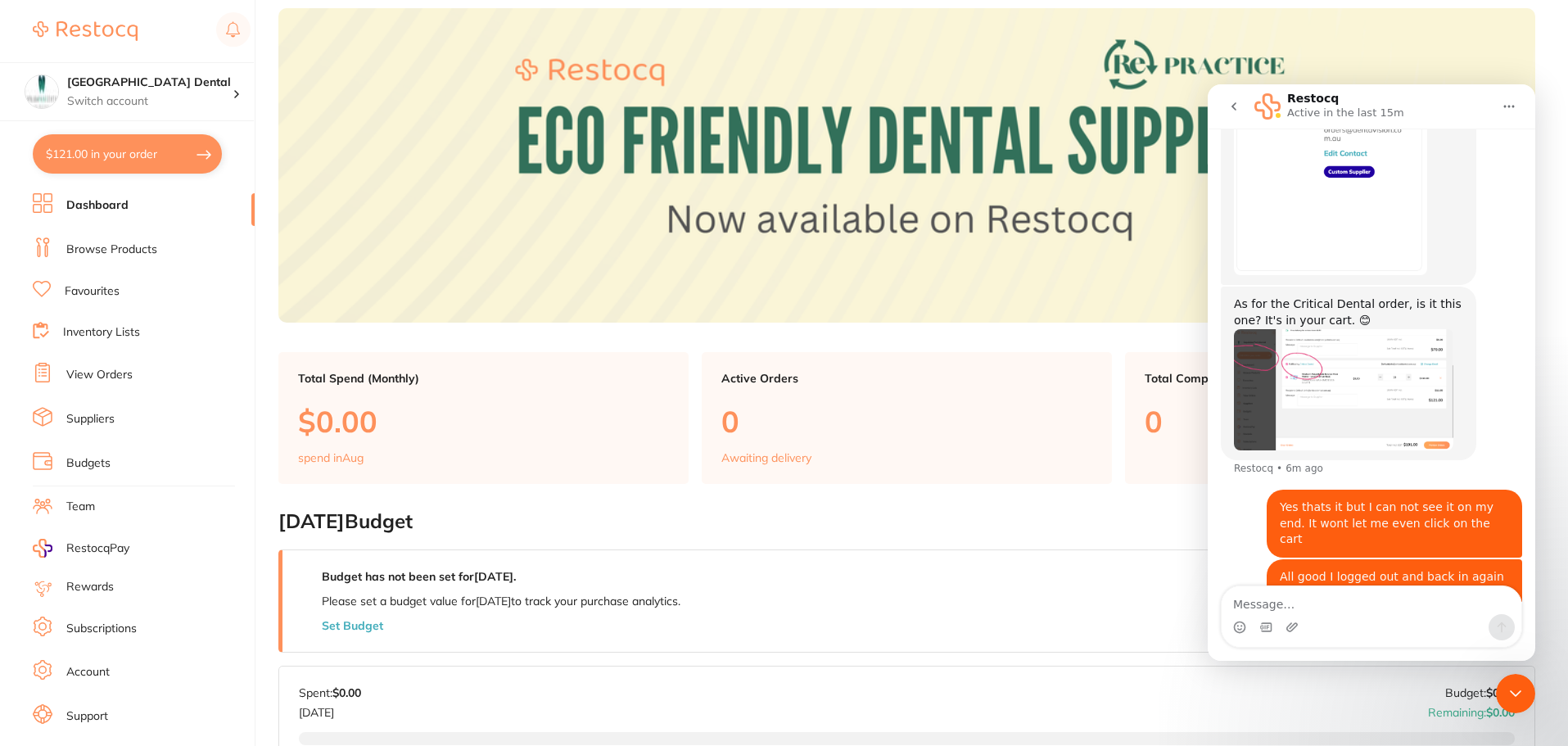
click at [1232, 103] on icon "go back" at bounding box center [1233, 106] width 13 height 13
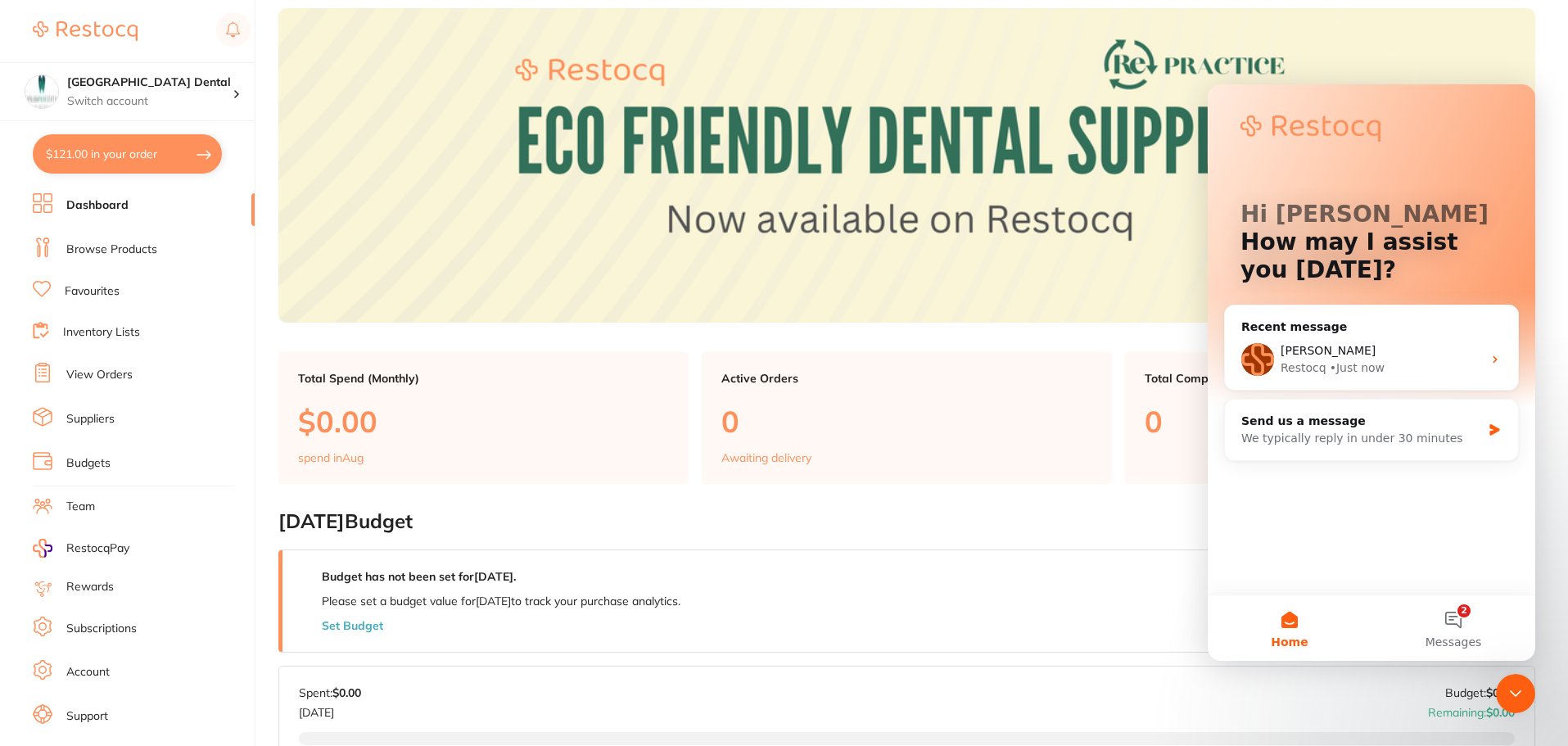
click at [1103, 203] on img at bounding box center [907, 166] width 1257 height 314
click at [1284, 637] on span "Home" at bounding box center [1289, 642] width 37 height 11
click at [1461, 621] on button "2 Messages" at bounding box center [1454, 628] width 164 height 66
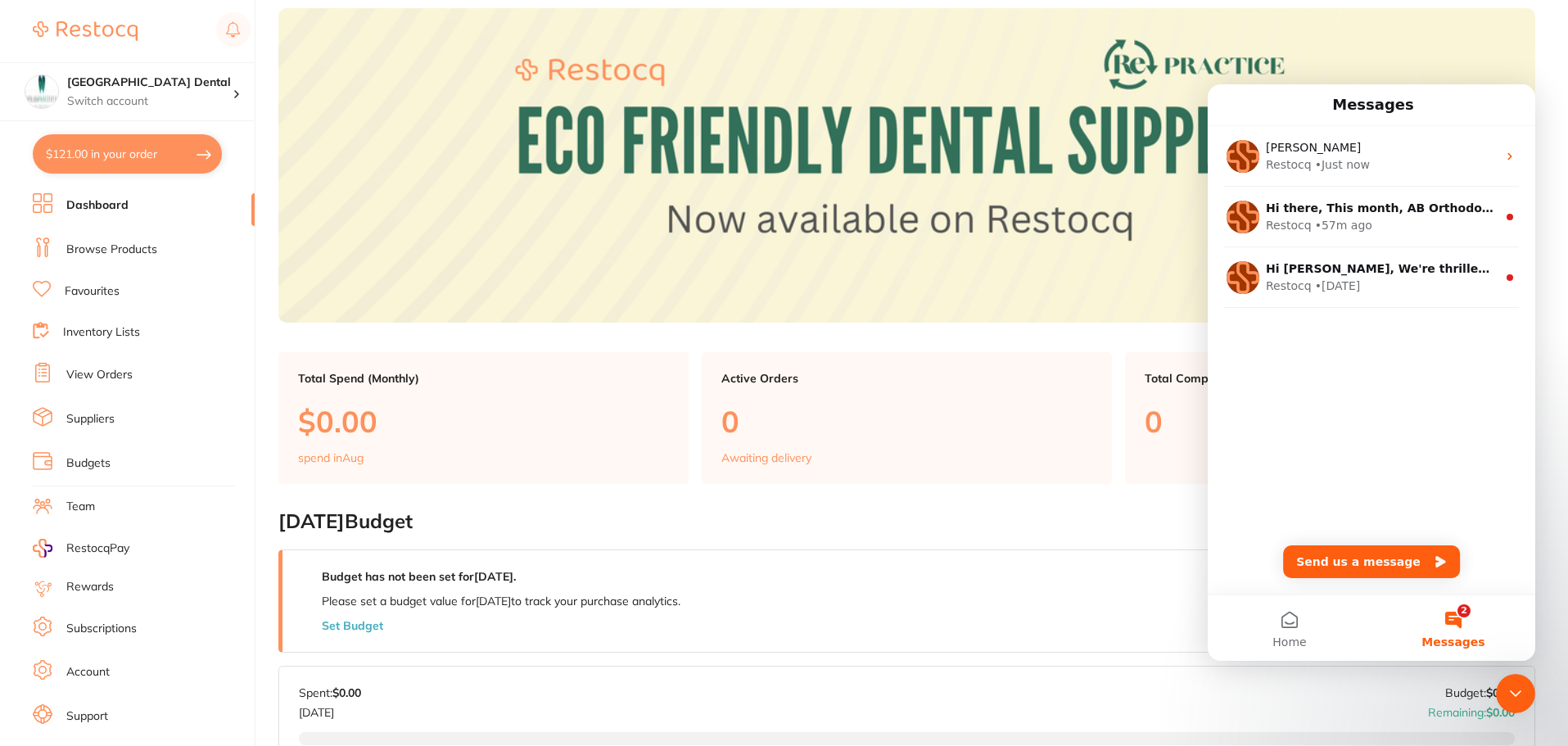
click at [1461, 621] on button "2 Messages" at bounding box center [1454, 628] width 164 height 66
click at [1520, 690] on icon "Close Intercom Messenger" at bounding box center [1515, 694] width 20 height 20
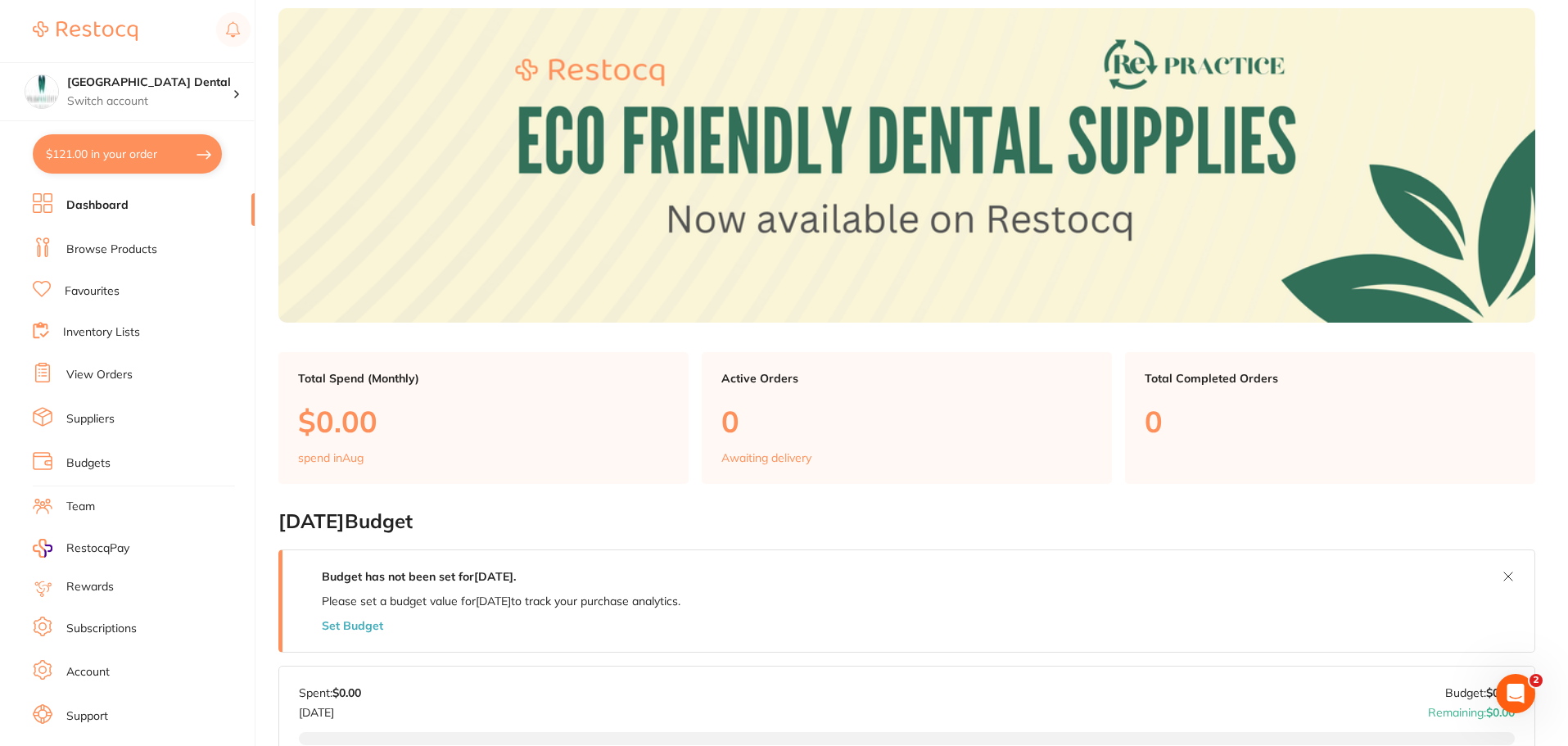
click at [145, 156] on button "$121.00 in your order" at bounding box center [126, 154] width 189 height 39
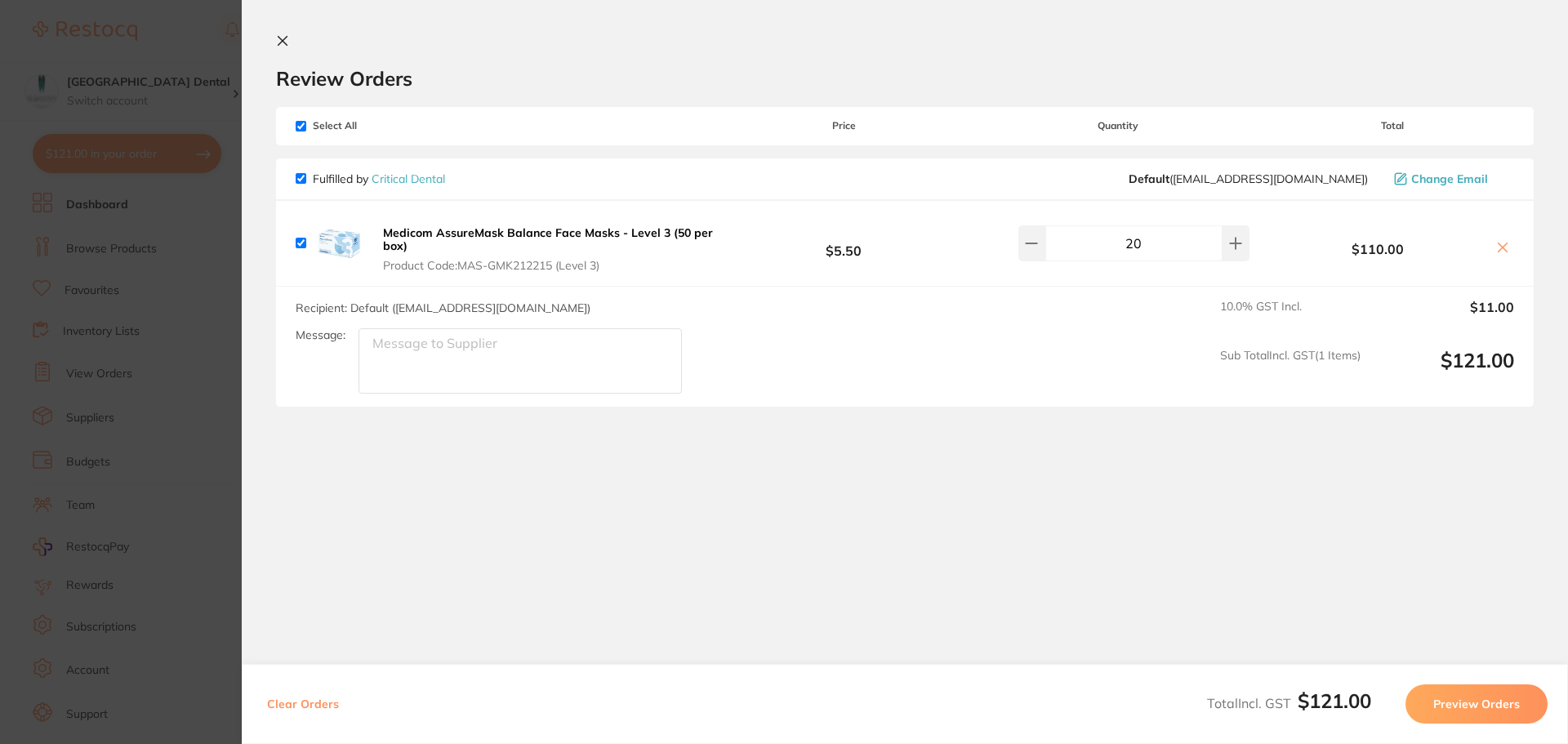
click at [288, 40] on icon at bounding box center [282, 40] width 13 height 13
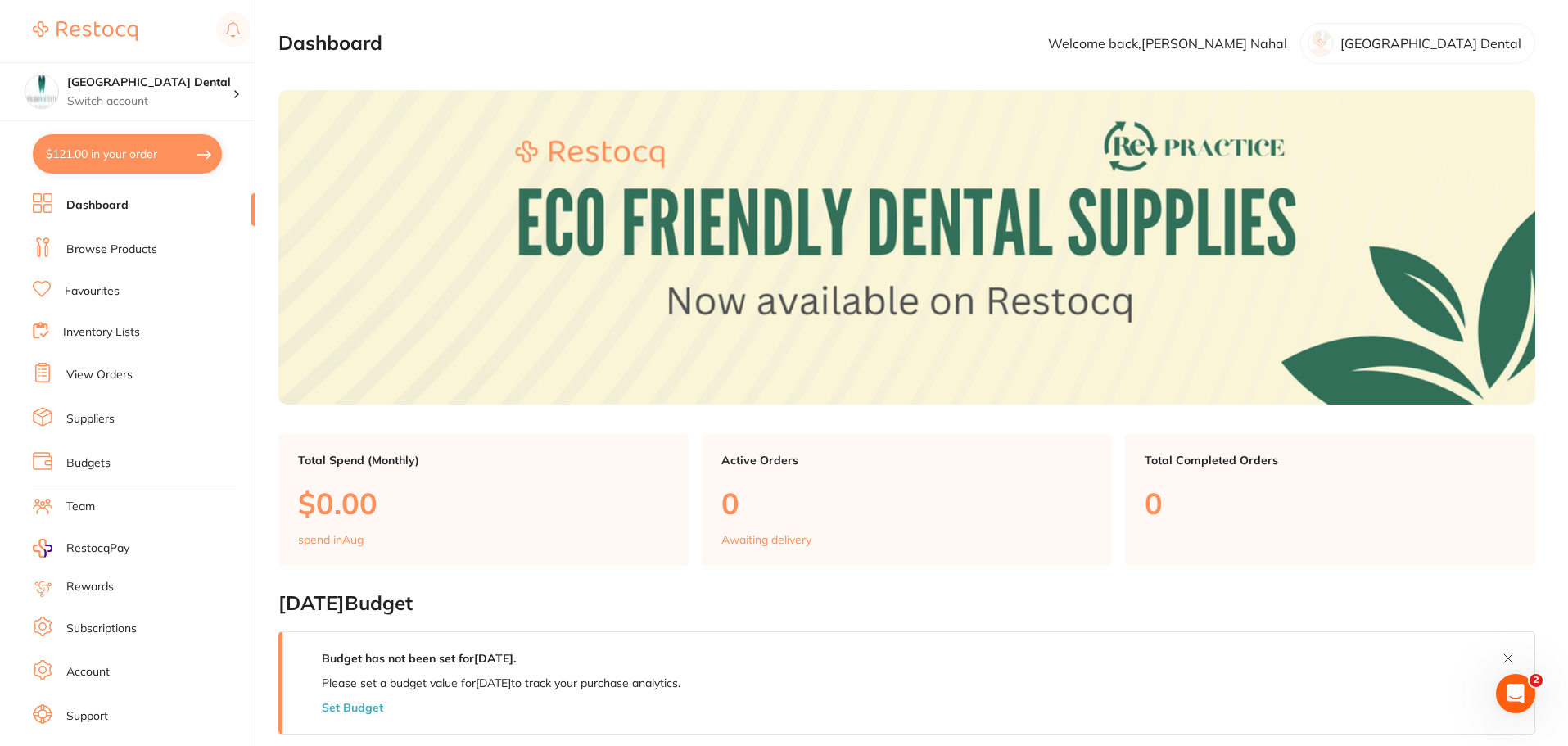
click at [129, 249] on link "Browse Products" at bounding box center [112, 250] width 91 height 16
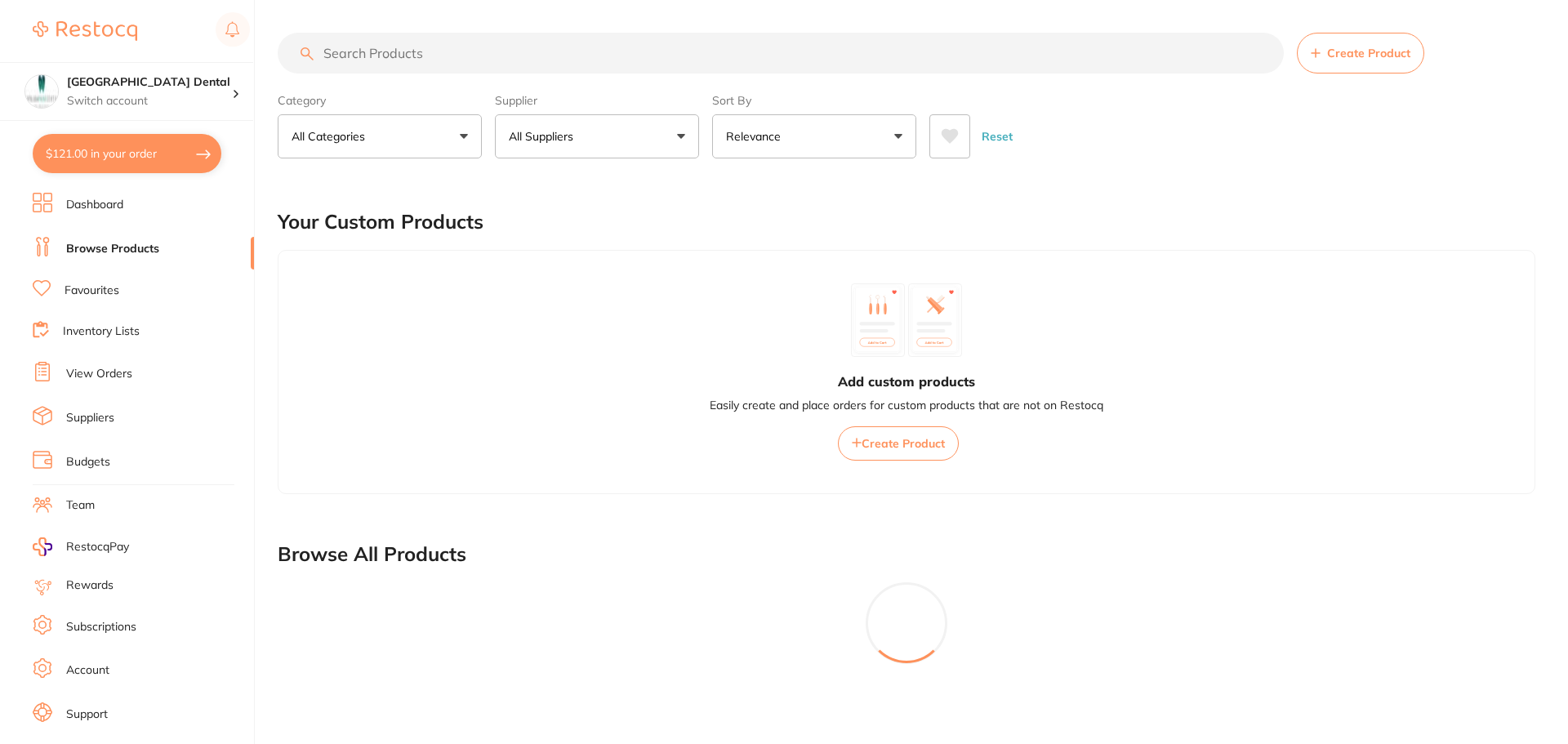
click at [686, 136] on button "All Suppliers" at bounding box center [597, 136] width 204 height 44
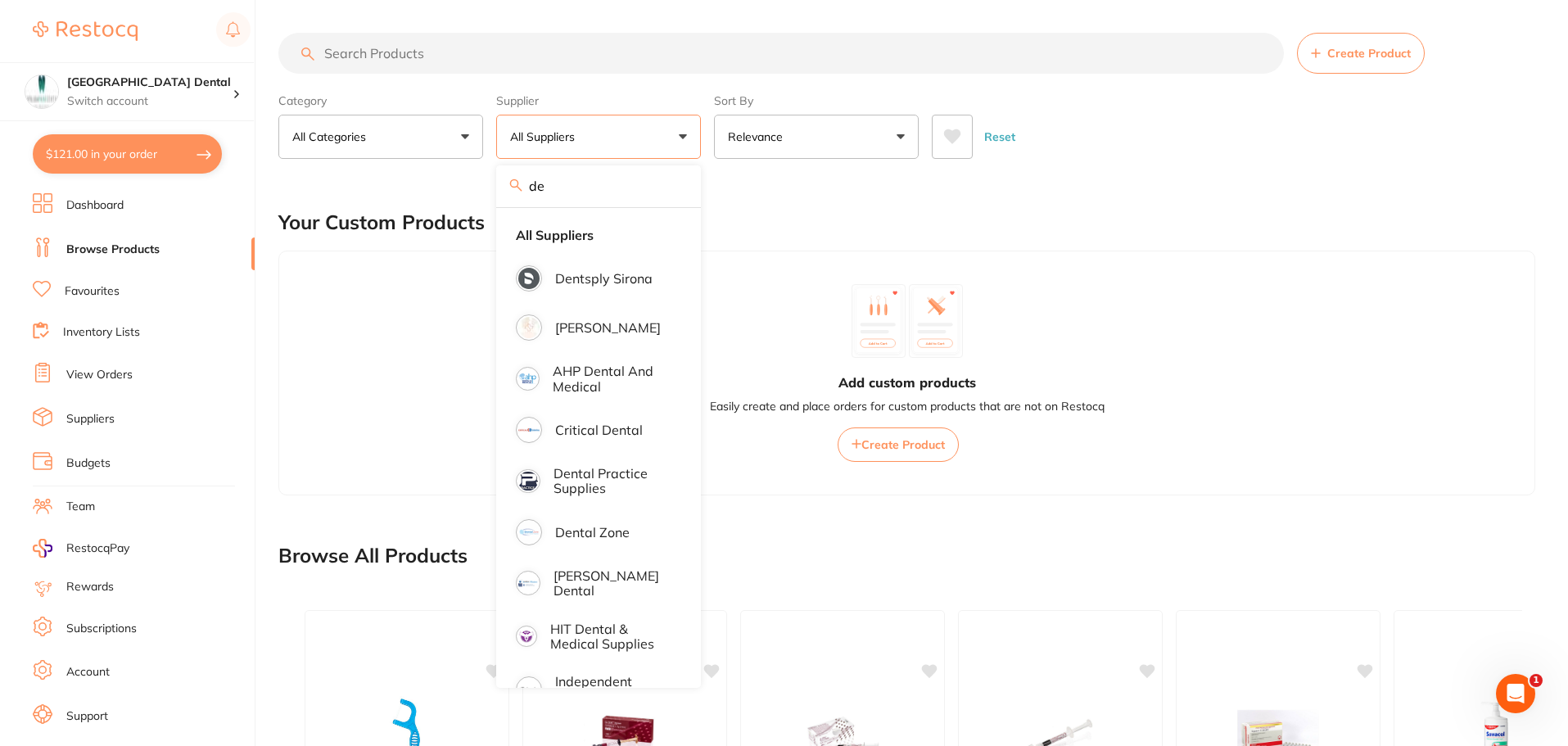
type input "d"
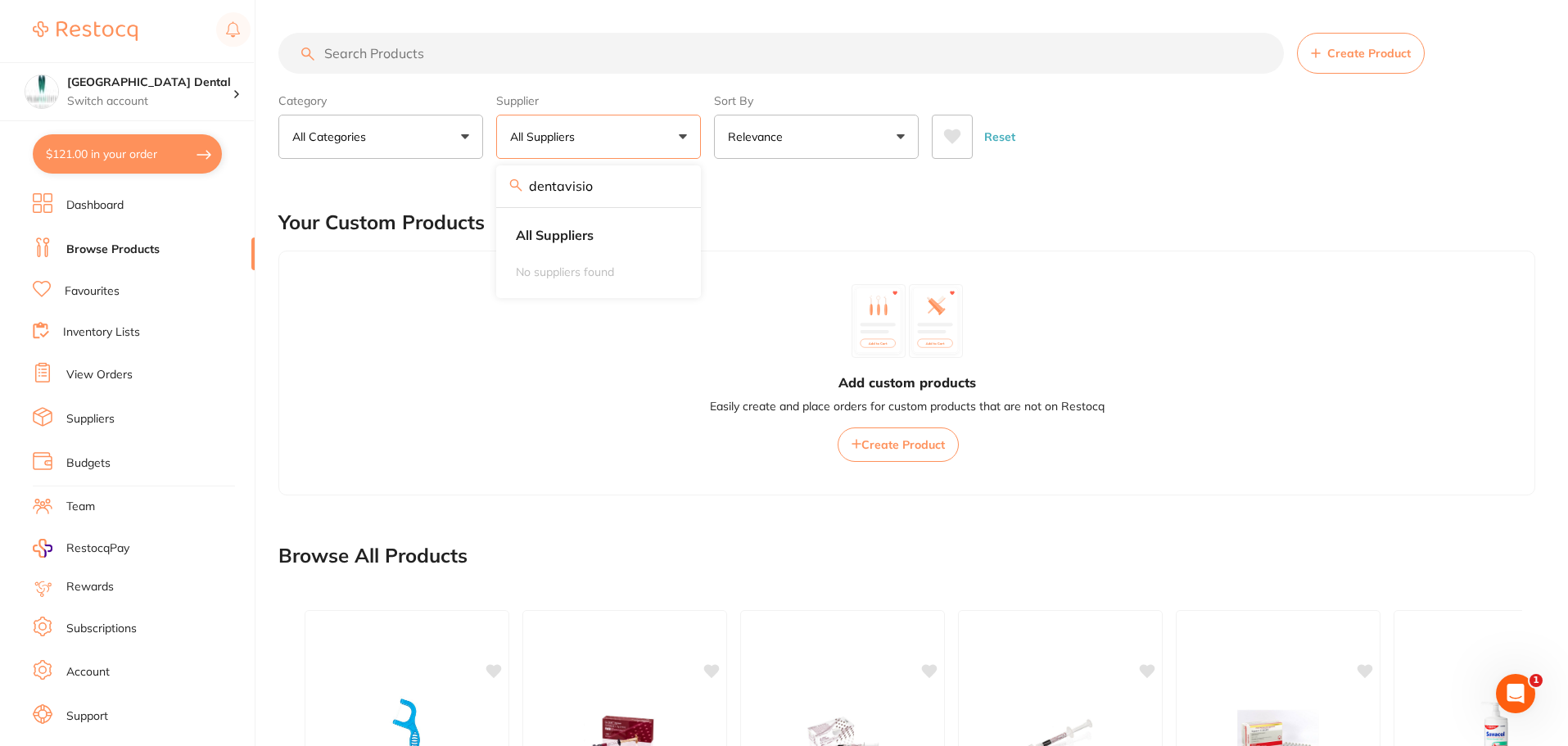
type input "dentavision"
click at [675, 190] on input "dentavision" at bounding box center [599, 186] width 205 height 41
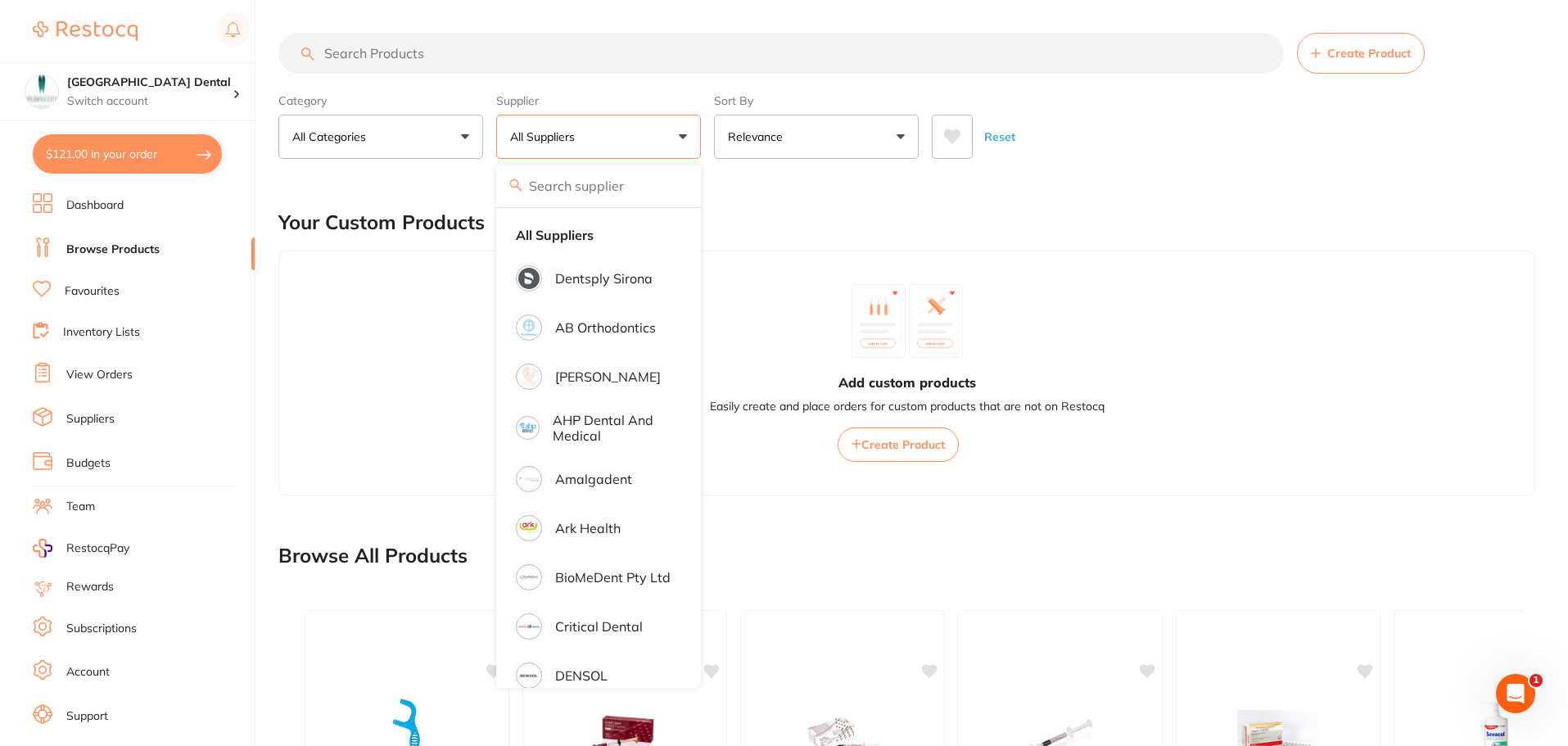
click at [114, 246] on link "Browse Products" at bounding box center [113, 250] width 93 height 16
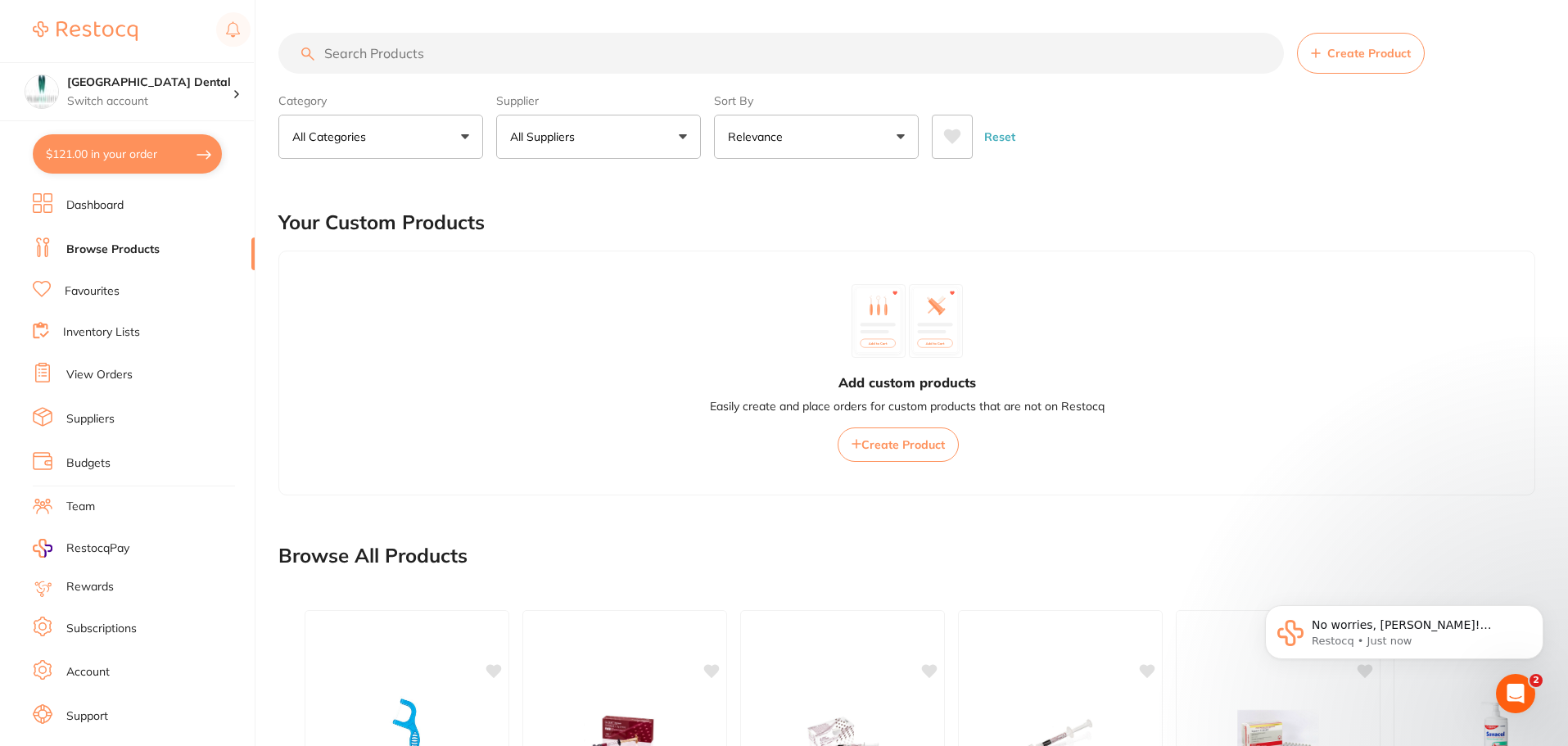
click at [492, 44] on input "search" at bounding box center [781, 53] width 1005 height 41
type input "s"
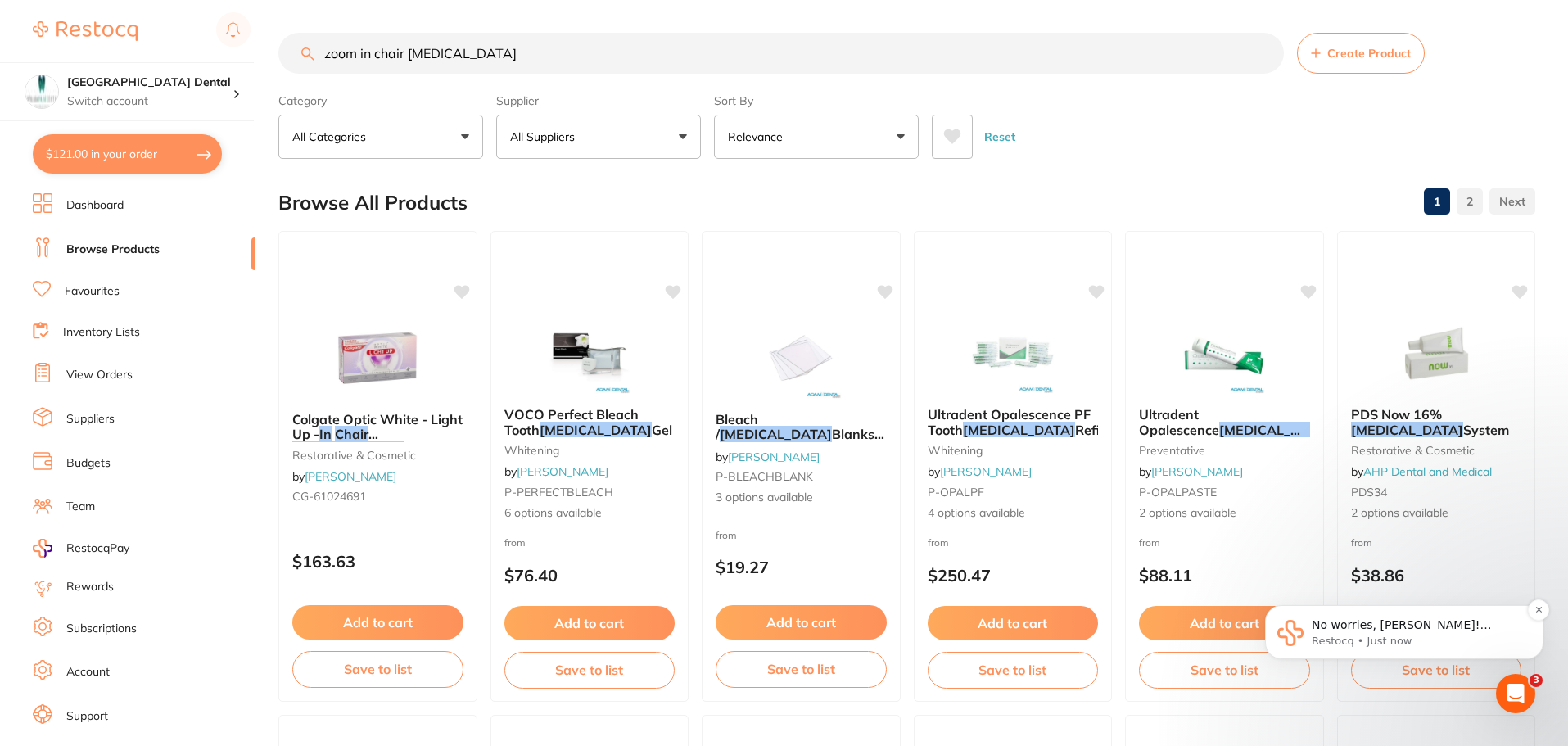
type input "zoom in chair whitening"
click at [1337, 636] on p "Restocq • Just now" at bounding box center [1417, 641] width 211 height 15
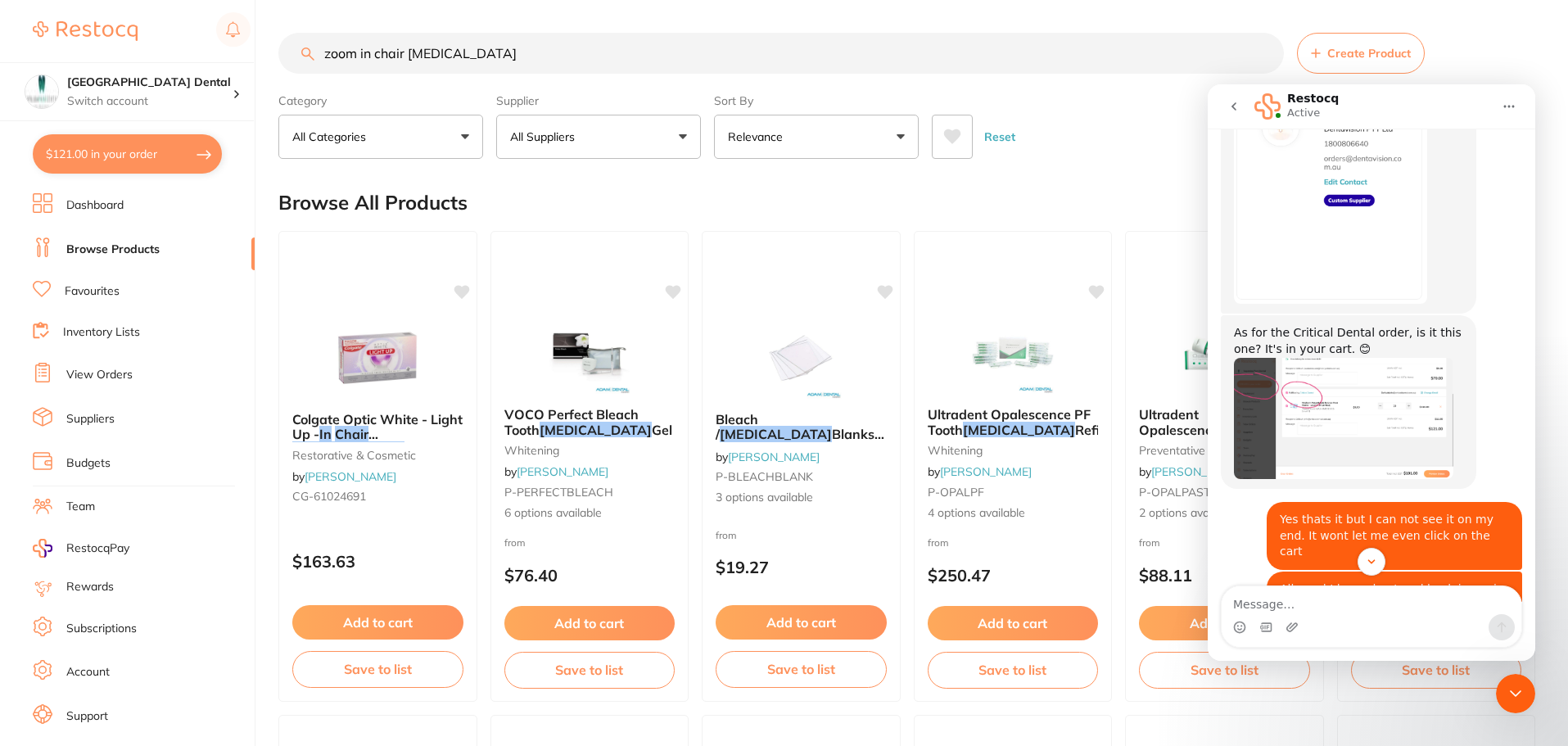
scroll to position [1025, 0]
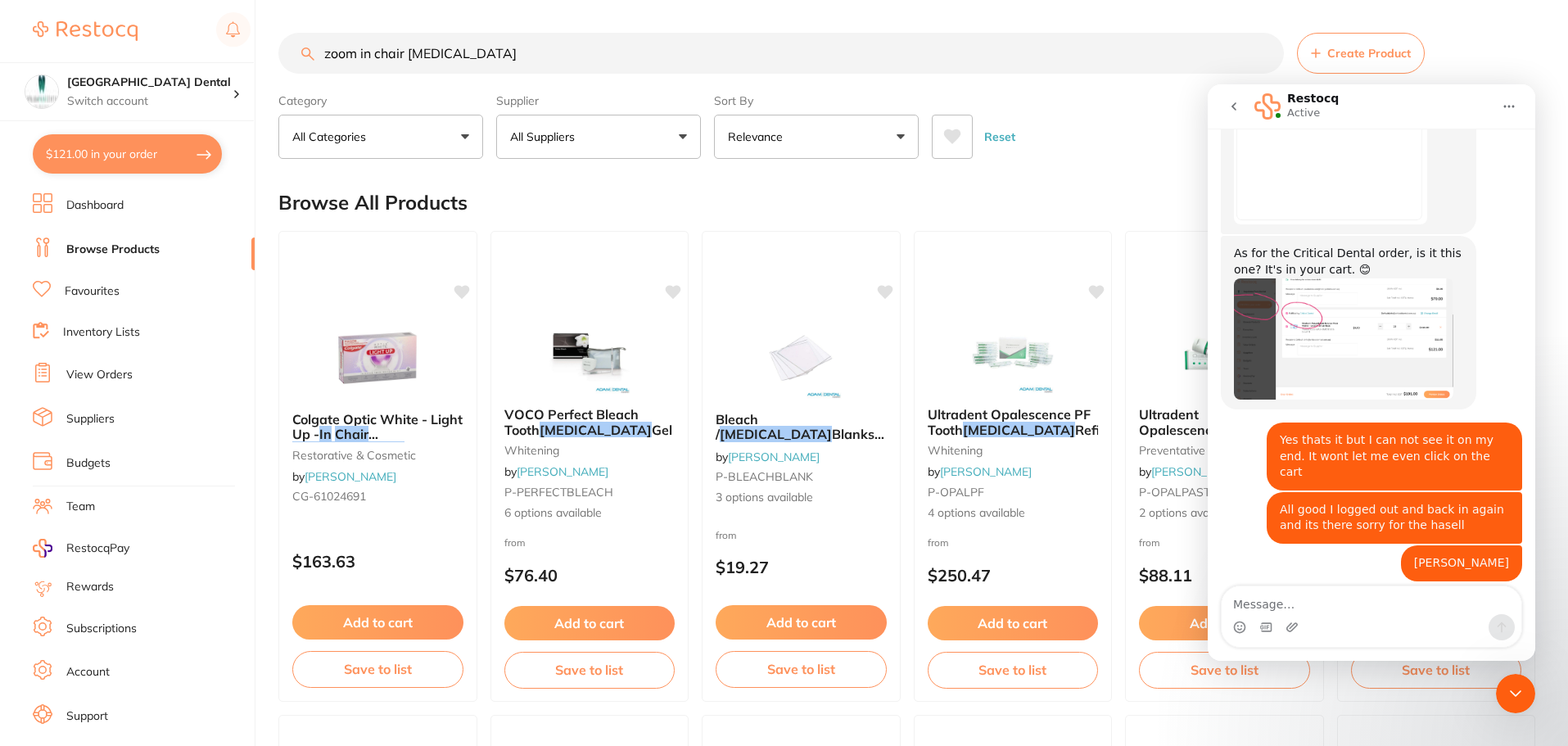
click at [1272, 602] on textarea "Message…" at bounding box center [1372, 601] width 300 height 28
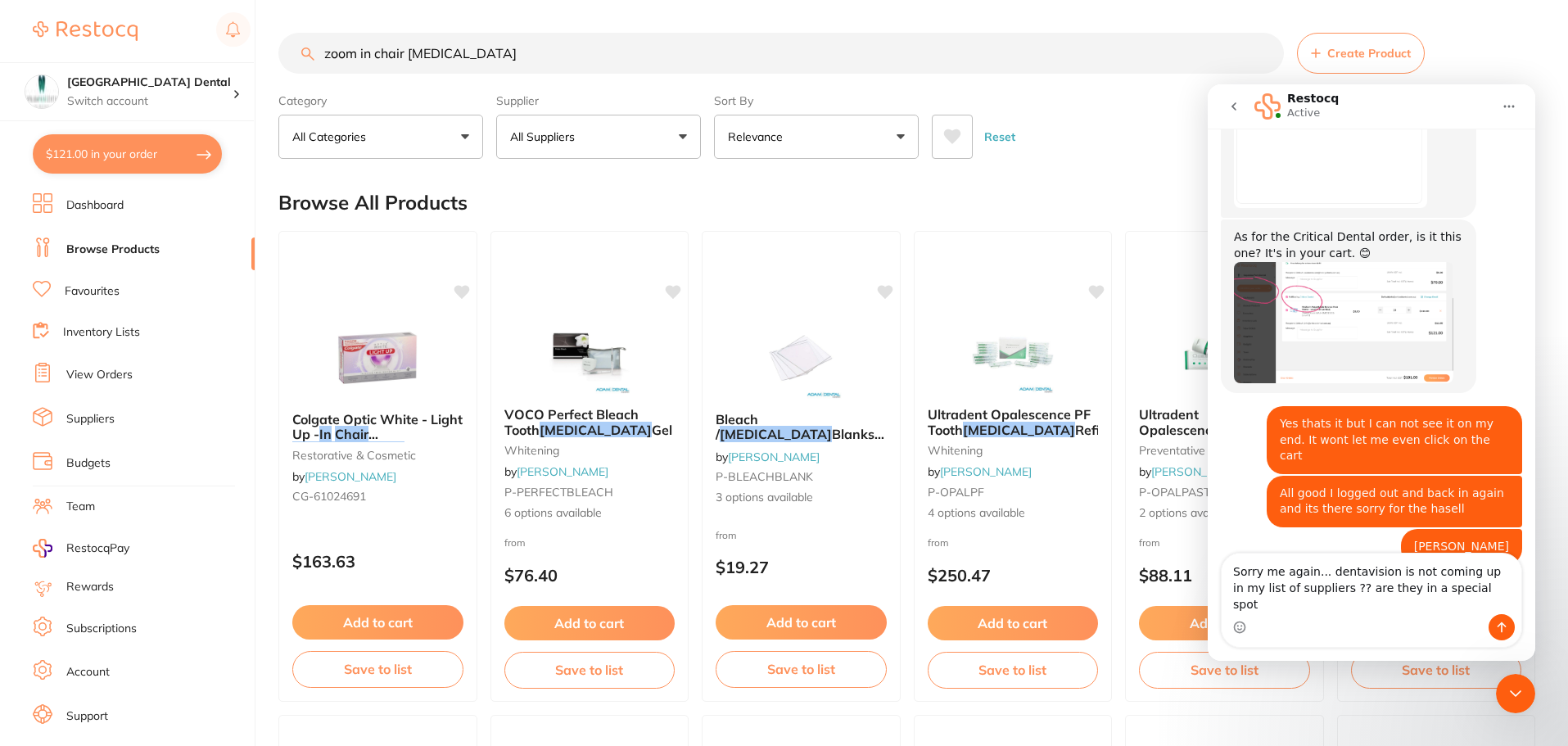
type textarea "Sorry me again... dentavision is not coming up in my list of suppliers ?? are t…"
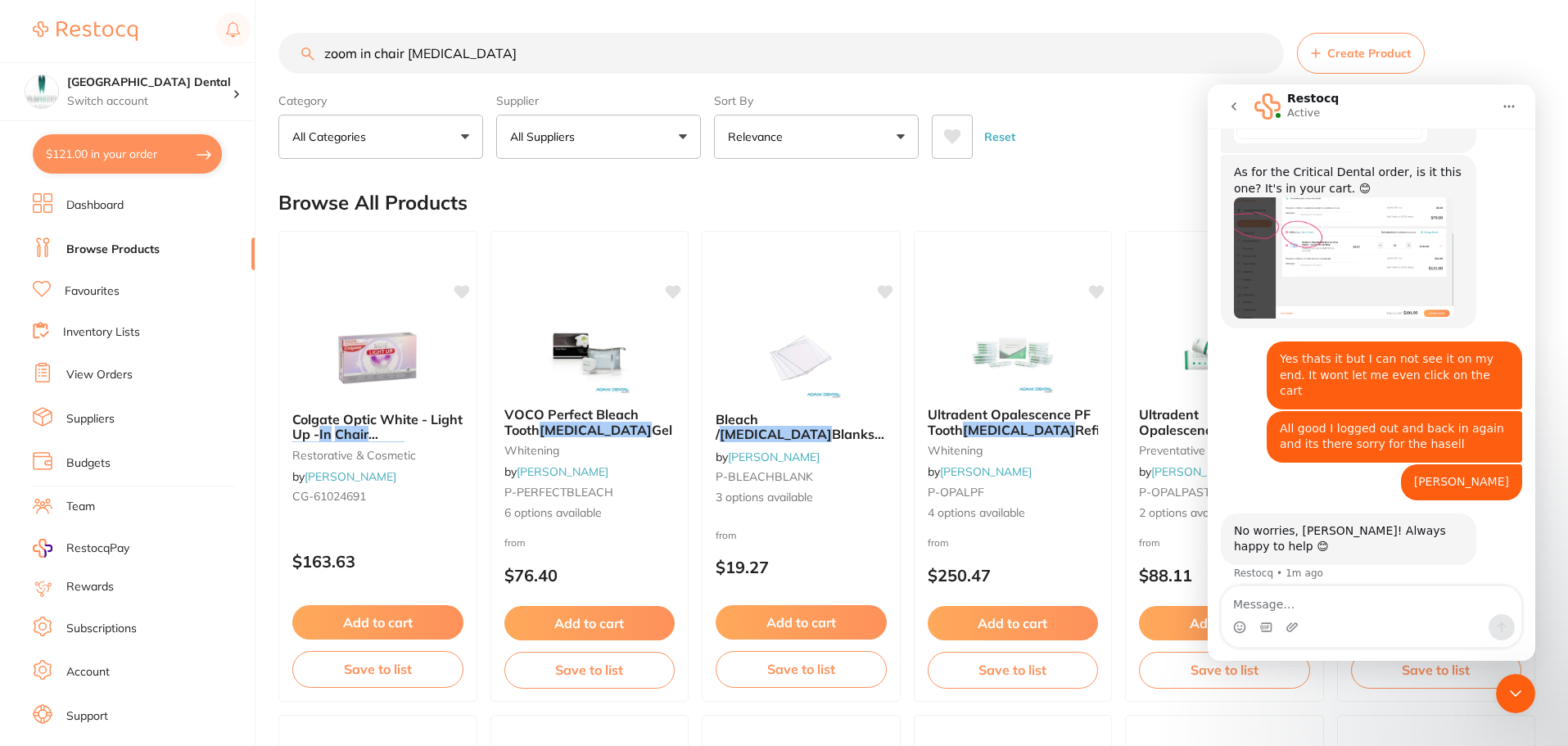
click at [127, 414] on li "Suppliers" at bounding box center [143, 420] width 222 height 25
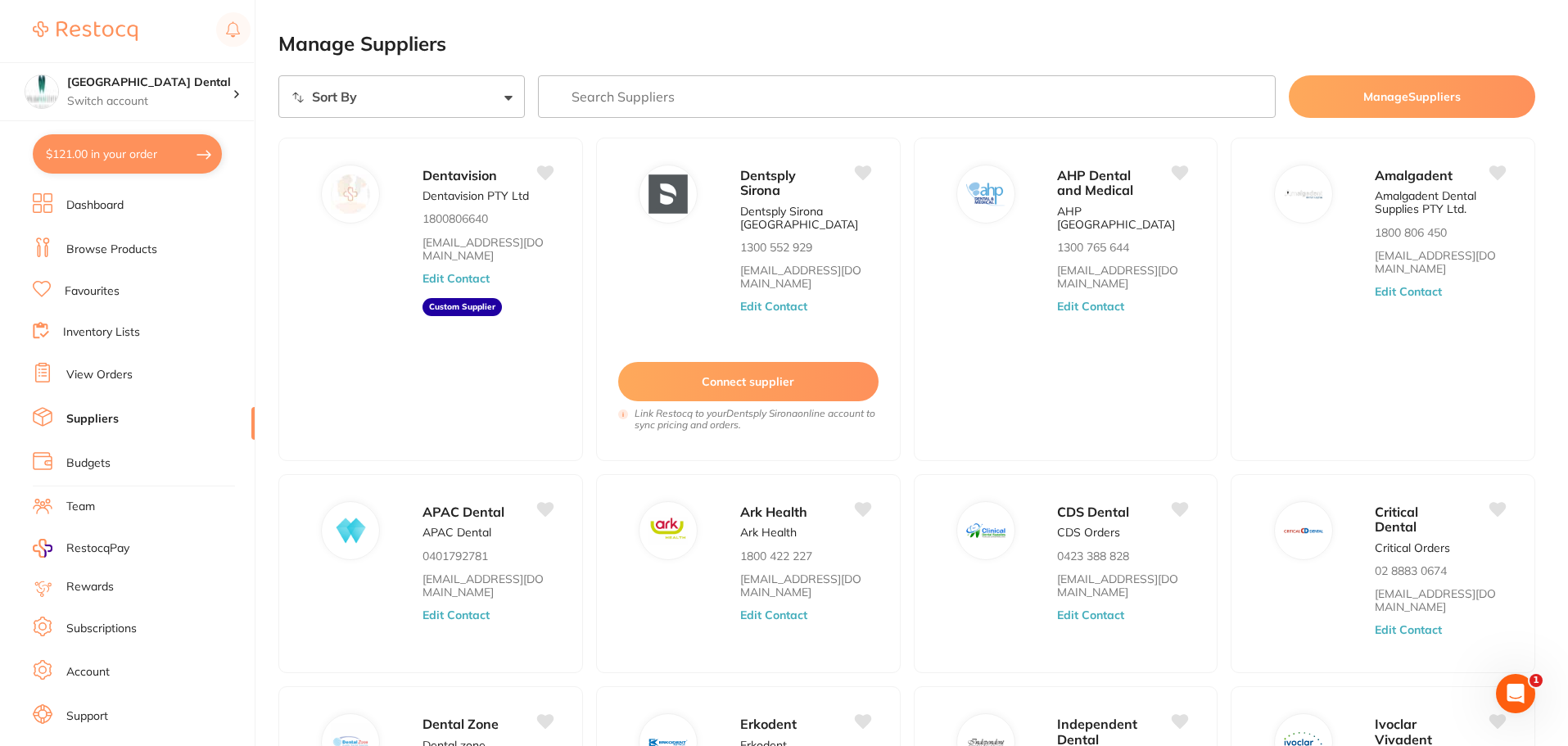
click at [1510, 679] on div "Open Intercom Messenger" at bounding box center [1515, 693] width 54 height 54
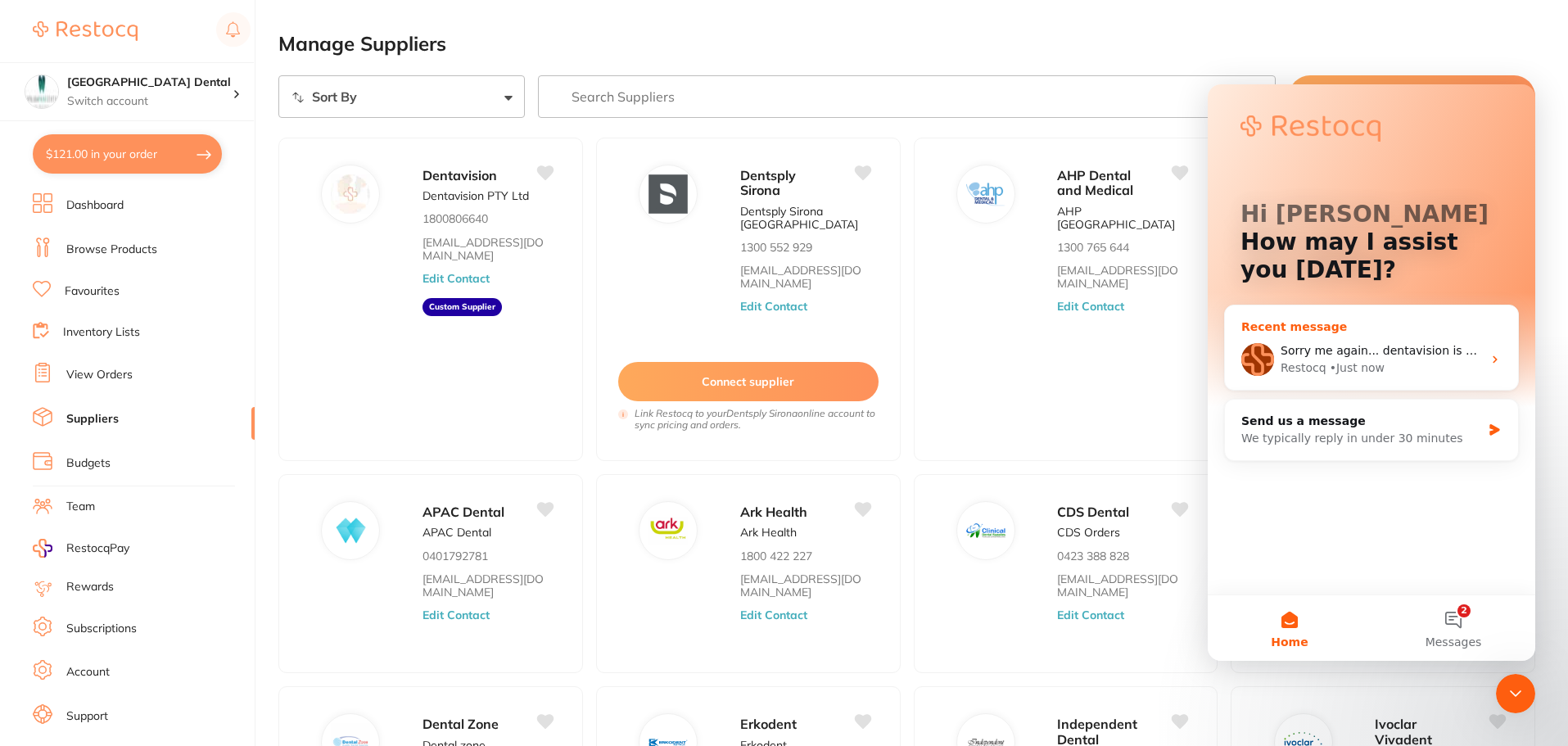
click at [1302, 355] on span "Sorry me again... dentavision is not coming up in my list of suppliers ?? are t…" at bounding box center [1565, 350] width 568 height 13
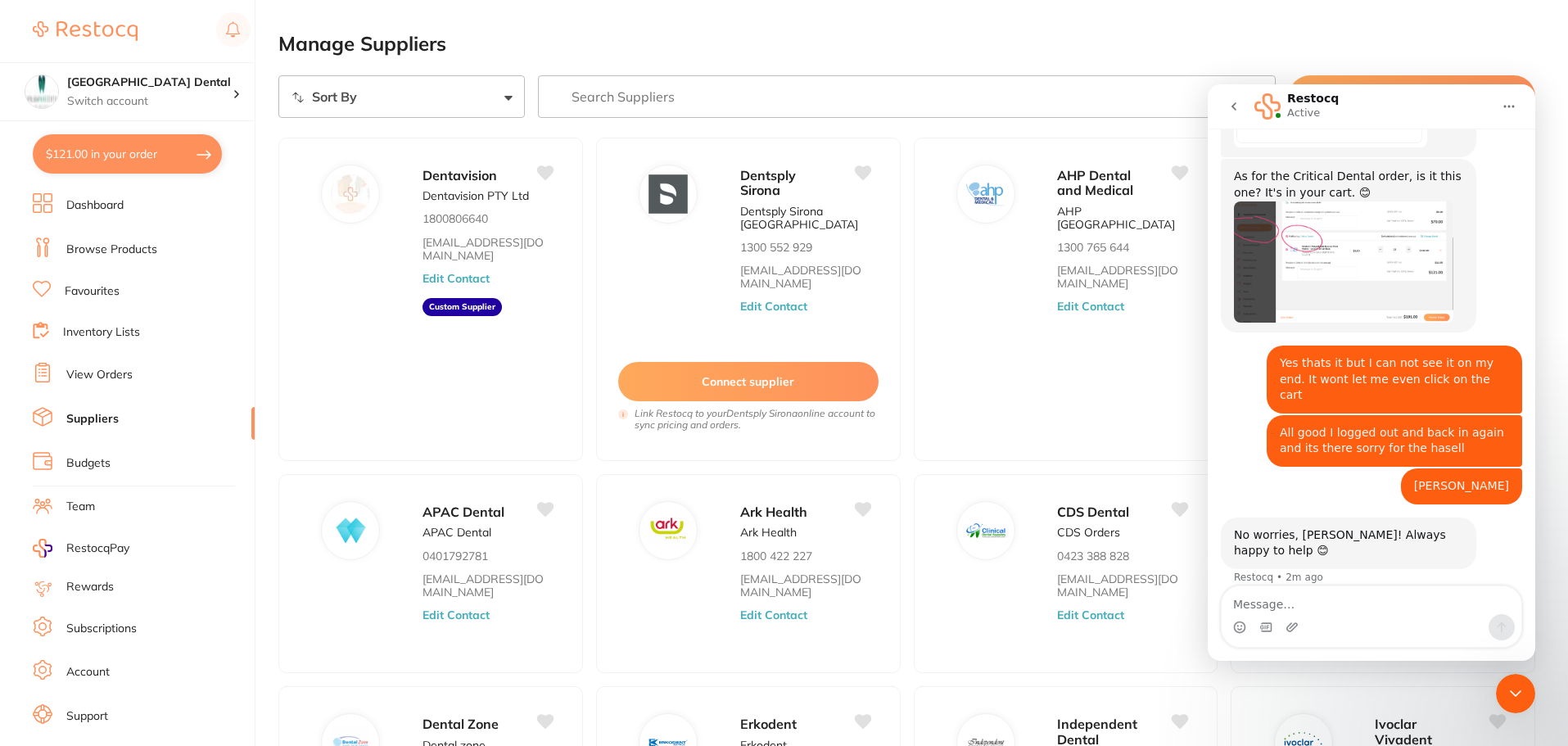
scroll to position [1105, 0]
click at [1271, 607] on textarea "Message…" at bounding box center [1372, 601] width 300 height 28
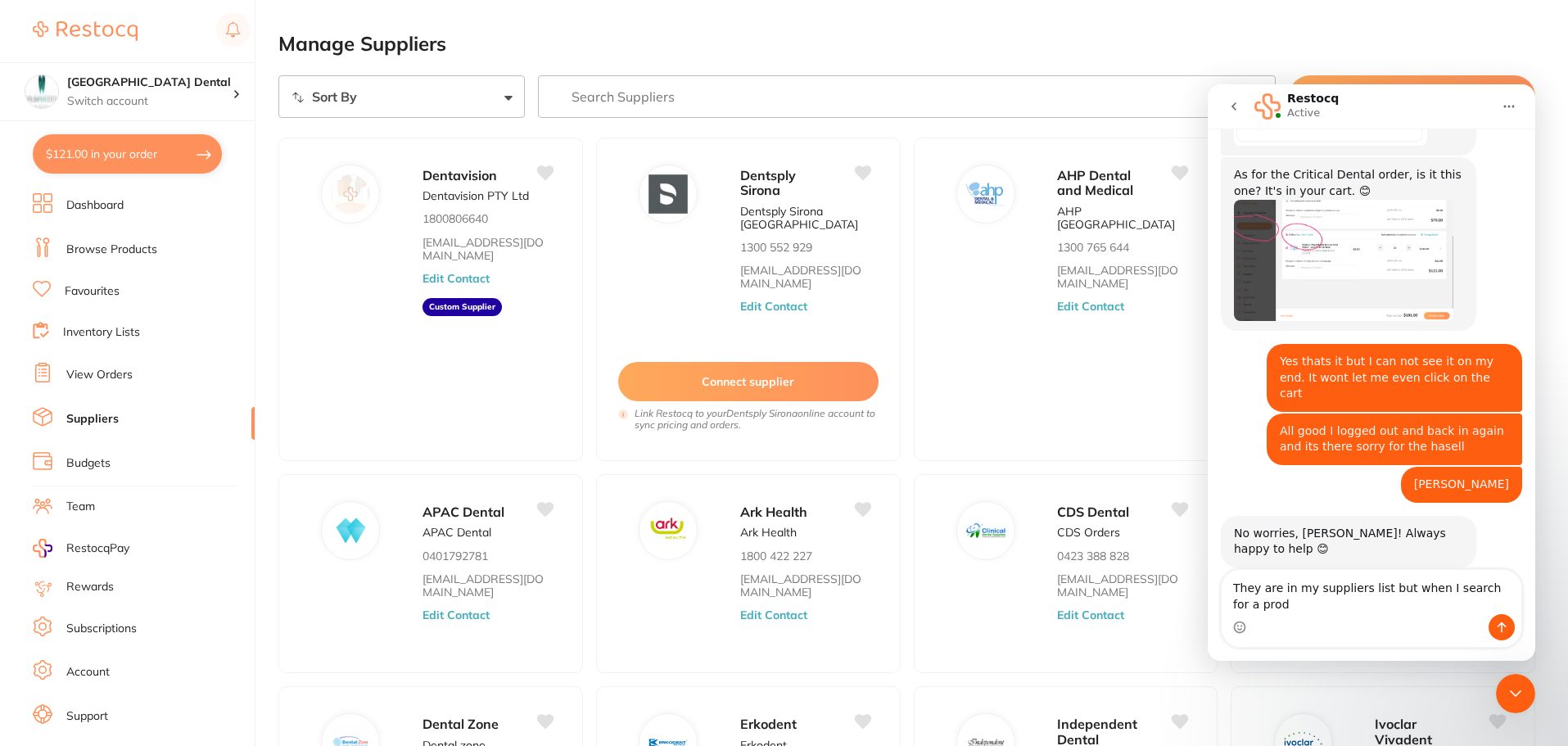
scroll to position [1122, 0]
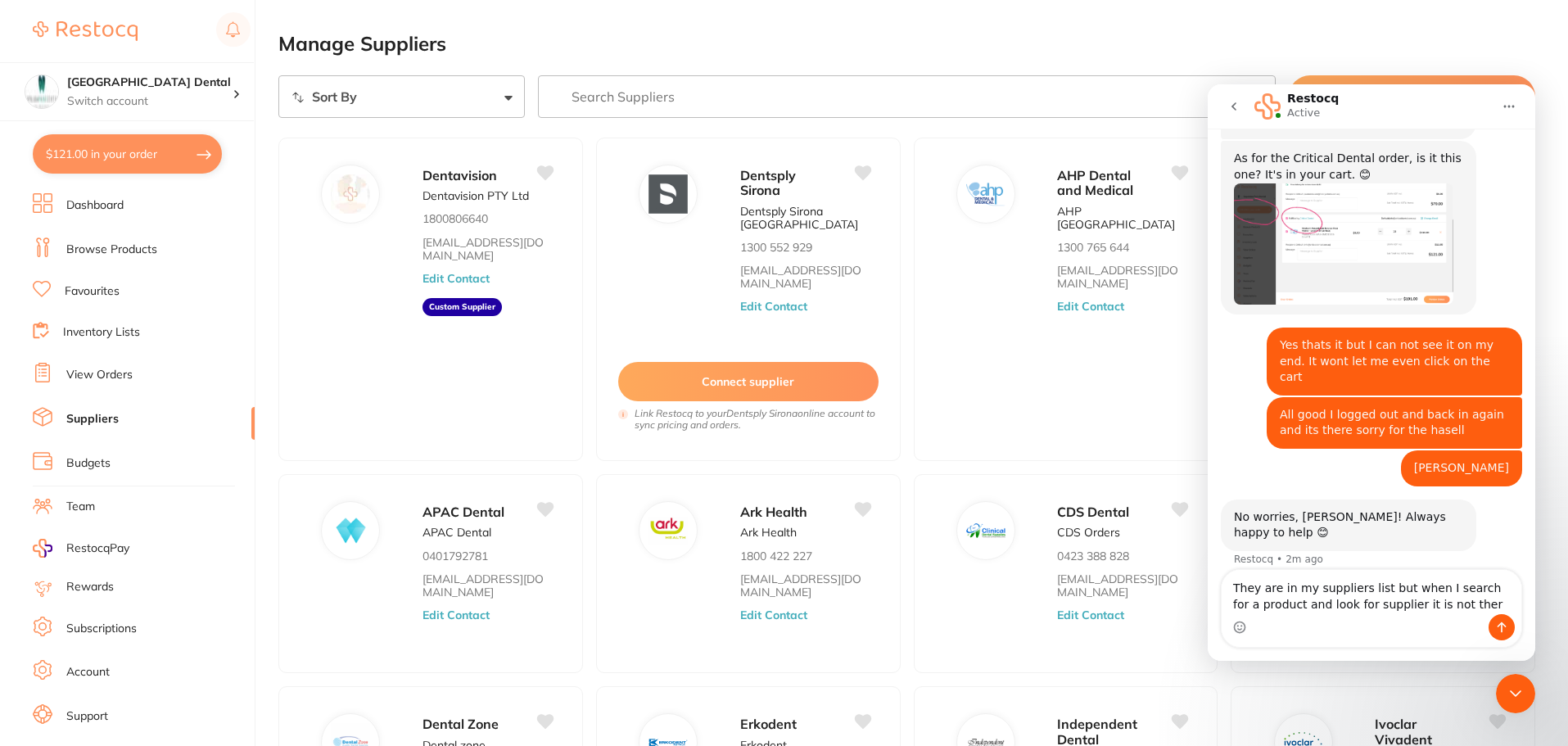
type textarea "They are in my suppliers list but when I search for a product and look for supp…"
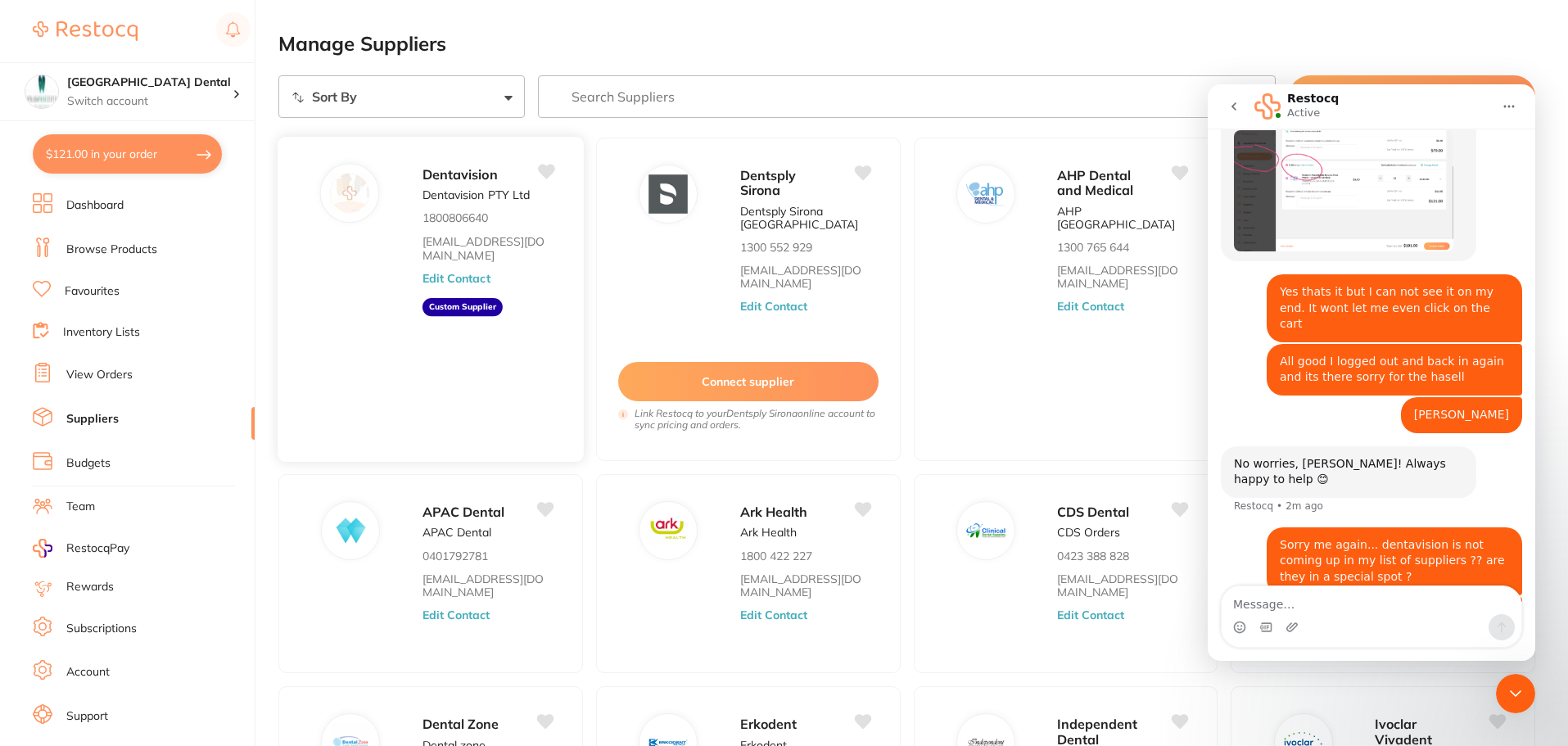
click at [547, 167] on icon at bounding box center [547, 172] width 17 height 15
click at [140, 250] on link "Browse Products" at bounding box center [112, 250] width 91 height 16
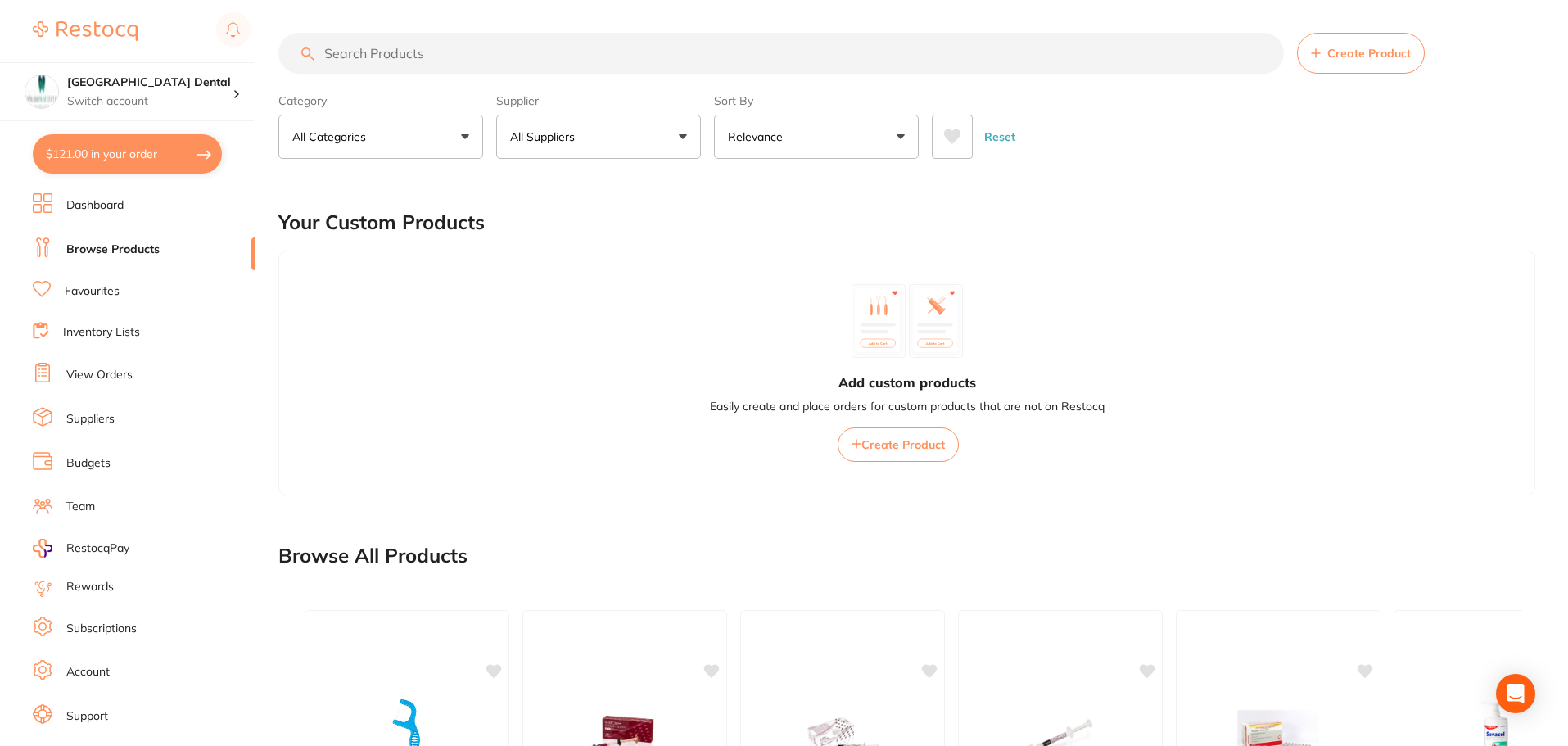
click at [686, 144] on button "All Suppliers" at bounding box center [599, 137] width 205 height 44
type input "d"
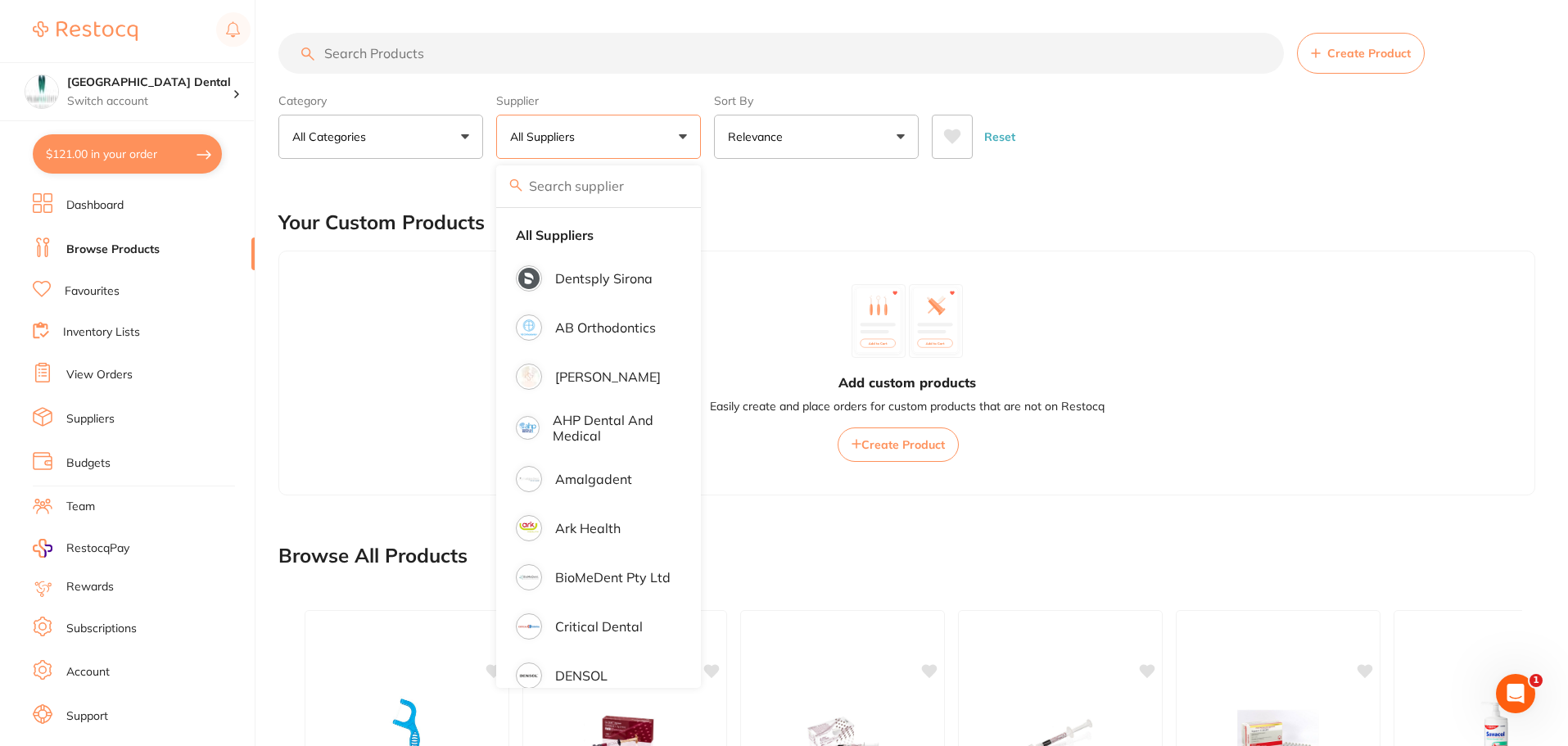
click at [108, 419] on link "Suppliers" at bounding box center [91, 419] width 49 height 16
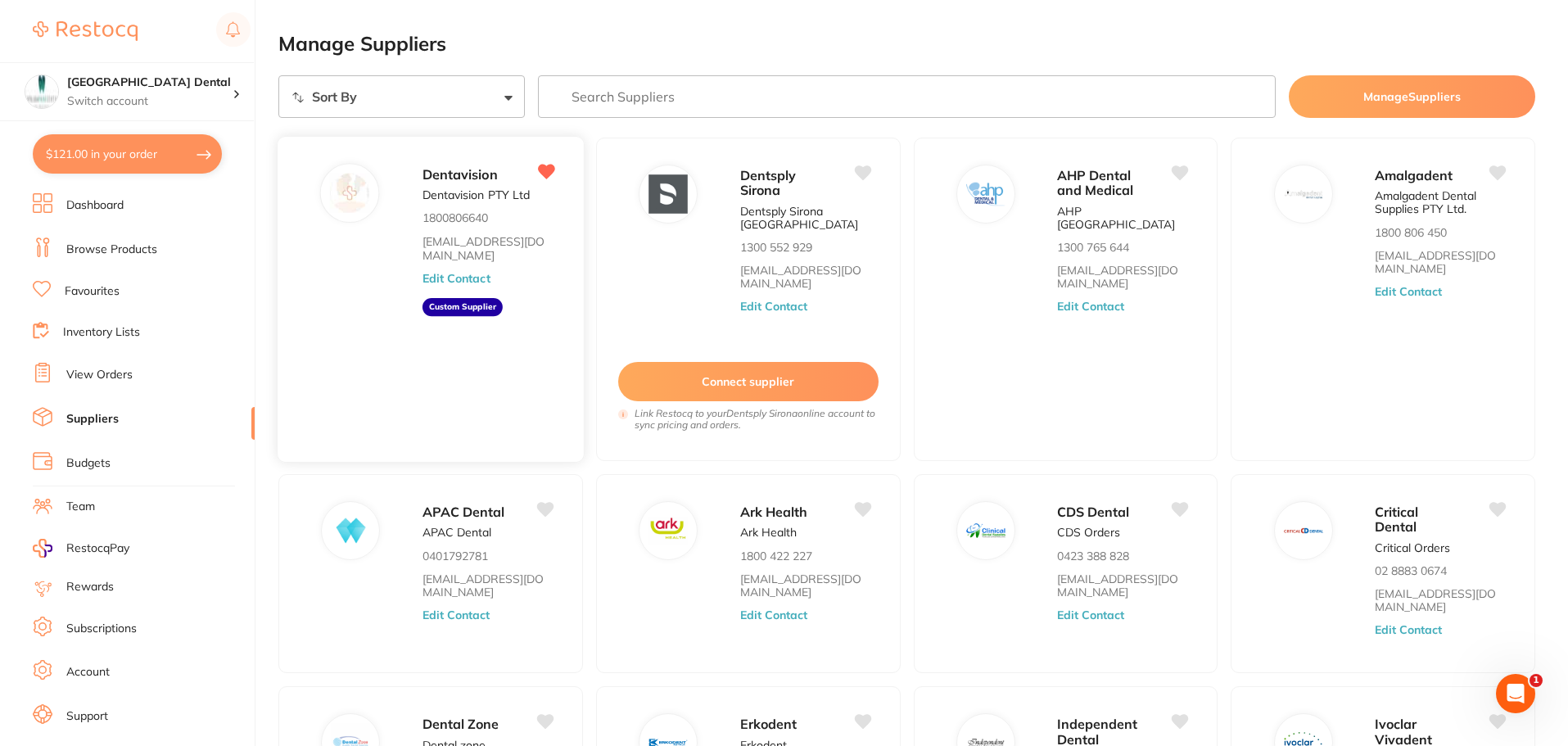
click at [459, 237] on link "[EMAIL_ADDRESS][DOMAIN_NAME]" at bounding box center [488, 249] width 131 height 27
click at [459, 279] on button "Edit Contact" at bounding box center [457, 277] width 68 height 13
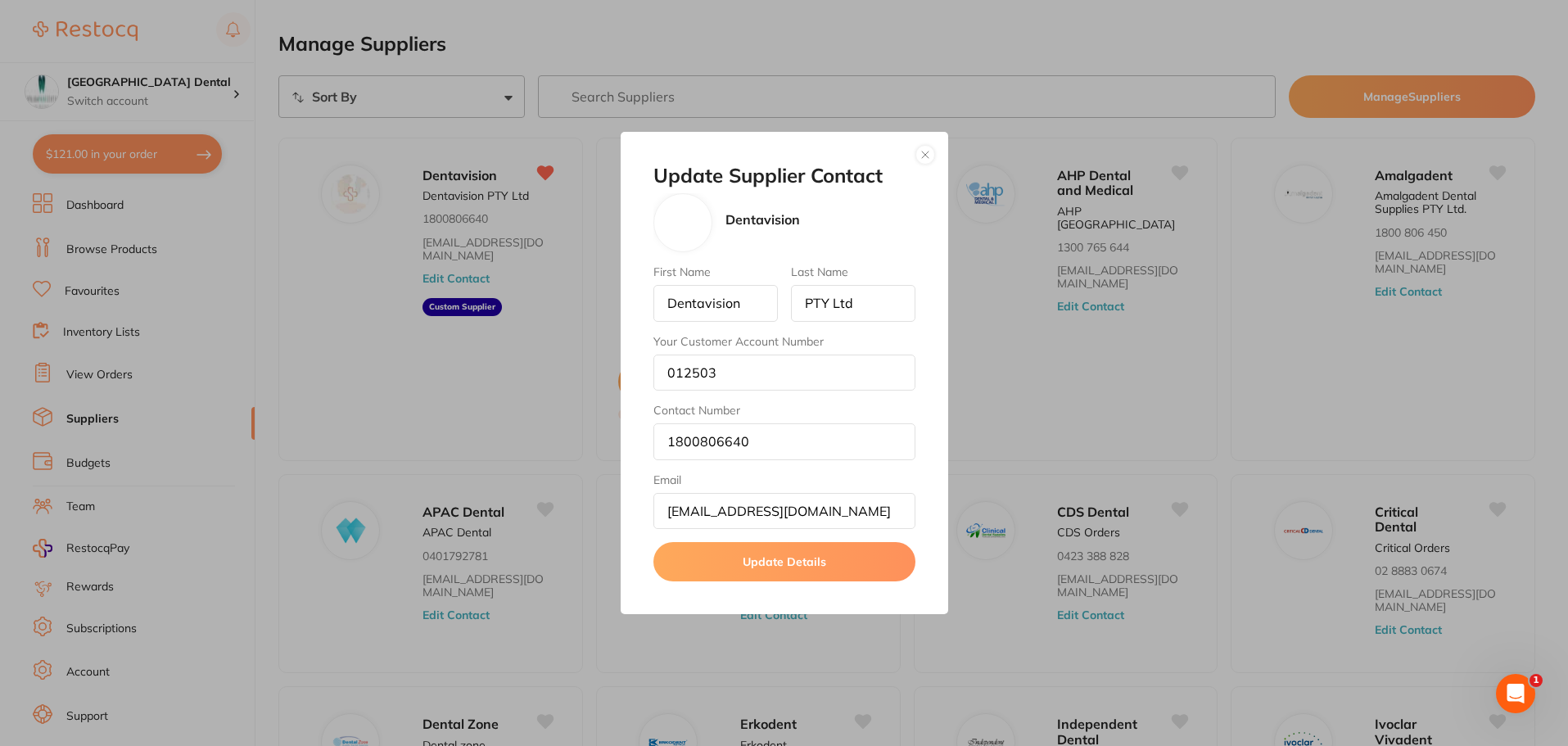
click at [924, 155] on button "button" at bounding box center [925, 155] width 20 height 20
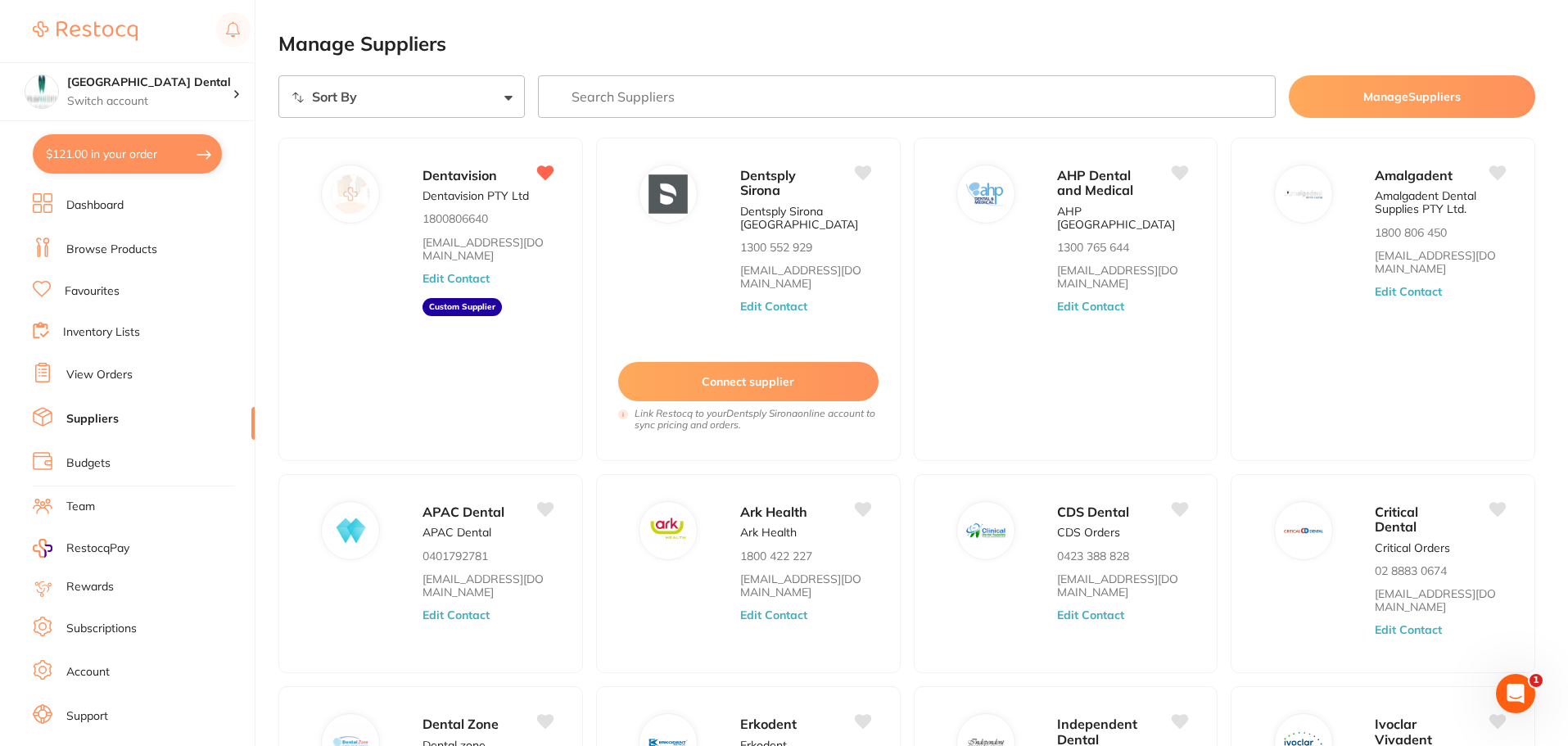
click at [1512, 701] on icon "Open Intercom Messenger" at bounding box center [1516, 695] width 27 height 27
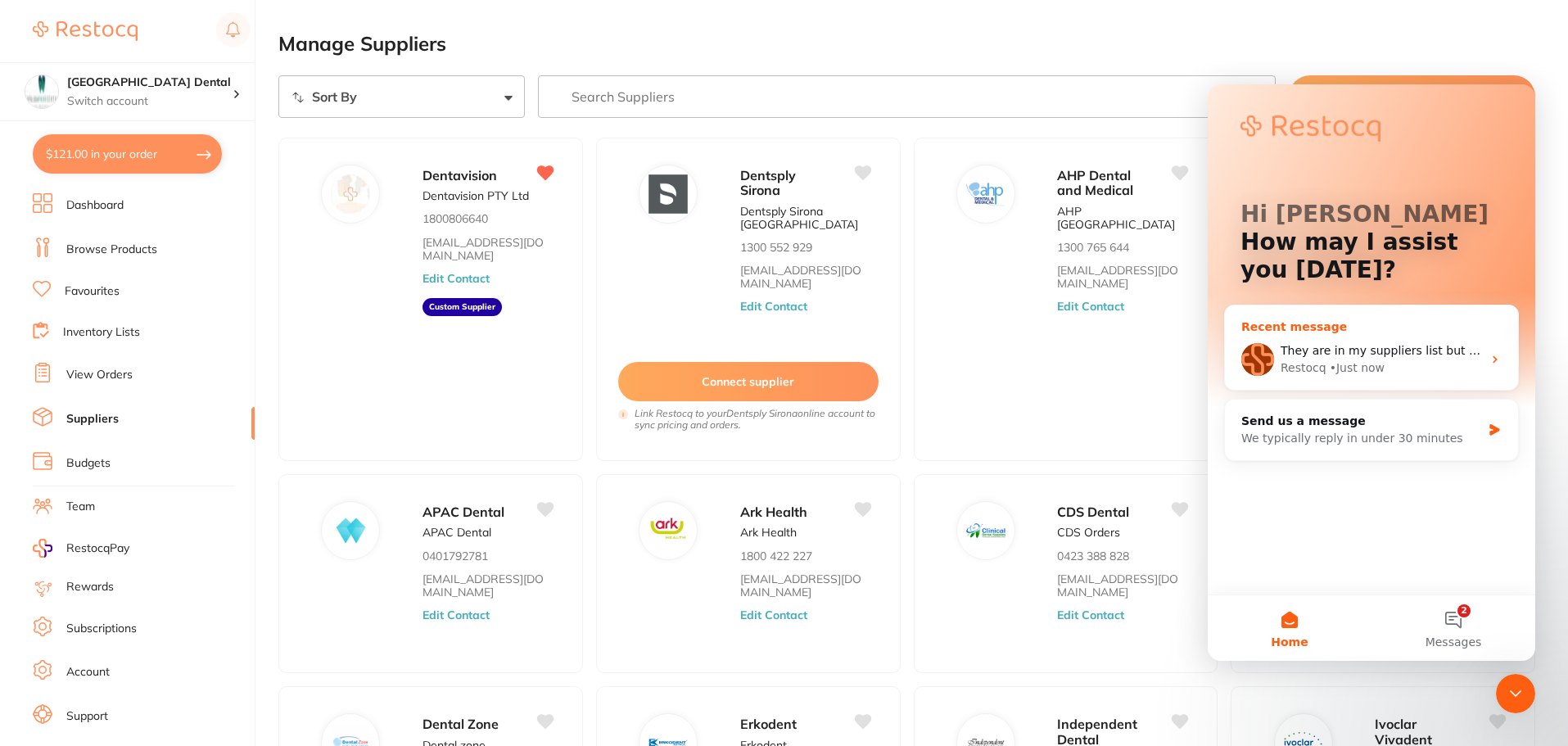
click at [1322, 363] on div "Restocq • Just now" at bounding box center [1382, 368] width 202 height 17
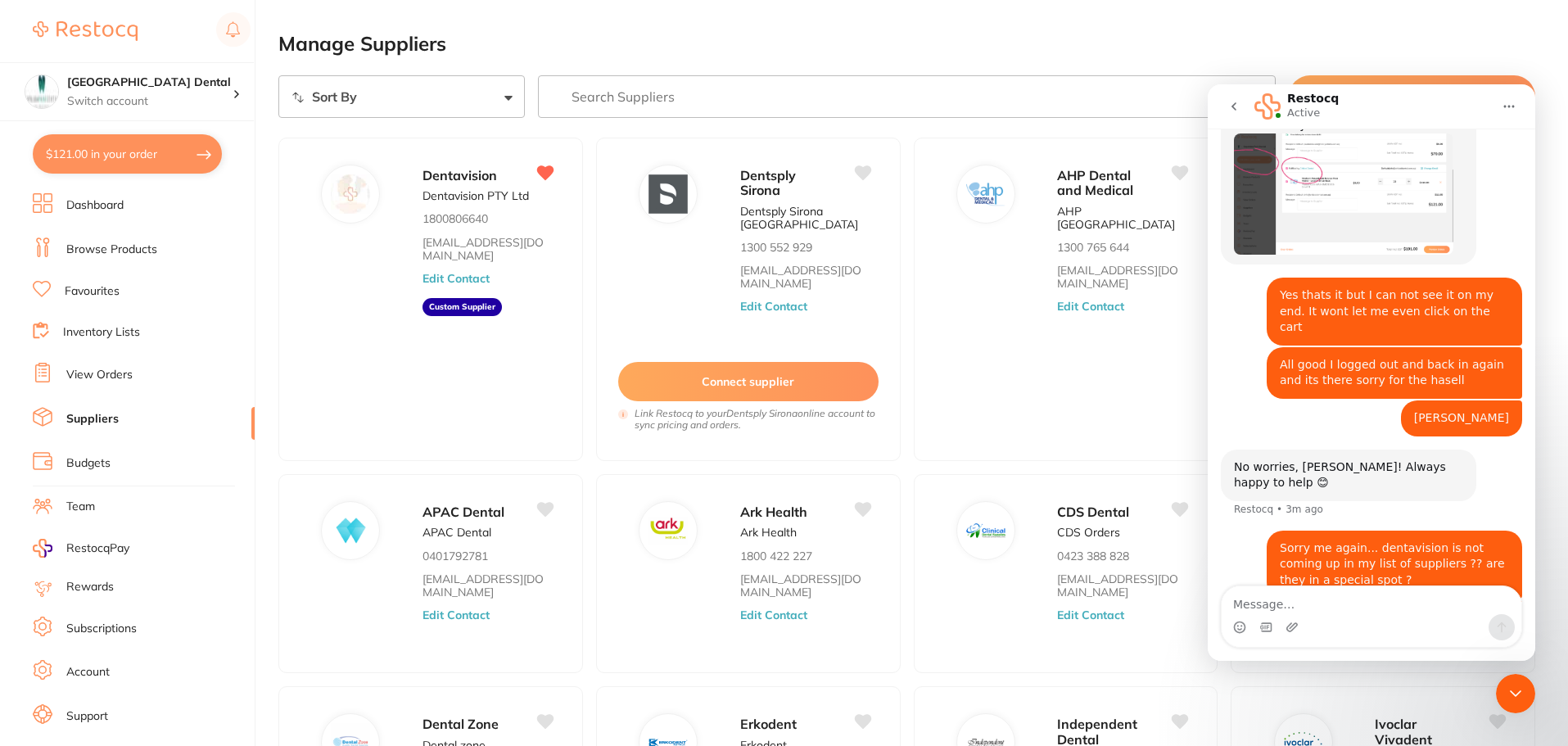
scroll to position [1175, 0]
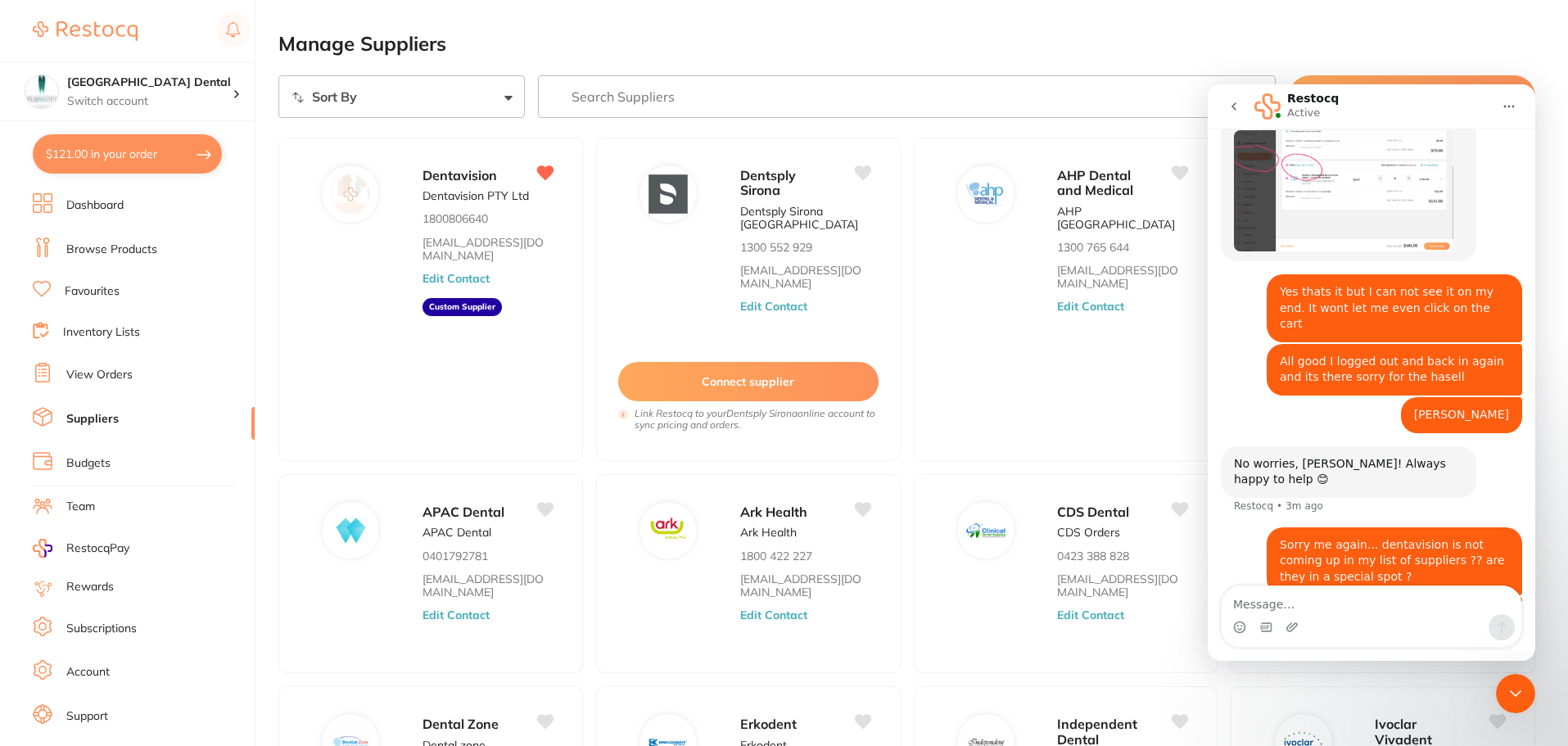
click at [1519, 696] on icon "Close Intercom Messenger" at bounding box center [1515, 694] width 20 height 20
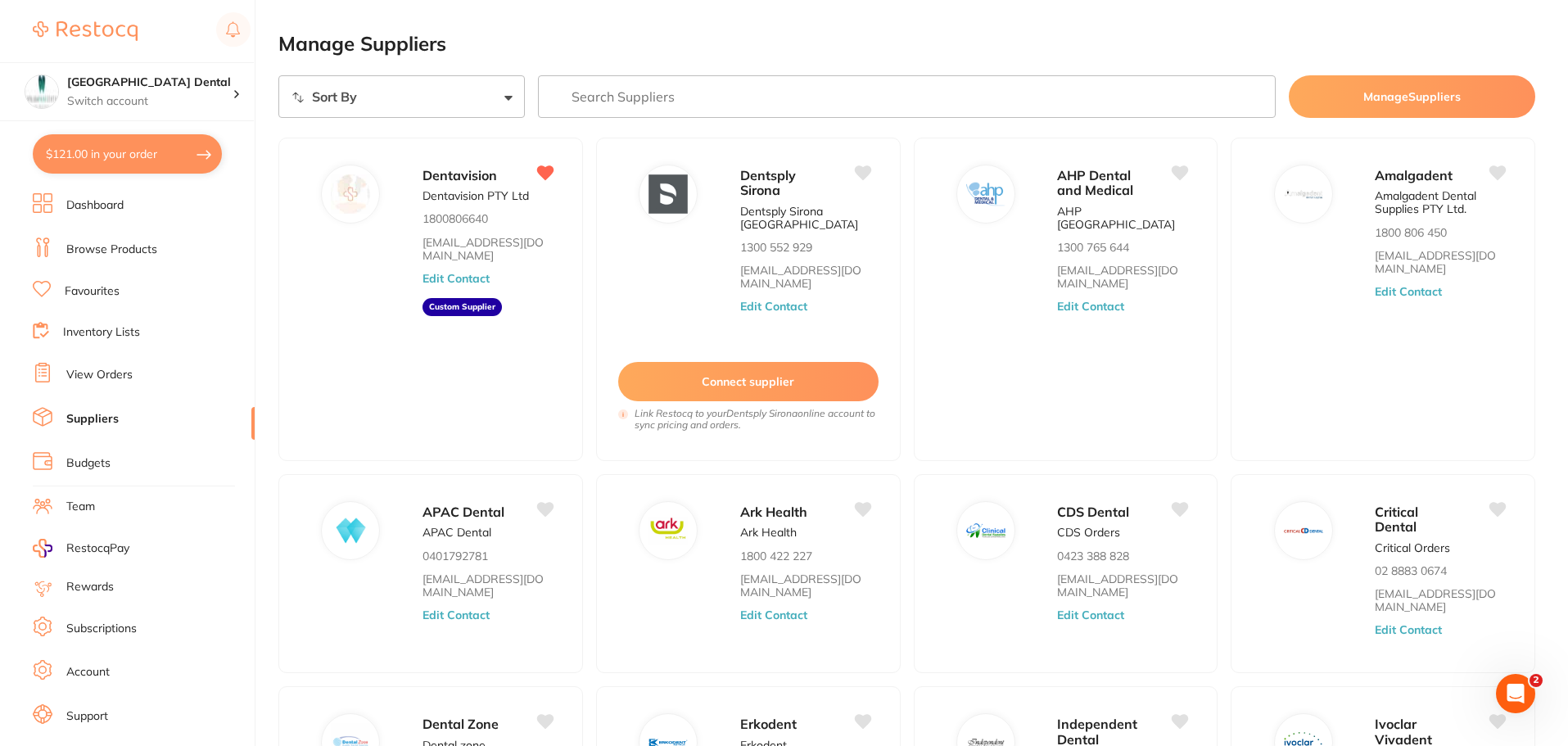
click at [1520, 693] on icon "Open Intercom Messenger" at bounding box center [1516, 695] width 27 height 27
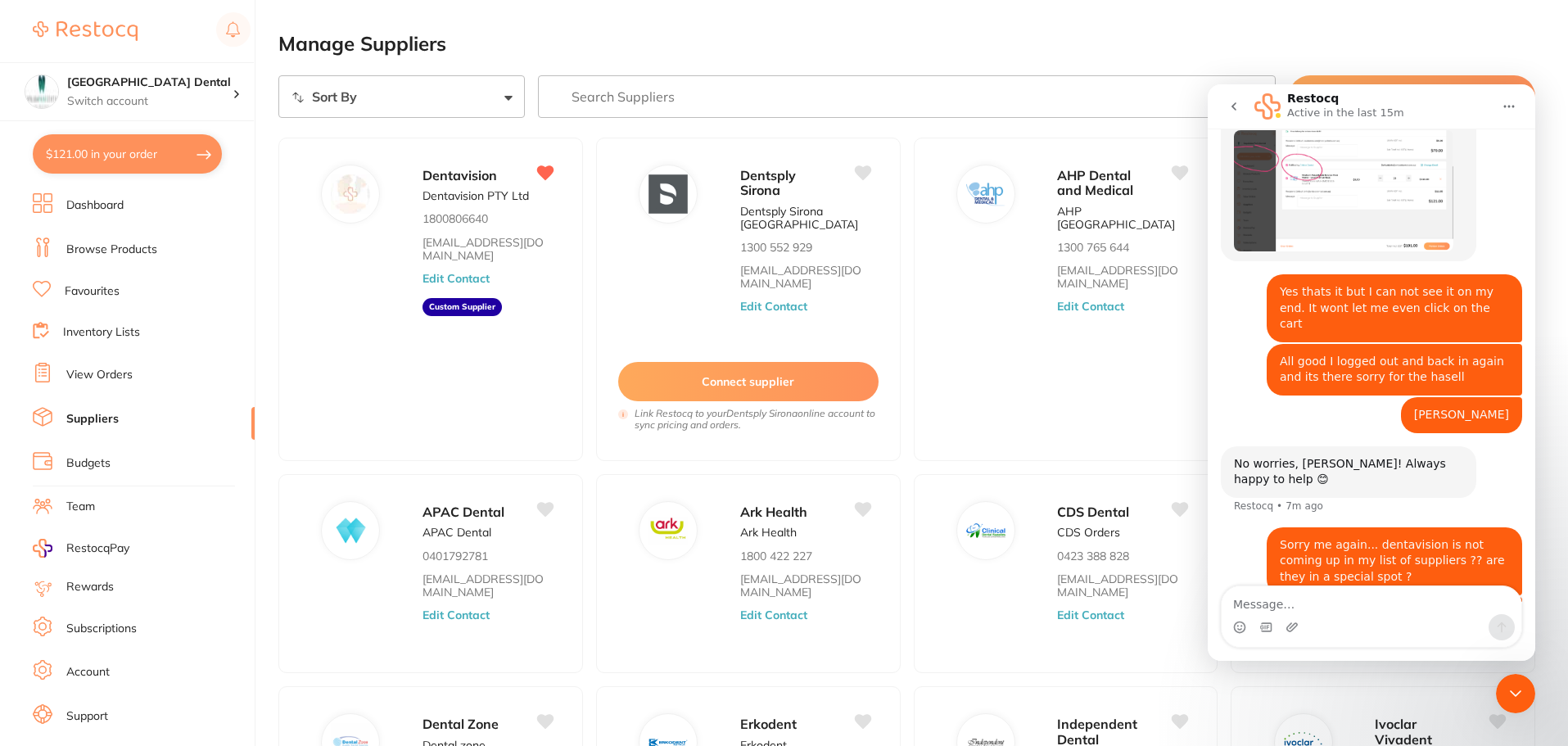
click at [1510, 690] on icon "Close Intercom Messenger" at bounding box center [1515, 694] width 20 height 20
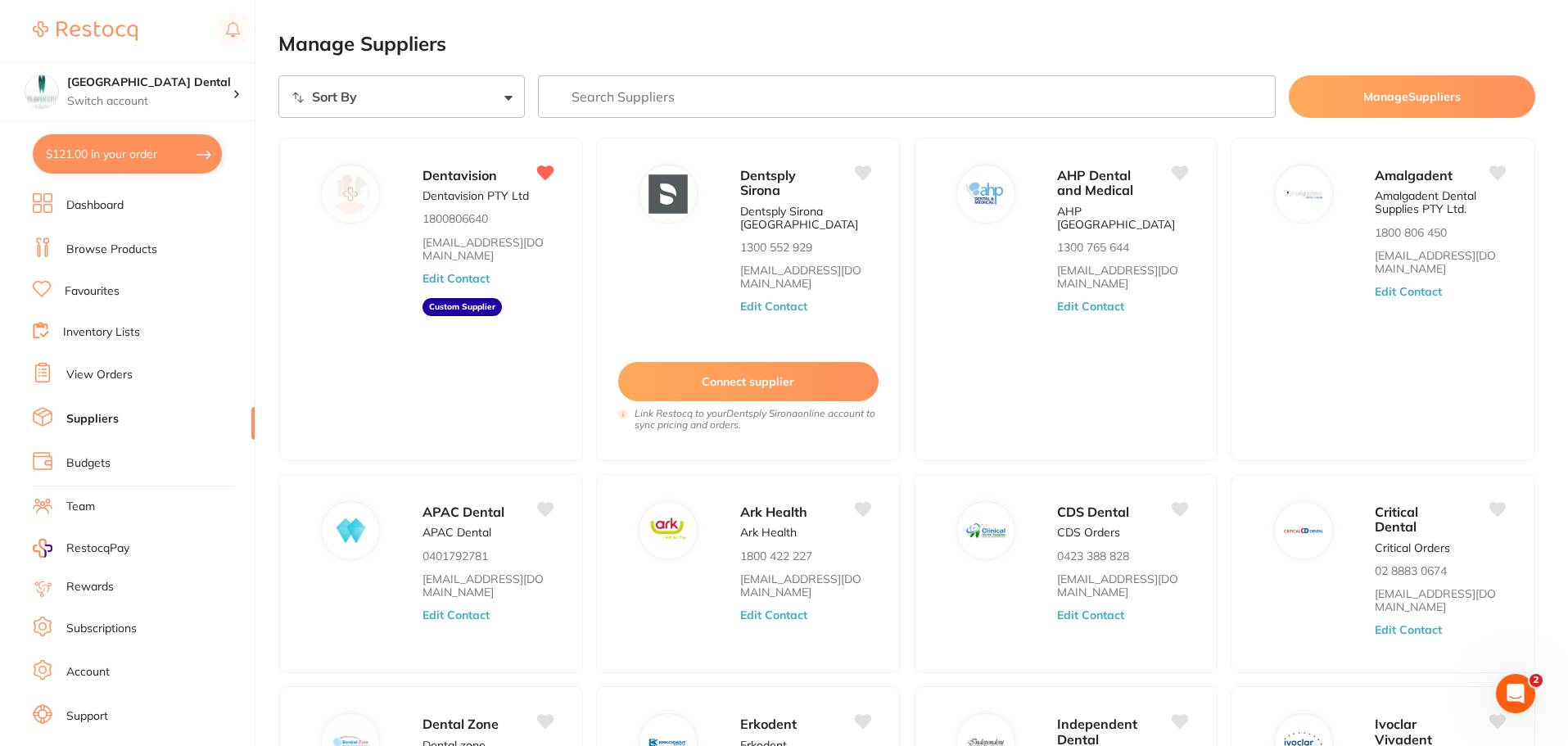
click at [1504, 691] on div "Open Intercom Messenger" at bounding box center [1515, 693] width 54 height 54
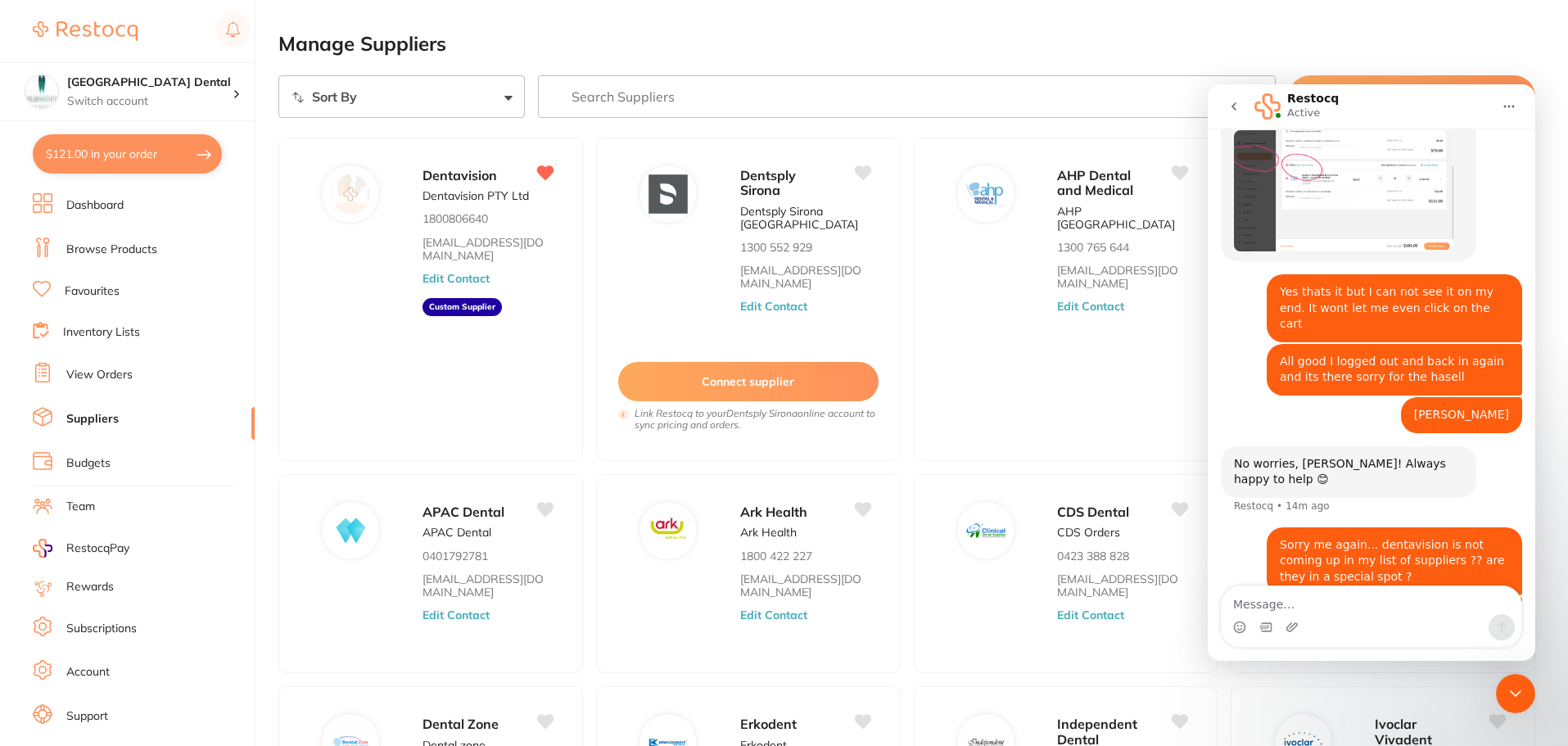
click at [986, 47] on h2 "Manage Suppliers" at bounding box center [907, 44] width 1257 height 23
click at [1512, 697] on icon "Close Intercom Messenger" at bounding box center [1515, 694] width 20 height 20
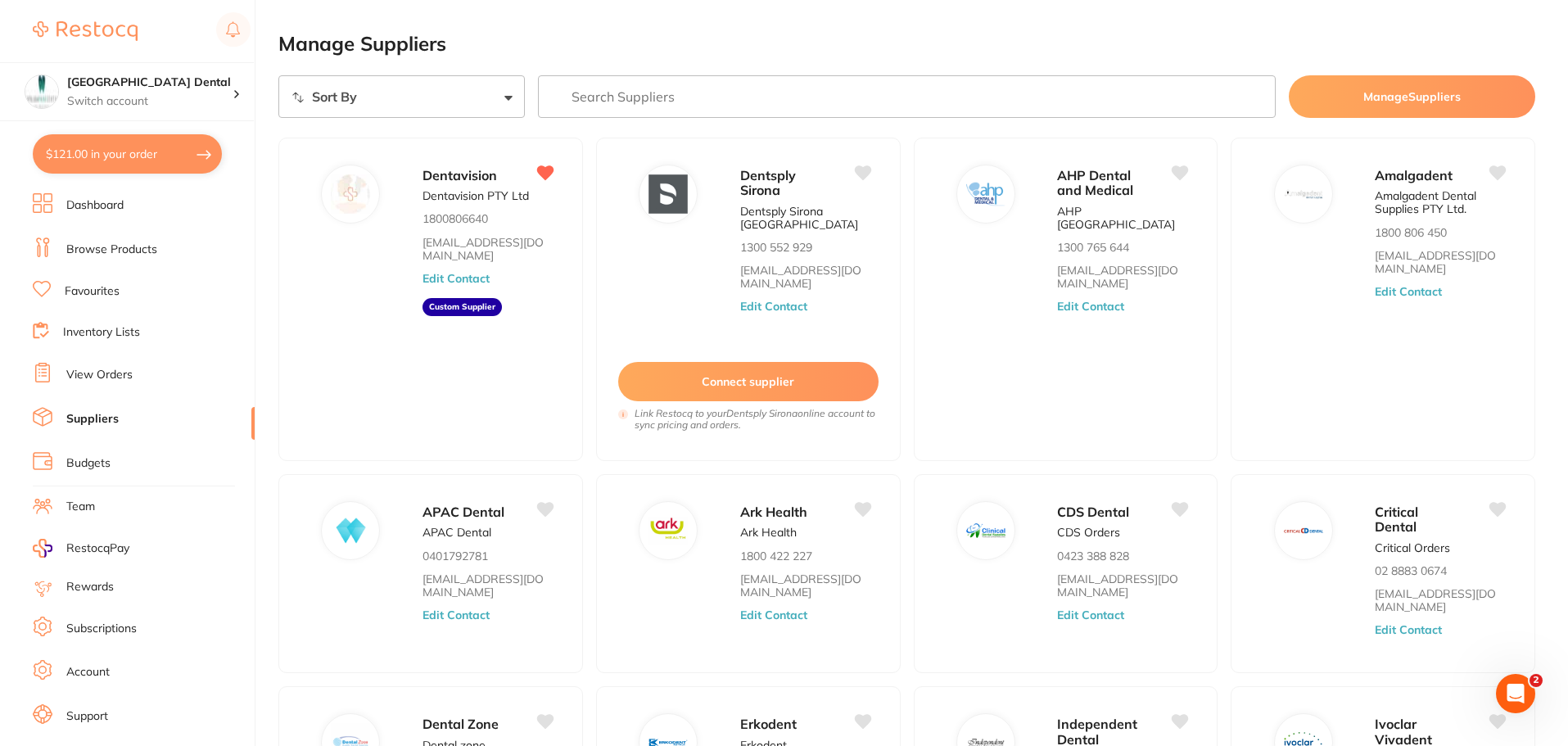
click at [153, 245] on link "Browse Products" at bounding box center [112, 250] width 91 height 16
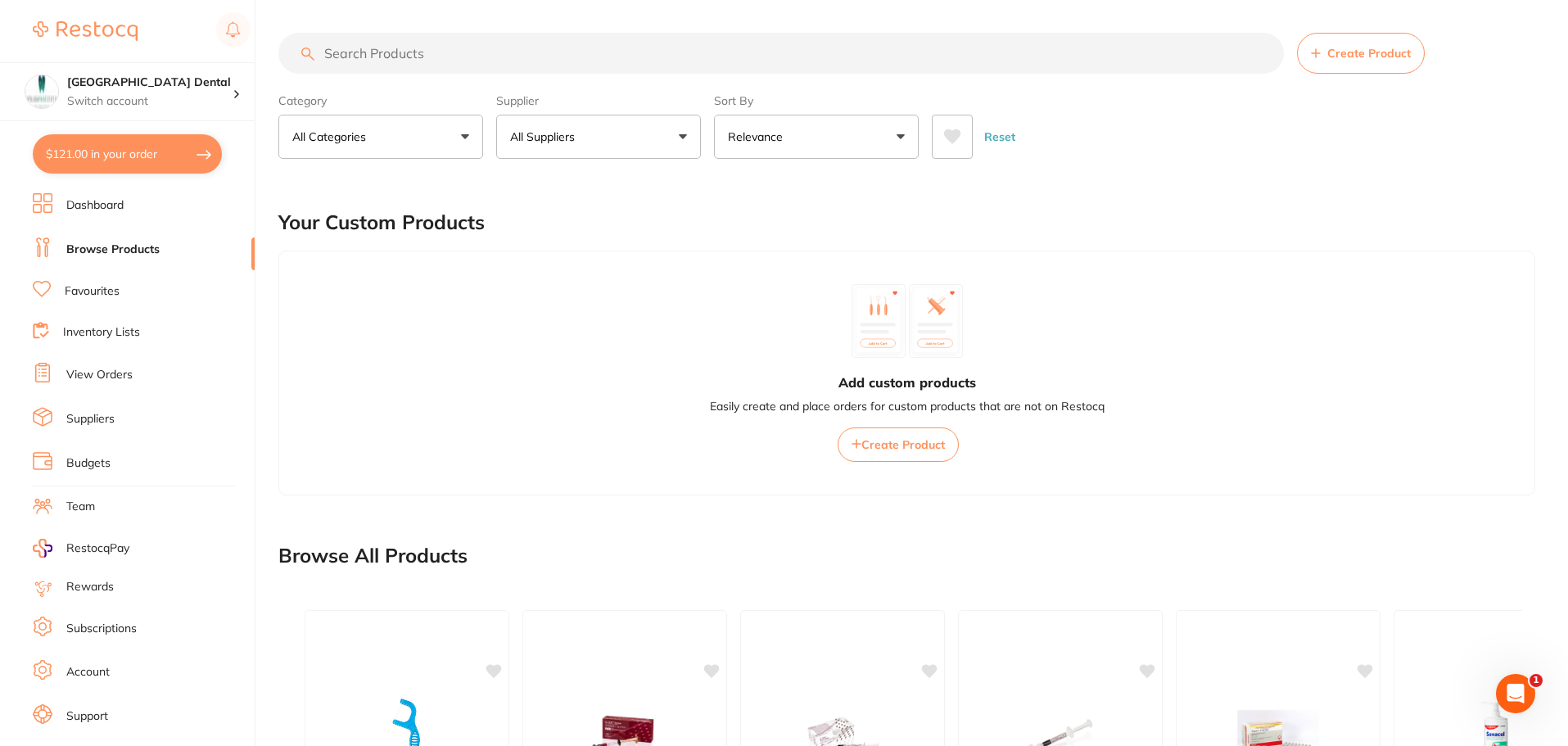
click at [679, 140] on button "All Suppliers" at bounding box center [599, 137] width 205 height 44
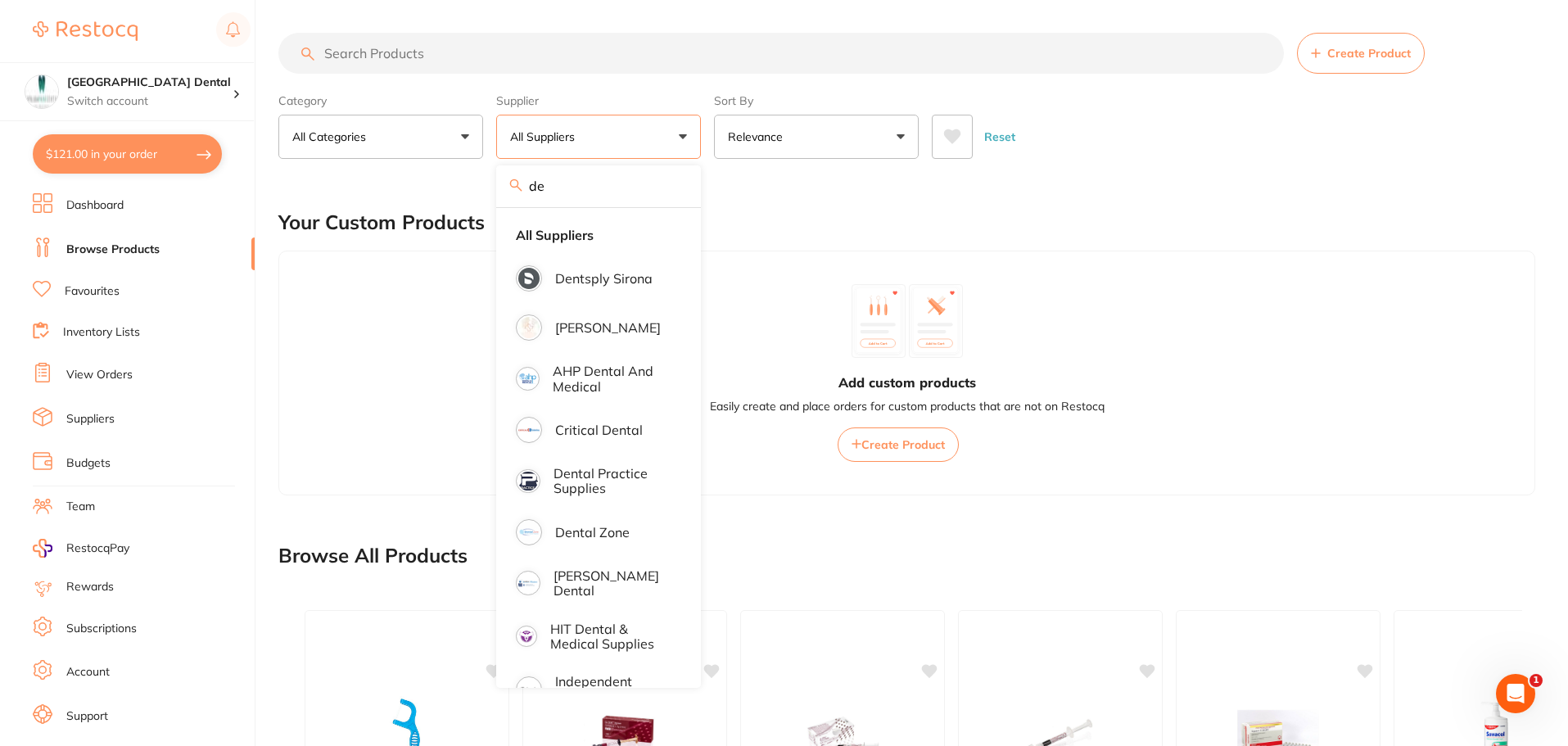
type input "d"
